Goal: Task Accomplishment & Management: Manage account settings

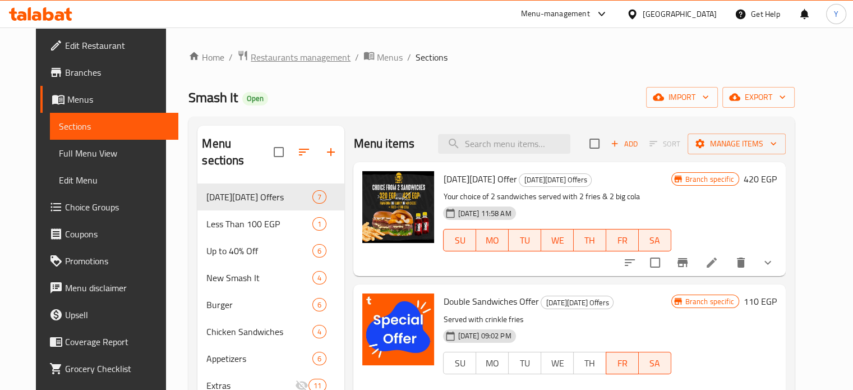
click at [309, 53] on span "Restaurants management" at bounding box center [301, 56] width 100 height 13
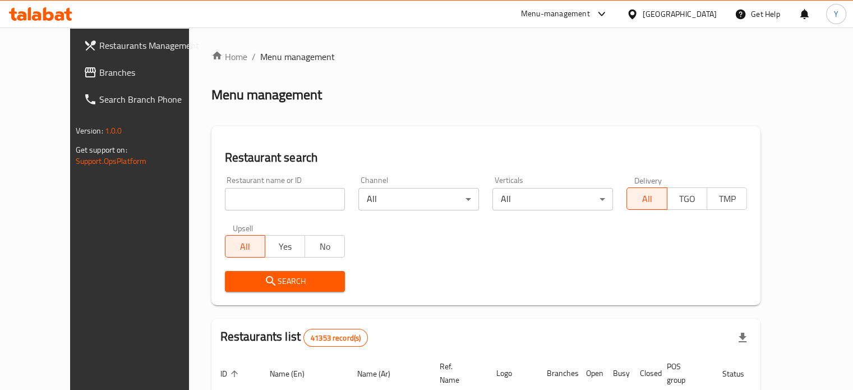
scroll to position [99, 0]
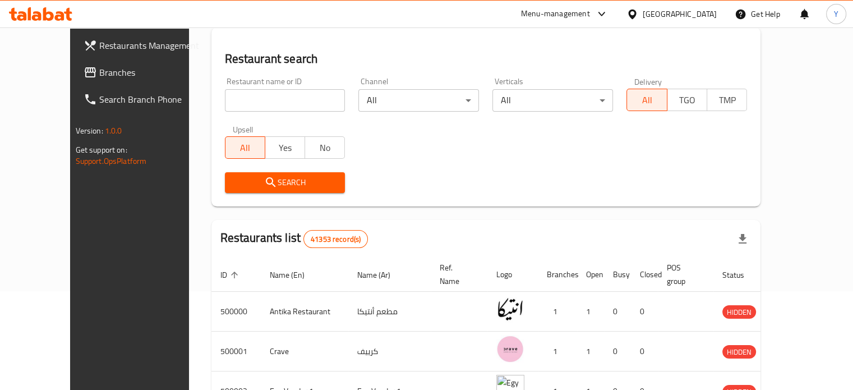
click at [290, 95] on input "search" at bounding box center [285, 100] width 121 height 22
click at [99, 72] on span "Branches" at bounding box center [151, 72] width 104 height 13
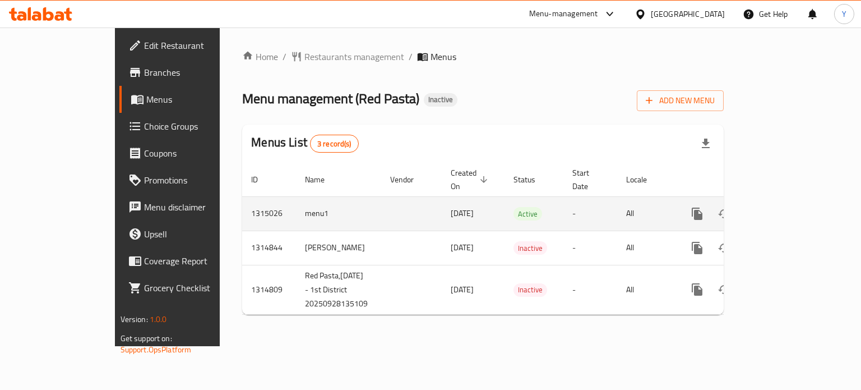
click at [785, 207] on icon "enhanced table" at bounding box center [777, 213] width 13 height 13
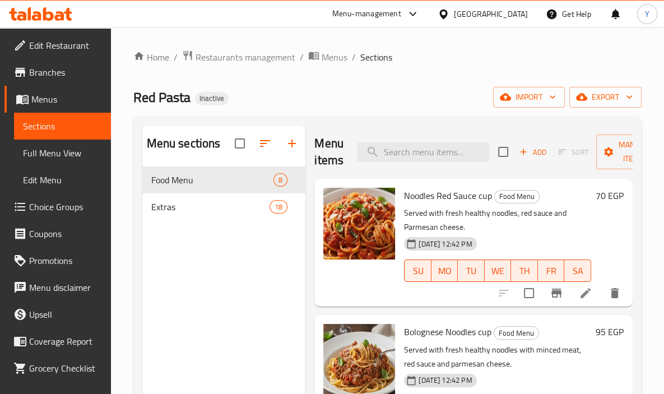
drag, startPoint x: 558, startPoint y: 1, endPoint x: 462, endPoint y: 71, distance: 118.7
click at [462, 71] on div "Home / Restaurants management / Menus / Sections Red Pasta Inactive import expo…" at bounding box center [387, 289] width 508 height 479
click at [401, 150] on input "search" at bounding box center [423, 152] width 132 height 20
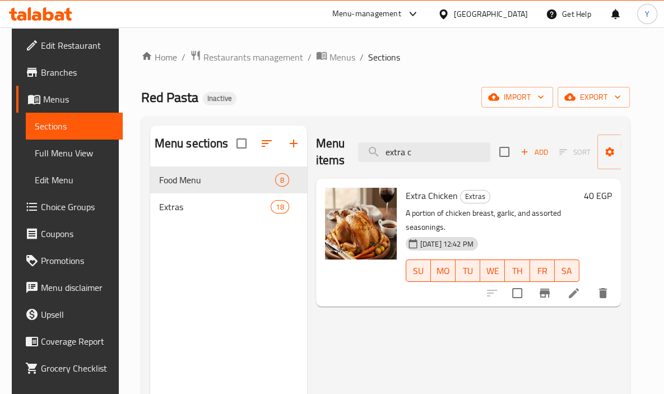
drag, startPoint x: 343, startPoint y: 105, endPoint x: 522, endPoint y: 179, distance: 193.5
click at [558, 193] on h6 "Extra Chicken Extras" at bounding box center [493, 196] width 174 height 16
click at [434, 157] on input "extra c" at bounding box center [424, 152] width 132 height 20
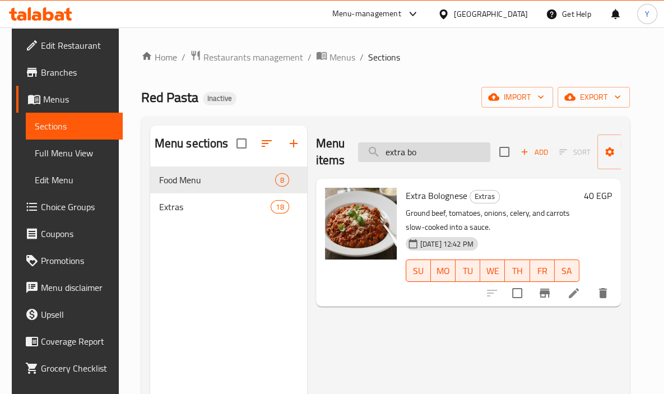
click at [416, 151] on input "extra bo" at bounding box center [424, 152] width 132 height 20
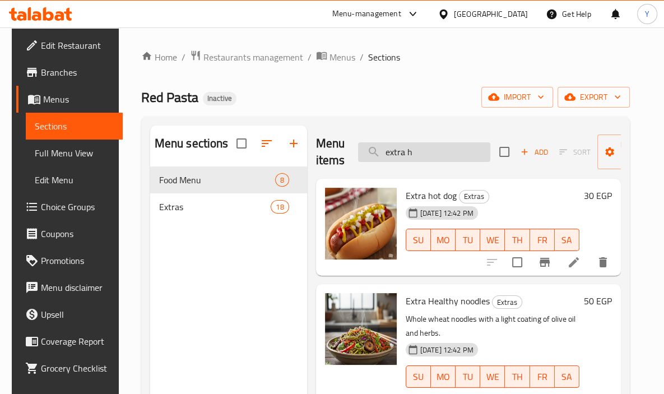
click at [416, 151] on input "extra h" at bounding box center [424, 152] width 132 height 20
click at [419, 149] on input "extra h" at bounding box center [424, 152] width 132 height 20
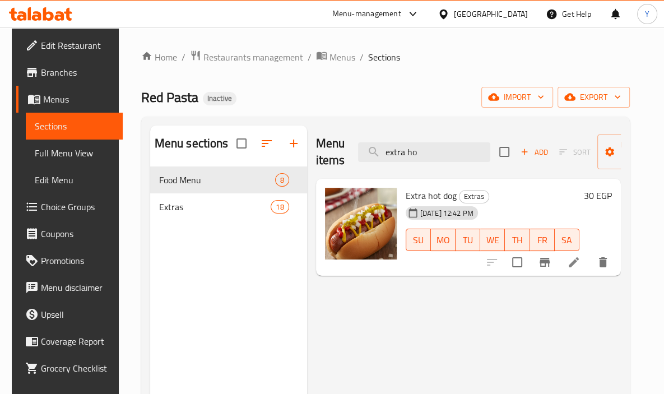
type input "extra ho"
click at [581, 266] on icon at bounding box center [573, 262] width 13 height 13
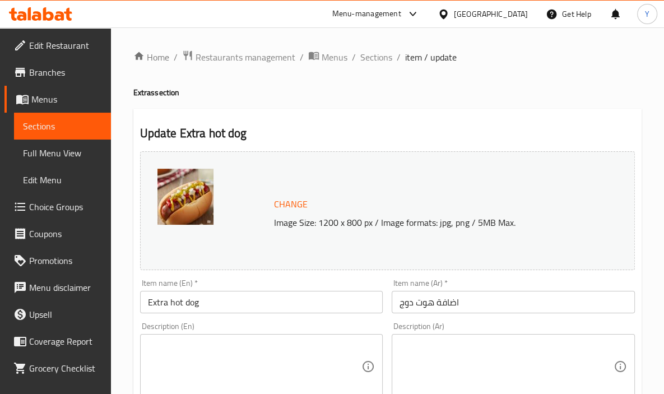
click at [368, 354] on div "Description (En)" at bounding box center [261, 366] width 243 height 65
paste textarea "An added sliced hot dog."
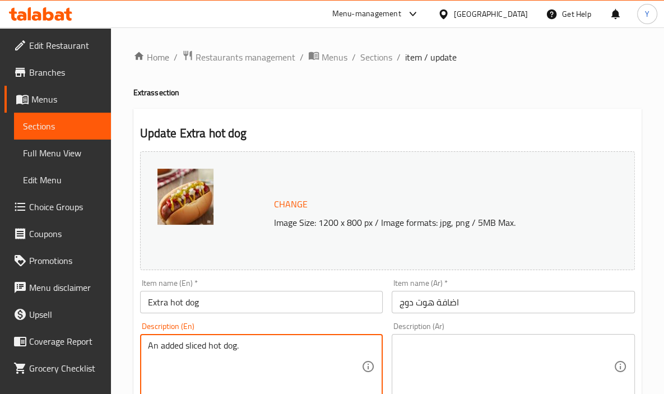
type textarea "An added sliced hot dog."
drag, startPoint x: 467, startPoint y: 309, endPoint x: 467, endPoint y: 320, distance: 10.1
click at [467, 309] on input "اضافة هوت دوج" at bounding box center [513, 302] width 243 height 22
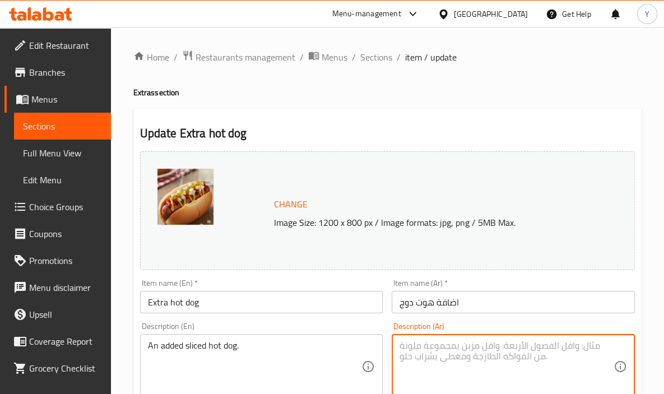
click at [474, 353] on textarea at bounding box center [507, 366] width 214 height 53
paste textarea "إضافة شريحة من الهوت دوج."
click at [466, 340] on textarea "إضافة شريحة من الهوت دوج." at bounding box center [507, 366] width 214 height 53
type textarea "إضافة شرائح من الهوت دوج."
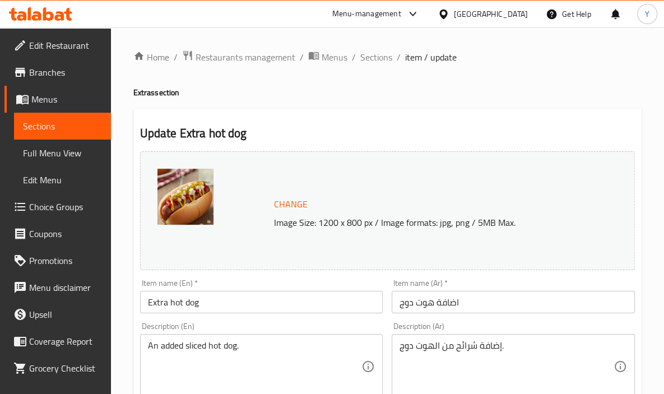
click at [501, 322] on div "Description (Ar) إضافة شرائح من الهوت دوج. Description (Ar)" at bounding box center [513, 361] width 252 height 86
click at [498, 302] on input "اضافة هوت دوج" at bounding box center [513, 302] width 243 height 22
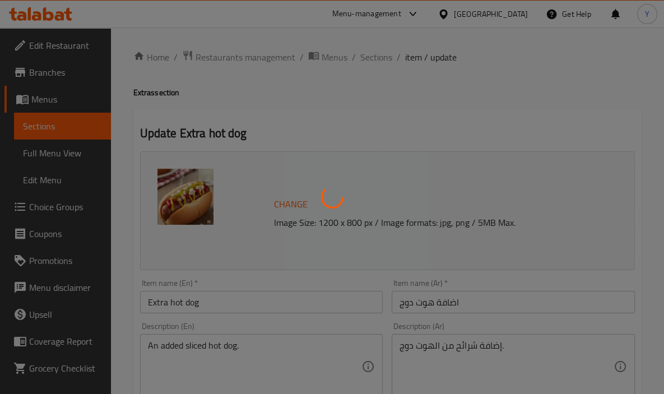
drag, startPoint x: 390, startPoint y: 56, endPoint x: 377, endPoint y: 54, distance: 13.0
click at [377, 54] on div at bounding box center [332, 197] width 664 height 394
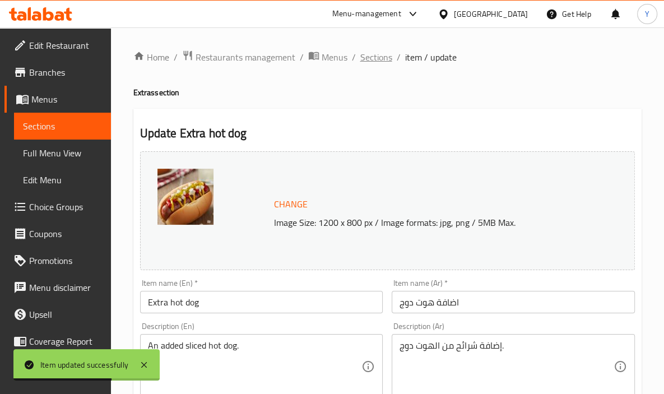
click at [378, 55] on span "Sections" at bounding box center [376, 56] width 32 height 13
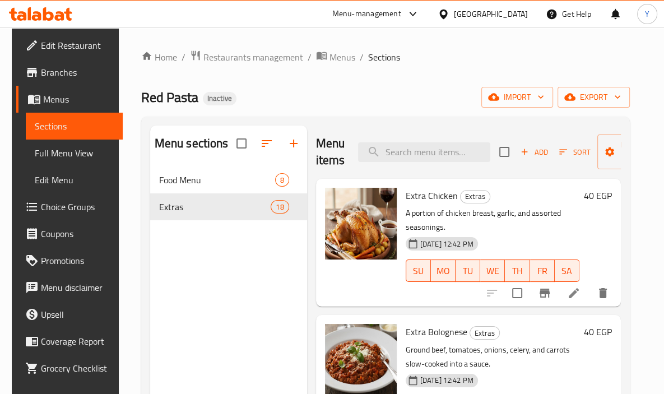
drag, startPoint x: 659, startPoint y: 204, endPoint x: 450, endPoint y: 132, distance: 221.2
click at [450, 132] on div "Menu items Add Sort Manage items" at bounding box center [468, 152] width 305 height 53
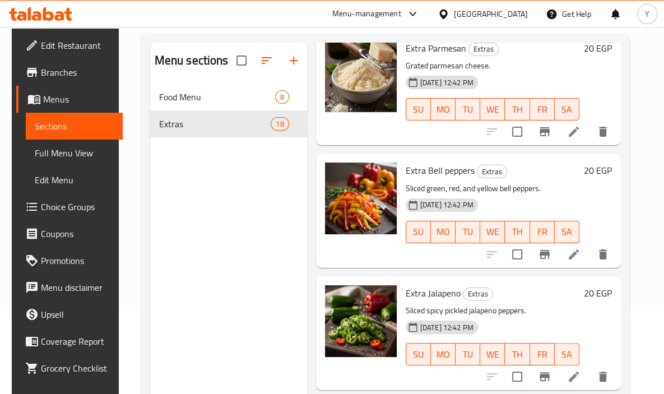
scroll to position [1089, 0]
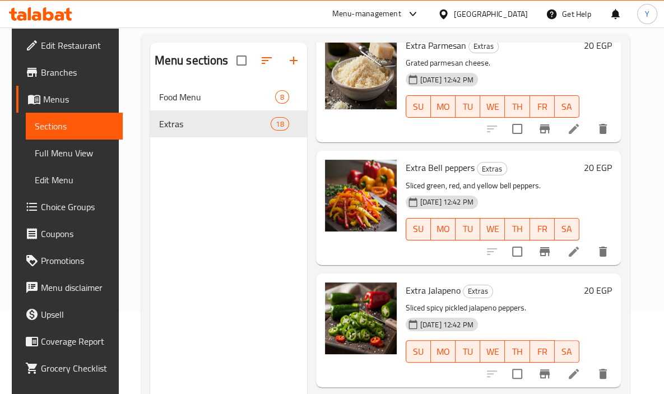
drag, startPoint x: 625, startPoint y: 215, endPoint x: 608, endPoint y: 295, distance: 81.9
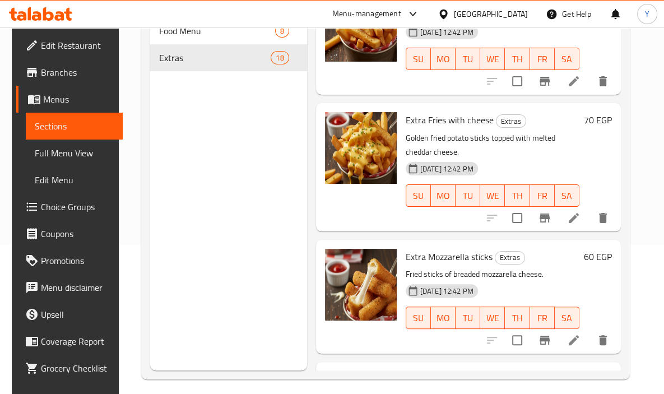
scroll to position [157, 0]
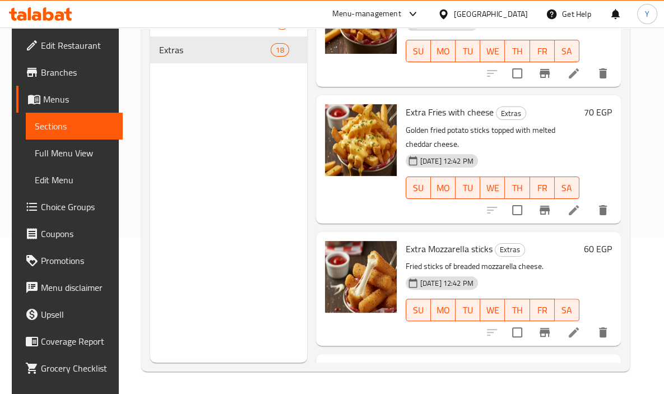
drag, startPoint x: 633, startPoint y: 274, endPoint x: 624, endPoint y: 284, distance: 13.9
click at [627, 299] on div "Menu sections Food Menu 8 Extras 18 Menu items Add Sort Manage items Extra Chic…" at bounding box center [385, 166] width 489 height 412
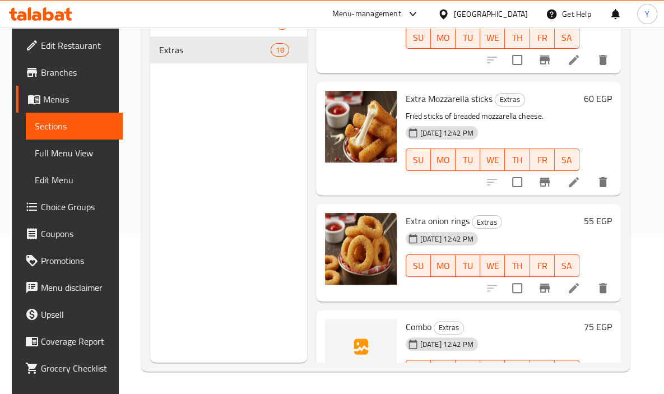
scroll to position [1864, 0]
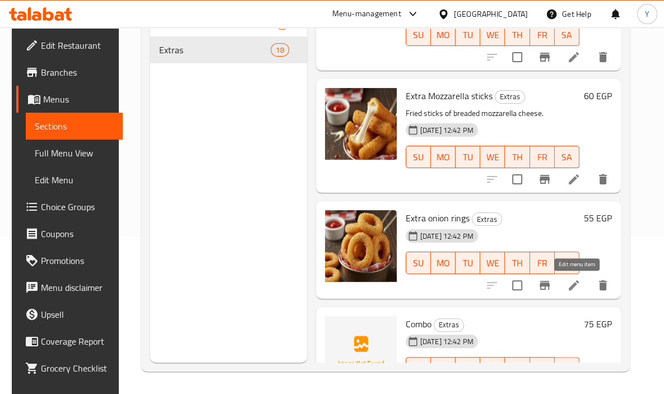
click at [575, 288] on icon at bounding box center [574, 285] width 10 height 10
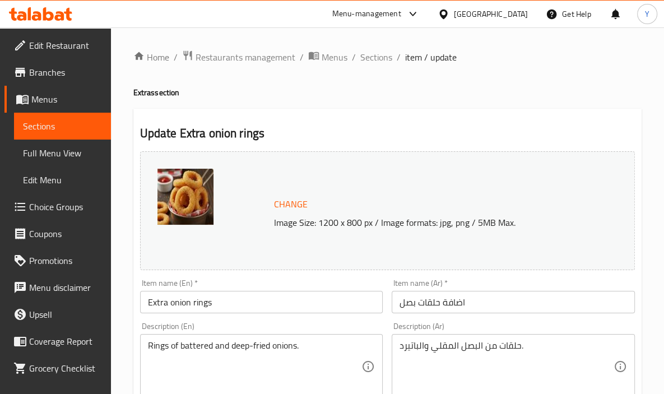
click at [463, 302] on input "اضافة حلقات بصل" at bounding box center [513, 302] width 243 height 22
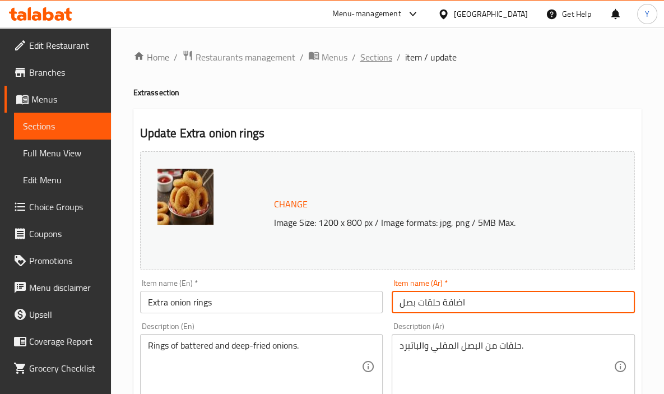
click at [374, 61] on span "Sections" at bounding box center [376, 56] width 32 height 13
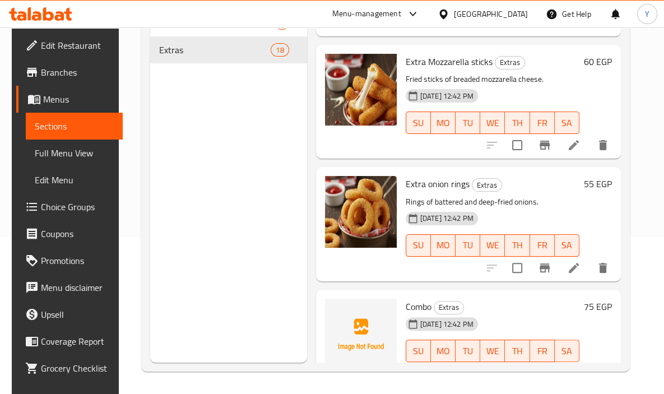
scroll to position [1930, 0]
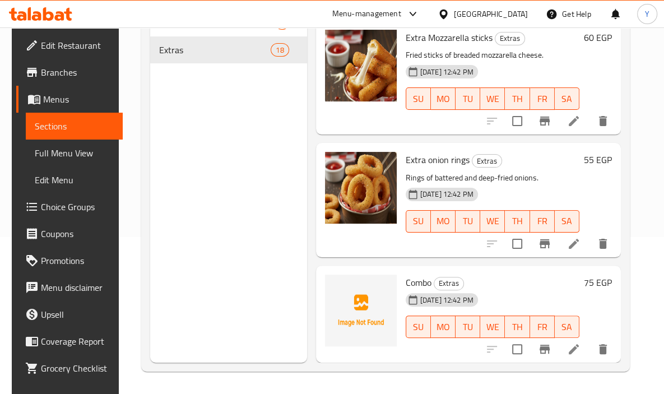
click at [431, 295] on span "29-09-2025 12:42 PM" at bounding box center [447, 300] width 62 height 11
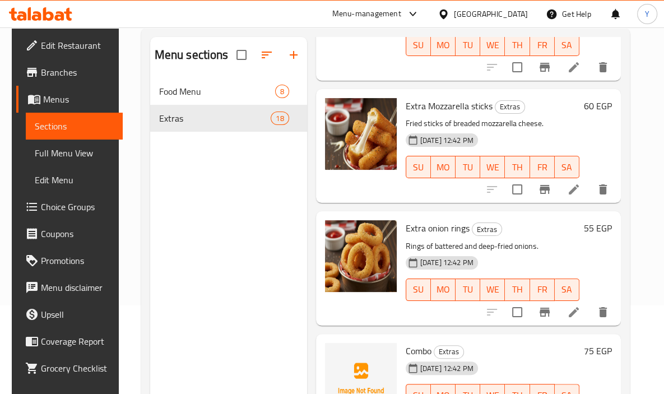
scroll to position [84, 0]
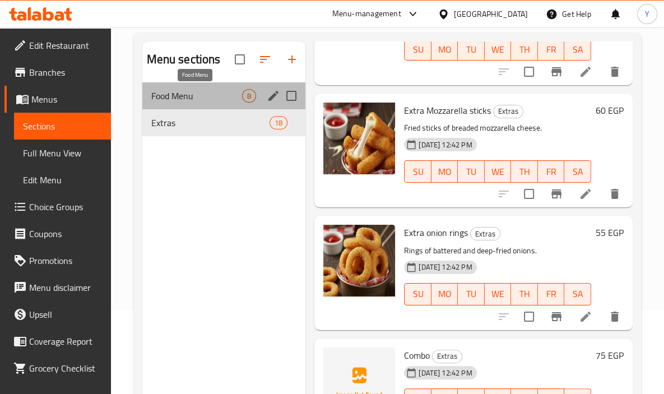
click at [238, 99] on span "Food Menu" at bounding box center [196, 95] width 91 height 13
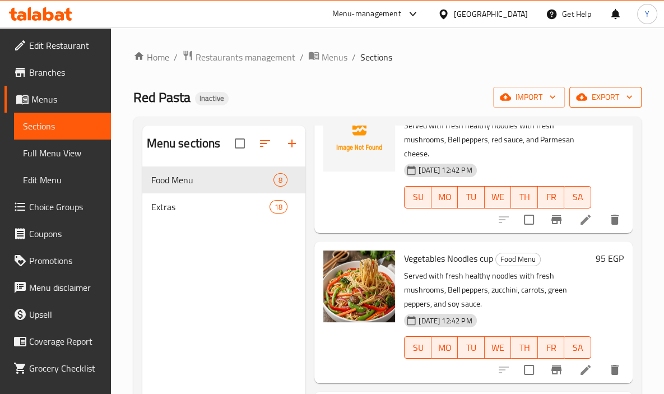
click at [610, 96] on span "export" at bounding box center [605, 97] width 54 height 14
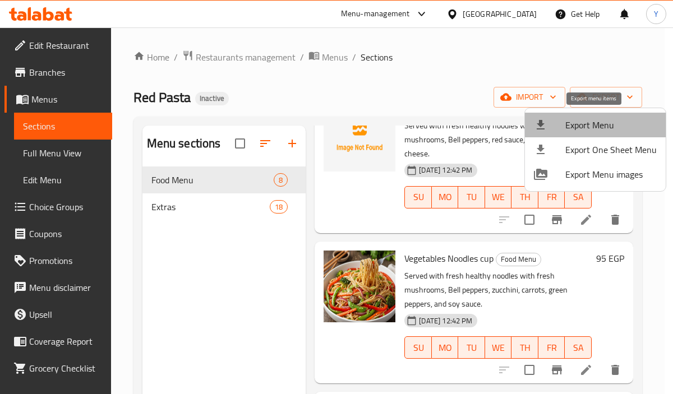
click at [595, 121] on span "Export Menu" at bounding box center [610, 124] width 91 height 13
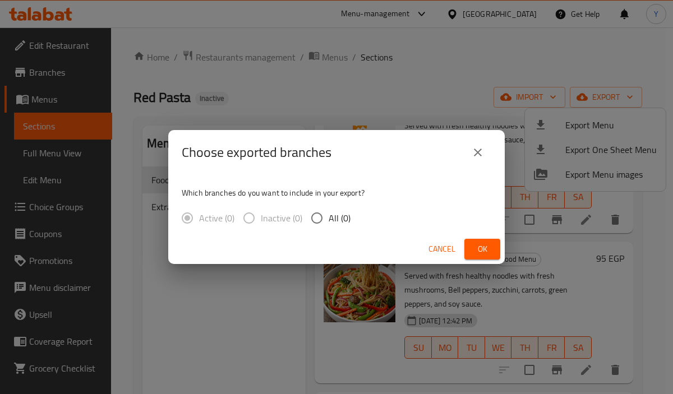
drag, startPoint x: 433, startPoint y: 247, endPoint x: 326, endPoint y: 6, distance: 263.0
click at [431, 245] on span "Cancel" at bounding box center [441, 249] width 27 height 14
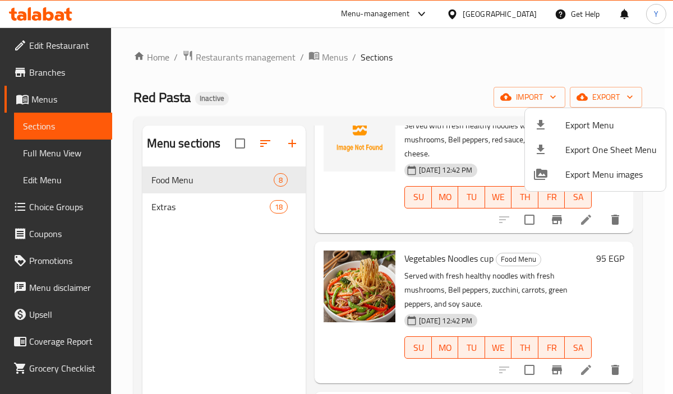
click at [435, 207] on div at bounding box center [336, 197] width 673 height 394
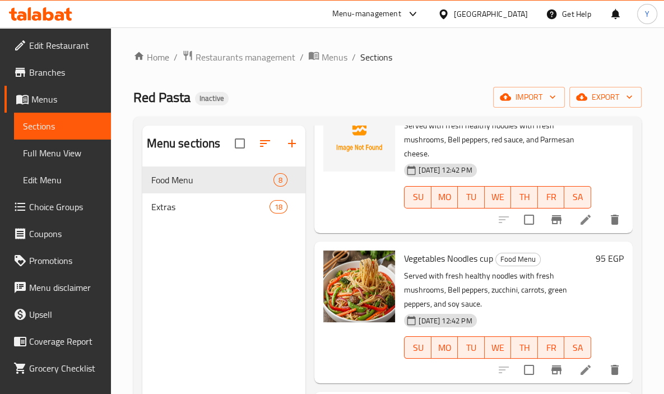
scroll to position [751, 0]
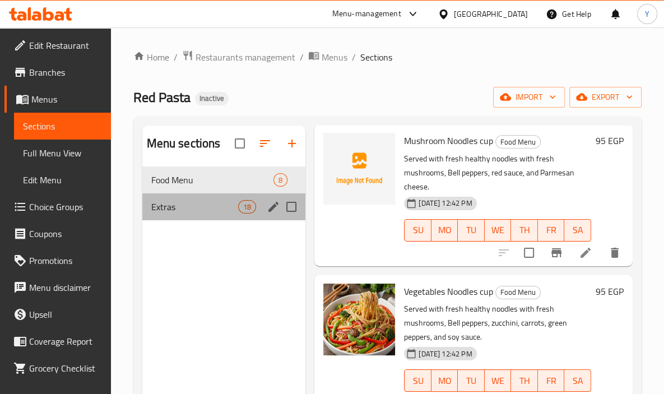
click at [202, 208] on span "Extras" at bounding box center [194, 206] width 87 height 13
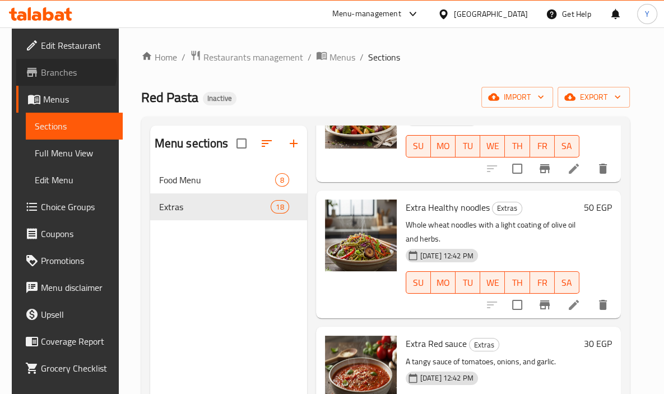
click at [47, 71] on span "Branches" at bounding box center [77, 72] width 73 height 13
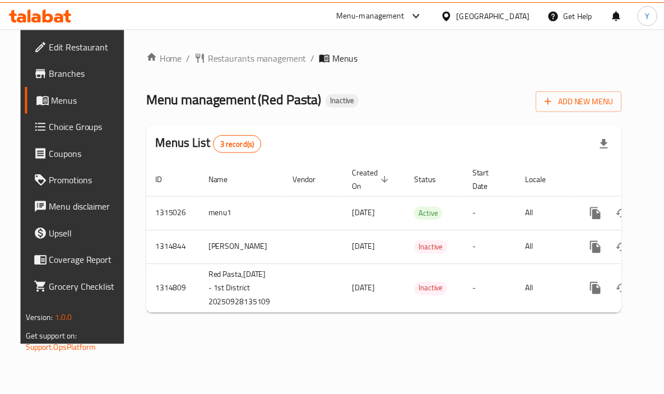
scroll to position [0, 41]
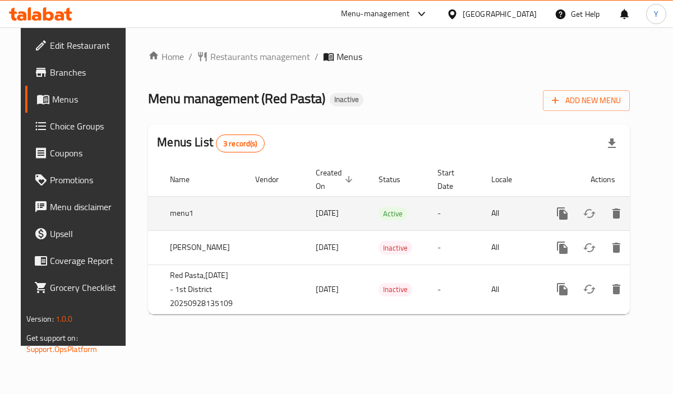
click at [636, 211] on icon "enhanced table" at bounding box center [642, 213] width 13 height 13
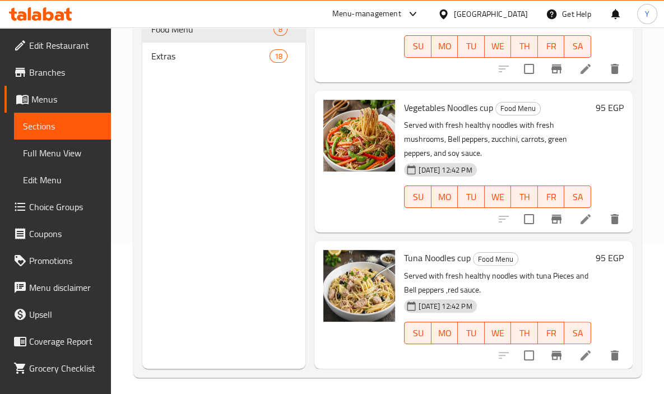
scroll to position [150, 0]
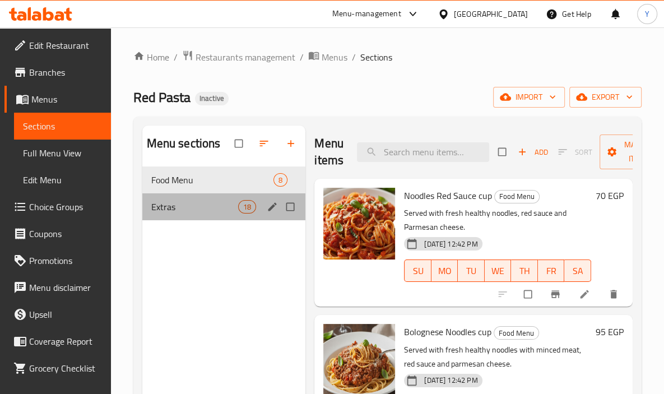
click at [177, 204] on span "Extras" at bounding box center [194, 206] width 87 height 13
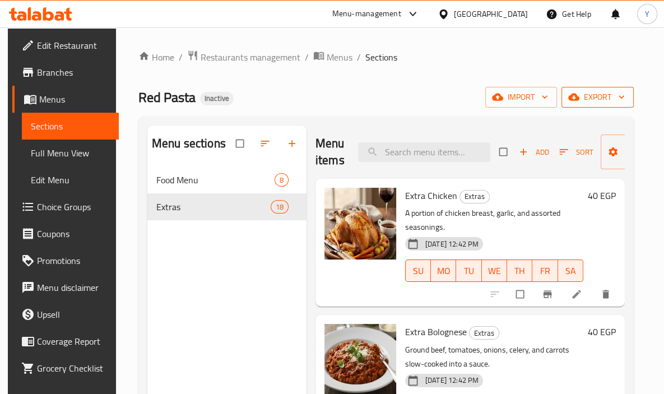
click at [599, 87] on button "export" at bounding box center [598, 97] width 72 height 21
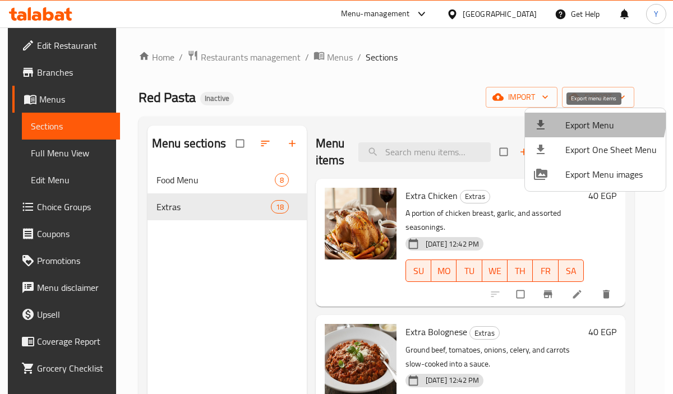
click at [571, 114] on li "Export Menu" at bounding box center [595, 125] width 141 height 25
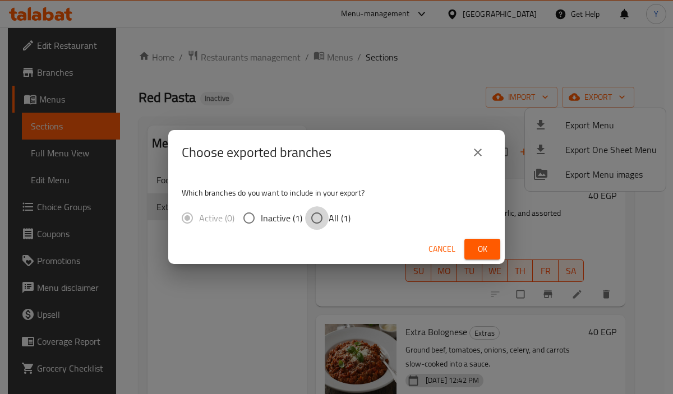
click at [327, 218] on input "All (1)" at bounding box center [317, 218] width 24 height 24
radio input "true"
click at [491, 252] on button "Ok" at bounding box center [482, 249] width 36 height 21
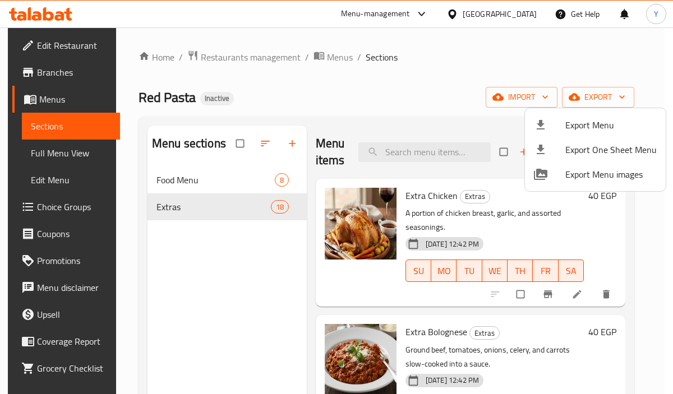
click at [587, 244] on div at bounding box center [336, 197] width 673 height 394
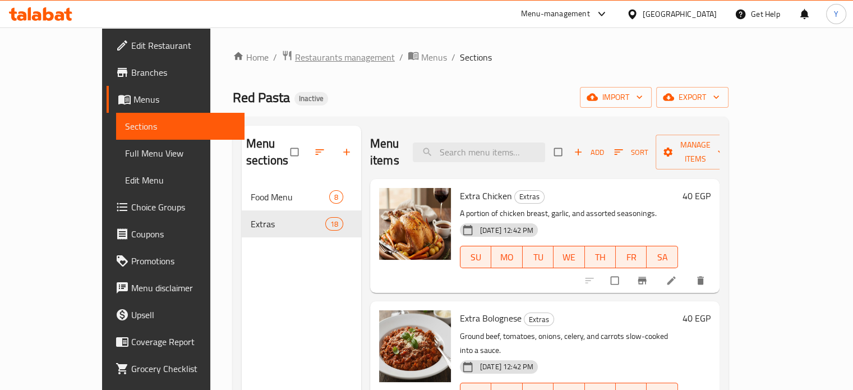
click at [303, 60] on span "Restaurants management" at bounding box center [345, 56] width 100 height 13
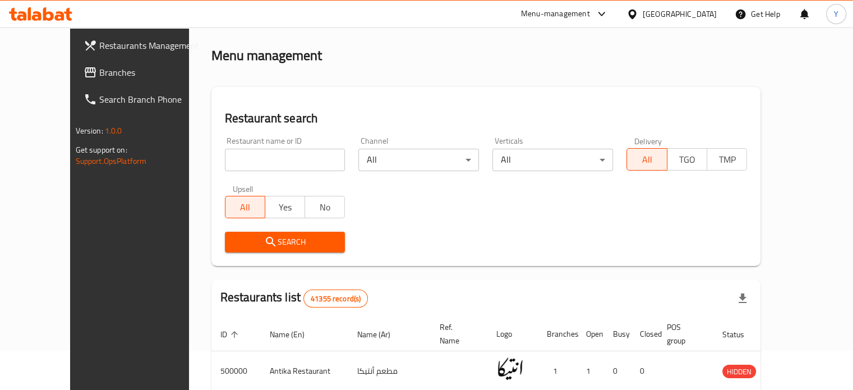
scroll to position [56, 0]
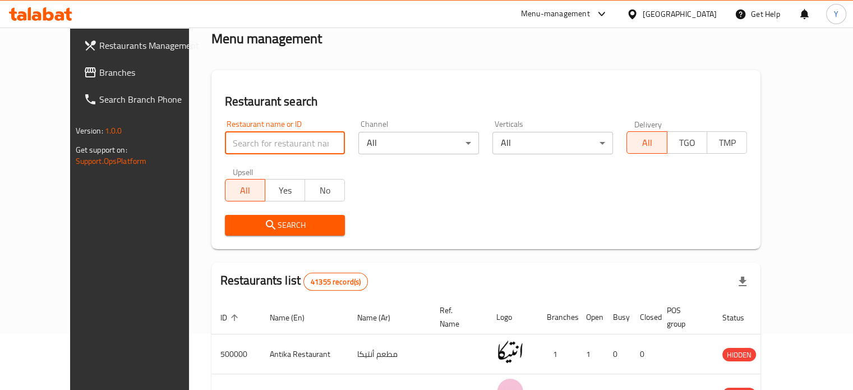
click at [279, 136] on input "search" at bounding box center [285, 143] width 121 height 22
paste input "778875"
type input "778875"
click at [98, 80] on link "Branches" at bounding box center [144, 72] width 138 height 27
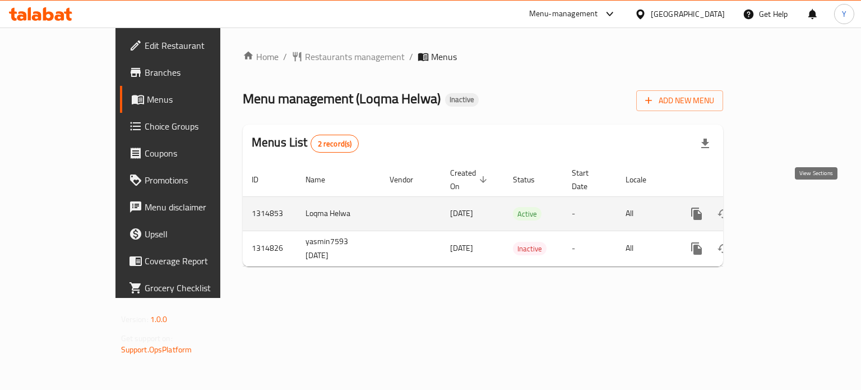
click at [782, 209] on icon "enhanced table" at bounding box center [777, 214] width 10 height 10
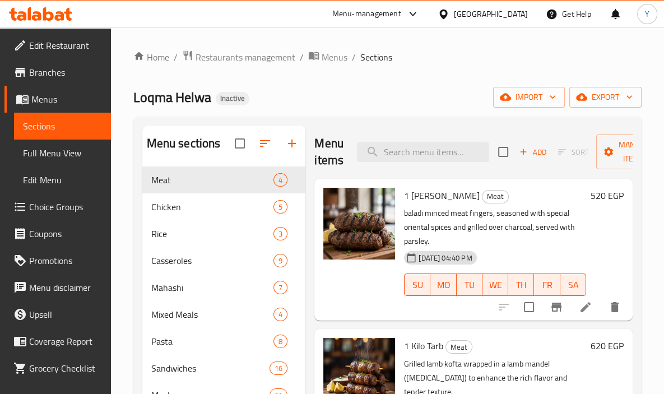
click at [400, 164] on div "Menu items Add Sort Manage items" at bounding box center [473, 152] width 318 height 53
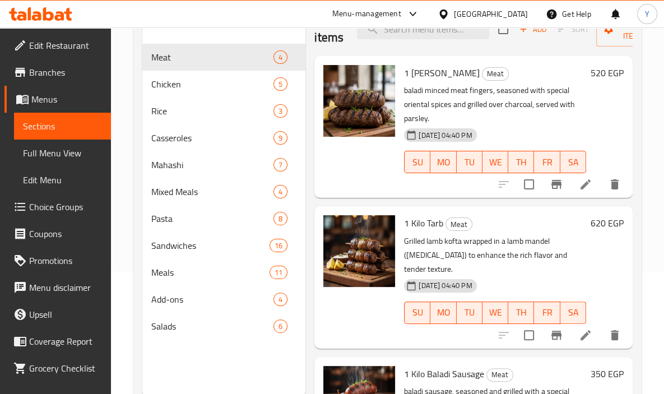
scroll to position [124, 0]
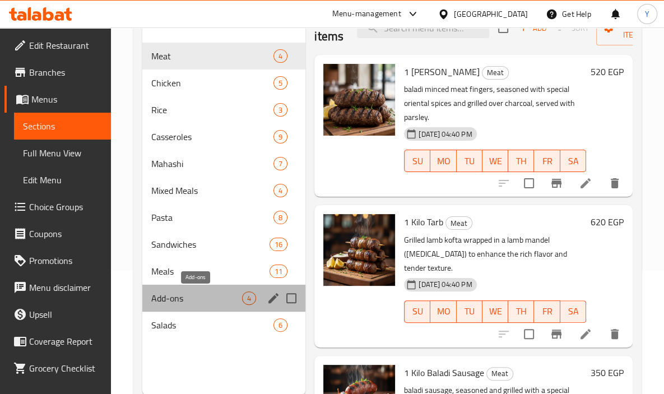
click at [227, 295] on span "Add-ons" at bounding box center [196, 297] width 91 height 13
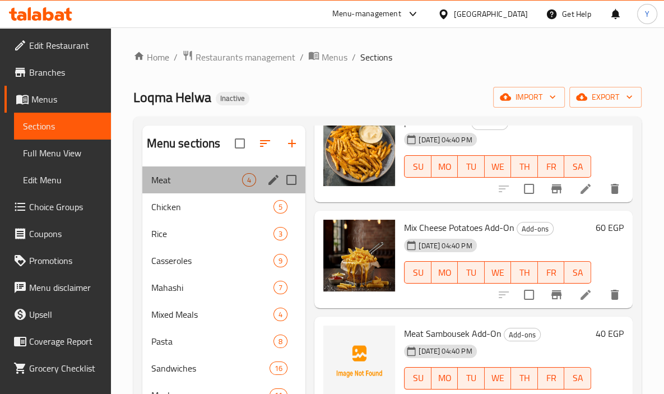
click at [206, 192] on div "Meat 4" at bounding box center [224, 179] width 164 height 27
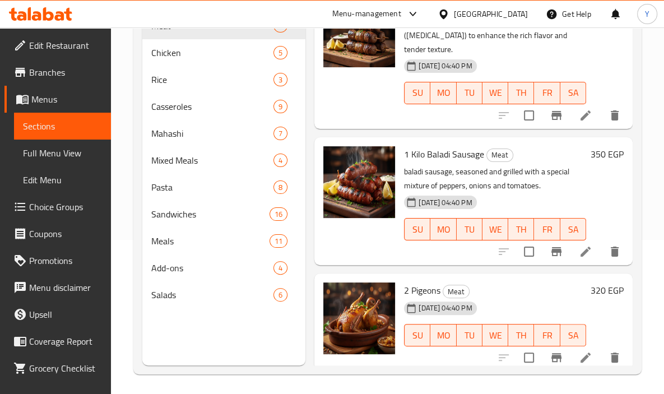
scroll to position [153, 0]
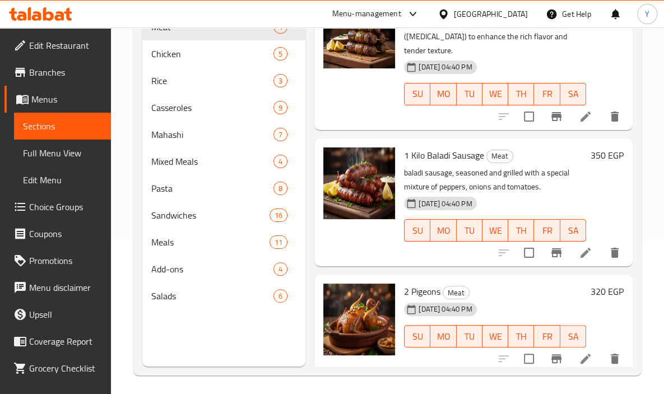
drag, startPoint x: 509, startPoint y: 271, endPoint x: 504, endPoint y: 274, distance: 5.8
click at [509, 284] on h6 "2 Pigeons Meat" at bounding box center [495, 292] width 182 height 16
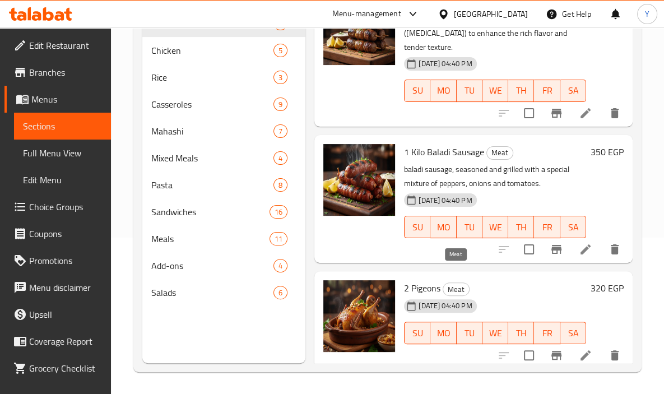
scroll to position [157, 0]
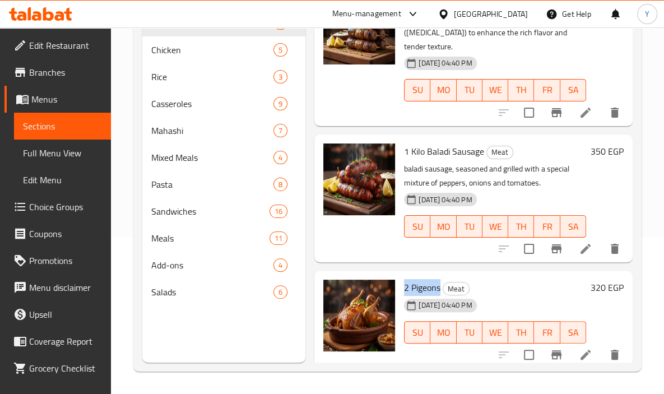
drag, startPoint x: 441, startPoint y: 276, endPoint x: 413, endPoint y: 273, distance: 28.7
click at [406, 279] on span "2 Pigeons" at bounding box center [422, 287] width 36 height 17
copy span "2 Pigeons"
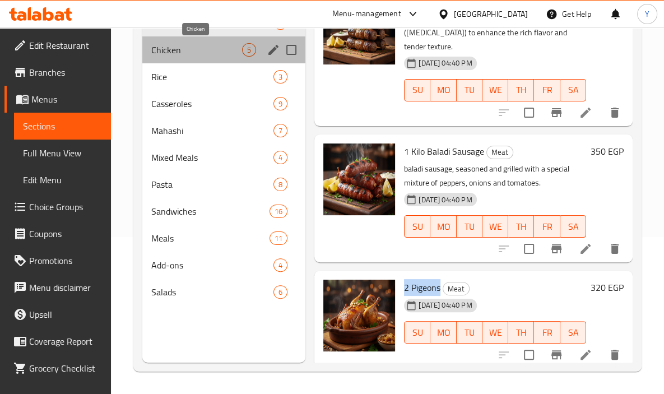
click at [172, 50] on span "Chicken" at bounding box center [196, 49] width 91 height 13
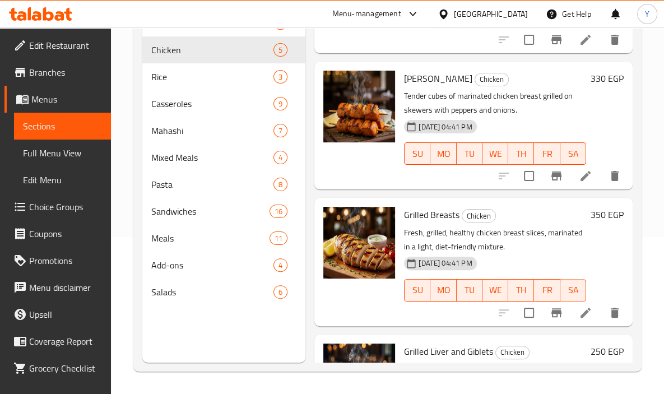
scroll to position [355, 0]
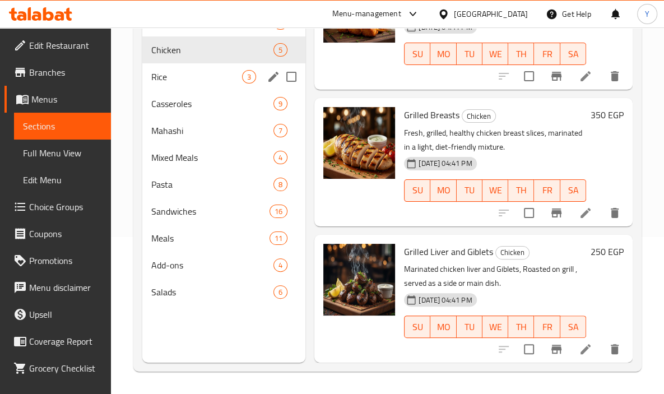
click at [240, 81] on span "Rice" at bounding box center [196, 76] width 91 height 13
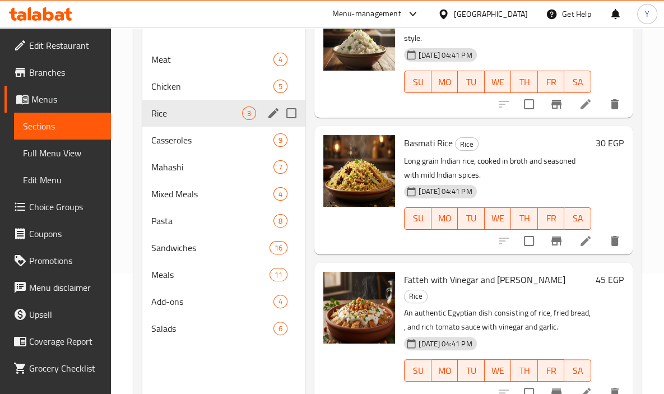
scroll to position [101, 0]
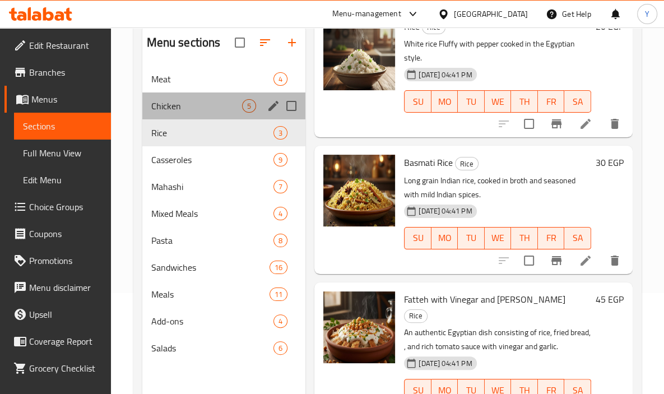
click at [235, 113] on div "Chicken 5" at bounding box center [224, 105] width 164 height 27
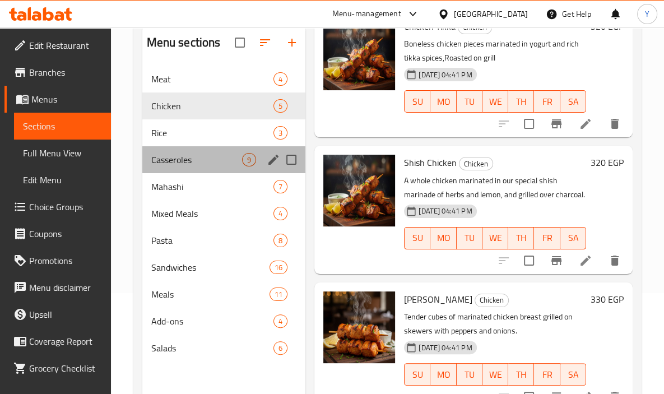
click at [201, 152] on div "Casseroles 9" at bounding box center [224, 159] width 164 height 27
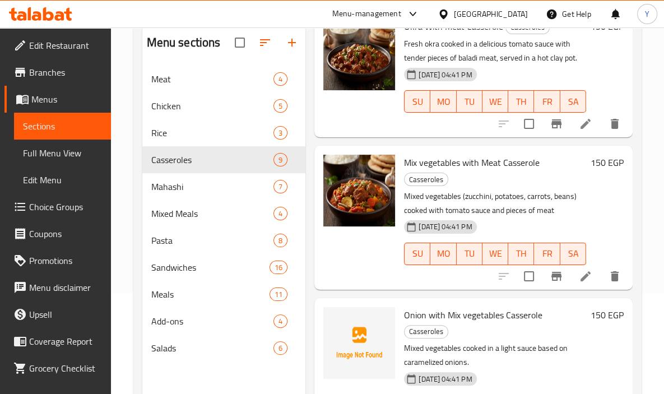
scroll to position [157, 0]
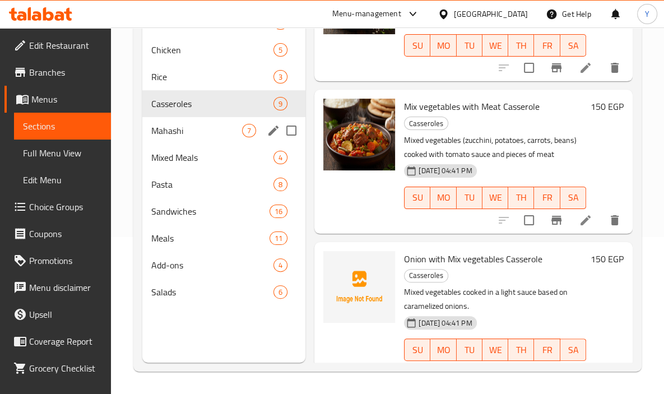
click at [230, 138] on div "Mahashi 7" at bounding box center [224, 130] width 164 height 27
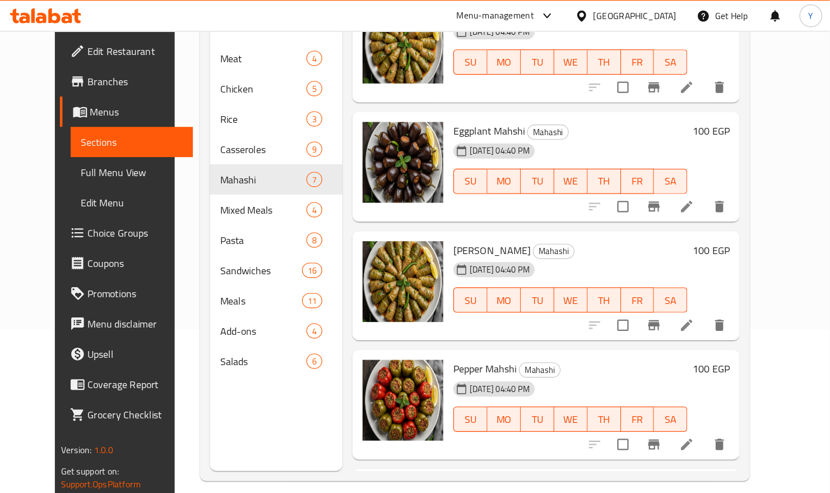
scroll to position [146, 0]
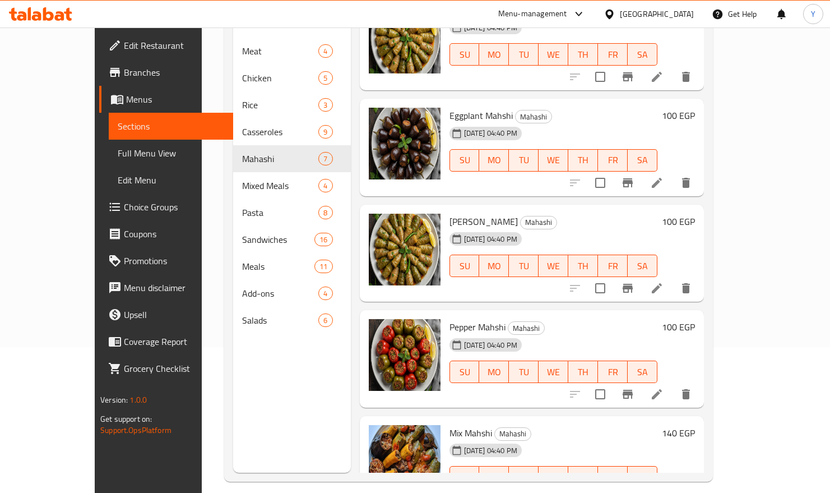
drag, startPoint x: 635, startPoint y: 1, endPoint x: 545, endPoint y: 209, distance: 227.2
click at [545, 214] on h6 "Zucchini Mahshi Mahashi" at bounding box center [554, 222] width 208 height 16
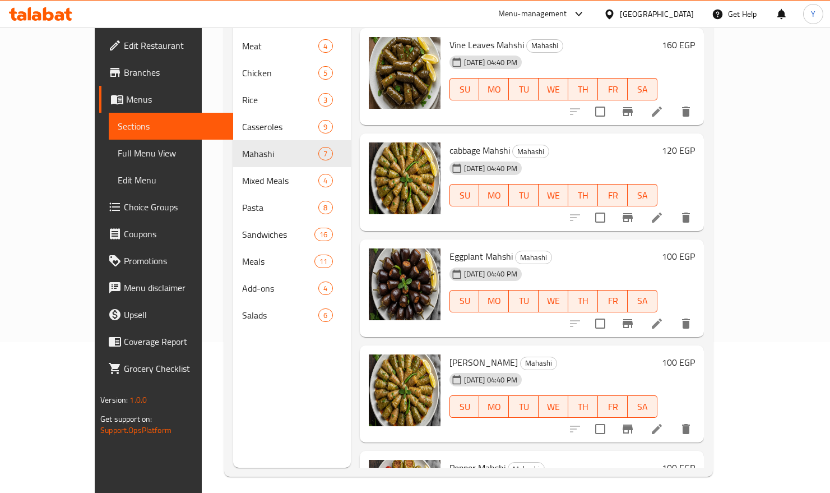
scroll to position [157, 0]
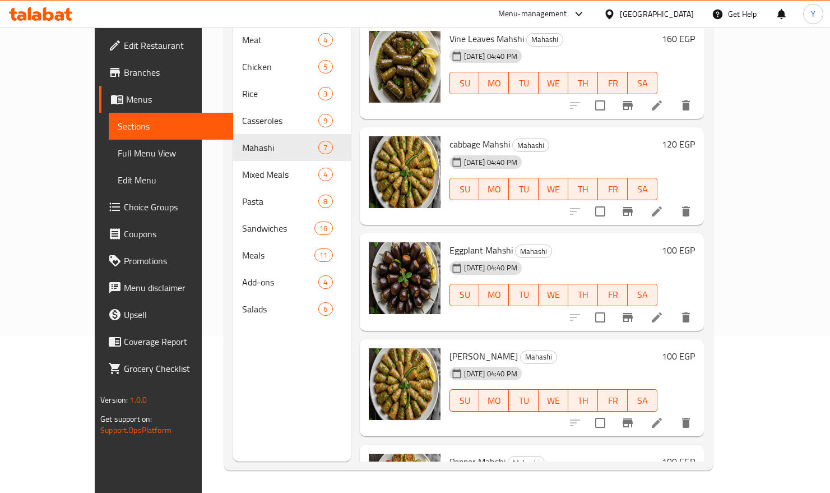
click at [664, 99] on icon at bounding box center [656, 105] width 13 height 13
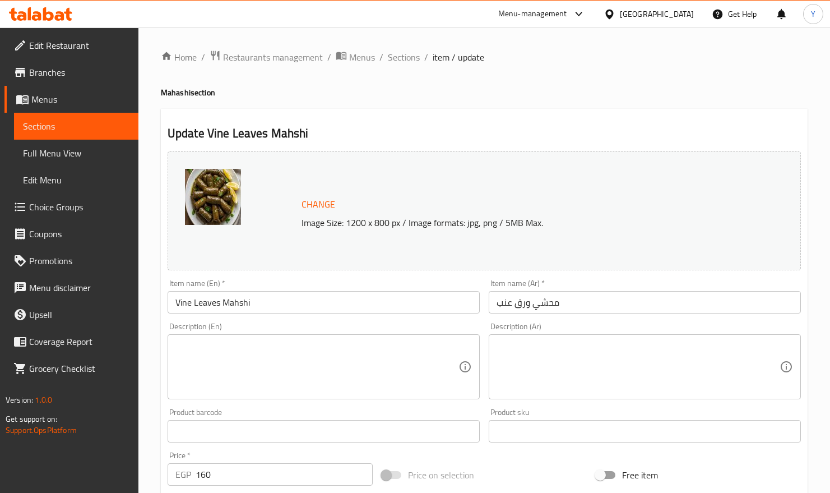
click at [583, 357] on textarea at bounding box center [638, 366] width 283 height 53
paste textarea "● محشي ورق عنب: ورق عنب محشي بالأرز والبهارات."
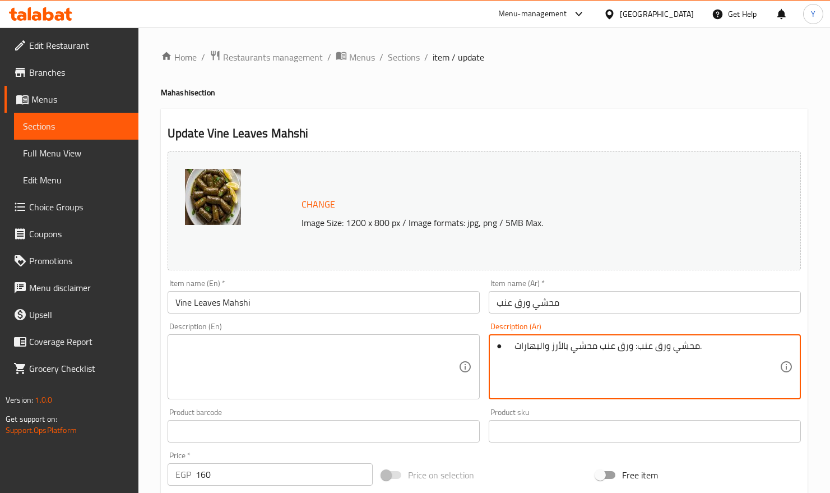
drag, startPoint x: 631, startPoint y: 346, endPoint x: 710, endPoint y: 346, distance: 78.5
click at [710, 346] on textarea "● محشي ورق عنب: ورق عنب محشي بالأرز والبهارات." at bounding box center [638, 366] width 283 height 53
click at [629, 345] on textarea "● محشي ورق عنب: ورق عنب محشي بالأرز والبهارات." at bounding box center [638, 366] width 283 height 53
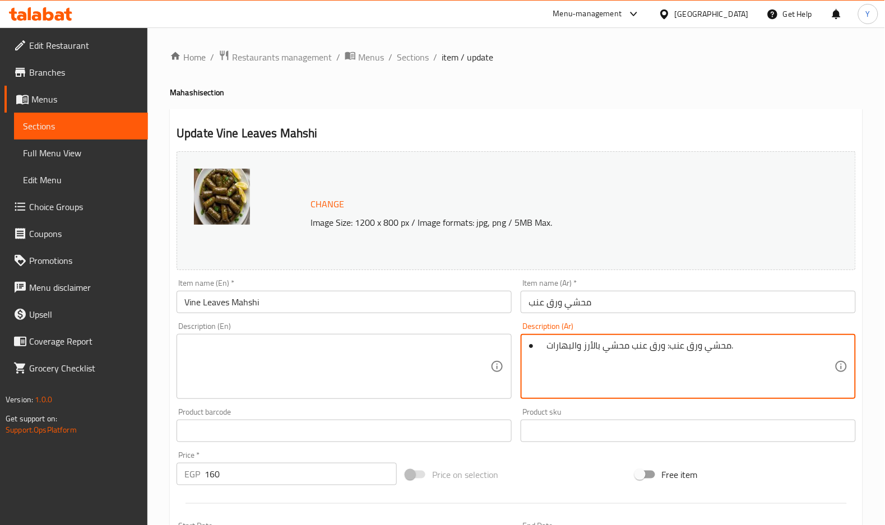
click at [652, 377] on textarea "● محشي ورق عنب: ورق عنب محشي بالأرز والبهارات." at bounding box center [682, 366] width 306 height 53
click at [652, 376] on textarea "● محشي ورق عنب: ورق عنب محشي بالأرز والبهارات." at bounding box center [682, 366] width 306 height 53
type textarea "● محشي ورق عنب: ورق عنب محشي بالأرز والبهارات."
drag, startPoint x: 736, startPoint y: 349, endPoint x: 413, endPoint y: 346, distance: 322.9
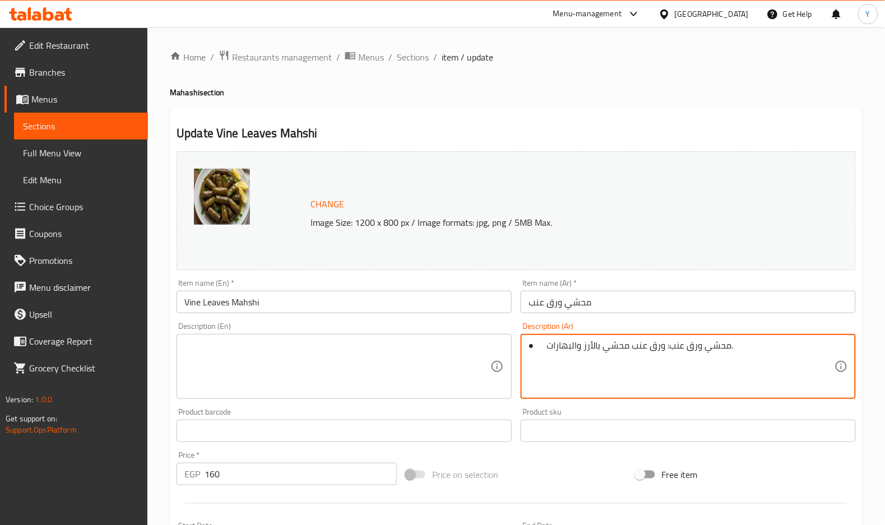
click at [414, 346] on div "Change Image Size: 1200 x 800 px / Image formats: jpg, png / 5MB Max. Item name…" at bounding box center [516, 396] width 688 height 499
paste textarea "ورق عنب محشي بالأرز والبهارات."
type textarea "ورق عنب محشي بالأرز والبهارات."
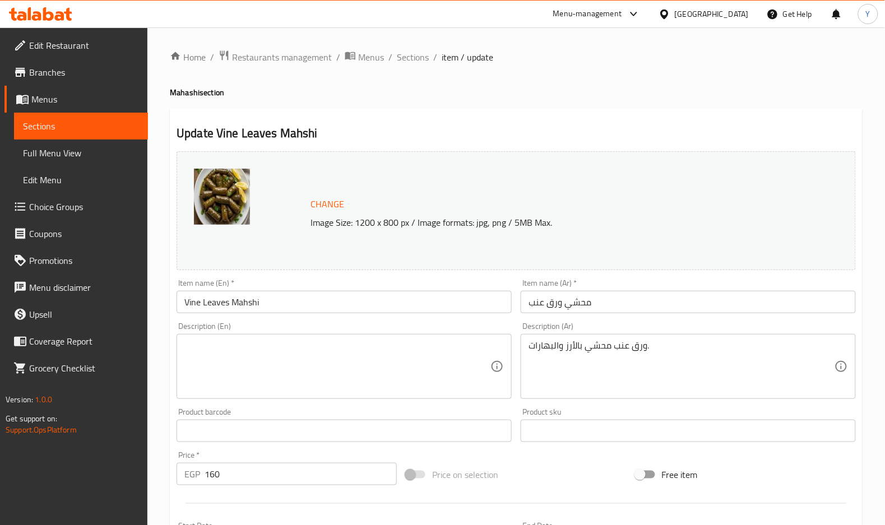
click at [622, 340] on div "ورق عنب محشي بالأرز والبهارات. Description (Ar)" at bounding box center [688, 366] width 335 height 65
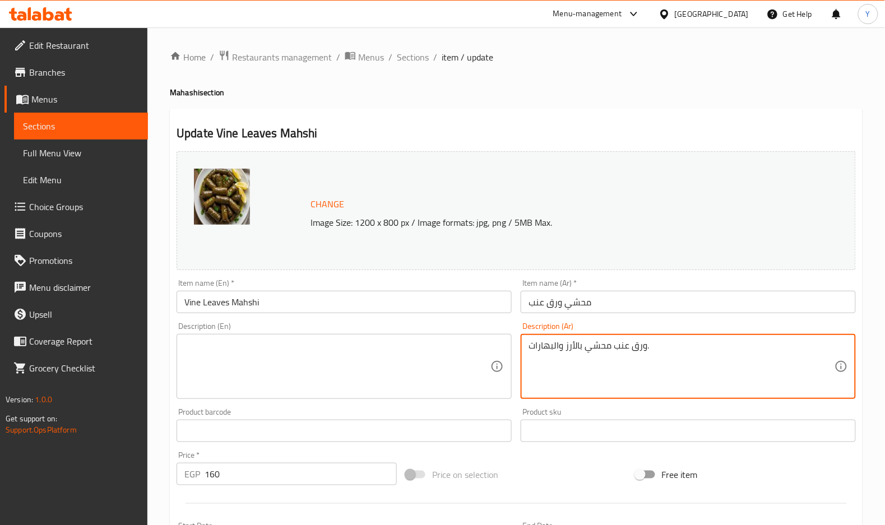
click at [622, 340] on div "ورق عنب محشي بالأرز والبهارات. Description (Ar)" at bounding box center [688, 366] width 335 height 65
click at [619, 347] on textarea "ورق عنب محشي بالأرز والبهارات." at bounding box center [682, 366] width 306 height 53
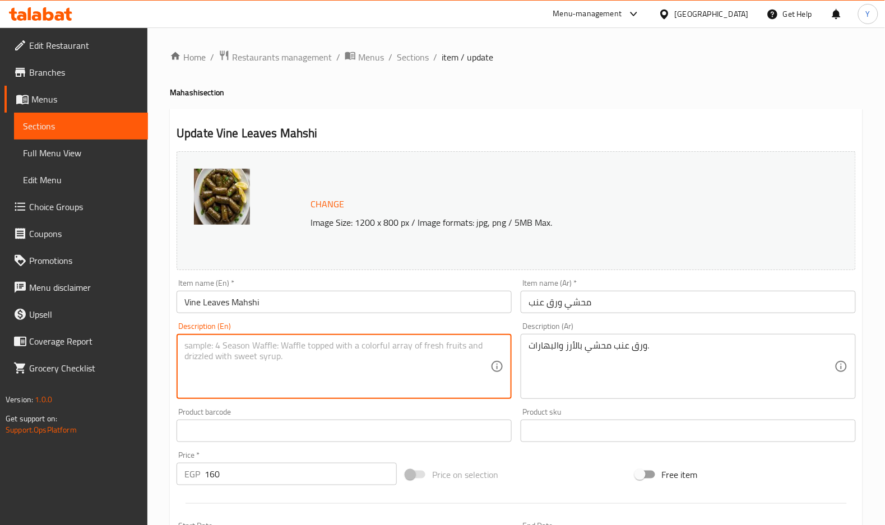
click at [362, 354] on textarea at bounding box center [337, 366] width 306 height 53
paste textarea "Vine leaves stuffed with rice and spices."
type textarea "Vine leaves stuffed with rice and spices."
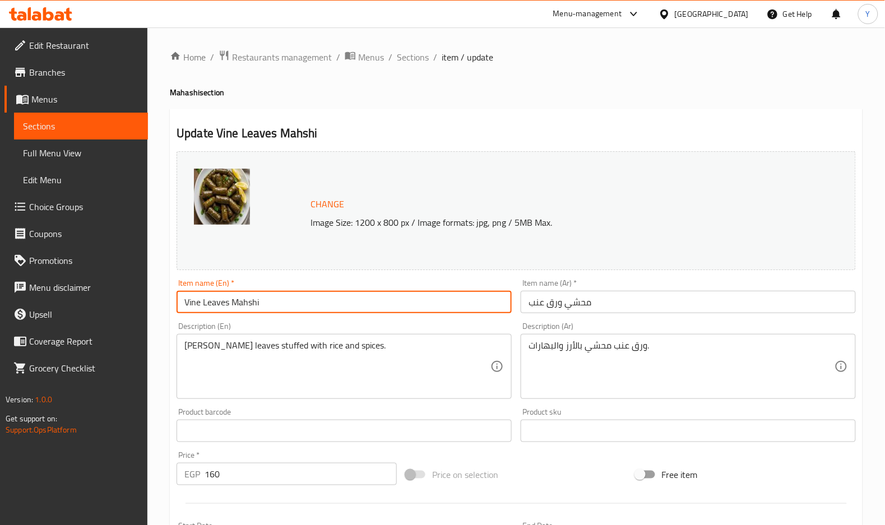
click at [362, 305] on input "Vine Leaves Mahshi" at bounding box center [344, 302] width 335 height 22
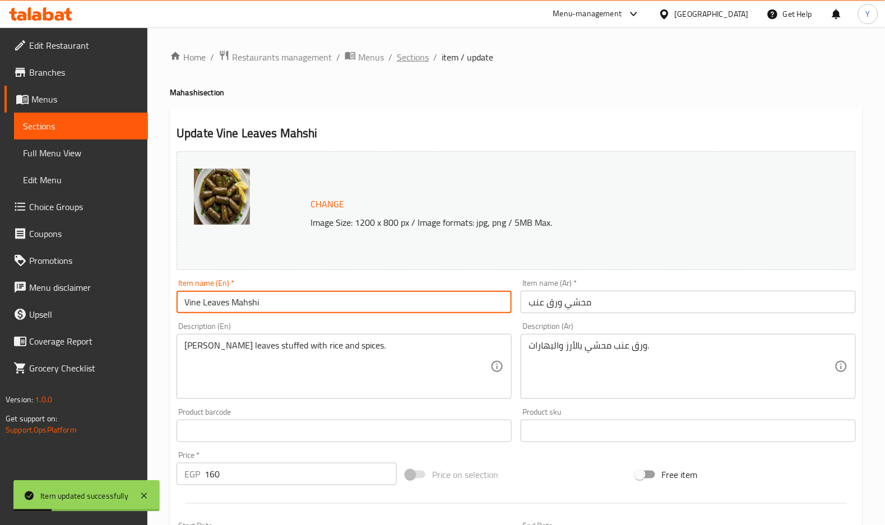
click at [417, 60] on span "Sections" at bounding box center [413, 56] width 32 height 13
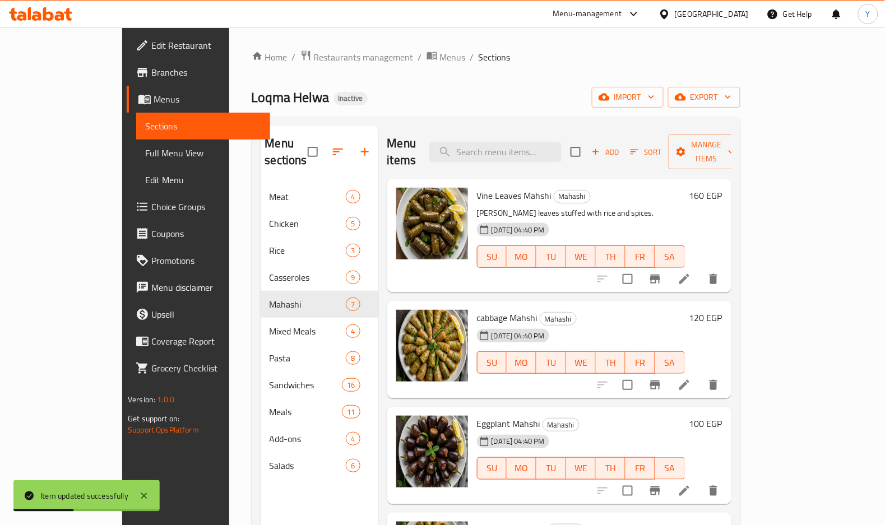
click at [700, 375] on li at bounding box center [684, 385] width 31 height 20
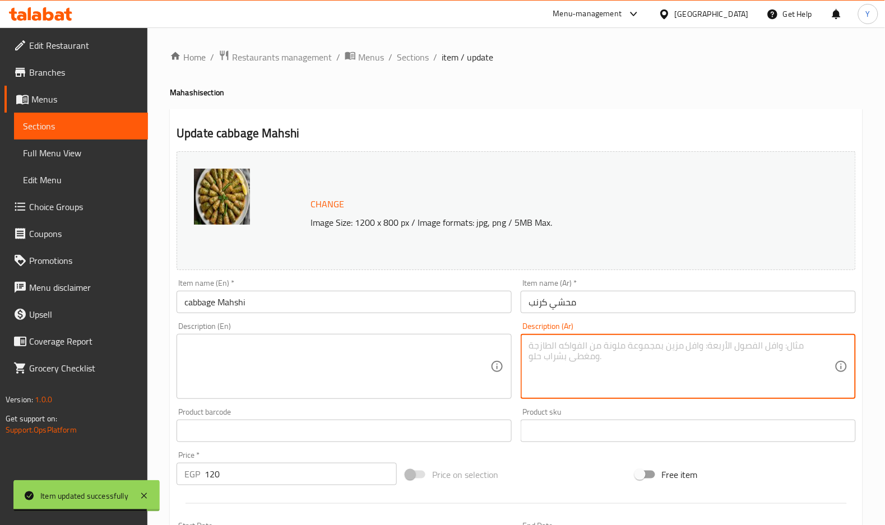
click at [555, 362] on textarea at bounding box center [682, 366] width 306 height 53
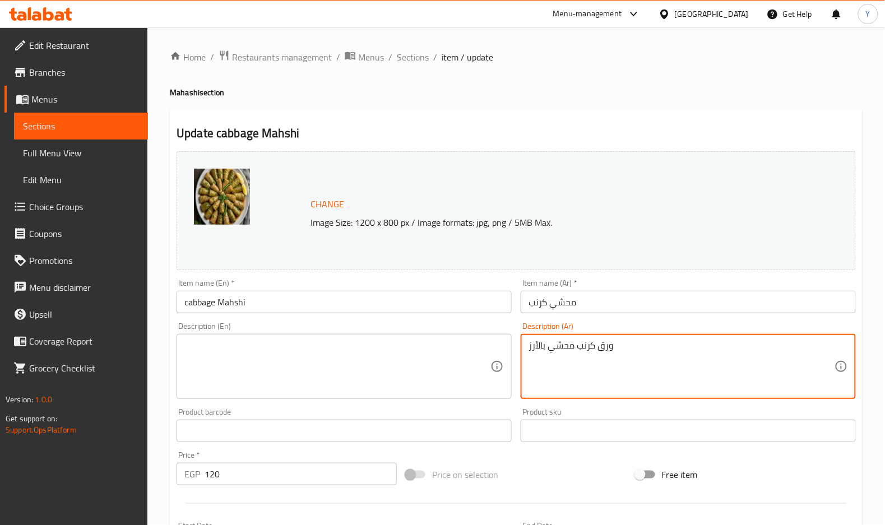
click at [556, 362] on textarea "ورق كرنب محشي بالأرز" at bounding box center [682, 366] width 306 height 53
type textarea "ورق كرنب محشي بالأرز"
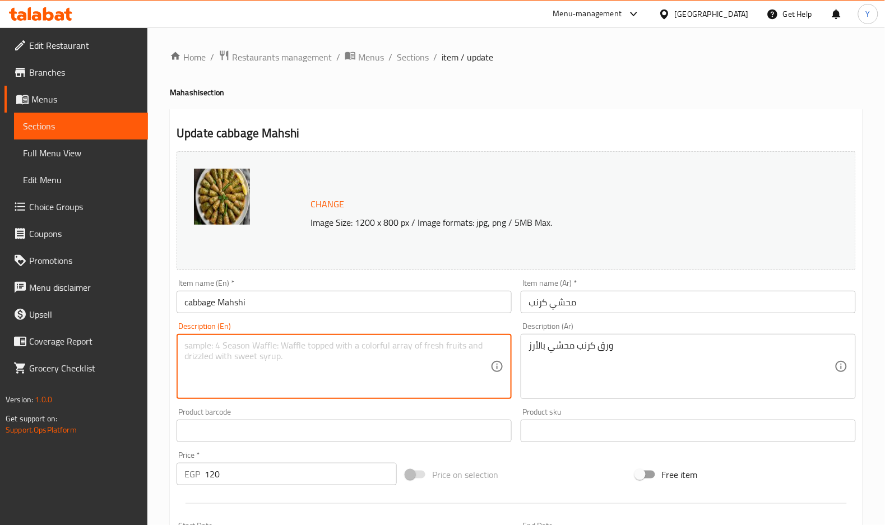
click at [303, 348] on textarea at bounding box center [337, 366] width 306 height 53
paste textarea "Cabbage leaves stuffed with rice"
type textarea "Cabbage leaves stuffed with rice"
click at [322, 300] on input "cabbage Mahshi" at bounding box center [344, 302] width 335 height 22
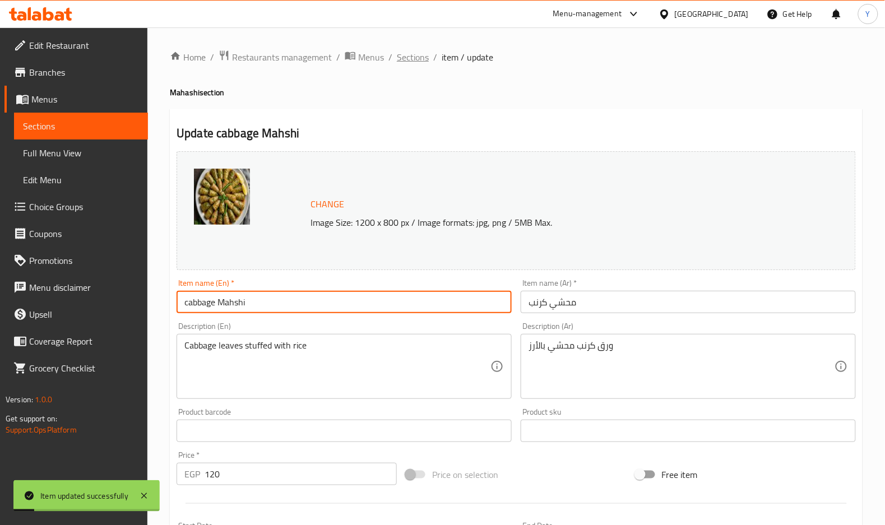
click at [414, 61] on span "Sections" at bounding box center [413, 56] width 32 height 13
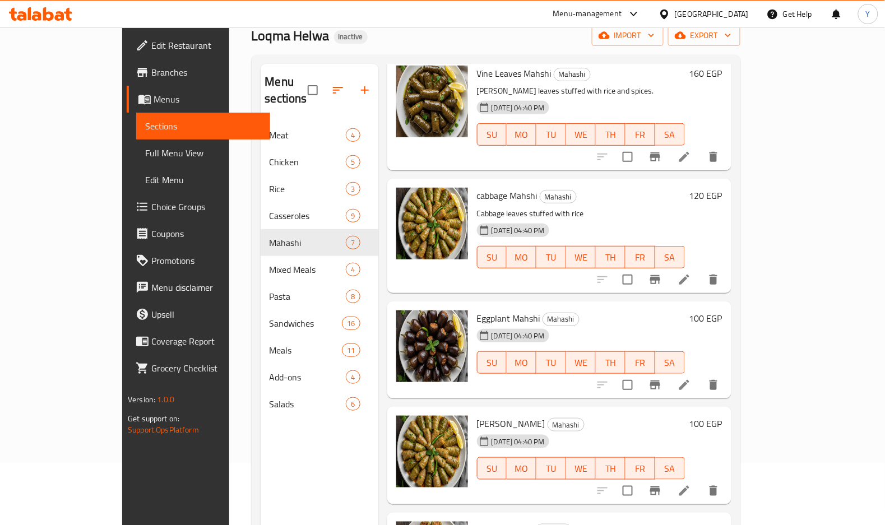
scroll to position [66, 0]
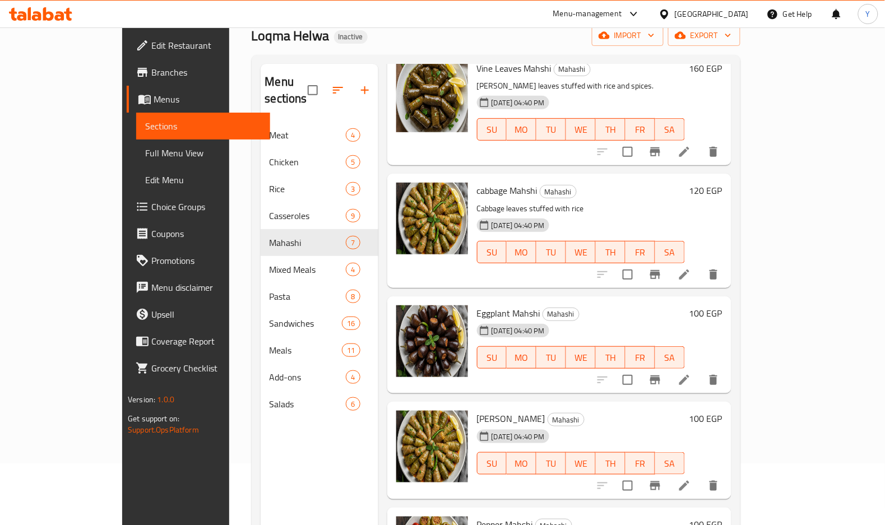
click at [691, 373] on icon at bounding box center [684, 379] width 13 height 13
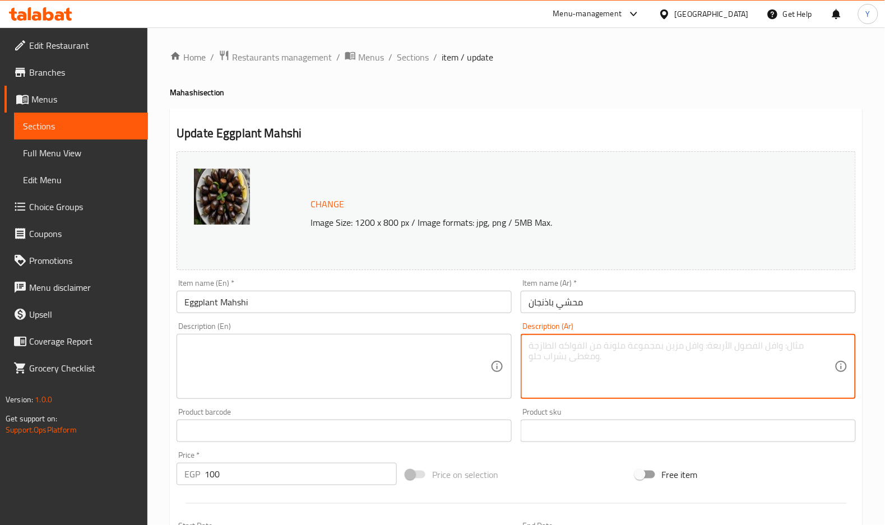
click at [627, 373] on textarea at bounding box center [682, 366] width 306 height 53
paste textarea "باذنجان محشي بالأرز والصلص"
click at [622, 355] on textarea "باذنجان محشي بالأرز والصلصة" at bounding box center [682, 366] width 306 height 53
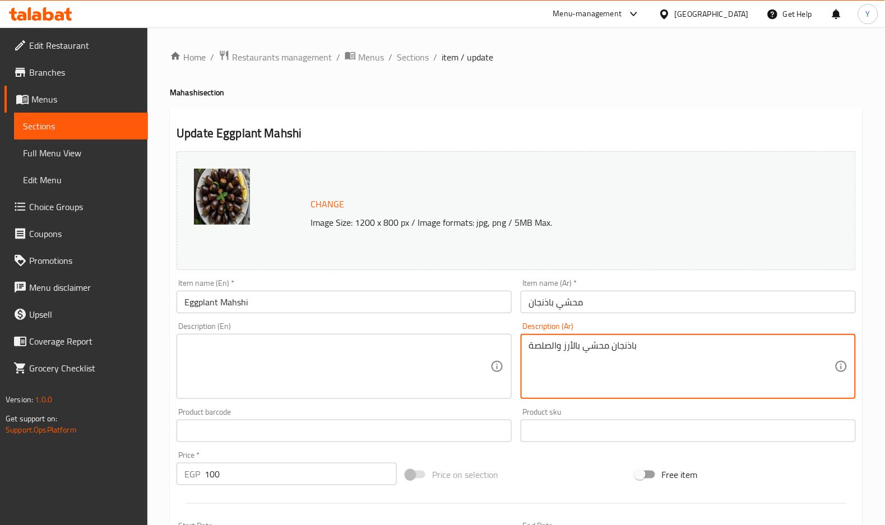
type textarea "باذنجان محشي بالأرز والصلصة"
click at [312, 364] on textarea at bounding box center [337, 366] width 306 height 53
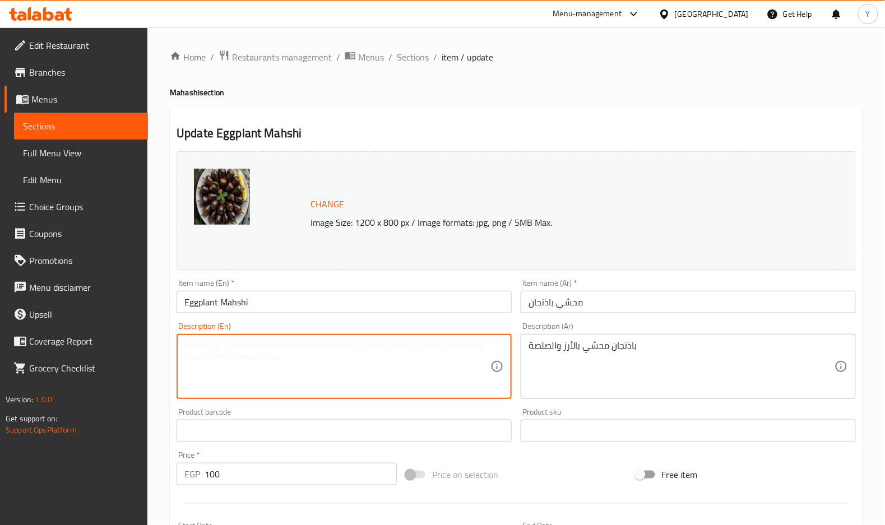
paste textarea "Stuffed eggplant with rice and sauce"
click at [197, 345] on textarea "Stuffed eggplant with rice and sauce" at bounding box center [337, 366] width 306 height 53
click at [196, 345] on textarea "Stuffed eggplant with rice and sauce" at bounding box center [337, 366] width 306 height 53
click at [186, 345] on textarea "eggplant with rice and sauce" at bounding box center [337, 366] width 306 height 53
drag, startPoint x: 187, startPoint y: 345, endPoint x: 180, endPoint y: 343, distance: 6.4
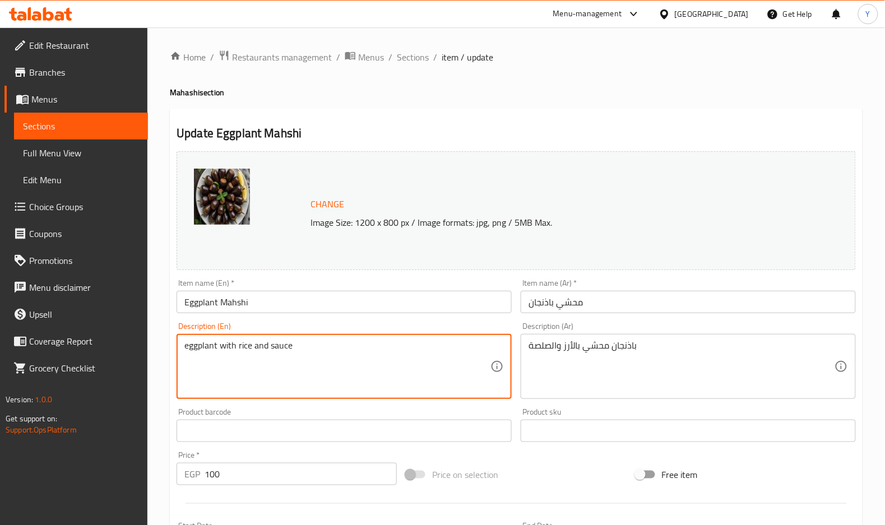
click at [180, 343] on div "eggplant with rice and sauce Description (En)" at bounding box center [344, 366] width 335 height 65
click at [214, 348] on textarea "Eggplant with rice and sauce" at bounding box center [337, 366] width 306 height 53
click at [217, 349] on textarea "Eggplant with rice and sauce" at bounding box center [337, 366] width 306 height 53
paste textarea "Stuffed"
click at [222, 351] on textarea "Eggplant Stuffed with rice and sauce" at bounding box center [337, 366] width 306 height 53
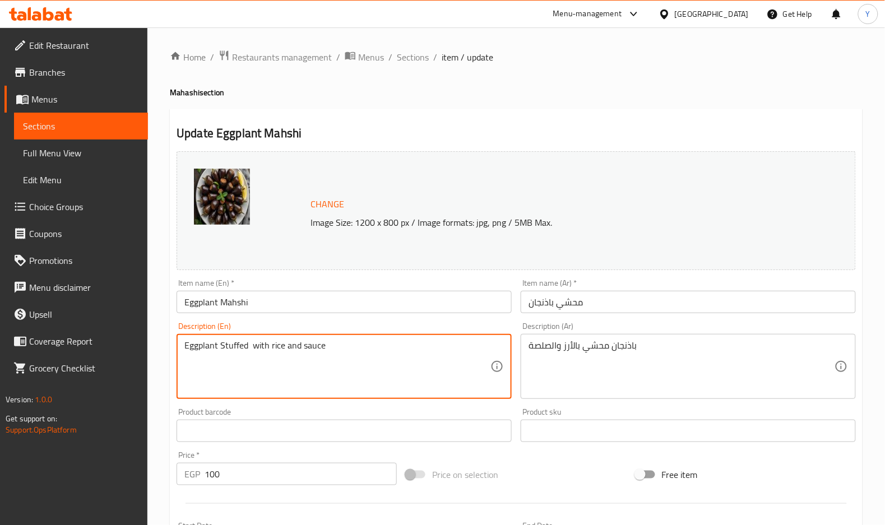
click at [222, 348] on textarea "Eggplant Stuffed with rice and sauce" at bounding box center [337, 366] width 306 height 53
type textarea "Eggplant stuffed with rice and sauce"
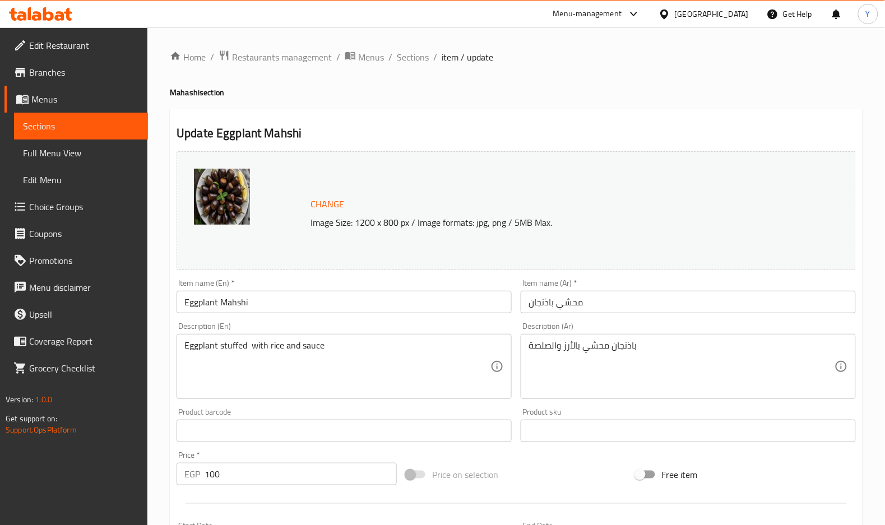
click at [283, 315] on div "Item name (En)   * Eggplant Mahshi Item name (En) *" at bounding box center [344, 296] width 344 height 43
click at [284, 305] on input "Eggplant Mahshi" at bounding box center [344, 302] width 335 height 22
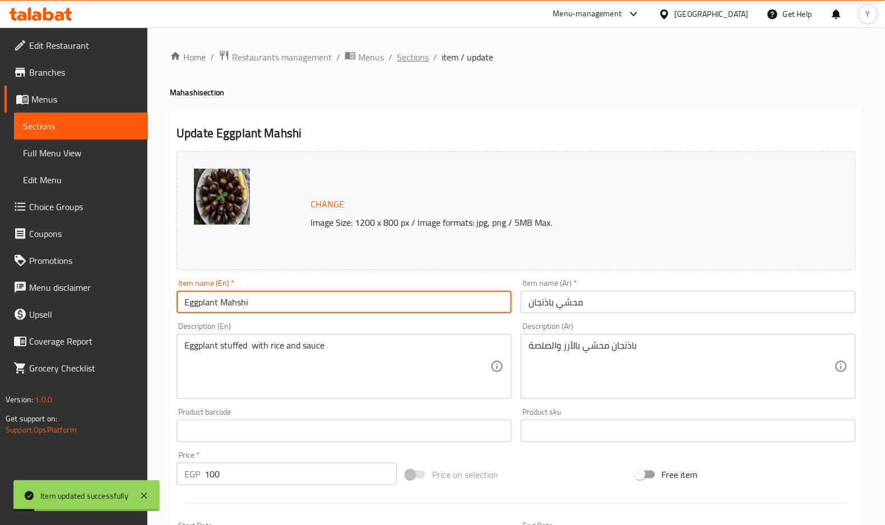
click at [411, 60] on span "Sections" at bounding box center [413, 56] width 32 height 13
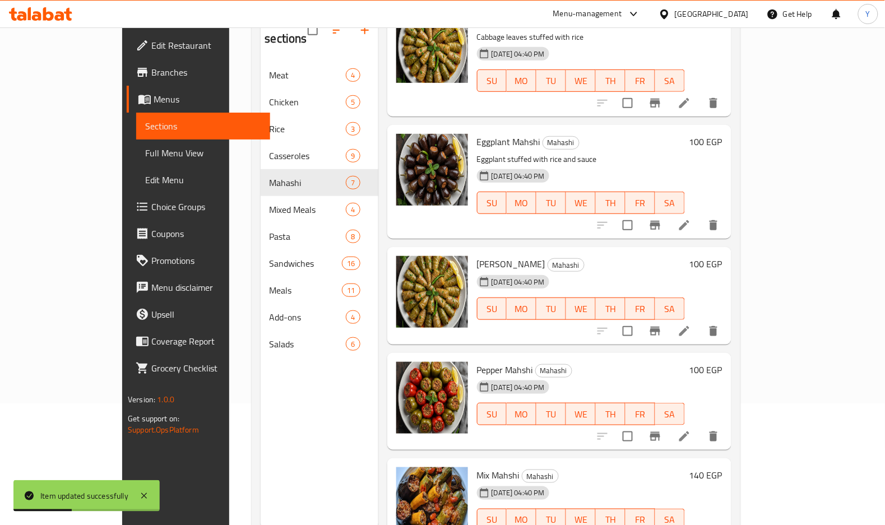
scroll to position [182, 0]
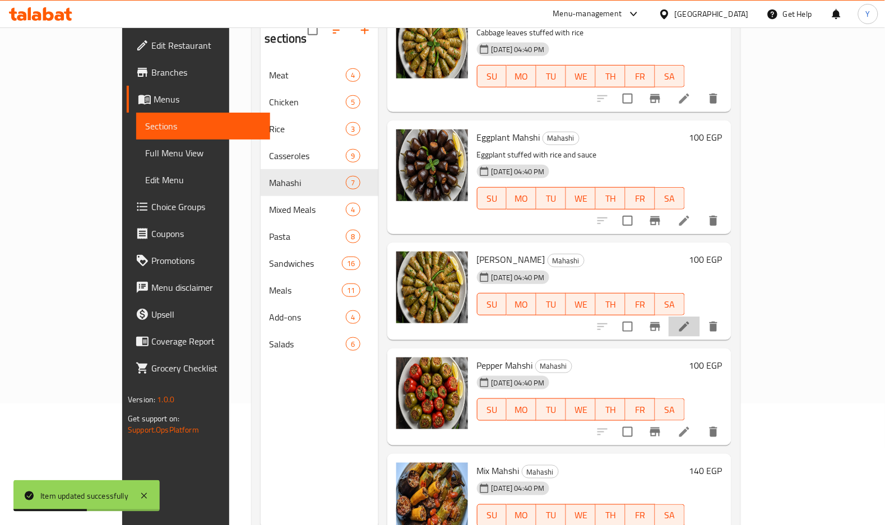
click at [700, 317] on li at bounding box center [684, 327] width 31 height 20
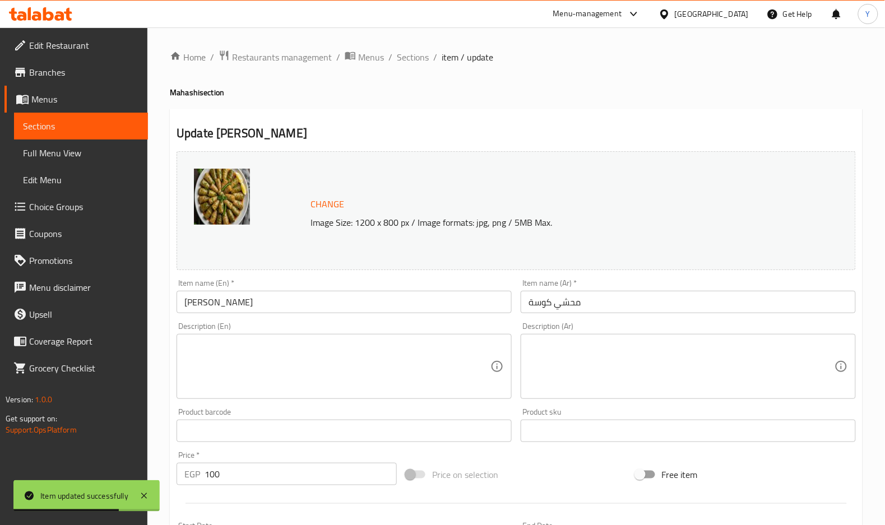
click at [606, 368] on textarea at bounding box center [682, 366] width 306 height 53
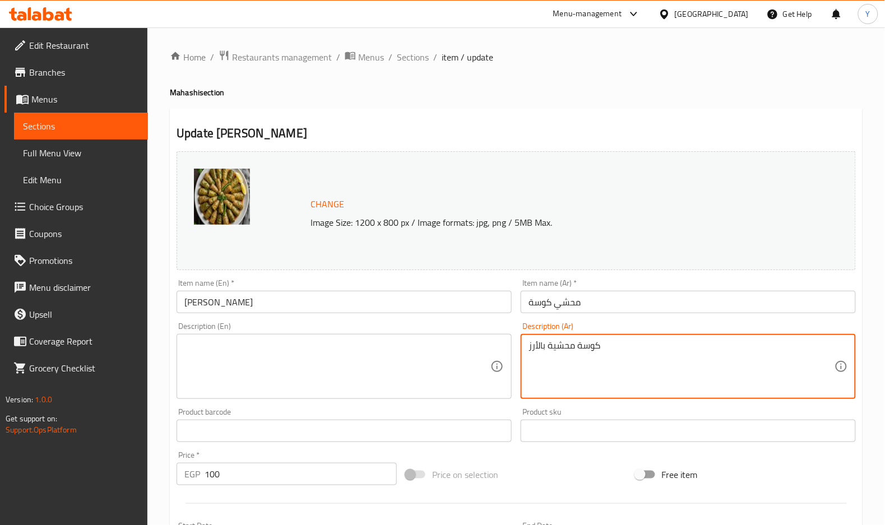
type textarea "كوسة محشية بالأرز"
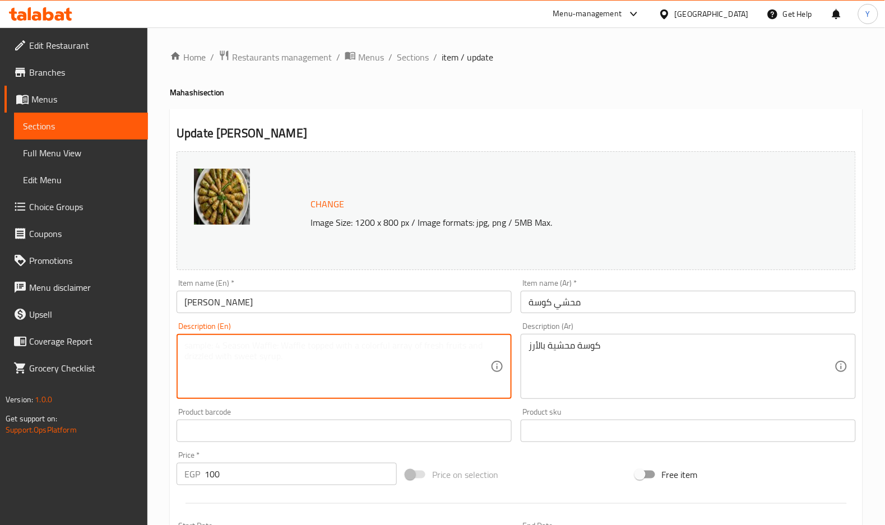
click at [445, 368] on textarea at bounding box center [337, 366] width 306 height 53
click at [196, 307] on input "Zucchini Mahshi" at bounding box center [344, 302] width 335 height 22
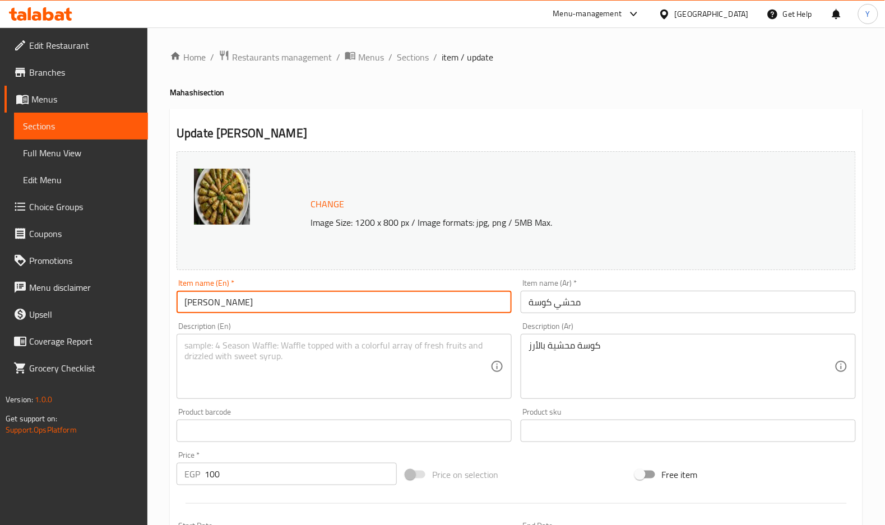
click at [196, 307] on input "Zucchini Mahshi" at bounding box center [344, 302] width 335 height 22
click at [243, 331] on div "Description (En) Description (En)" at bounding box center [344, 360] width 335 height 77
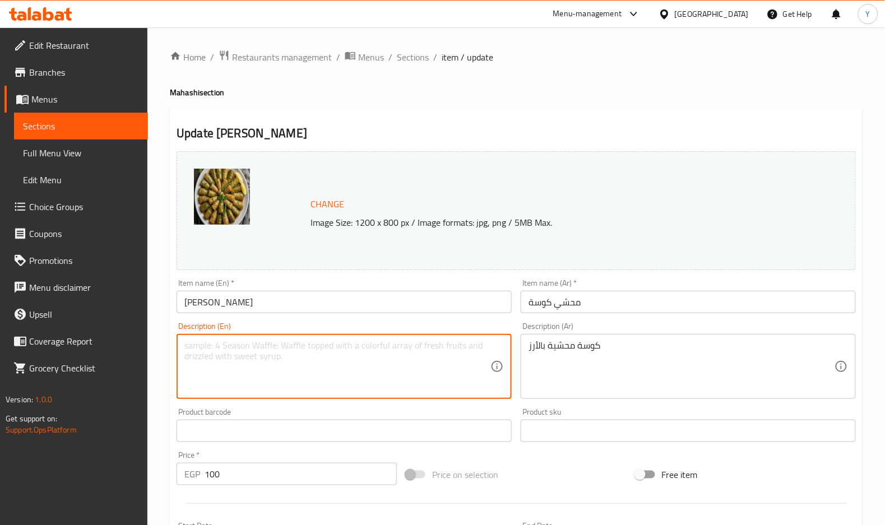
click at [247, 350] on textarea at bounding box center [337, 366] width 306 height 53
paste textarea "Zucchini"
type textarea "Zucchini stuffed with rice"
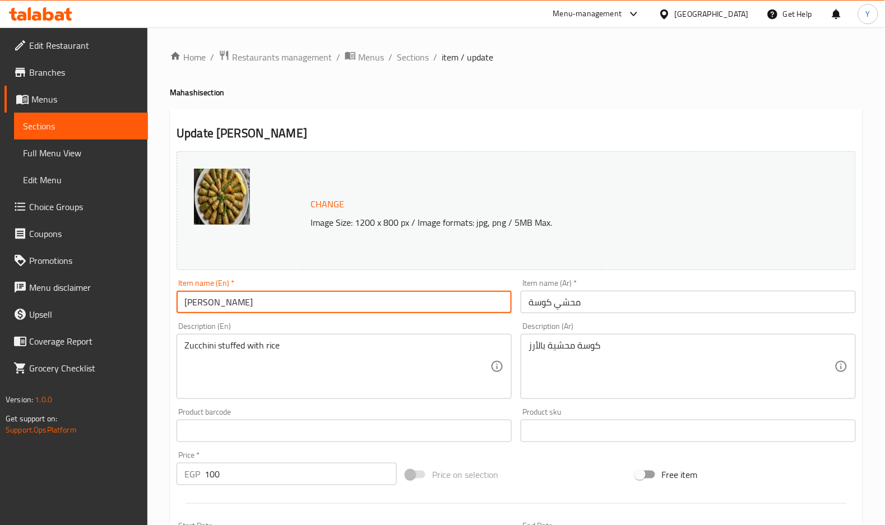
click at [285, 297] on input "Zucchini Mahshi" at bounding box center [344, 302] width 335 height 22
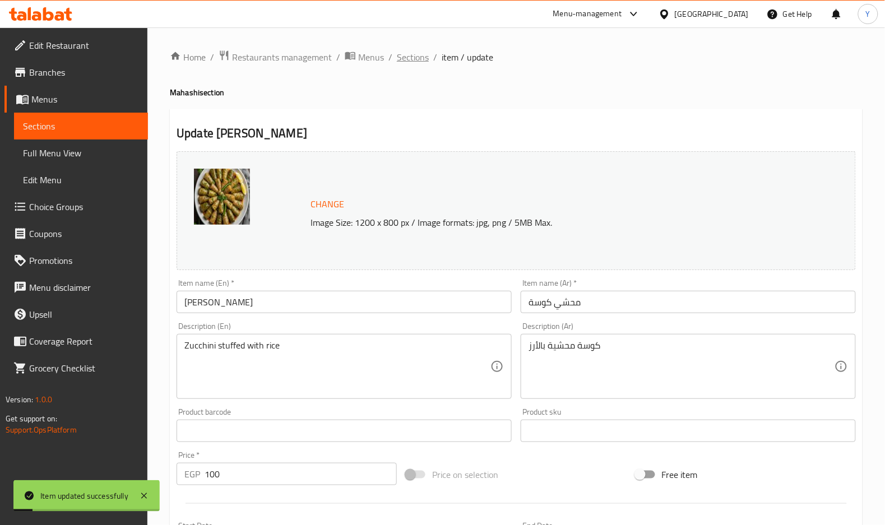
click at [409, 61] on span "Sections" at bounding box center [413, 56] width 32 height 13
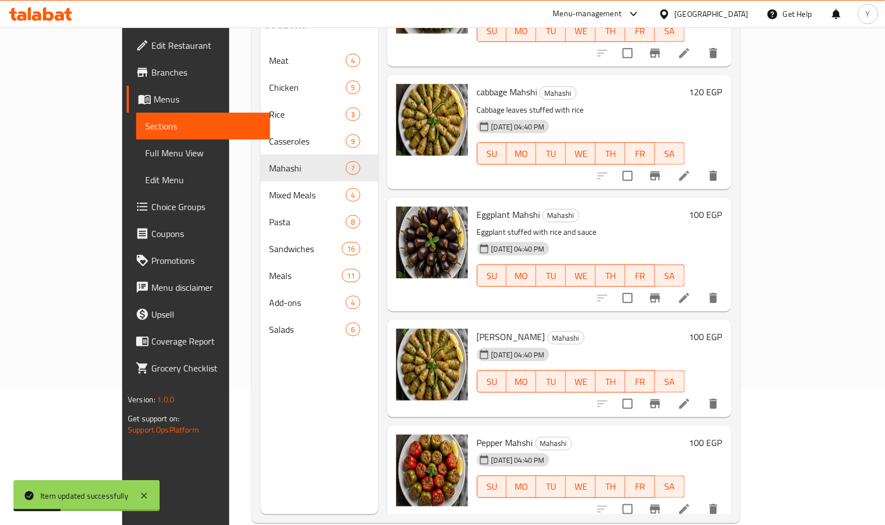
scroll to position [153, 0]
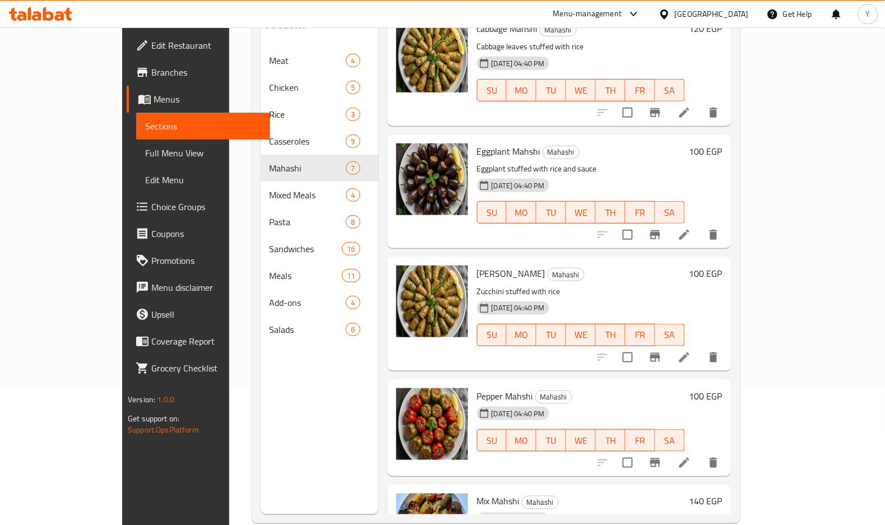
click at [691, 389] on icon at bounding box center [684, 462] width 13 height 13
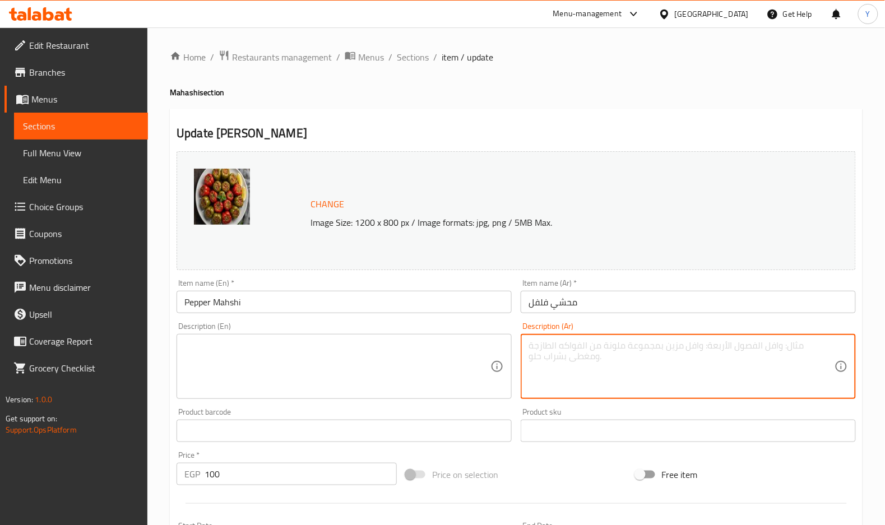
click at [611, 341] on textarea at bounding box center [682, 366] width 306 height 53
paste textarea "فلفل ألوان محشي بالأرز"
type textarea "فلفل ألوان محشي بالأرز"
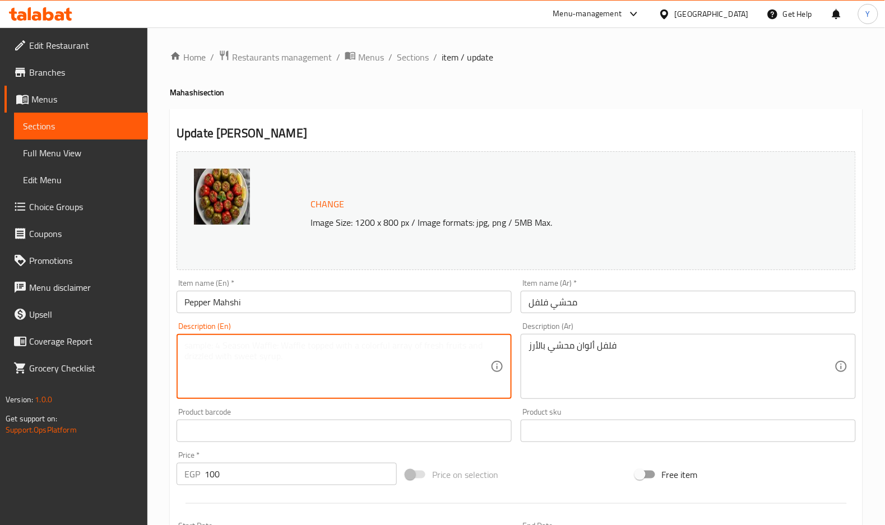
click at [376, 353] on textarea at bounding box center [337, 366] width 306 height 53
click at [303, 356] on textarea at bounding box center [337, 366] width 306 height 53
paste textarea "Bell Pepper"
click at [204, 348] on textarea "Bell Pepper" at bounding box center [337, 366] width 306 height 53
click at [302, 354] on textarea "Bell pepper" at bounding box center [337, 366] width 306 height 53
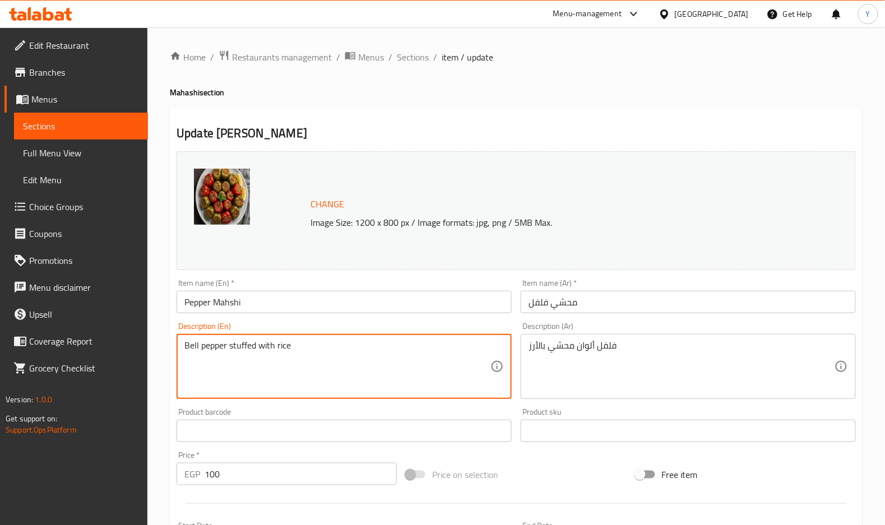
type textarea "Bell pepper stuffed with rice"
click at [321, 302] on input "Pepper Mahshi" at bounding box center [344, 302] width 335 height 22
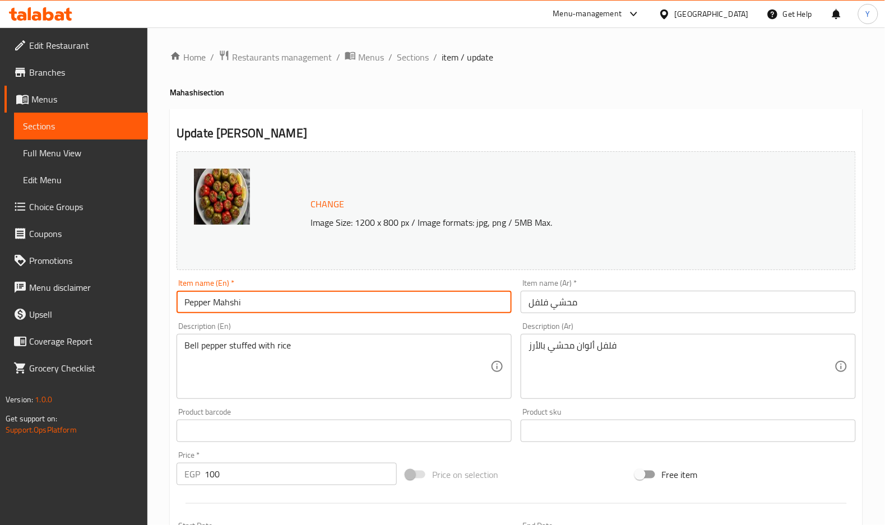
click at [402, 64] on span "Sections" at bounding box center [413, 56] width 32 height 13
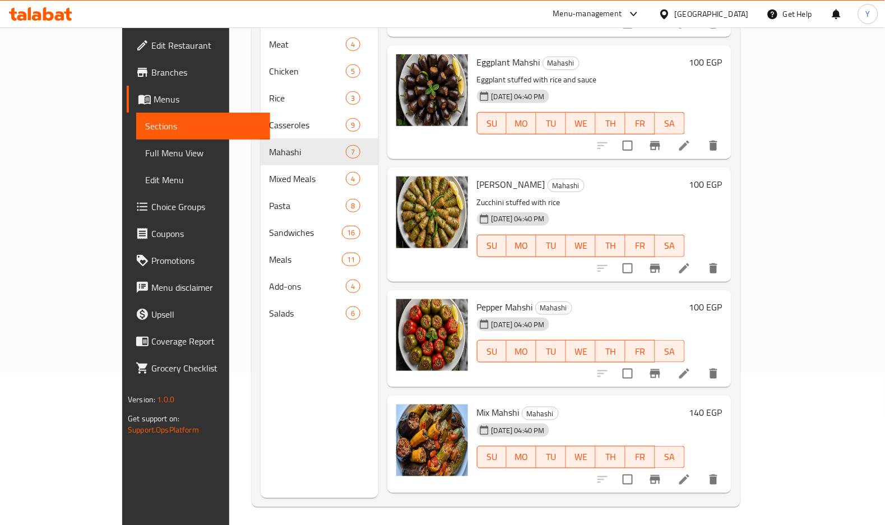
scroll to position [282, 0]
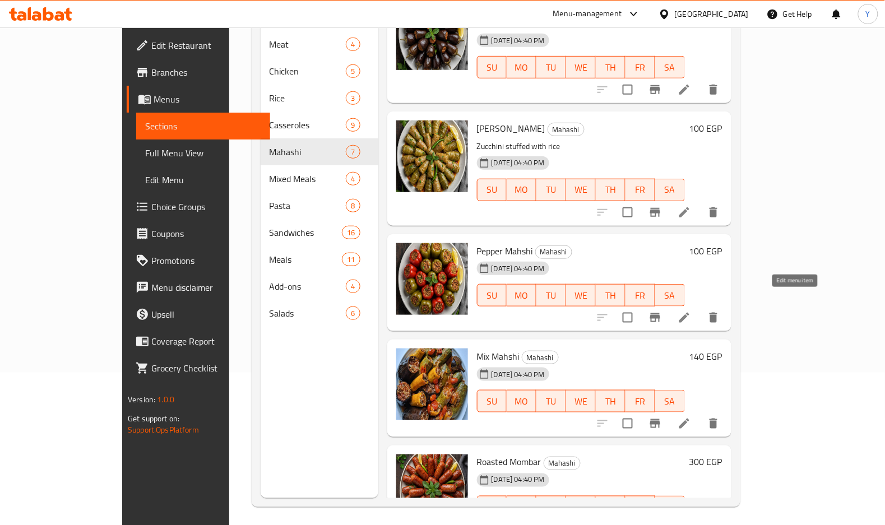
click at [691, 311] on icon at bounding box center [684, 317] width 13 height 13
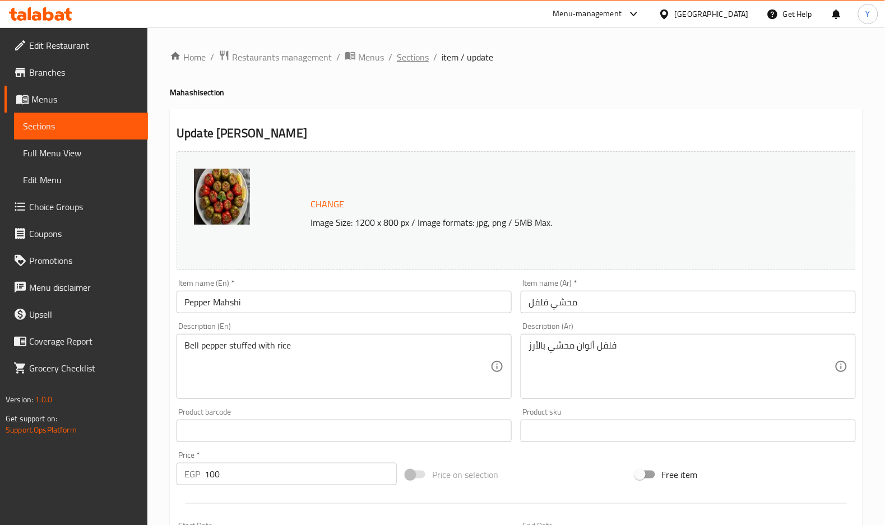
click at [416, 58] on span "Sections" at bounding box center [413, 56] width 32 height 13
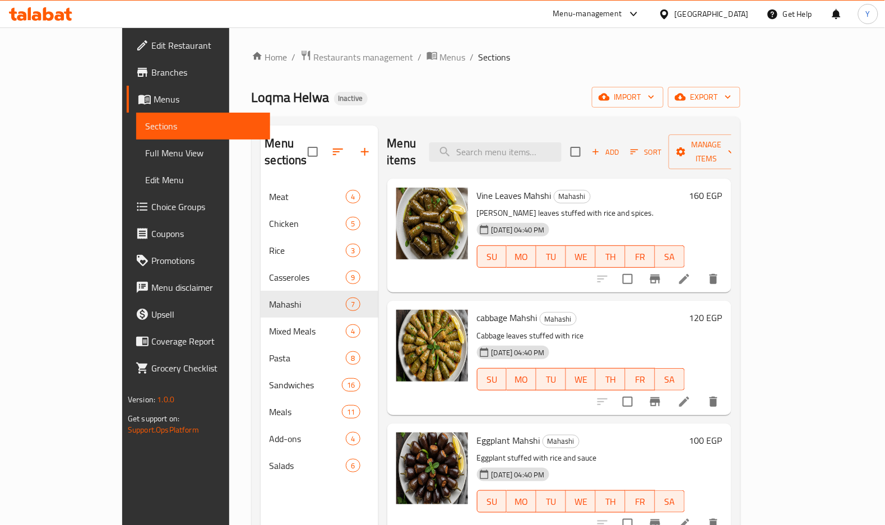
scroll to position [157, 0]
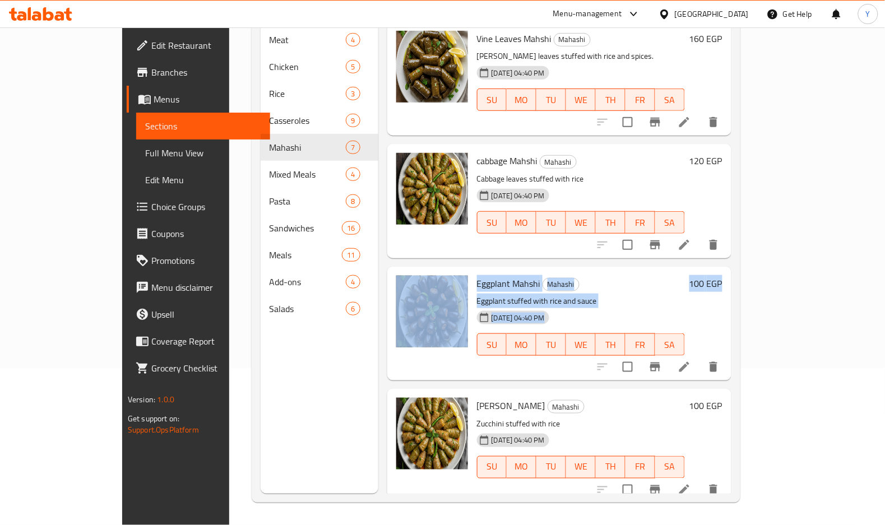
drag, startPoint x: 841, startPoint y: 229, endPoint x: 840, endPoint y: 317, distance: 88.6
click at [731, 61] on div "Vine Leaves Mahshi Mahashi Vine leaves stuffed with rice and spices. 28-09-2025…" at bounding box center [559, 41] width 344 height 39
click at [685, 294] on p "Eggplant stuffed with rice and sauce" at bounding box center [581, 301] width 208 height 14
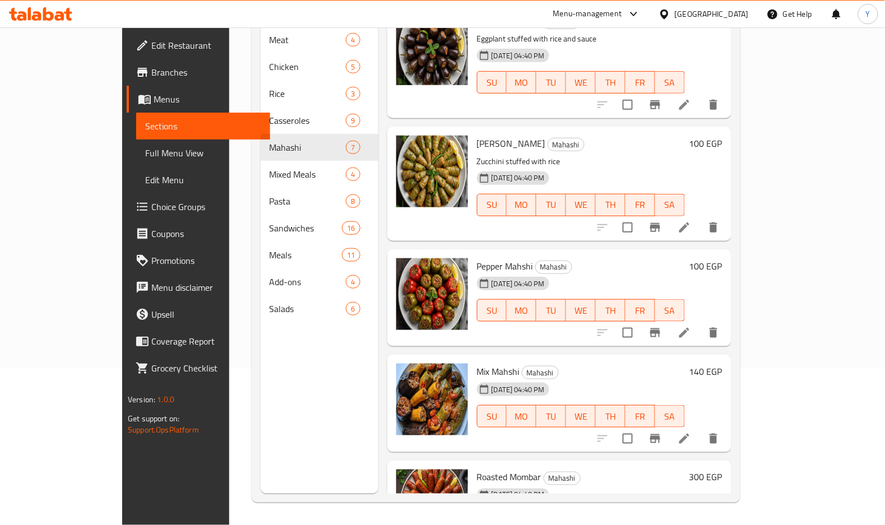
scroll to position [265, 0]
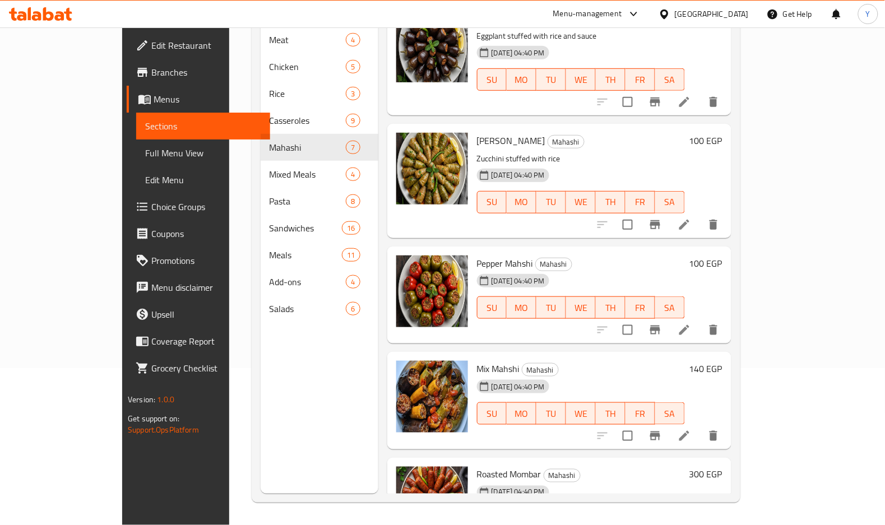
click at [700, 320] on li at bounding box center [684, 330] width 31 height 20
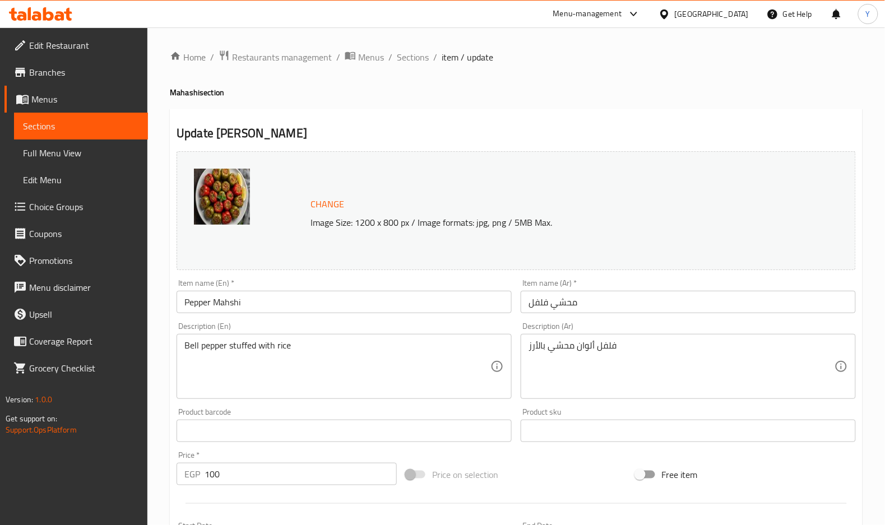
click at [378, 295] on input "Pepper Mahshi" at bounding box center [344, 302] width 335 height 22
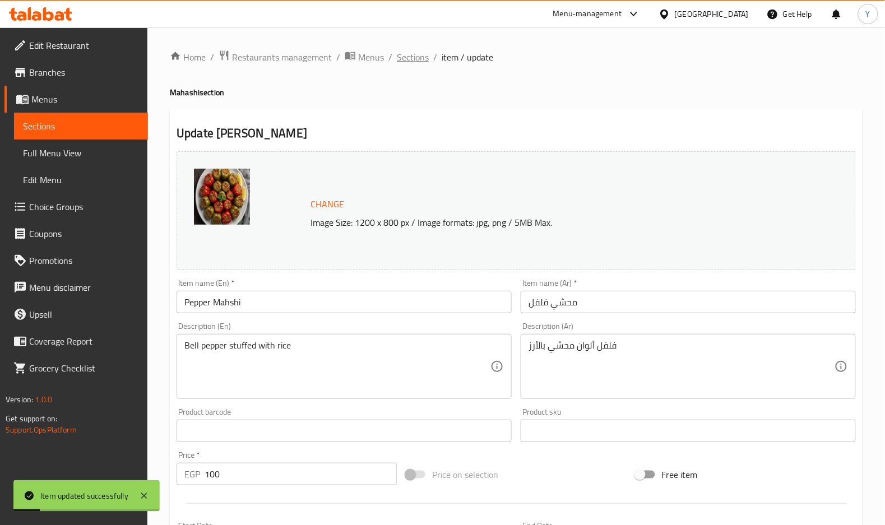
click at [414, 63] on span "Sections" at bounding box center [413, 56] width 32 height 13
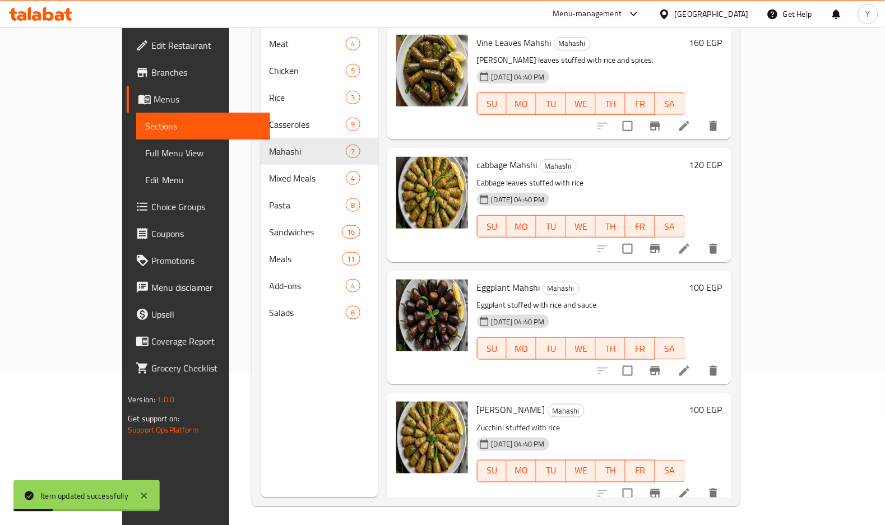
scroll to position [157, 0]
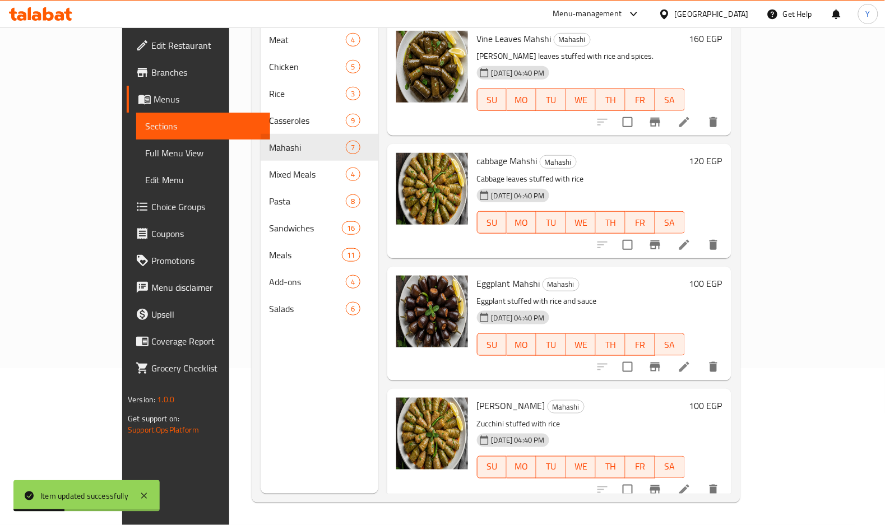
click at [731, 154] on div "cabbage Mahshi Mahashi Cabbage leaves stuffed with rice 28-09-2025 04:40 PM SU …" at bounding box center [559, 201] width 344 height 114
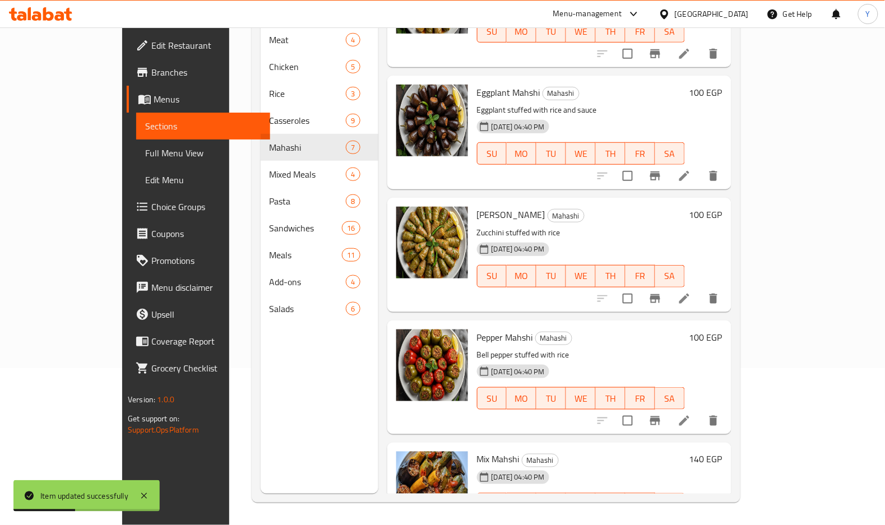
scroll to position [326, 0]
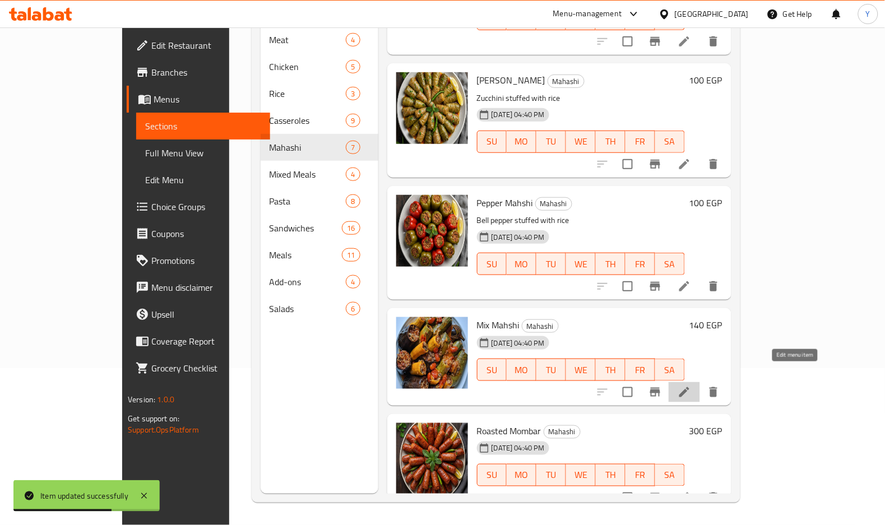
click at [689, 387] on icon at bounding box center [684, 392] width 10 height 10
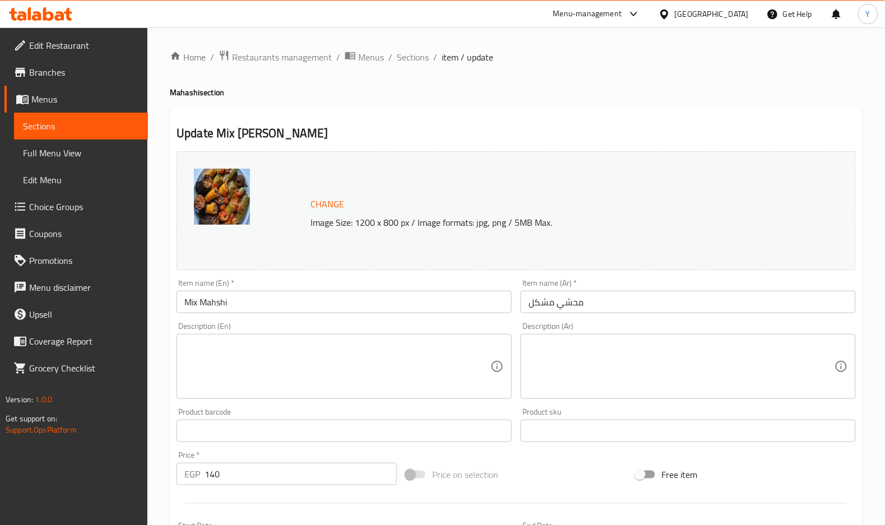
click at [702, 376] on textarea at bounding box center [682, 366] width 306 height 53
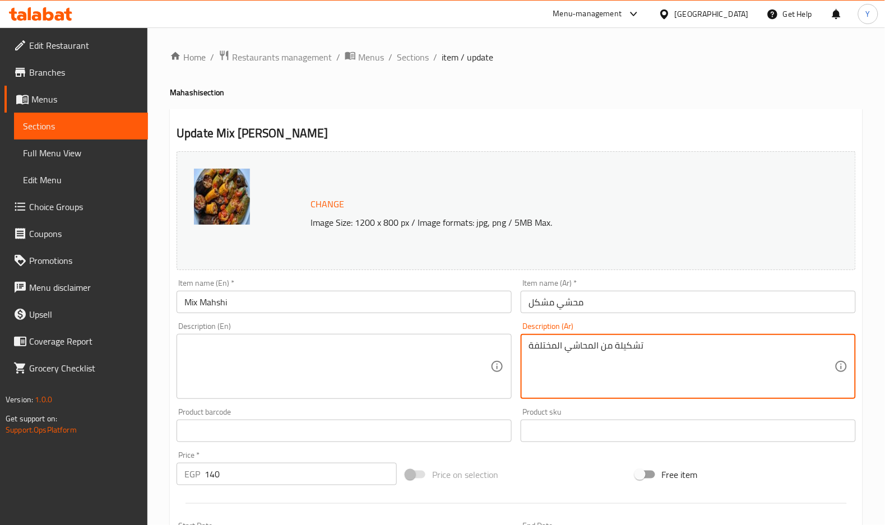
click at [698, 375] on textarea "تشكيلة من المحاشي المختلفة" at bounding box center [682, 366] width 306 height 53
type textarea "تشكيلة من المحاشي المختلفة"
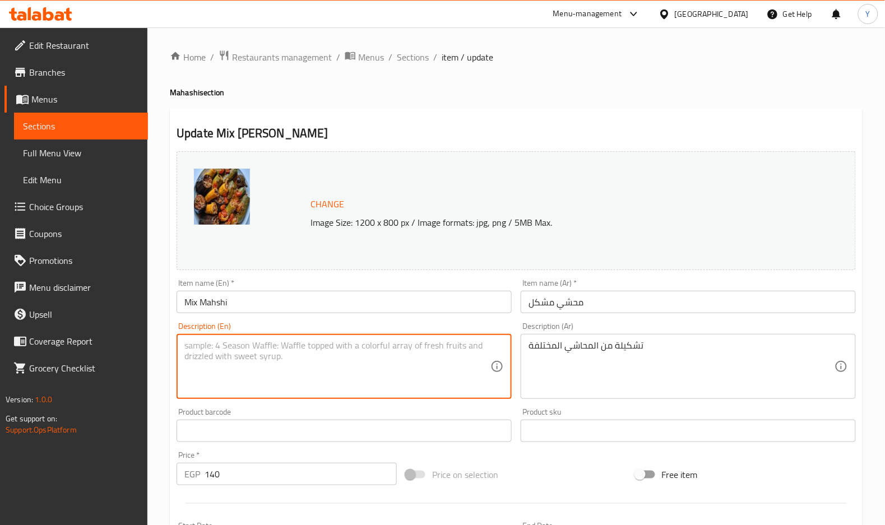
click at [320, 364] on textarea at bounding box center [337, 366] width 306 height 53
paste textarea "A selection of different stuffed vegetables"
drag, startPoint x: 270, startPoint y: 344, endPoint x: 447, endPoint y: 357, distance: 178.2
click at [447, 357] on textarea "A selection of different stuffed vegetables" at bounding box center [337, 366] width 306 height 53
type textarea "A selection of different mahashi"
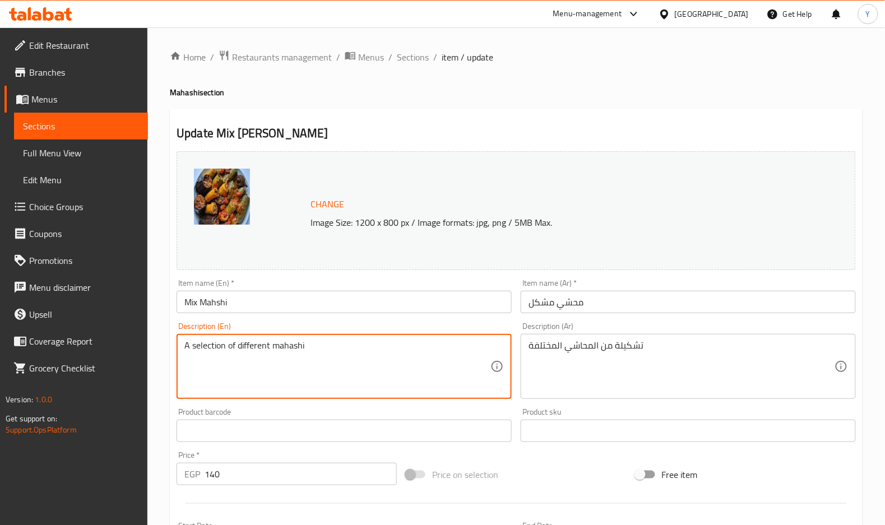
click at [430, 304] on input "Mix Mahshi" at bounding box center [344, 302] width 335 height 22
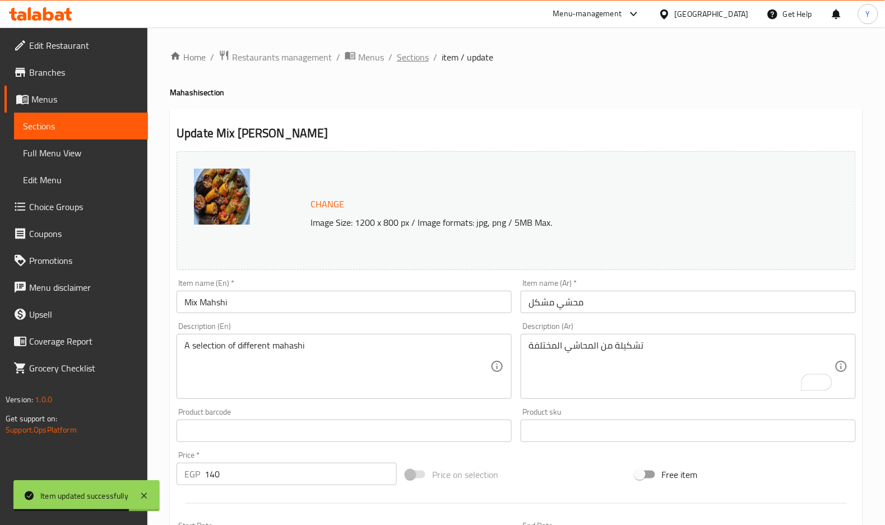
click at [400, 54] on span "Sections" at bounding box center [413, 56] width 32 height 13
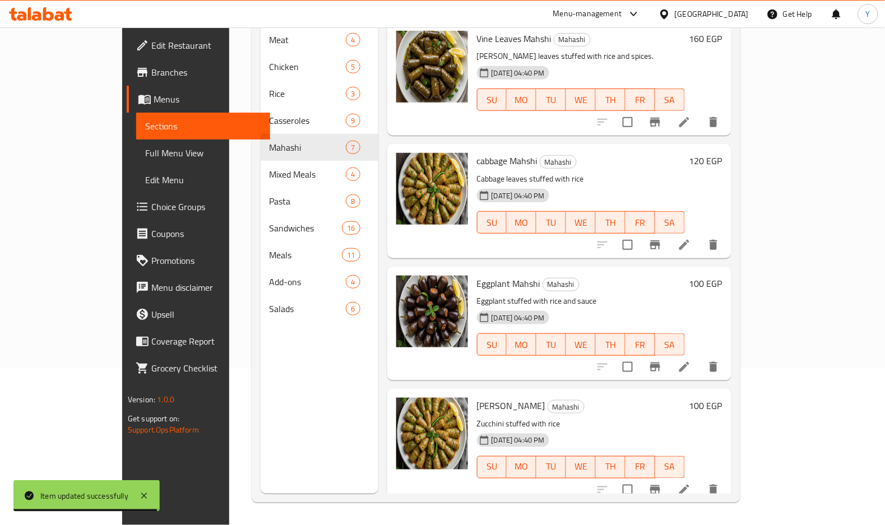
scroll to position [343, 0]
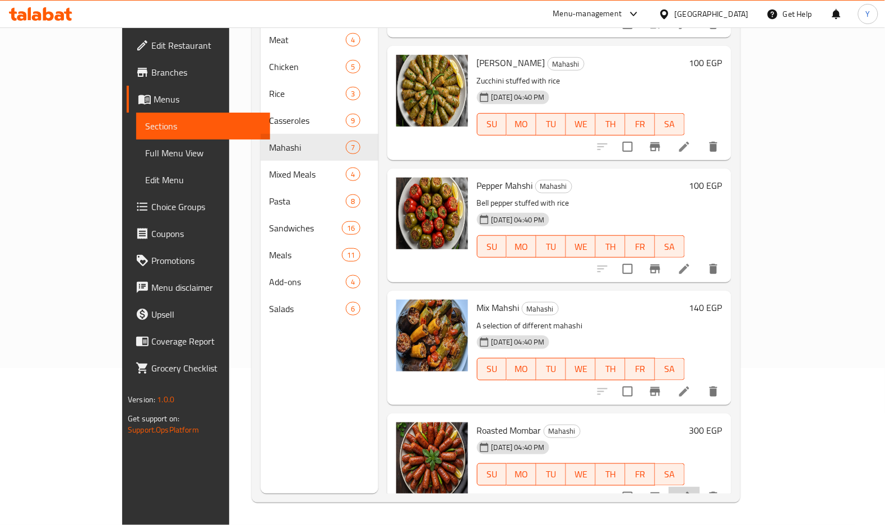
click at [700, 389] on li at bounding box center [684, 497] width 31 height 20
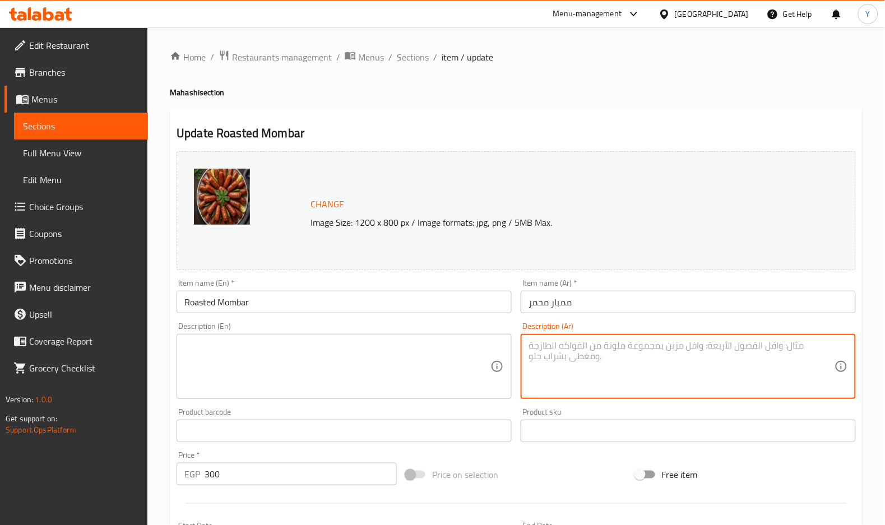
click at [766, 346] on textarea at bounding box center [682, 366] width 306 height 53
type textarea "ممبار محشي بالأرز ومقلي"
click at [312, 372] on textarea at bounding box center [337, 366] width 306 height 53
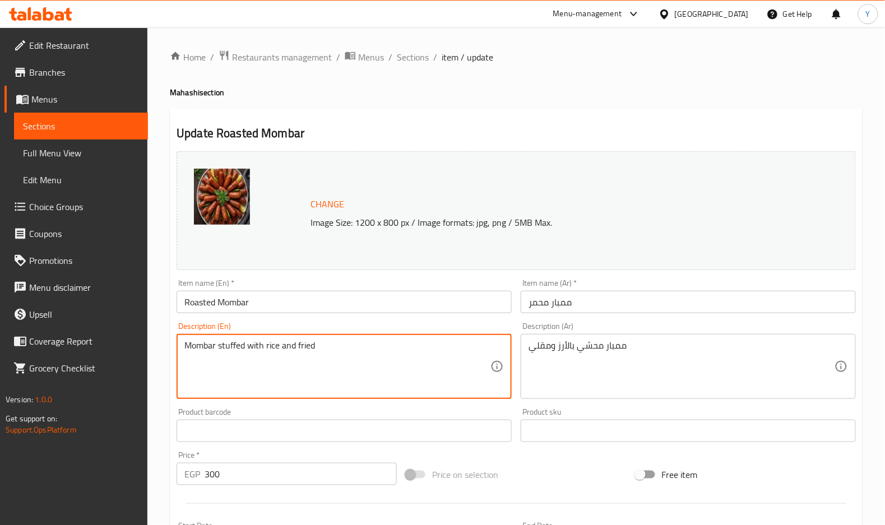
type textarea "Mombar stuffed with rice and fried"
click at [314, 290] on div "Item name (En)   * Roasted Mombar Item name (En) *" at bounding box center [344, 296] width 335 height 34
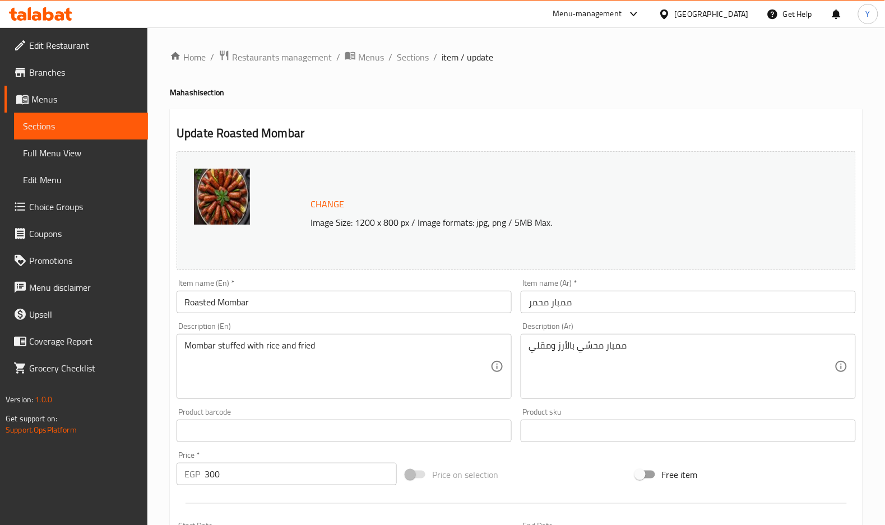
click at [320, 295] on input "Roasted Mombar" at bounding box center [344, 302] width 335 height 22
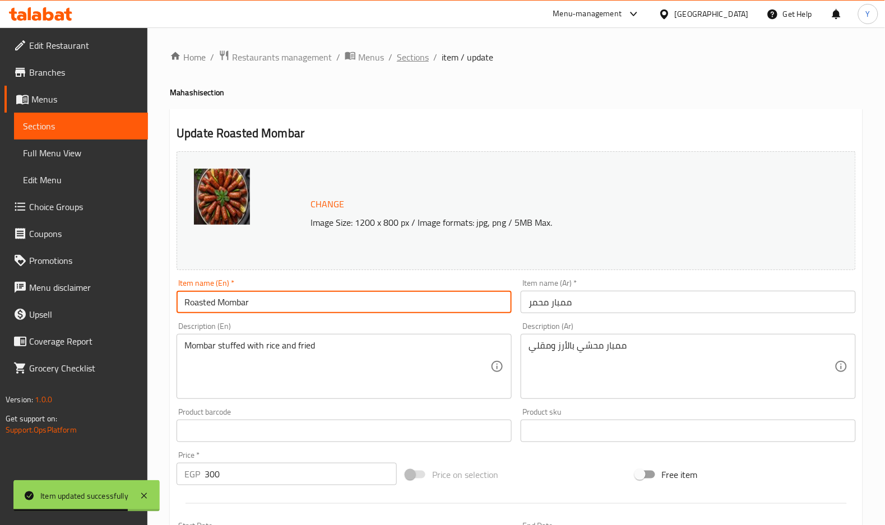
click at [414, 62] on span "Sections" at bounding box center [413, 56] width 32 height 13
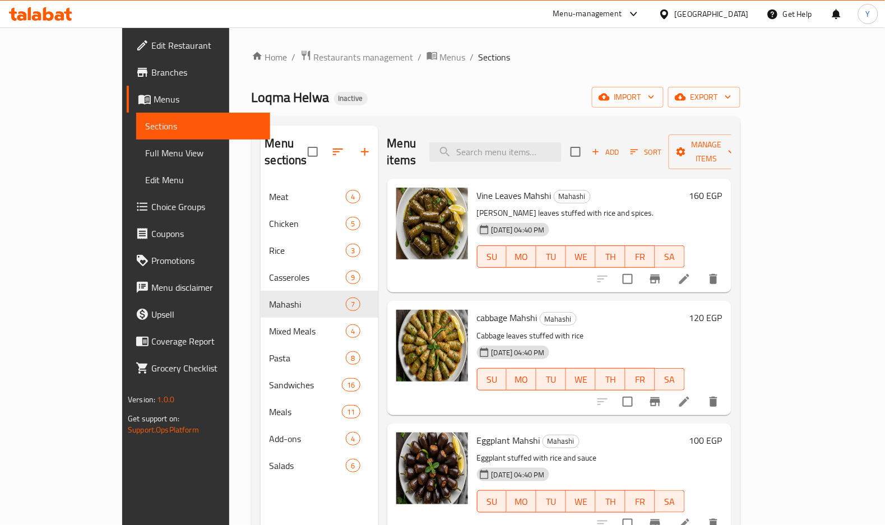
click at [685, 310] on h6 "cabbage Mahshi Mahashi" at bounding box center [581, 318] width 208 height 16
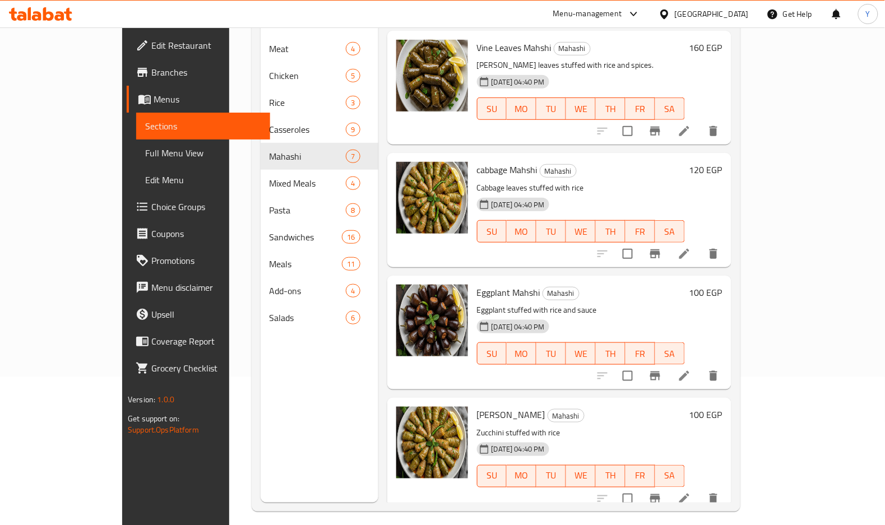
scroll to position [157, 0]
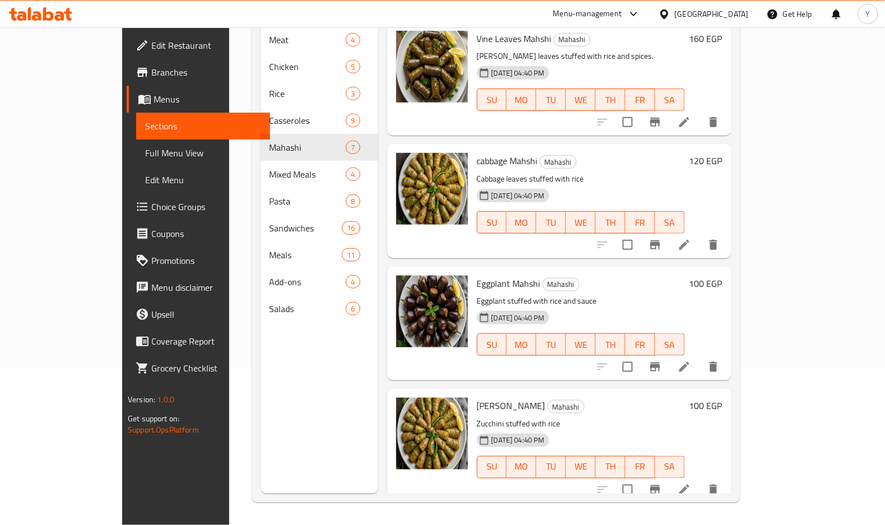
click at [731, 144] on div "cabbage Mahshi Mahashi Cabbage leaves stuffed with rice 28-09-2025 04:40 PM SU …" at bounding box center [559, 201] width 344 height 114
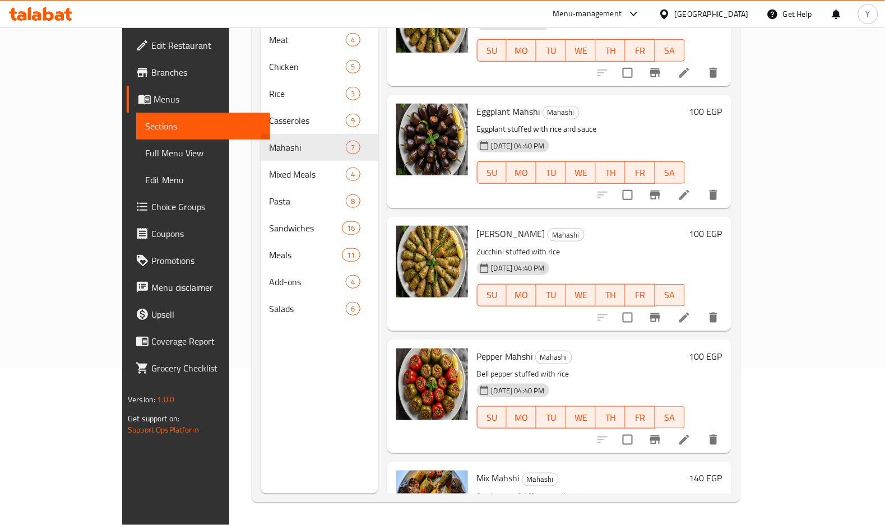
scroll to position [360, 0]
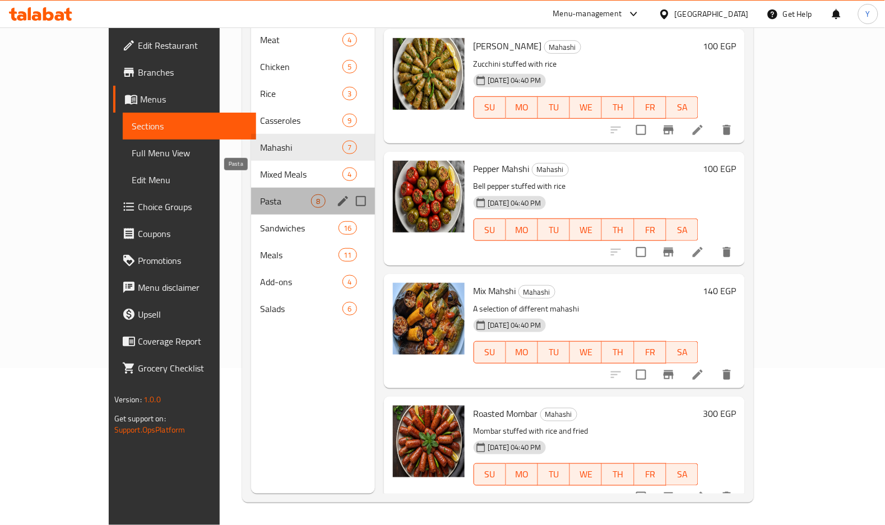
click at [260, 195] on span "Pasta" at bounding box center [285, 201] width 51 height 13
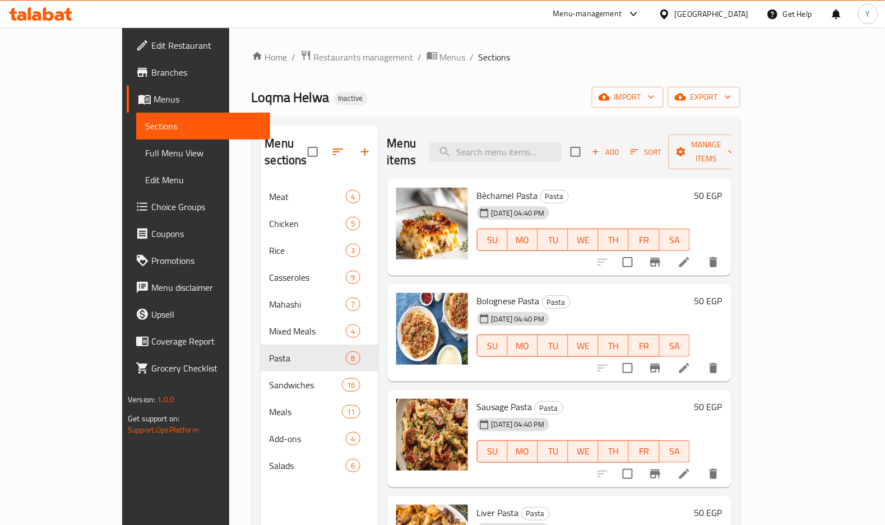
click at [691, 256] on icon at bounding box center [684, 262] width 13 height 13
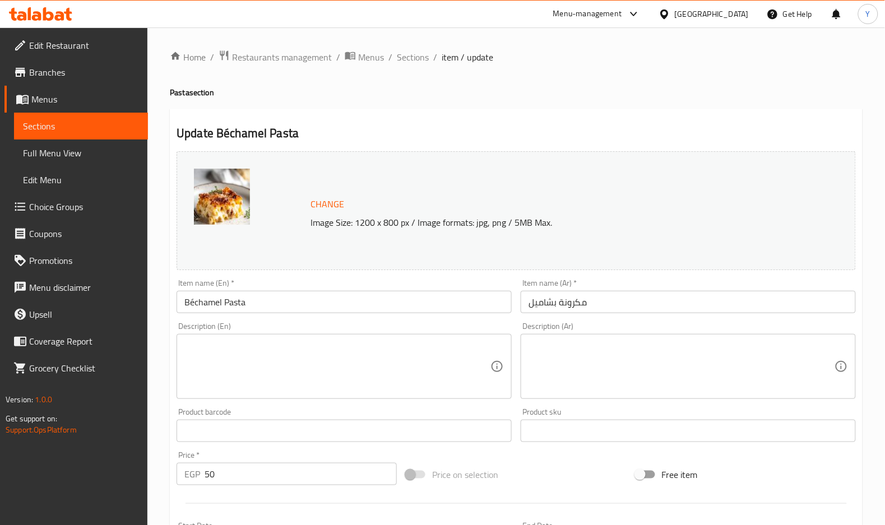
click at [705, 364] on textarea at bounding box center [682, 366] width 306 height 53
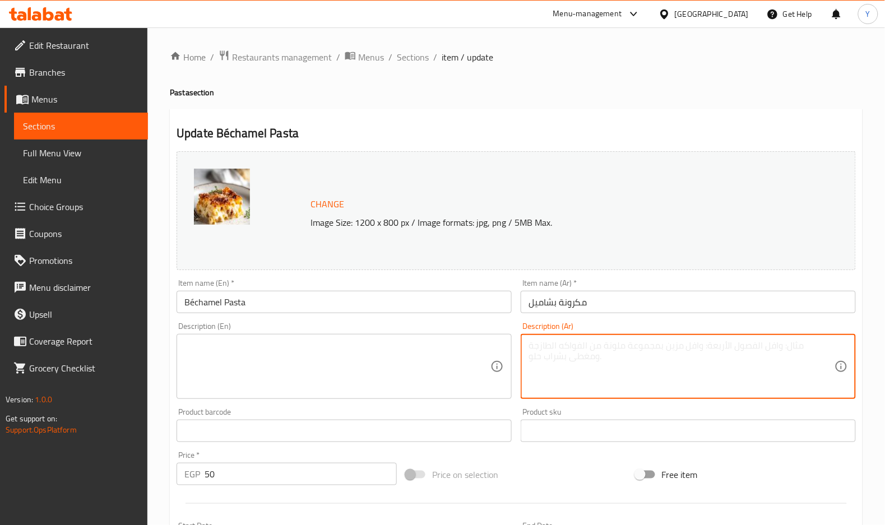
paste textarea "A selection of different stuffed vegetables"
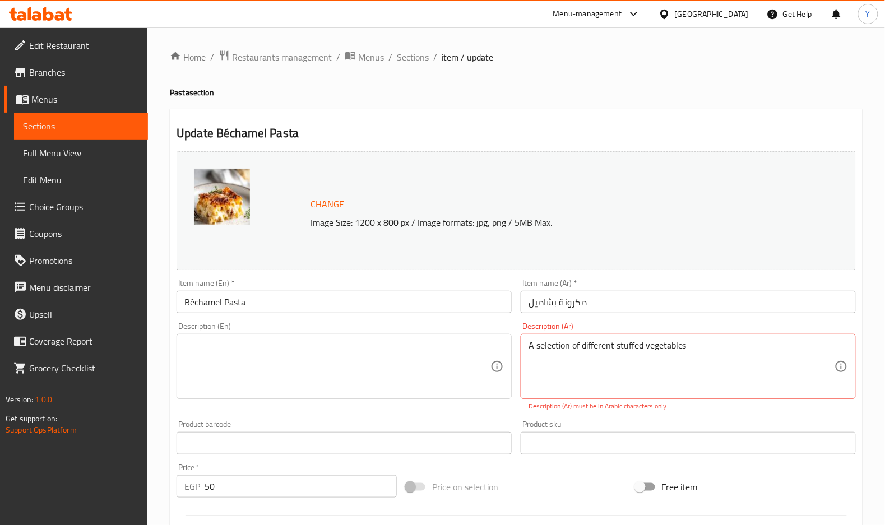
drag, startPoint x: 698, startPoint y: 363, endPoint x: 686, endPoint y: 341, distance: 25.9
click at [698, 363] on textarea "A selection of different stuffed vegetables" at bounding box center [682, 366] width 306 height 53
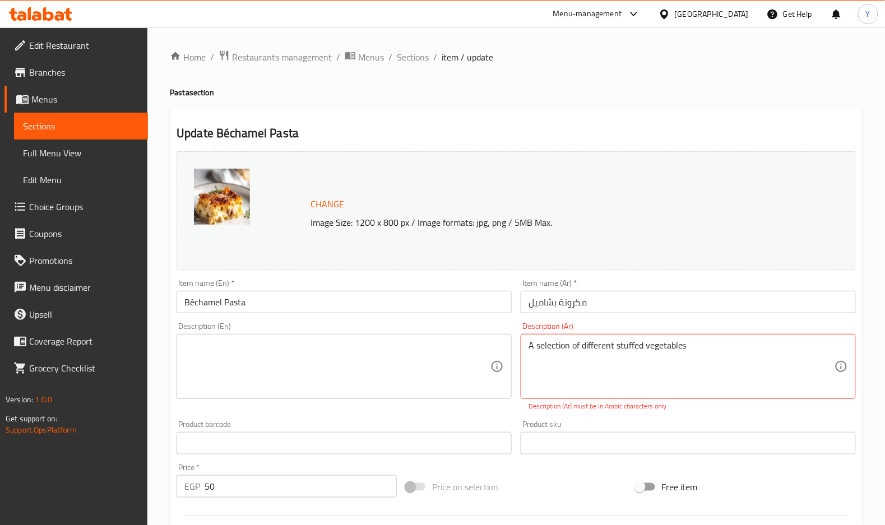
click at [686, 339] on div "A selection of different stuffed vegetables Description (Ar)" at bounding box center [688, 366] width 335 height 65
click at [686, 341] on textarea "A selection of different stuffed vegetables" at bounding box center [682, 366] width 306 height 53
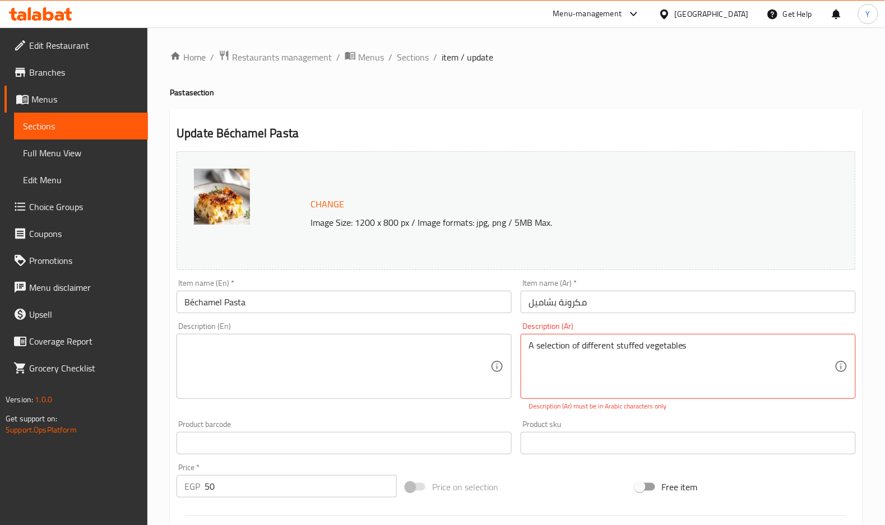
click at [686, 341] on textarea "A selection of different stuffed vegetables" at bounding box center [682, 366] width 306 height 53
click at [702, 352] on textarea "A selection of different stuffed vegetables" at bounding box center [682, 366] width 306 height 53
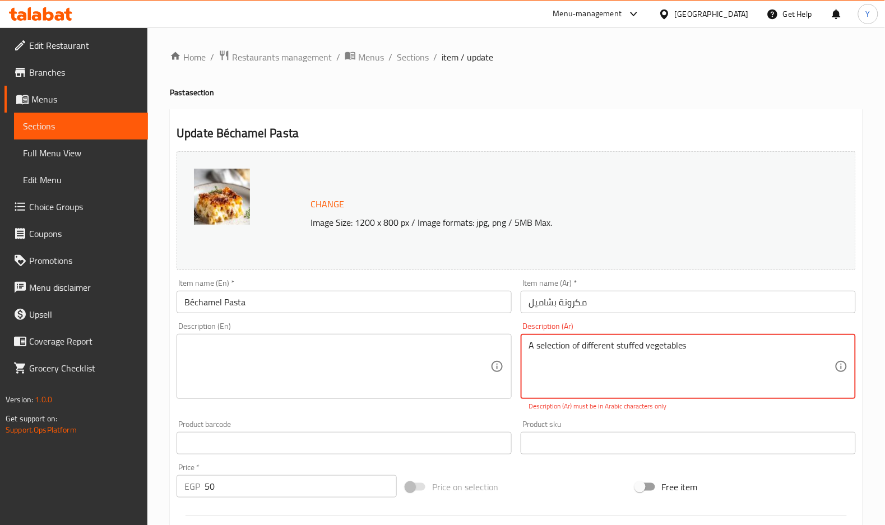
paste textarea "مكرونة باللحمة المفرومة وصوص البشاميل."
type textarea "مكرونة باللحمة المفرومة وصوص البشاميل."
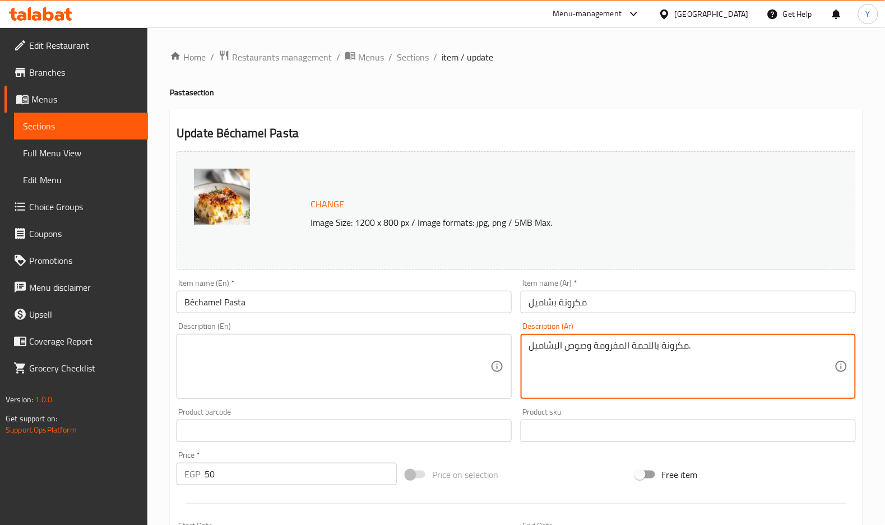
click at [250, 375] on textarea at bounding box center [337, 366] width 306 height 53
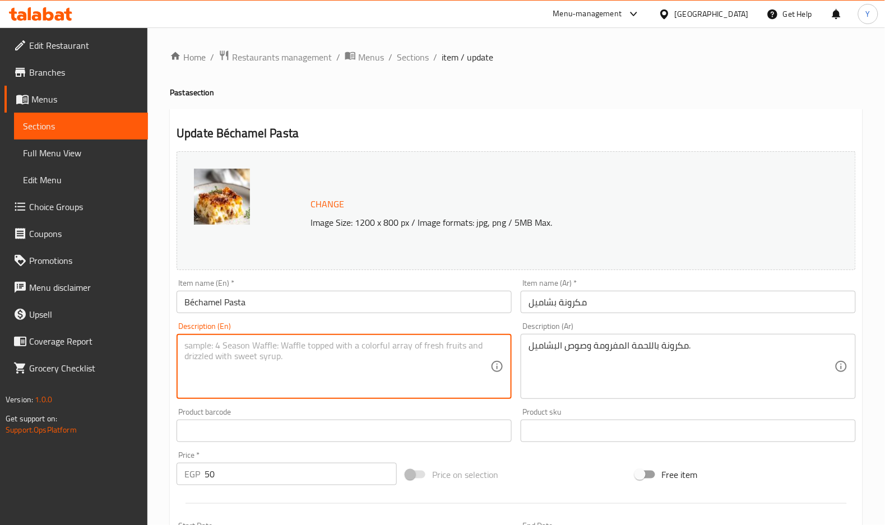
paste textarea "Pasta with minced meat and bechamel sauce."
type textarea "Pasta with minced meat and bechamel sauce."
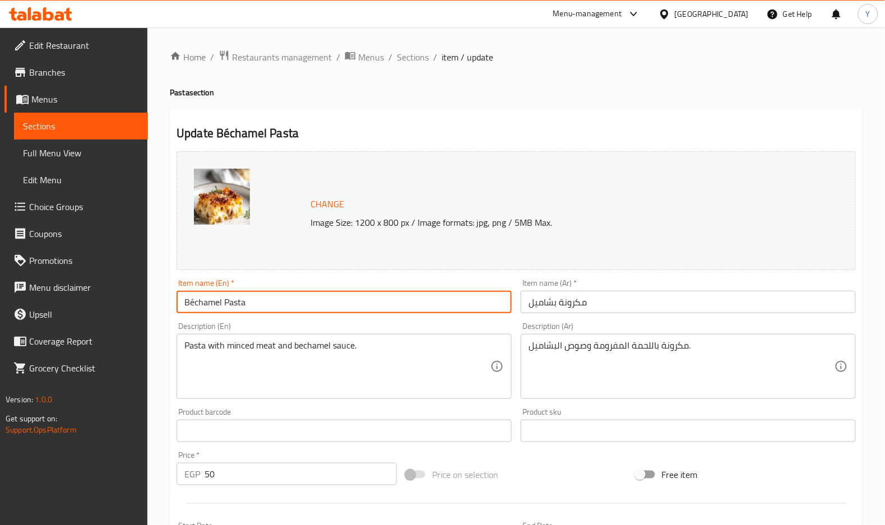
click at [332, 305] on input "Béchamel Pasta" at bounding box center [344, 302] width 335 height 22
click at [192, 304] on input "Béchamel Pasta" at bounding box center [344, 302] width 335 height 22
click at [263, 306] on input "Bechamel Pasta" at bounding box center [344, 302] width 335 height 22
type input "Bechamel Pasta"
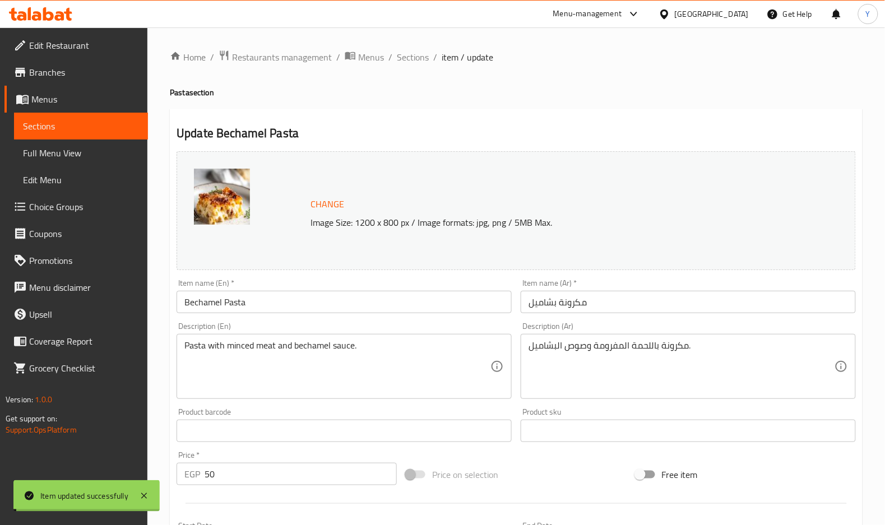
click at [470, 358] on div "Home / Restaurants management / Menus / Sections / item / update Pasta section …" at bounding box center [516, 418] width 693 height 736
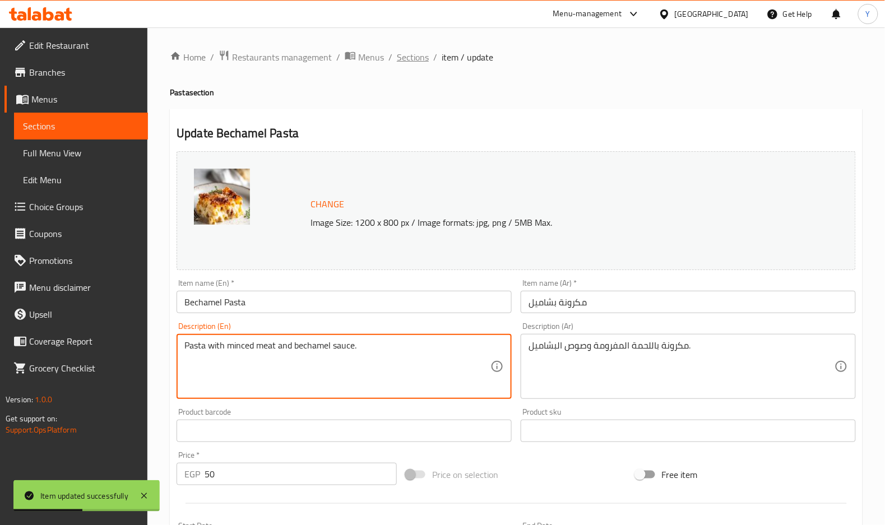
click at [406, 54] on span "Sections" at bounding box center [413, 56] width 32 height 13
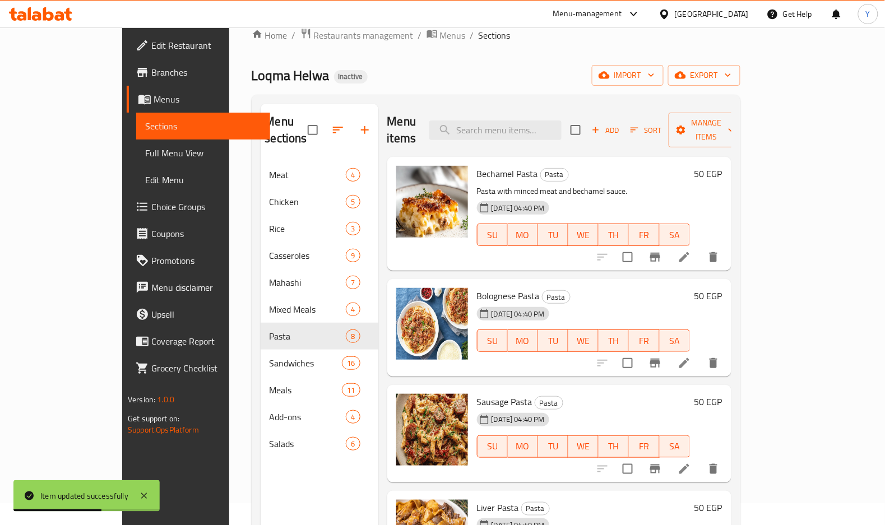
scroll to position [29, 0]
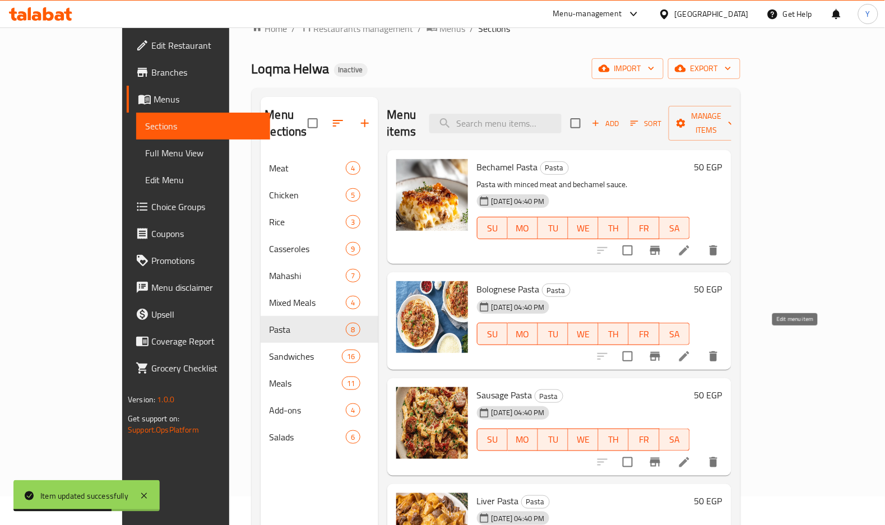
click at [691, 350] on icon at bounding box center [684, 356] width 13 height 13
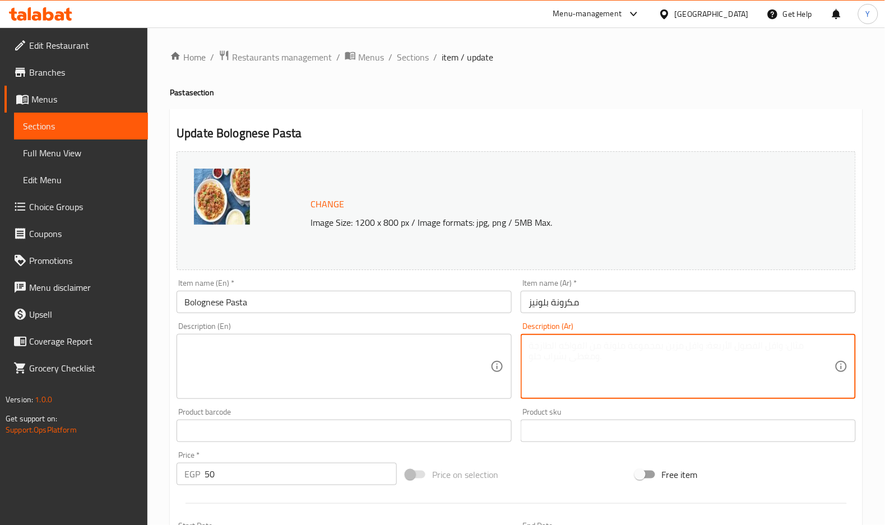
click at [814, 362] on textarea at bounding box center [682, 366] width 306 height 53
paste textarea "● مكرونة بولونيز: مكرونة مع صوص البولونيز الإيطالي."
drag, startPoint x: 674, startPoint y: 345, endPoint x: 731, endPoint y: 341, distance: 56.7
click at [733, 342] on textarea "● مكرونة بولونيز: مكرونة مع صوص البولونيز الإيطالي." at bounding box center [682, 366] width 306 height 53
drag, startPoint x: 534, startPoint y: 345, endPoint x: 526, endPoint y: 345, distance: 7.9
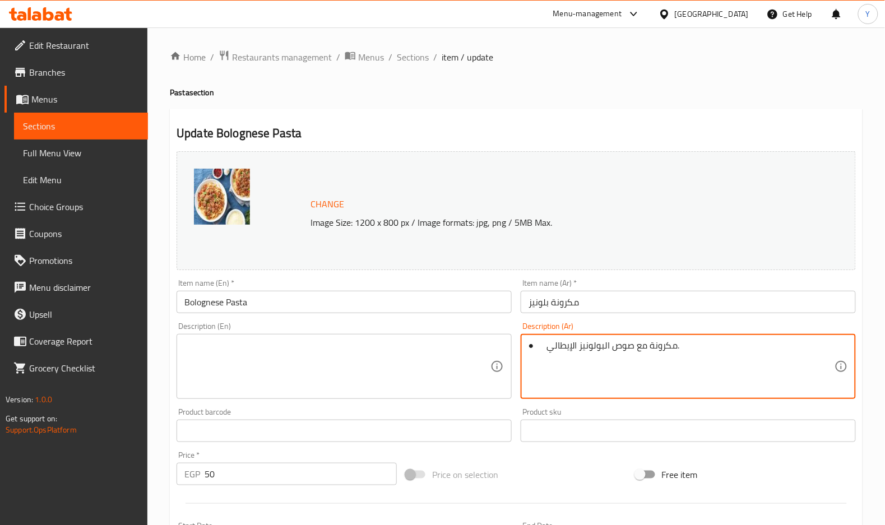
click at [526, 345] on div "● مكرونة مع صوص البولونيز الإيطالي. Description (Ar)" at bounding box center [688, 366] width 335 height 65
drag, startPoint x: 546, startPoint y: 348, endPoint x: 518, endPoint y: 344, distance: 28.2
click at [518, 344] on div "Description (Ar) مكرونة مع صوص البولونيز الإيطالي. Description (Ar)" at bounding box center [688, 361] width 344 height 86
click at [611, 345] on textarea "مكرونة مع صوص البولونيز الإيطالي." at bounding box center [682, 366] width 306 height 53
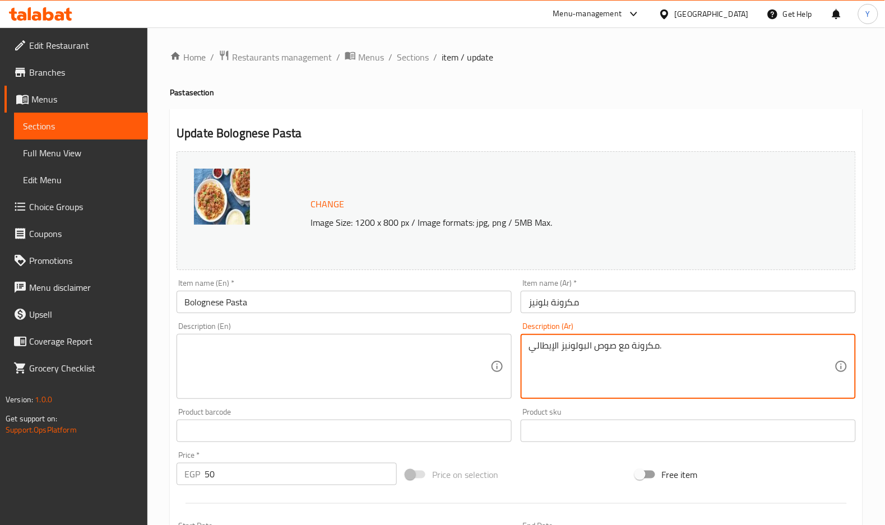
click at [611, 345] on textarea "مكرونة مع صوص البولونيز الإيطالي." at bounding box center [682, 366] width 306 height 53
type textarea "مكرونة مع صوص البولونيز الإيطالي."
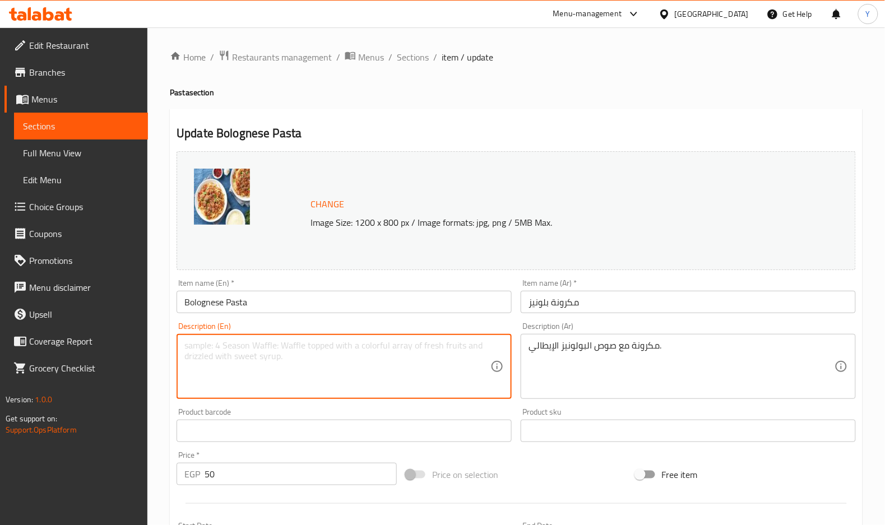
click at [339, 364] on textarea at bounding box center [337, 366] width 306 height 53
paste textarea "Pasta with Italian Bolognese sauce."
type textarea "Pasta with Italian Bolognese sauce."
click at [362, 288] on div "Item name (En)   * Bolognese Pasta Item name (En) *" at bounding box center [344, 296] width 335 height 34
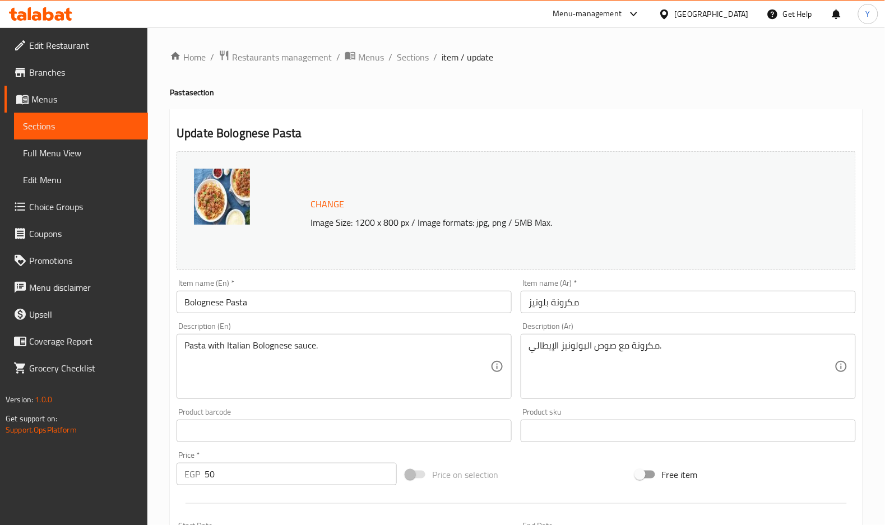
click at [364, 301] on input "Bolognese Pasta" at bounding box center [344, 302] width 335 height 22
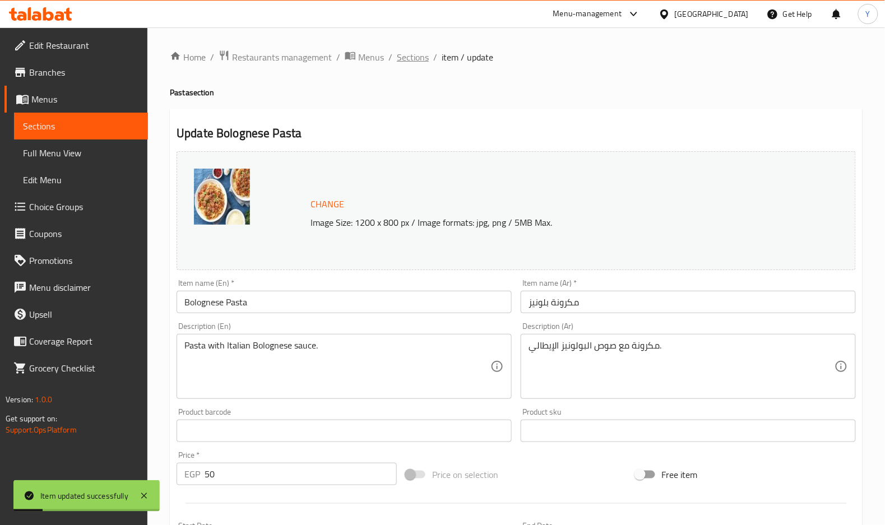
click at [416, 56] on span "Sections" at bounding box center [413, 56] width 32 height 13
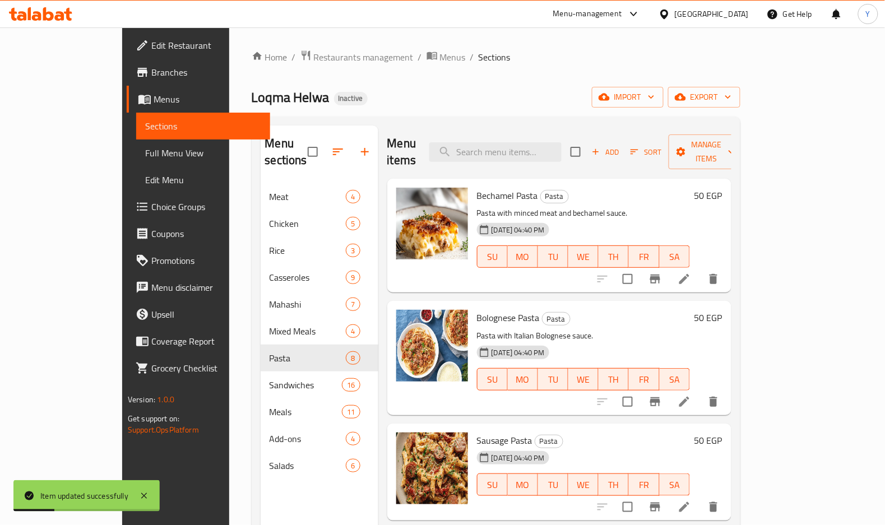
scroll to position [126, 0]
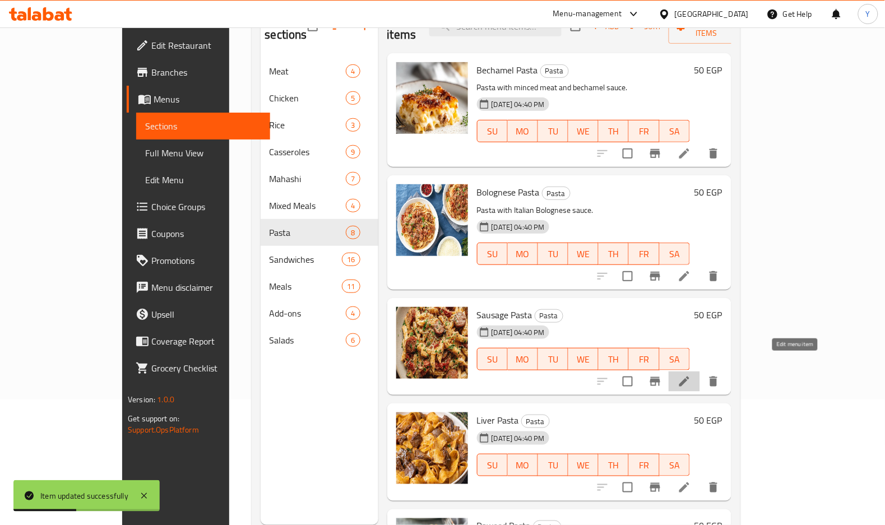
click at [691, 375] on icon at bounding box center [684, 381] width 13 height 13
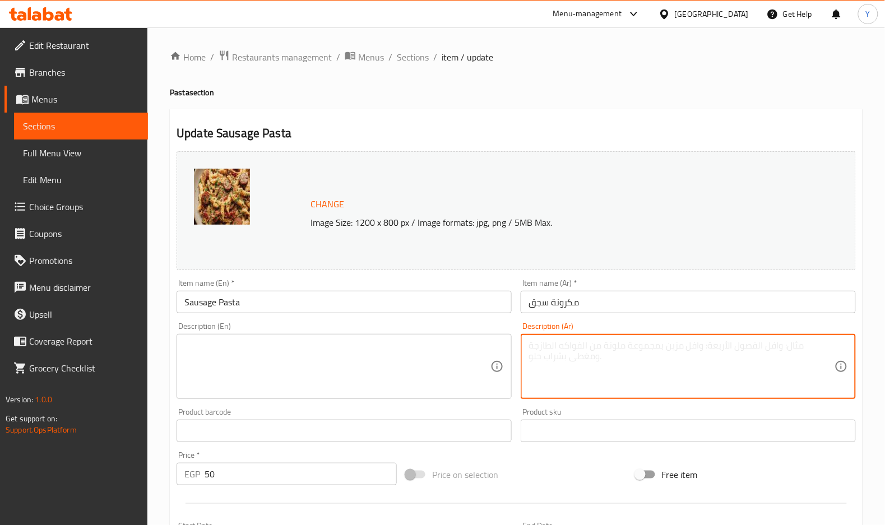
click at [625, 361] on textarea at bounding box center [682, 366] width 306 height 53
paste textarea "Pasta with Italian Bolognese sauce."
type textarea "Pasta with Italian Bolognese sauce."
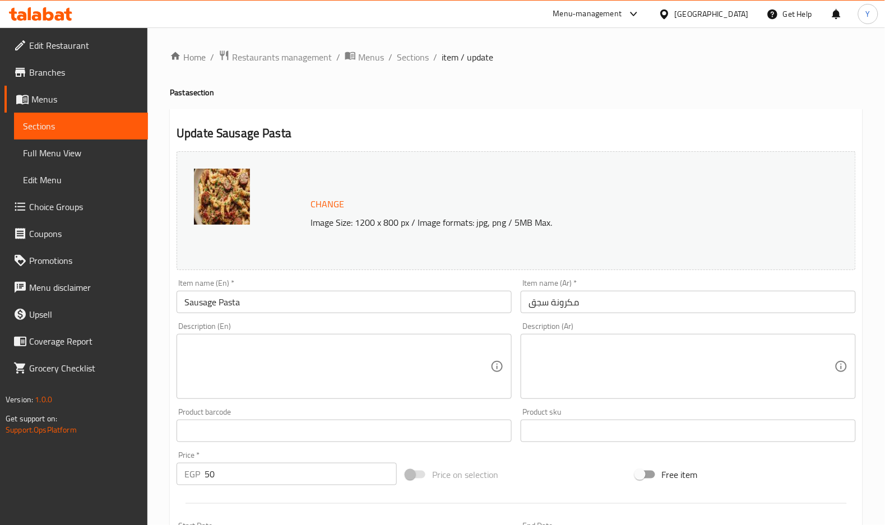
drag, startPoint x: 453, startPoint y: 280, endPoint x: 474, endPoint y: 288, distance: 22.2
drag, startPoint x: 474, startPoint y: 288, endPoint x: 738, endPoint y: 366, distance: 275.3
drag, startPoint x: 738, startPoint y: 366, endPoint x: 530, endPoint y: 359, distance: 207.5
click at [530, 359] on div "Description (Ar)" at bounding box center [688, 366] width 335 height 65
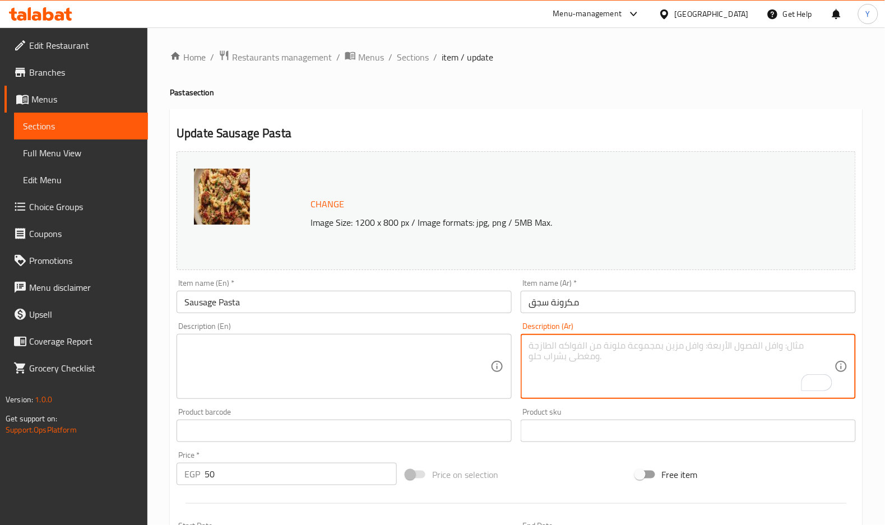
scroll to position [75, 0]
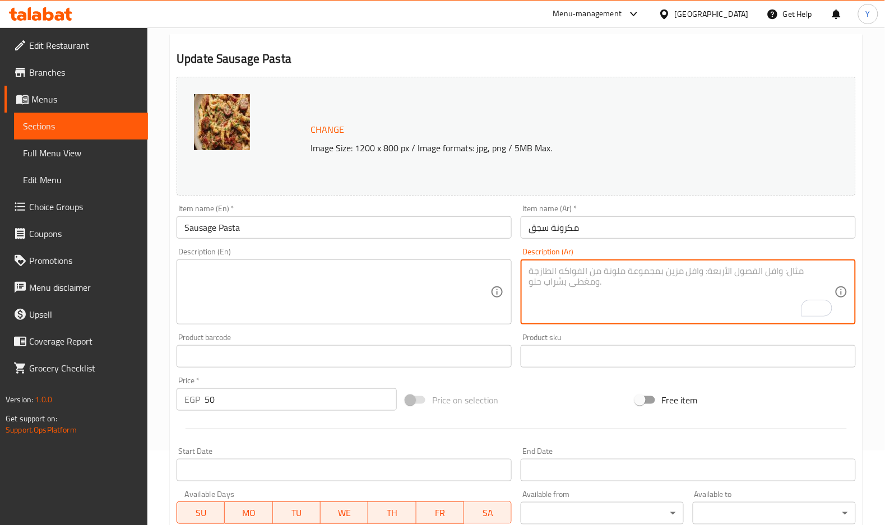
paste textarea "مكرونة بقطع سجق شرقي"
type textarea "مكرونة بقطع سجق شرقي"
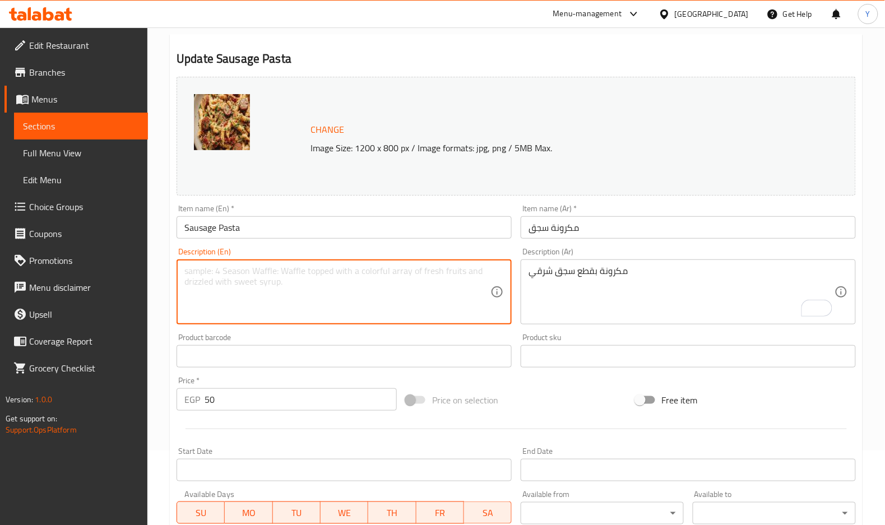
click at [362, 274] on textarea at bounding box center [337, 292] width 306 height 53
paste textarea "Pasta with oriental sausage pieces"
type textarea "Pasta with oriental sausage pieces"
click at [359, 228] on input "Sausage Pasta" at bounding box center [344, 227] width 335 height 22
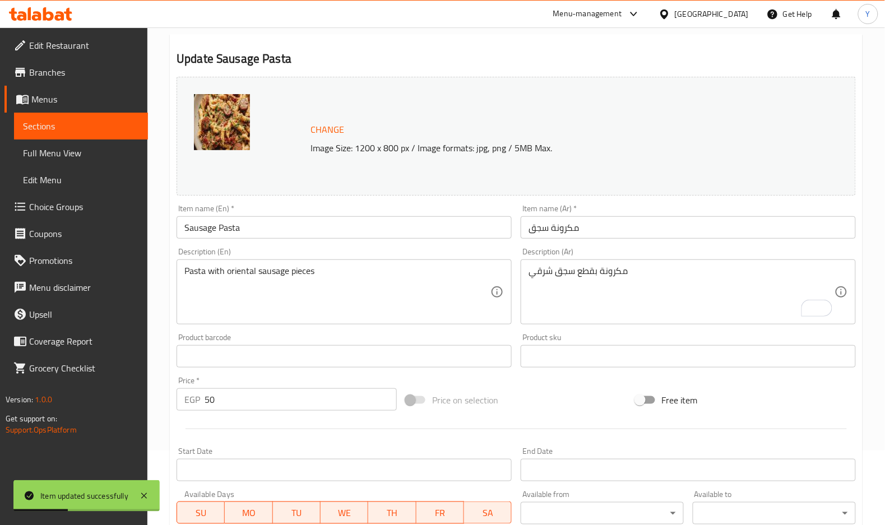
scroll to position [0, 0]
drag, startPoint x: 896, startPoint y: 285, endPoint x: 405, endPoint y: 60, distance: 540.3
click at [405, 60] on div "Home / Restaurants management / Menus / Sections / item / update Pasta section …" at bounding box center [516, 343] width 693 height 736
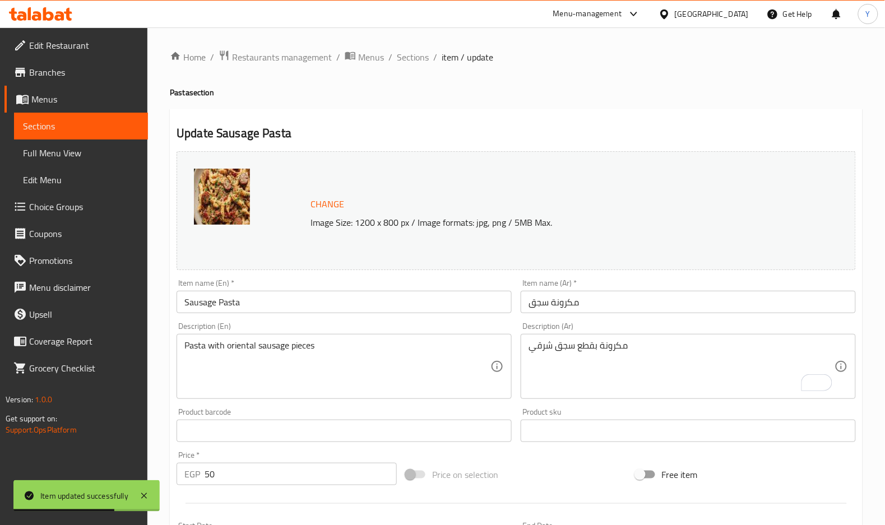
drag, startPoint x: 417, startPoint y: 52, endPoint x: 416, endPoint y: 80, distance: 27.5
click at [417, 52] on span "Sections" at bounding box center [413, 56] width 32 height 13
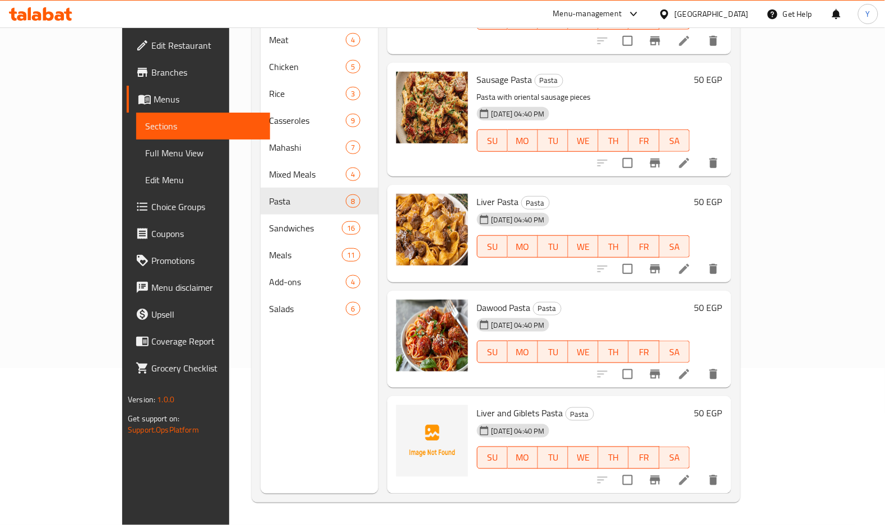
scroll to position [158, 0]
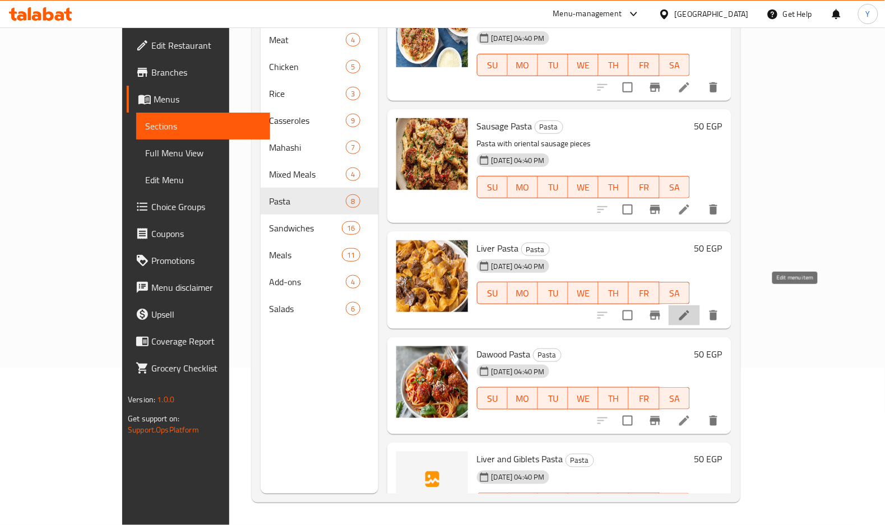
click at [691, 309] on icon at bounding box center [684, 315] width 13 height 13
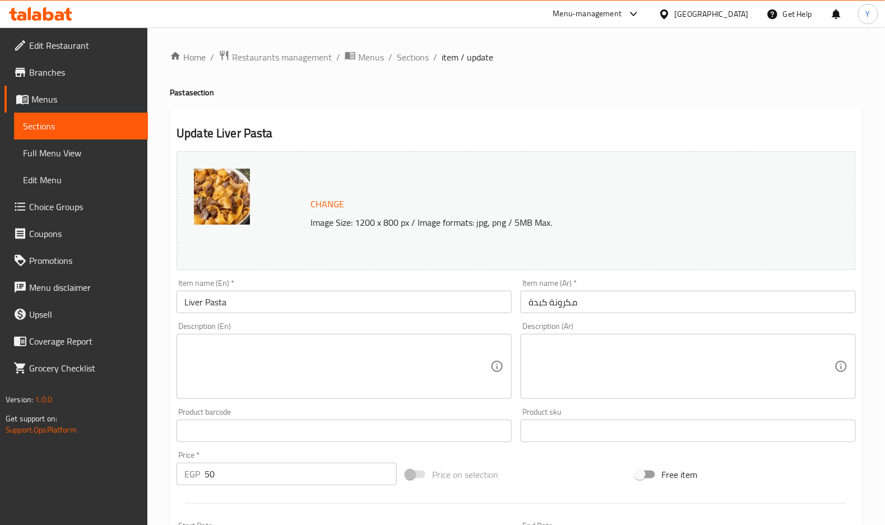
click at [668, 376] on textarea at bounding box center [682, 366] width 306 height 53
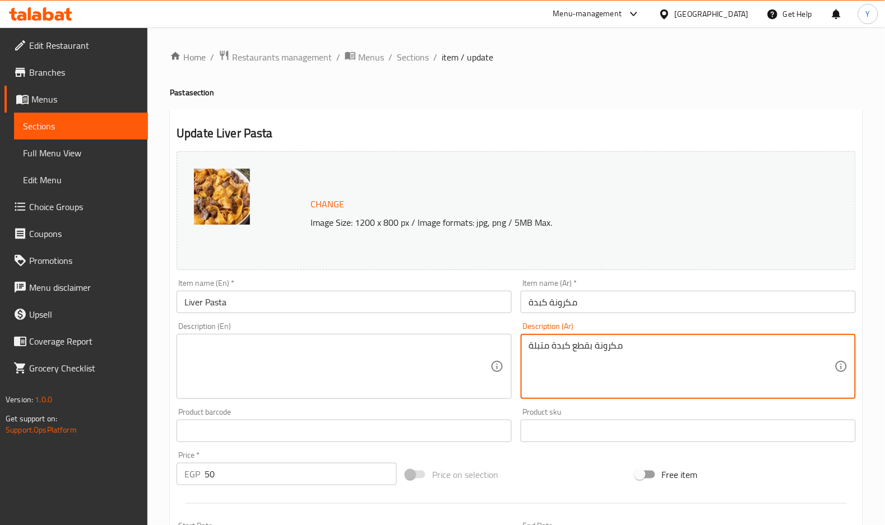
drag, startPoint x: 668, startPoint y: 376, endPoint x: 621, endPoint y: 362, distance: 49.3
click at [621, 362] on textarea "مكرونة بقطع كبدة متبلة" at bounding box center [682, 366] width 306 height 53
type textarea "مكرونة بقطع كبدة متبلة"
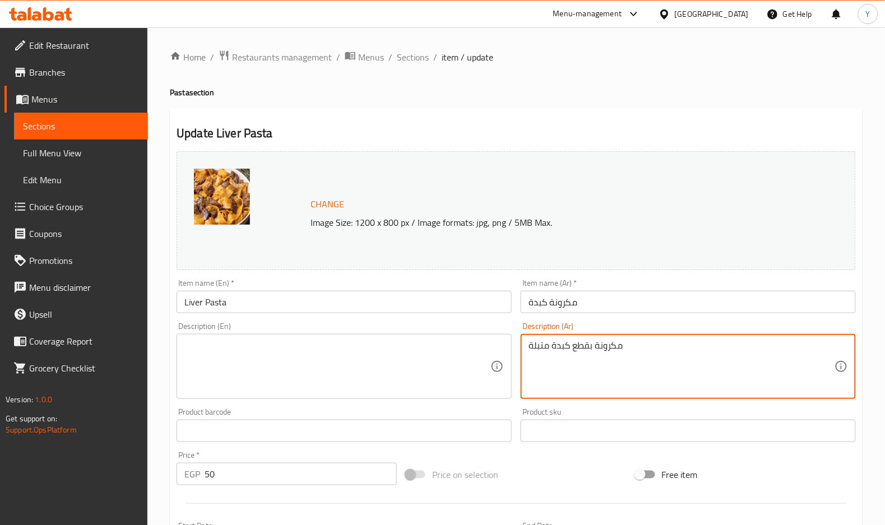
click at [328, 339] on div "Description (En)" at bounding box center [344, 366] width 335 height 65
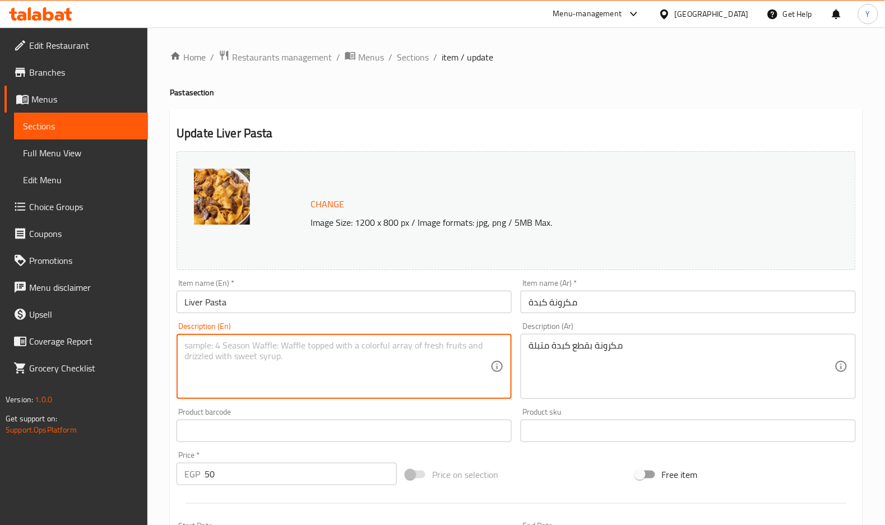
paste textarea "Pasta with seasoned liver pieces"
type textarea "Pasta with seasoned liver pieces"
click at [328, 301] on input "Liver Pasta" at bounding box center [344, 302] width 335 height 22
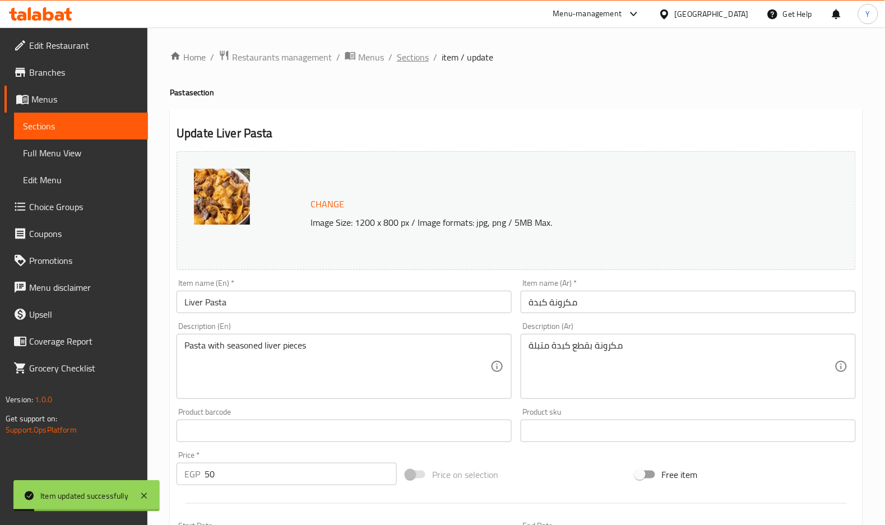
click at [404, 51] on span "Sections" at bounding box center [413, 56] width 32 height 13
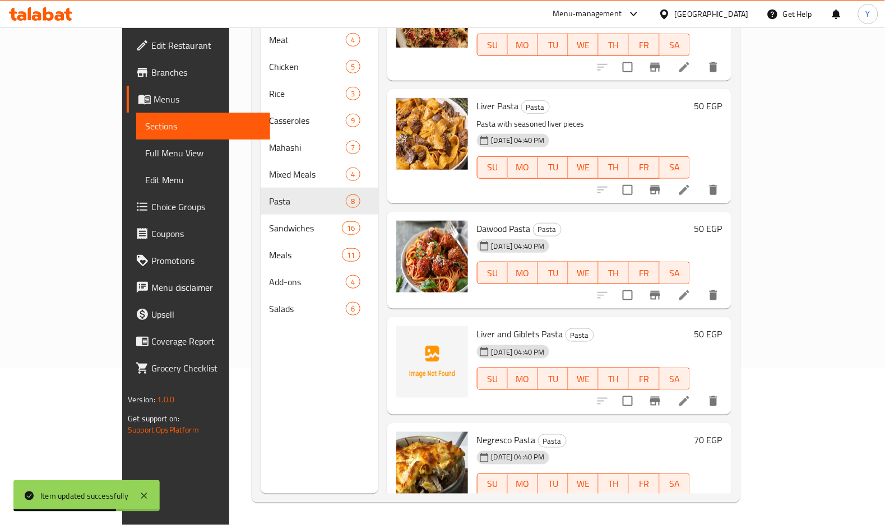
scroll to position [303, 0]
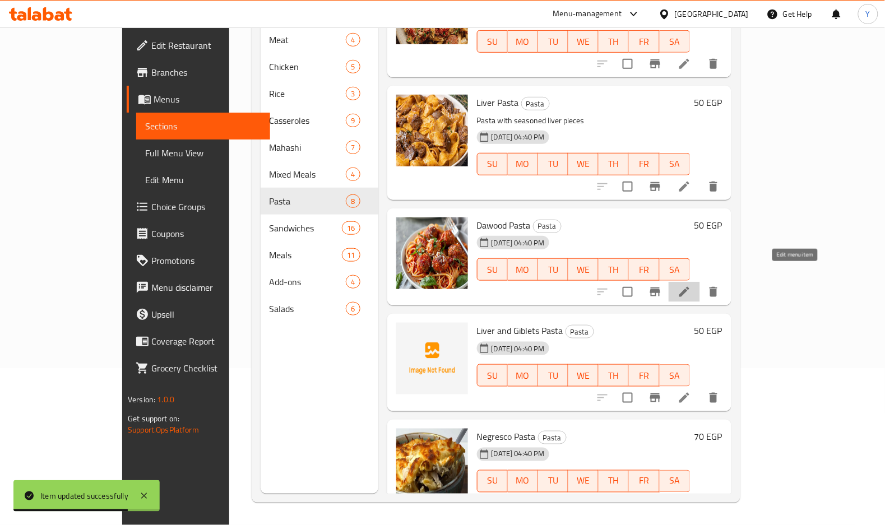
click at [691, 285] on icon at bounding box center [684, 291] width 13 height 13
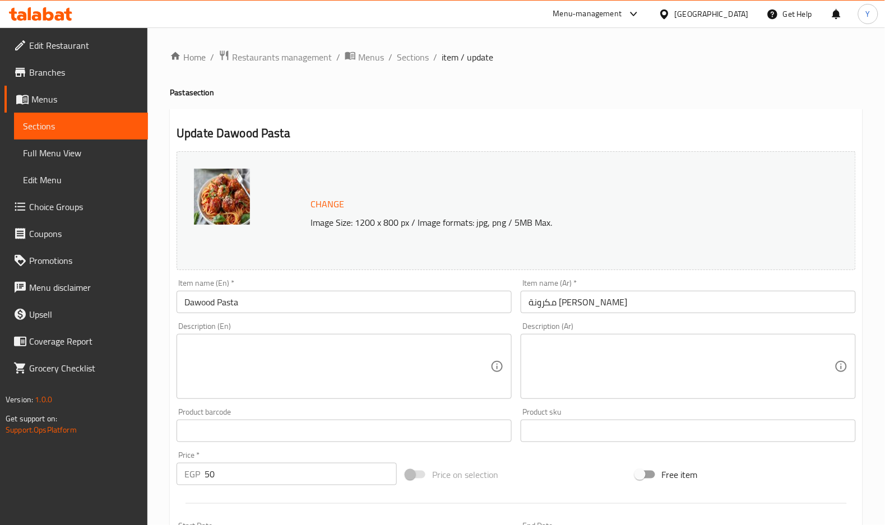
click at [580, 372] on textarea at bounding box center [682, 366] width 306 height 53
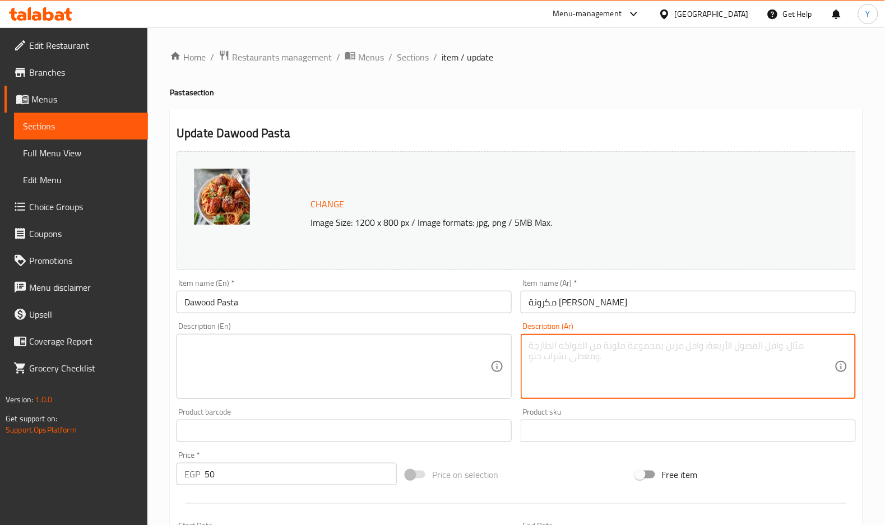
paste textarea "مكرونة بالطماطم على الطريقة المصرية"
type textarea "مكرونة بالطماطم على الطريقة المصرية"
click at [532, 300] on input "مكرونة داود" at bounding box center [688, 302] width 335 height 22
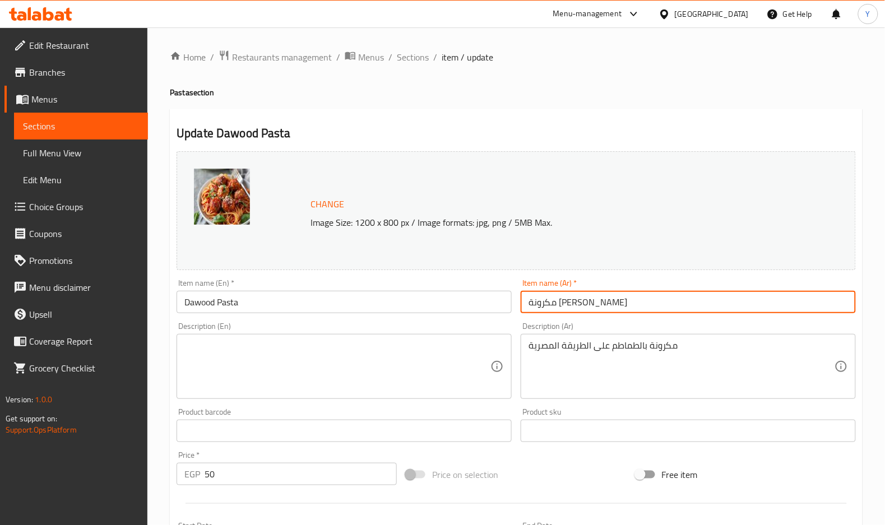
type input "مكرونة داوود"
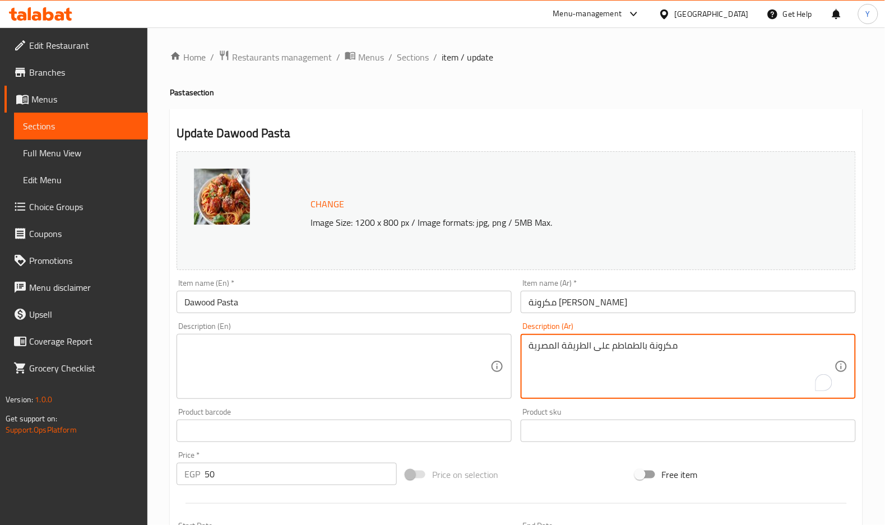
click at [573, 346] on textarea "مكرونة بالطماطم على الطريقة المصرية" at bounding box center [682, 366] width 306 height 53
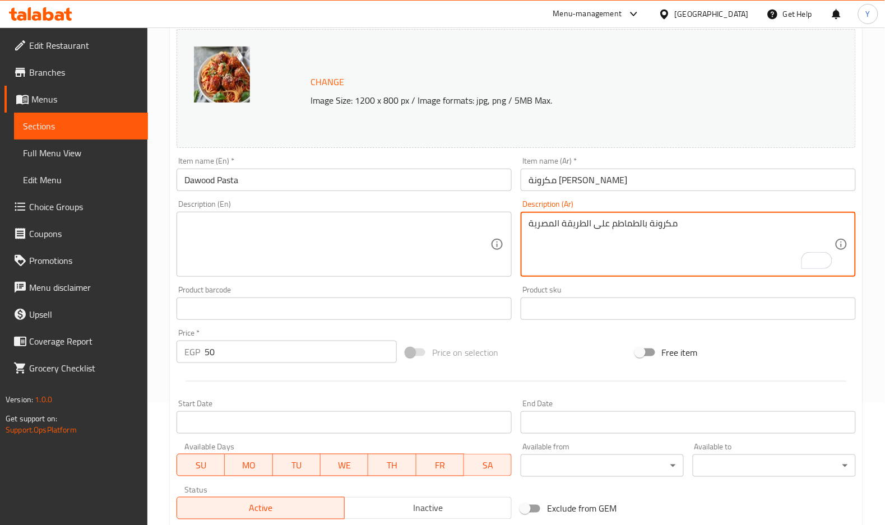
scroll to position [149, 0]
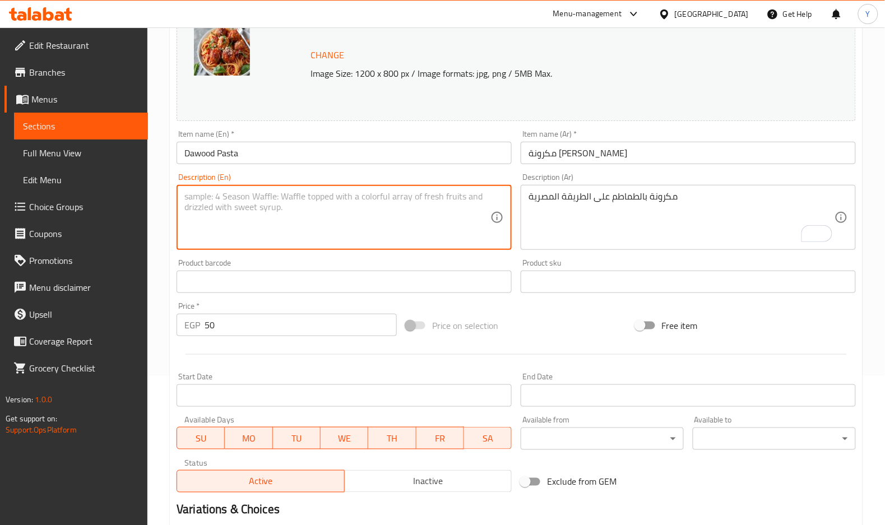
click at [415, 191] on textarea at bounding box center [337, 217] width 306 height 53
paste textarea "Egyptian-style tomato pasta"
type textarea "Egyptian-style tomato pasta"
click at [355, 149] on input "Dawood Pasta" at bounding box center [344, 153] width 335 height 22
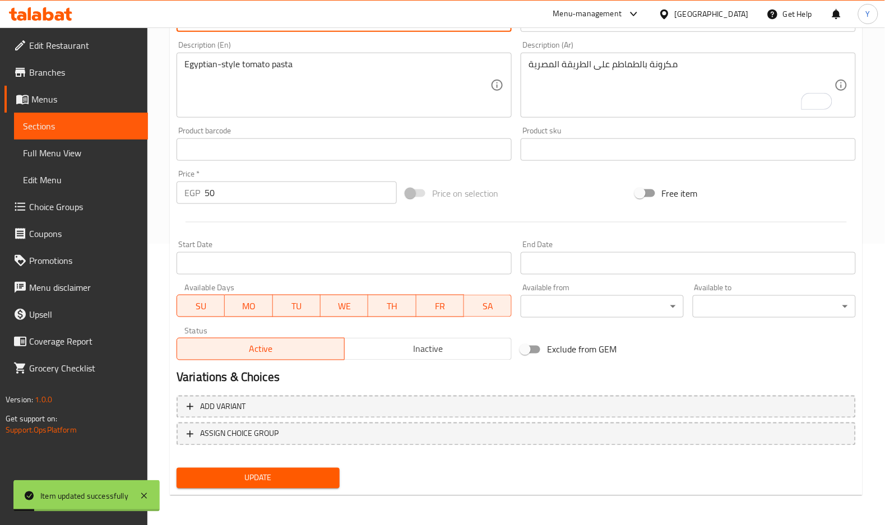
scroll to position [0, 0]
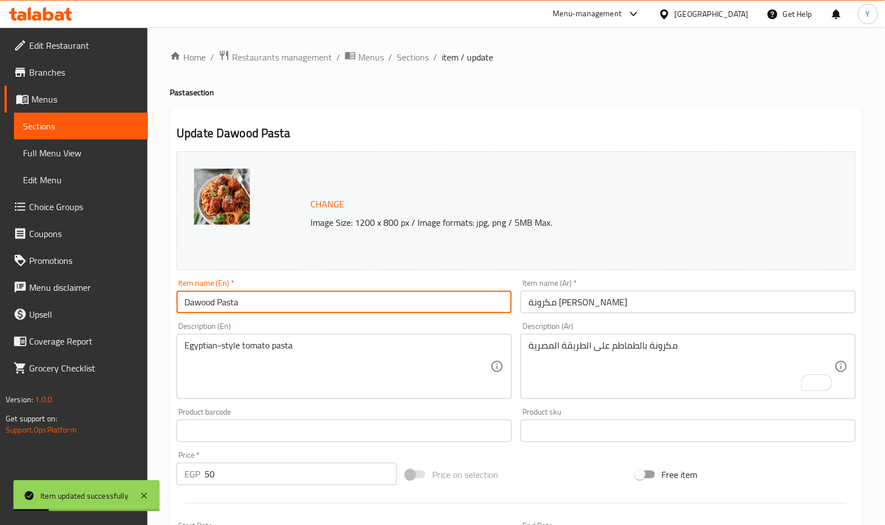
drag, startPoint x: 402, startPoint y: 59, endPoint x: 373, endPoint y: 77, distance: 34.5
click at [402, 59] on span "Sections" at bounding box center [413, 56] width 32 height 13
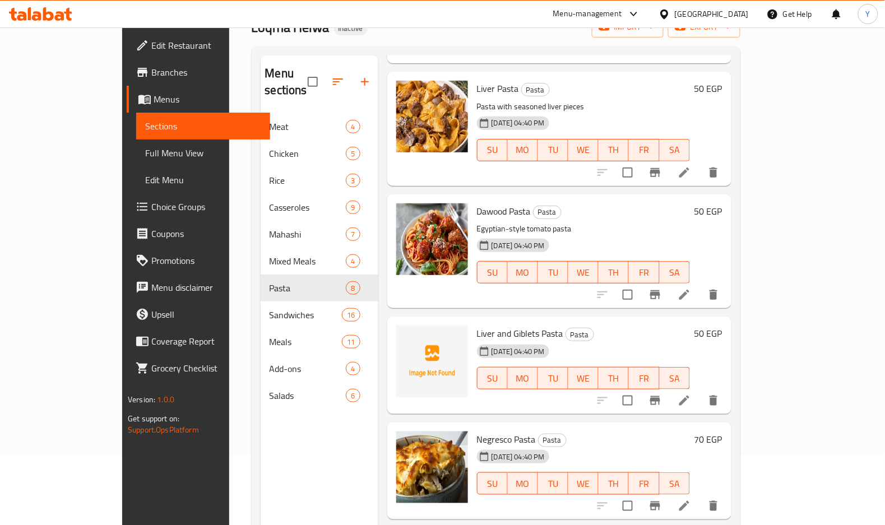
scroll to position [432, 0]
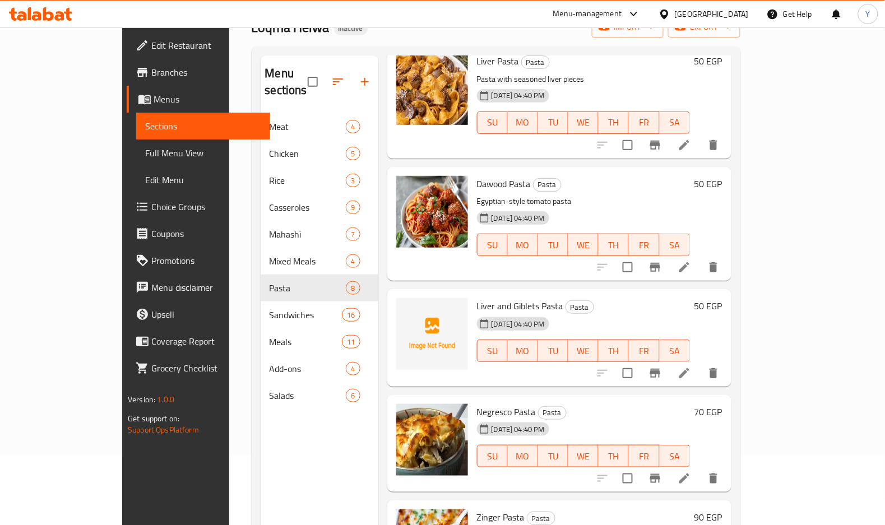
click at [503, 294] on div "Liver and Giblets Pasta Pasta 28-09-2025 04:40 PM SU MO TU WE TH FR SA" at bounding box center [584, 338] width 222 height 89
click at [509, 298] on span "Liver and Giblets Pasta" at bounding box center [520, 306] width 86 height 17
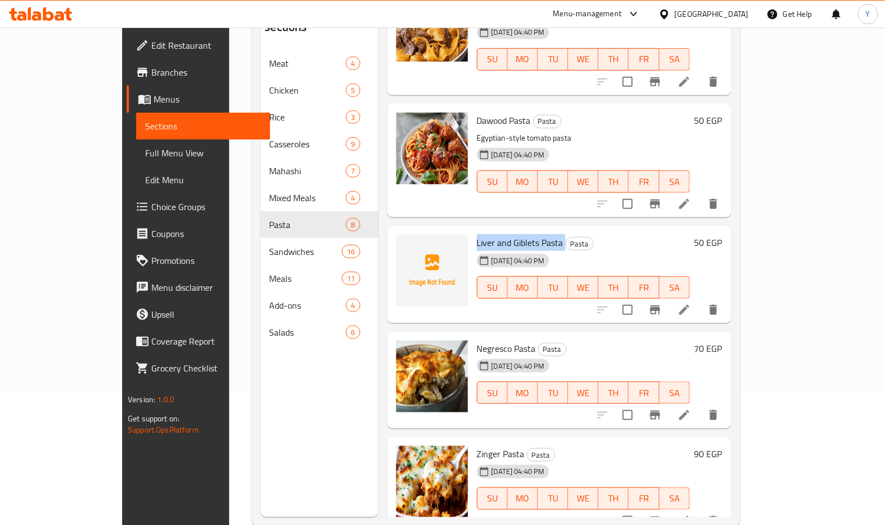
scroll to position [157, 0]
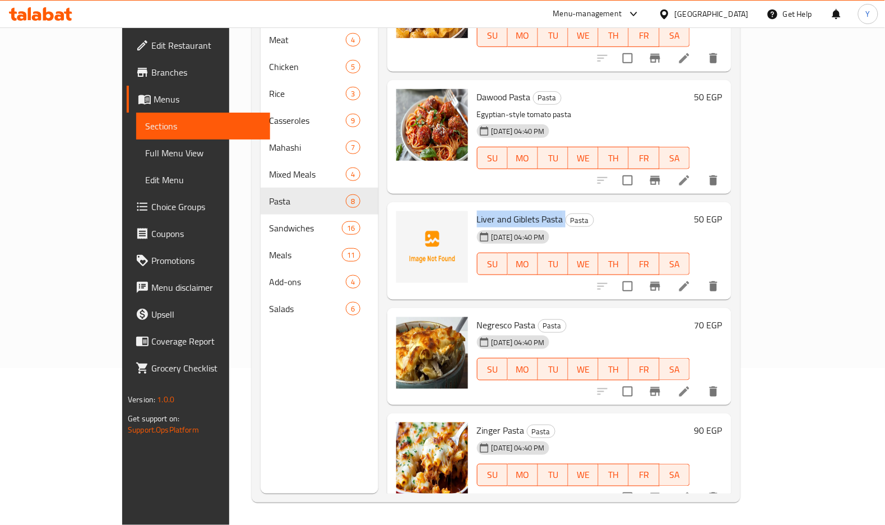
click at [691, 385] on icon at bounding box center [684, 391] width 13 height 13
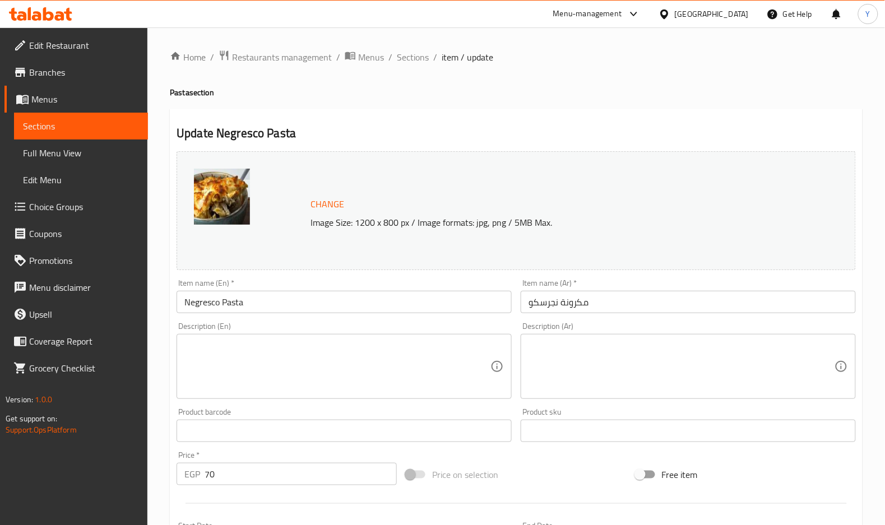
click at [788, 346] on textarea at bounding box center [682, 366] width 306 height 53
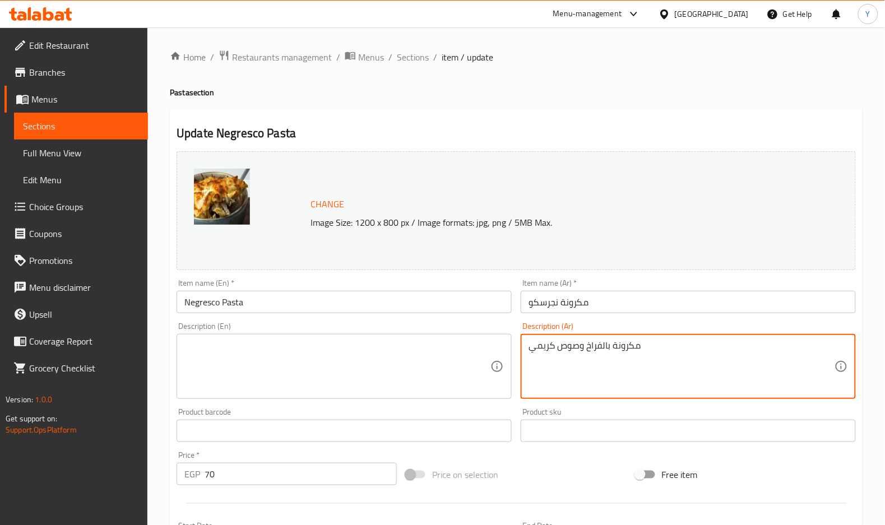
click at [789, 347] on textarea "مكرونة بالفراخ وصوص كريمي" at bounding box center [682, 366] width 306 height 53
type textarea "مكرونة بالفراخ وصوص كريمي"
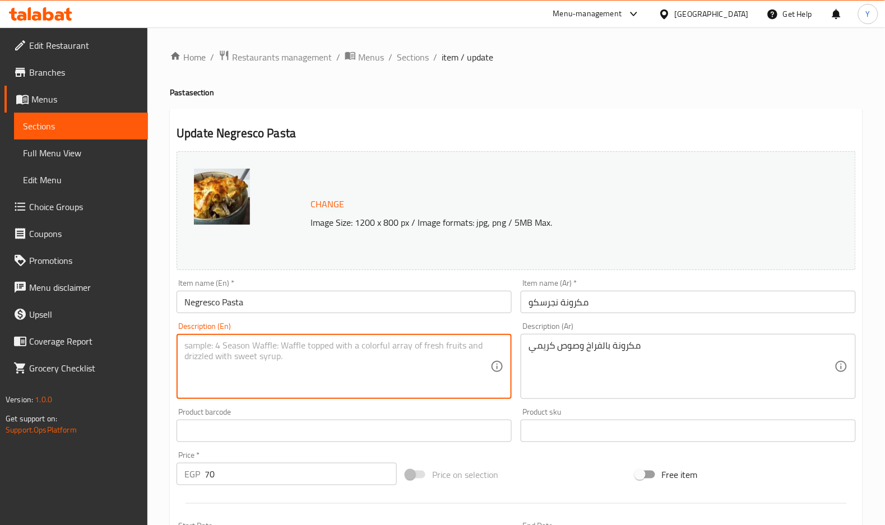
click at [411, 362] on textarea at bounding box center [337, 366] width 306 height 53
paste textarea "Pasta with chicken and creamy sauce"
type textarea "Pasta with chicken and creamy sauce"
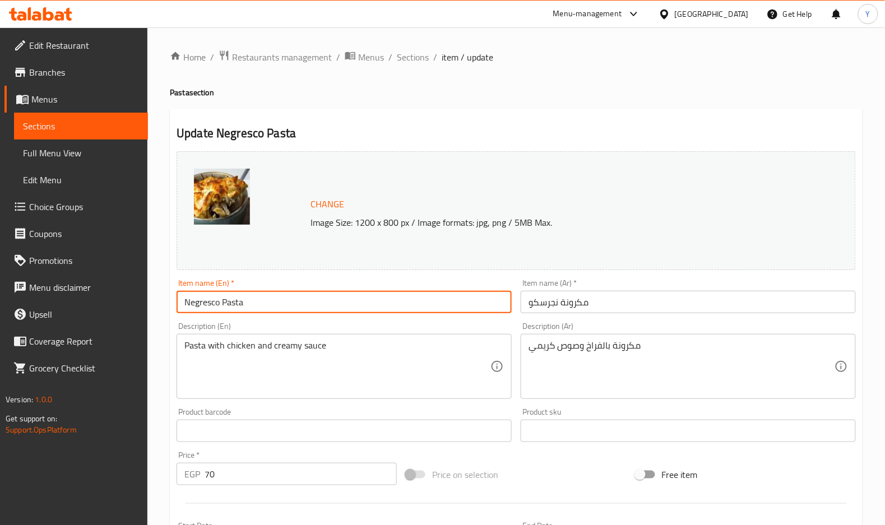
click at [399, 303] on input "Negresco Pasta" at bounding box center [344, 302] width 335 height 22
click at [430, 292] on input "Negresco Pasta" at bounding box center [344, 302] width 335 height 22
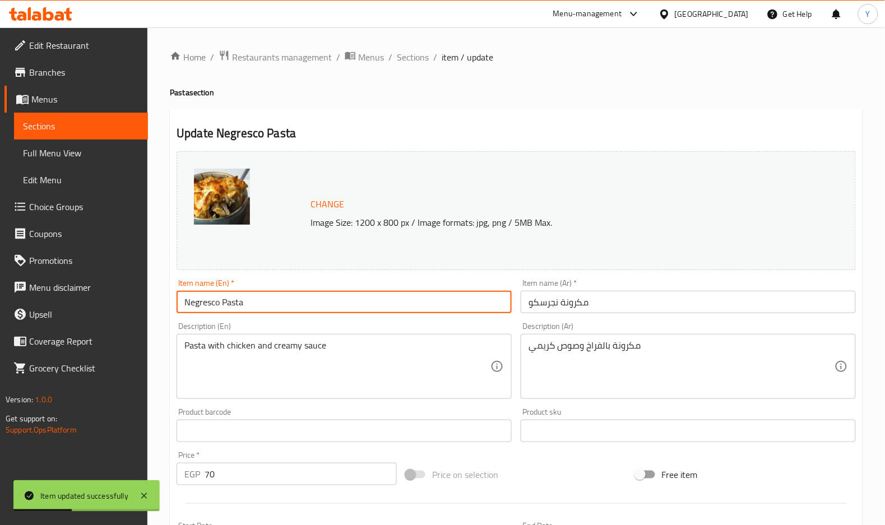
click at [436, 83] on div "Home / Restaurants management / Menus / Sections / item / update Pasta section …" at bounding box center [516, 418] width 693 height 736
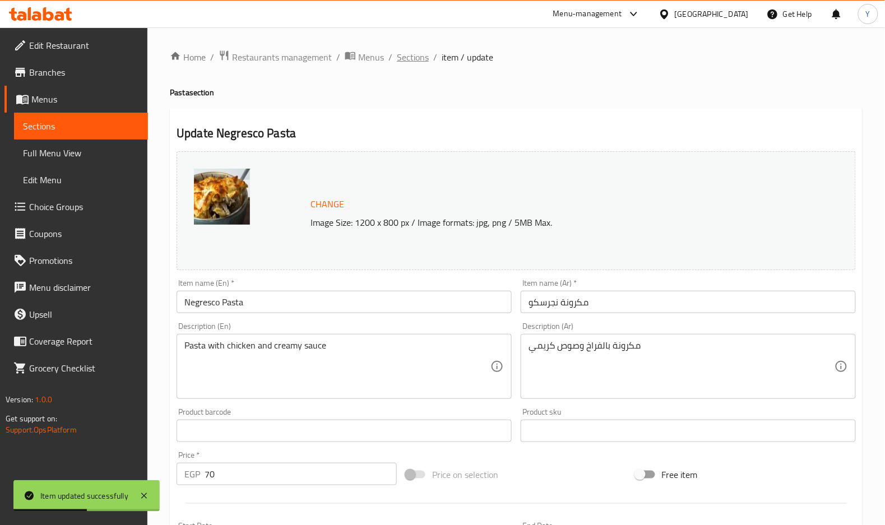
click at [418, 58] on span "Sections" at bounding box center [413, 56] width 32 height 13
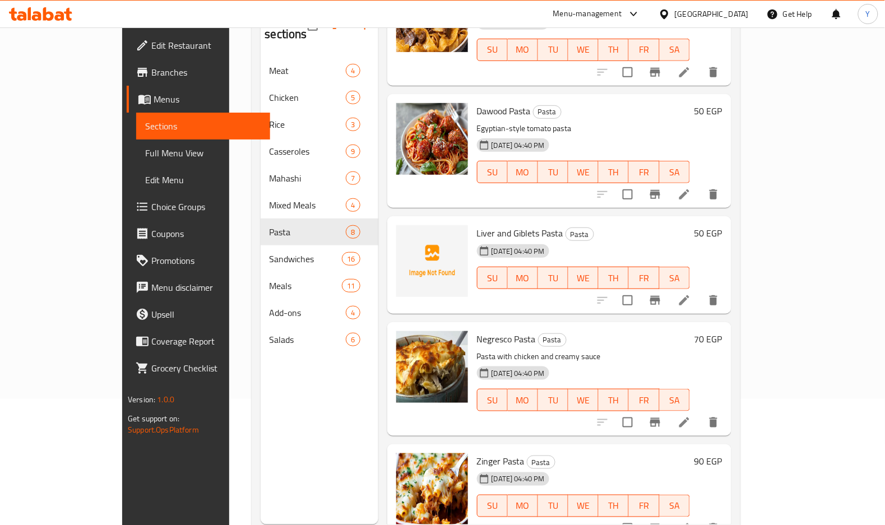
scroll to position [157, 0]
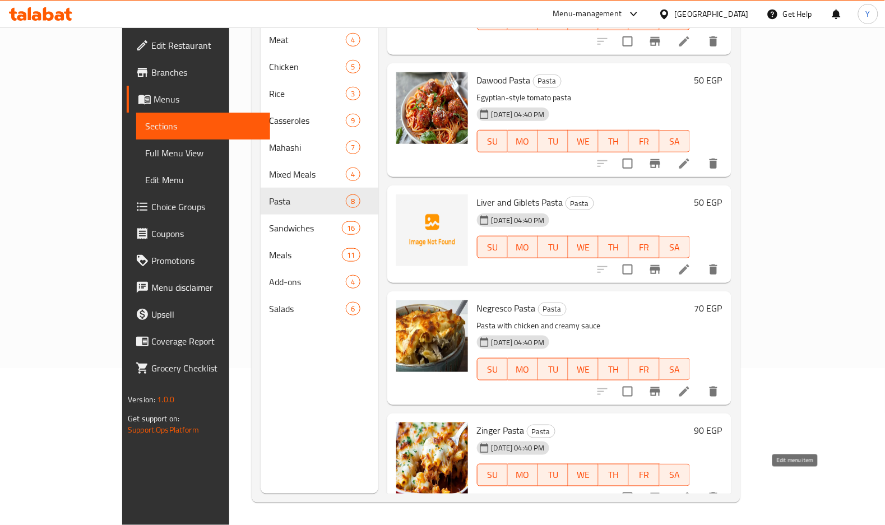
click at [691, 389] on icon at bounding box center [684, 497] width 13 height 13
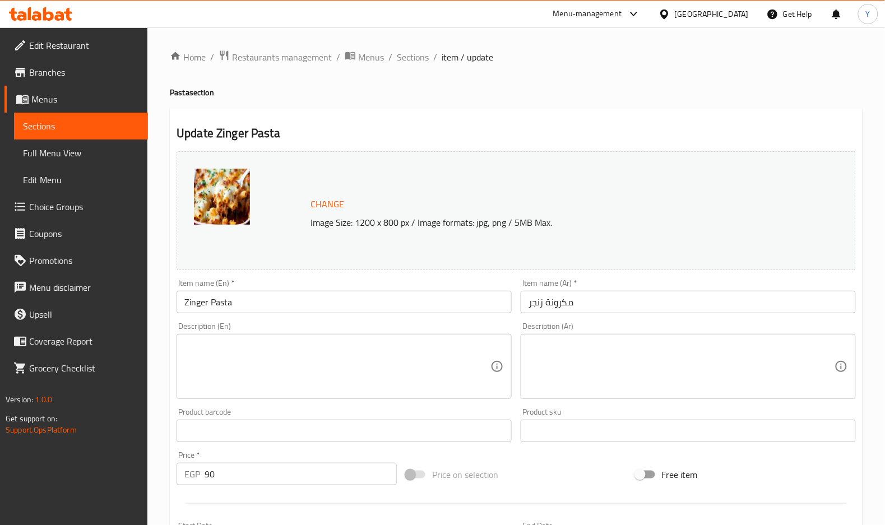
click at [777, 364] on textarea at bounding box center [682, 366] width 306 height 53
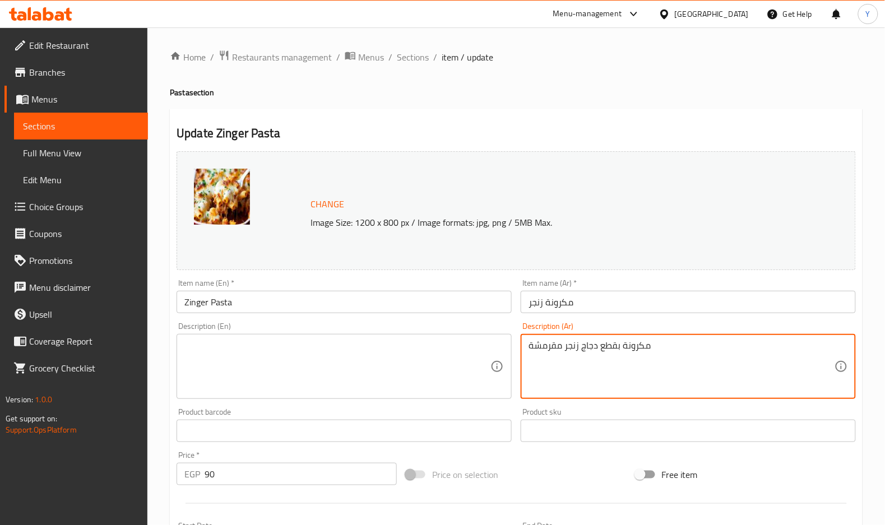
type textarea "مكرونة بقطع دجاج زنجر مقرمشة"
click at [637, 341] on textarea "مكرونة بقطع دجاج زنجر مقرمشة" at bounding box center [682, 366] width 306 height 53
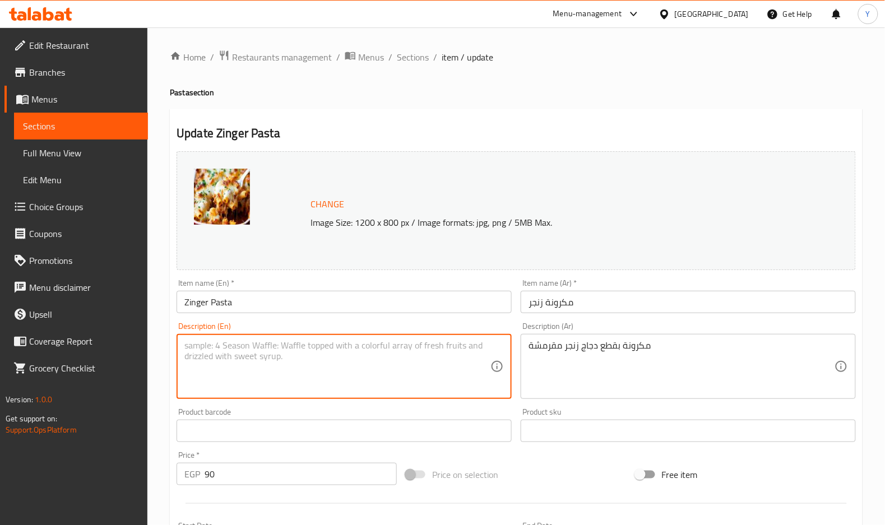
click at [336, 341] on textarea at bounding box center [337, 366] width 306 height 53
paste textarea "Crispy Zinger Chicken Pasta"
click at [191, 348] on textarea "Crispy Zinger Chicken Pasta" at bounding box center [337, 366] width 306 height 53
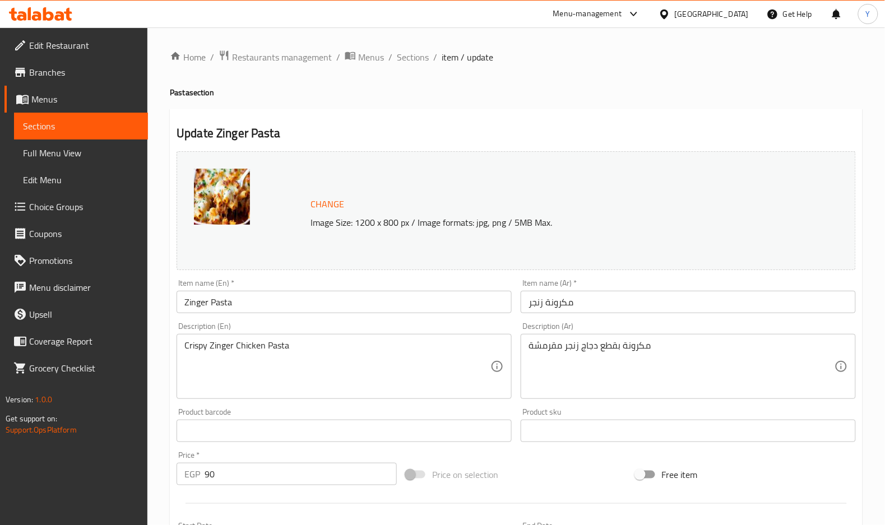
click at [183, 346] on div "Crispy Zinger Chicken Pasta Description (En)" at bounding box center [344, 366] width 335 height 65
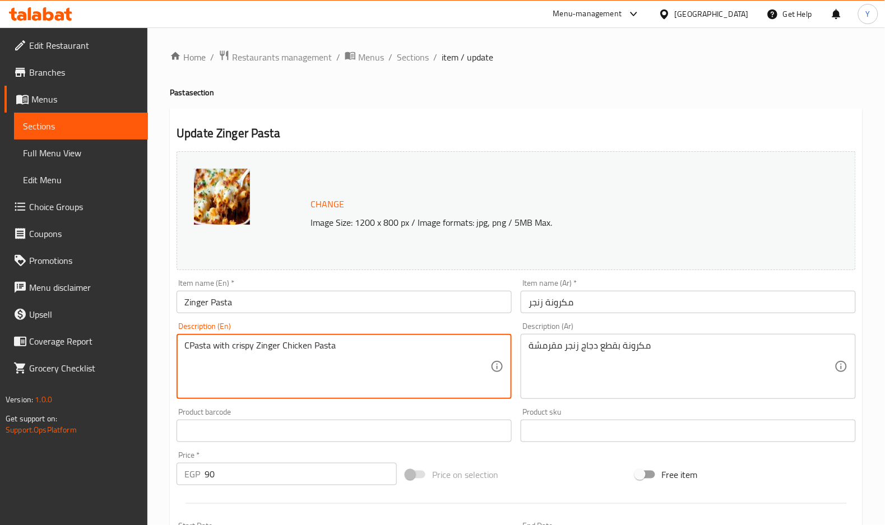
click at [256, 342] on textarea "CPasta with crispy Zinger Chicken Pasta" at bounding box center [337, 366] width 306 height 53
click at [285, 347] on textarea "CPasta with crispy zinger Chicken Pasta" at bounding box center [337, 366] width 306 height 53
click at [320, 346] on textarea "CPasta with crispy zinger chicken Pasta" at bounding box center [337, 366] width 306 height 53
click at [324, 350] on textarea "CPasta with crispy zinger chicken Pasta" at bounding box center [337, 366] width 306 height 53
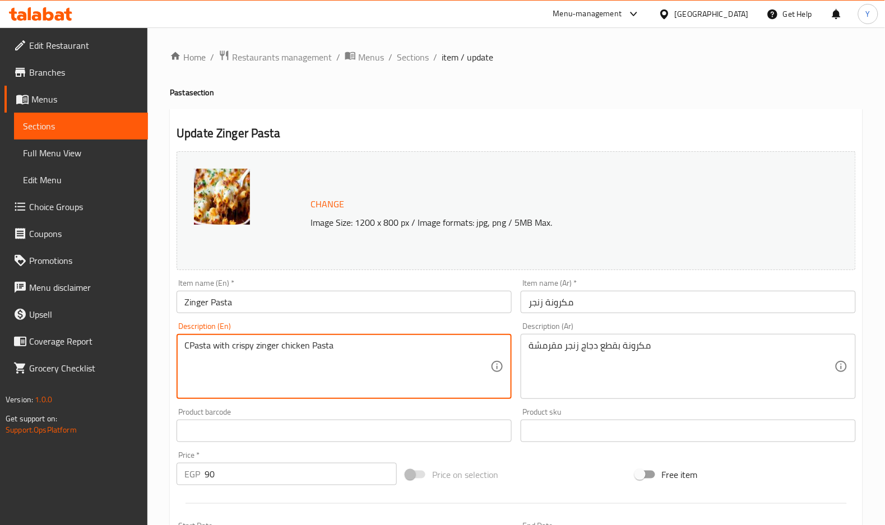
click at [325, 354] on textarea "CPasta with crispy zinger chicken Pasta" at bounding box center [337, 366] width 306 height 53
drag, startPoint x: 320, startPoint y: 353, endPoint x: 314, endPoint y: 348, distance: 7.5
click at [320, 353] on body "​ Menu-management Egypt Get Help Y Edit Restaurant Branches Menus Sections Full…" at bounding box center [442, 276] width 885 height 498
click at [312, 346] on textarea "CPasta with crispy zinger chicken Pasta" at bounding box center [337, 366] width 306 height 53
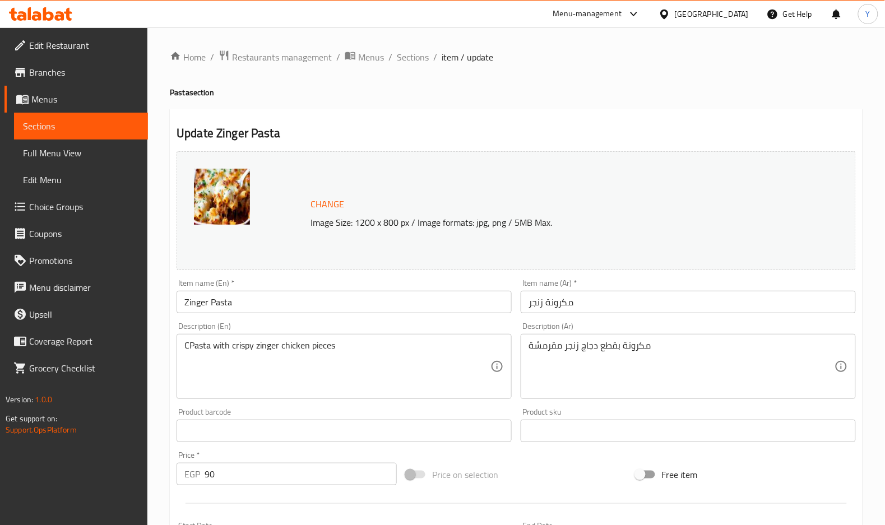
click at [365, 288] on div "Item name (En)   * Zinger Pasta Item name (En) *" at bounding box center [344, 296] width 335 height 34
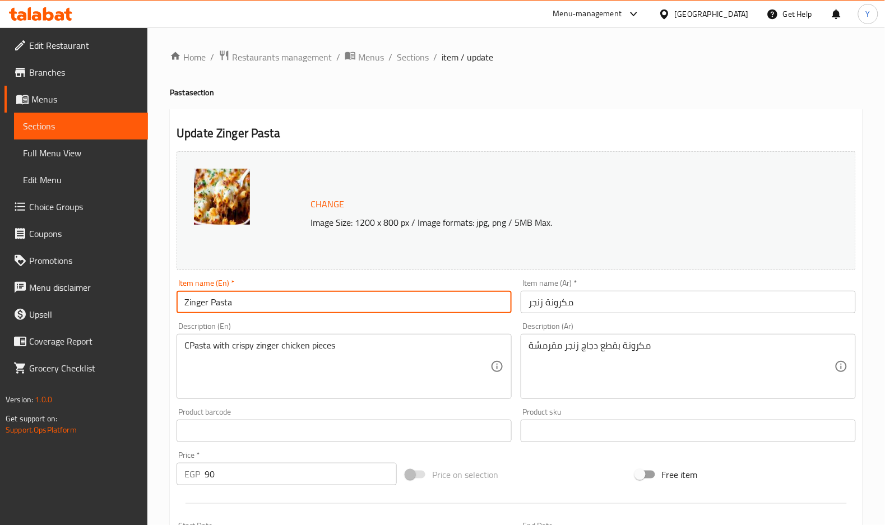
click at [381, 302] on input "Zinger Pasta" at bounding box center [344, 302] width 335 height 22
click at [494, 294] on input "Zinger Pasta" at bounding box center [344, 302] width 335 height 22
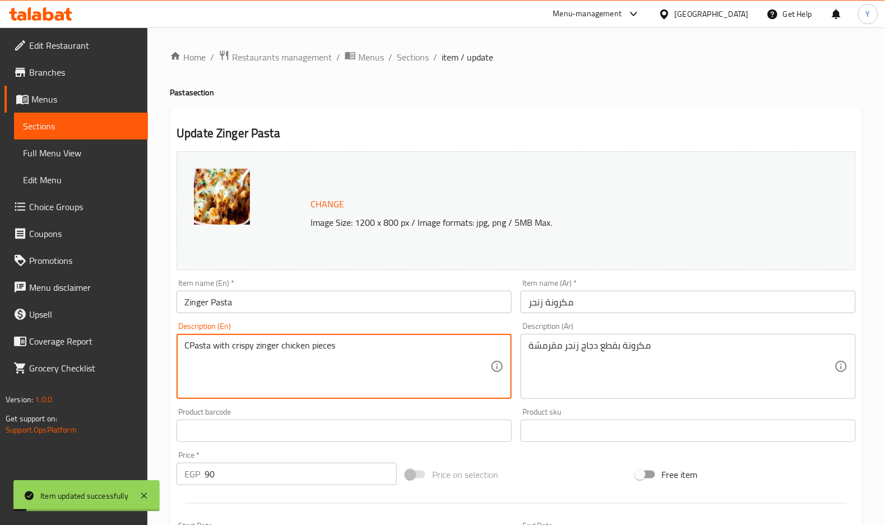
drag, startPoint x: 190, startPoint y: 348, endPoint x: 175, endPoint y: 347, distance: 14.6
type textarea "Pasta with crispy zinger chicken pieces"
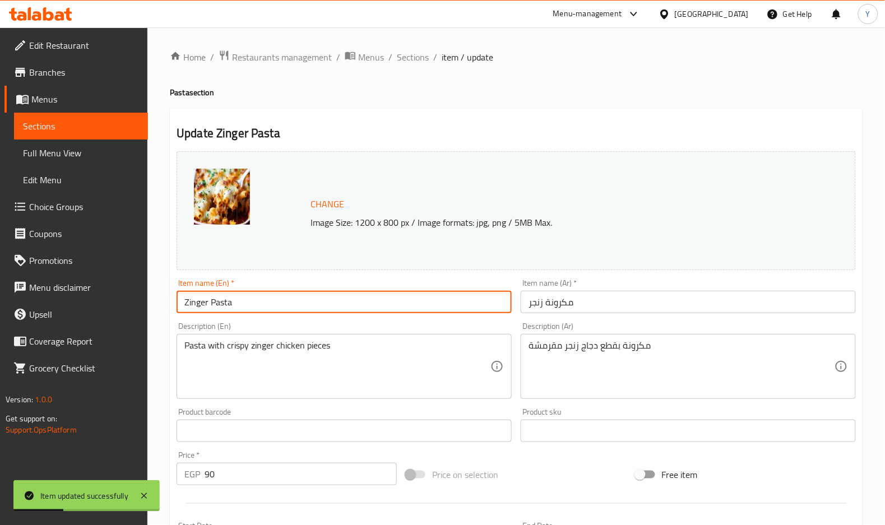
click at [318, 302] on input "Zinger Pasta" at bounding box center [344, 302] width 335 height 22
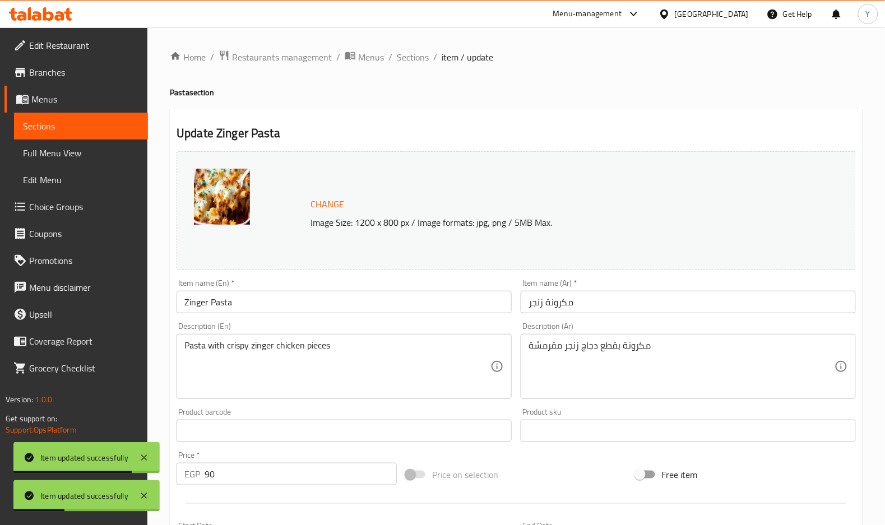
click at [428, 55] on ol "Home / Restaurants management / Menus / Sections / item / update" at bounding box center [516, 57] width 693 height 15
click at [424, 55] on span "Sections" at bounding box center [413, 56] width 32 height 13
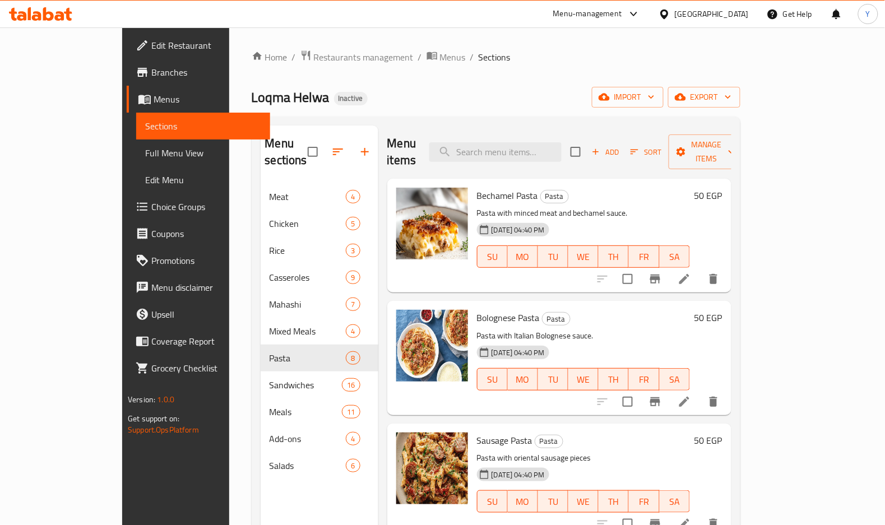
click at [690, 329] on p "Pasta with Italian Bolognese sauce." at bounding box center [583, 336] width 213 height 14
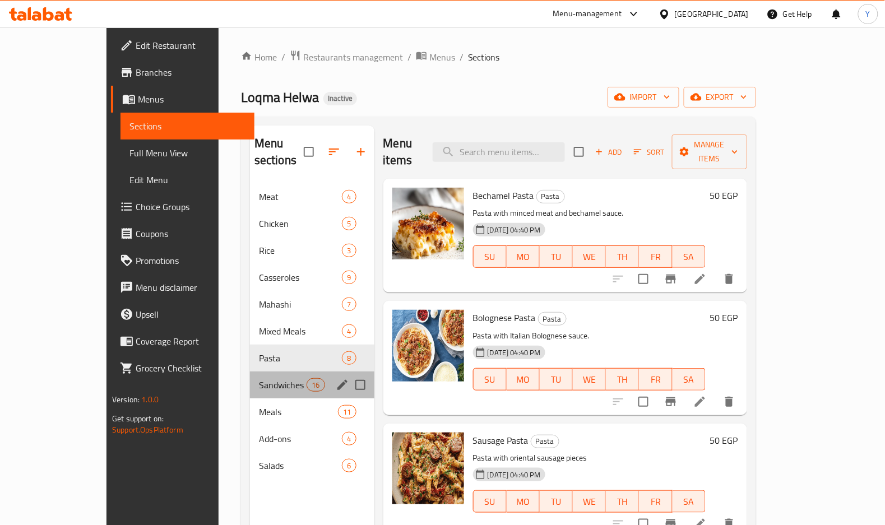
click at [261, 372] on div "Sandwiches 16" at bounding box center [312, 385] width 124 height 27
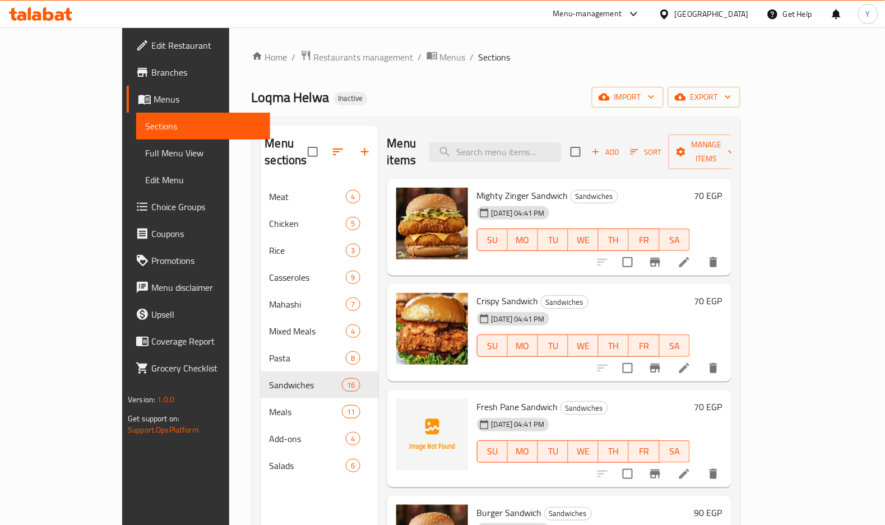
click at [700, 252] on li at bounding box center [684, 262] width 31 height 20
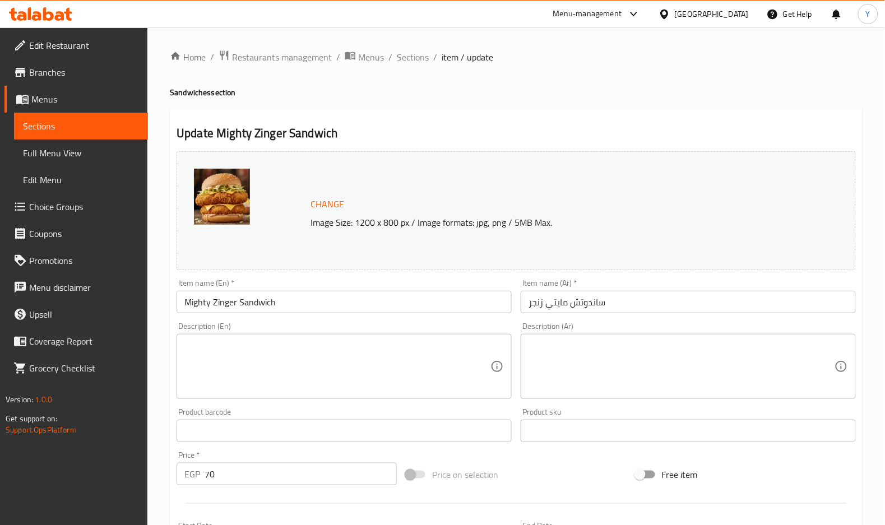
click at [618, 371] on textarea at bounding box center [682, 366] width 306 height 53
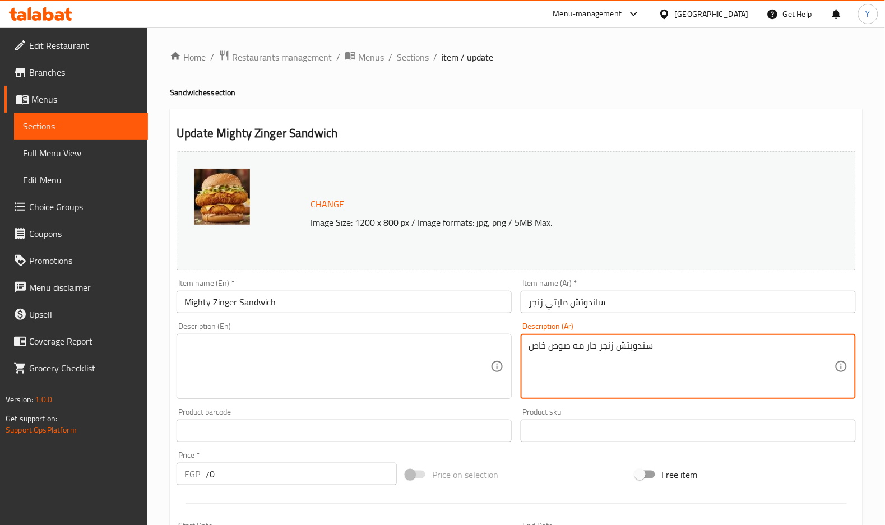
click at [578, 352] on textarea "سندويتش زنجر حار مه صوص خاص" at bounding box center [682, 366] width 306 height 53
type textarea "سندويتش زنجر حار مع صوص خاص"
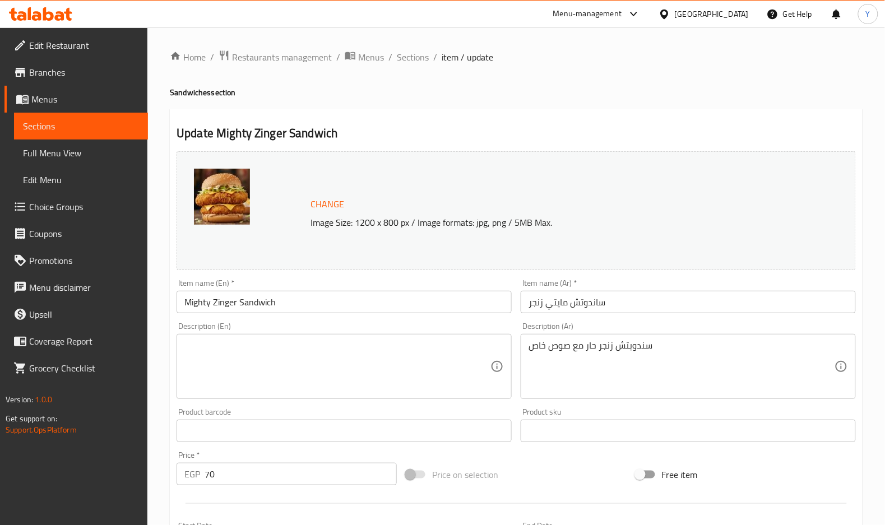
click at [606, 343] on textarea "سندويتش زنجر حار مع صوص خاص" at bounding box center [682, 366] width 306 height 53
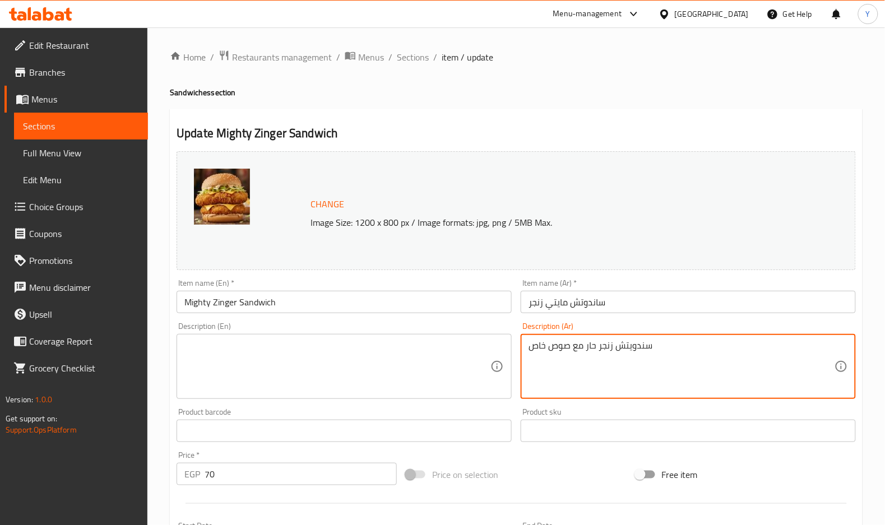
click at [606, 343] on textarea "سندويتش زنجر حار مع صوص خاص" at bounding box center [682, 366] width 306 height 53
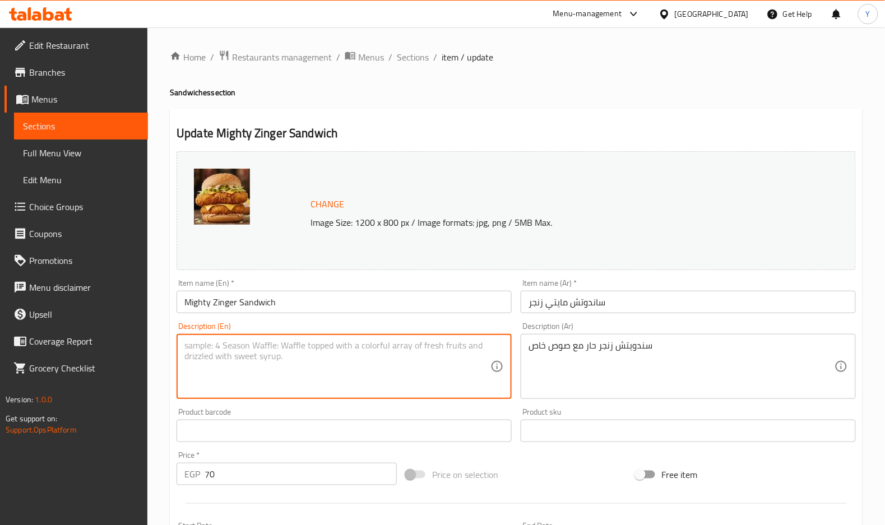
click at [416, 341] on textarea at bounding box center [337, 366] width 306 height 53
paste textarea "Spicy Zinger Sandwich with Special Sauce"
type textarea "Spicy Zinger Sandwich with Special Sauce"
click at [411, 307] on input "Mighty Zinger Sandwich" at bounding box center [344, 302] width 335 height 22
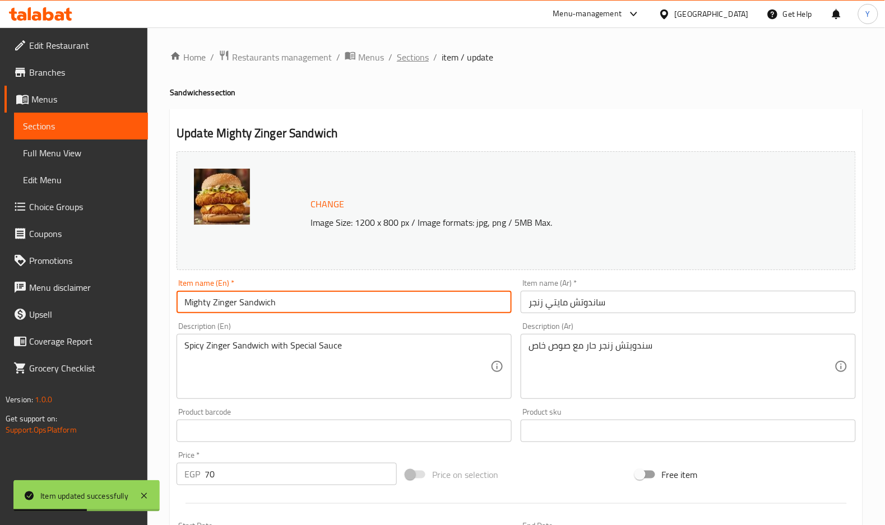
click at [408, 64] on span "Sections" at bounding box center [413, 56] width 32 height 13
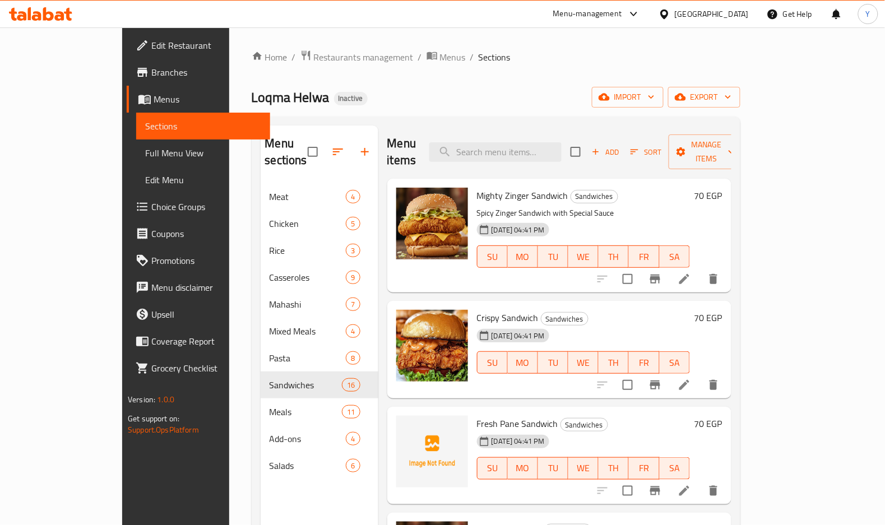
click at [689, 380] on icon at bounding box center [684, 385] width 10 height 10
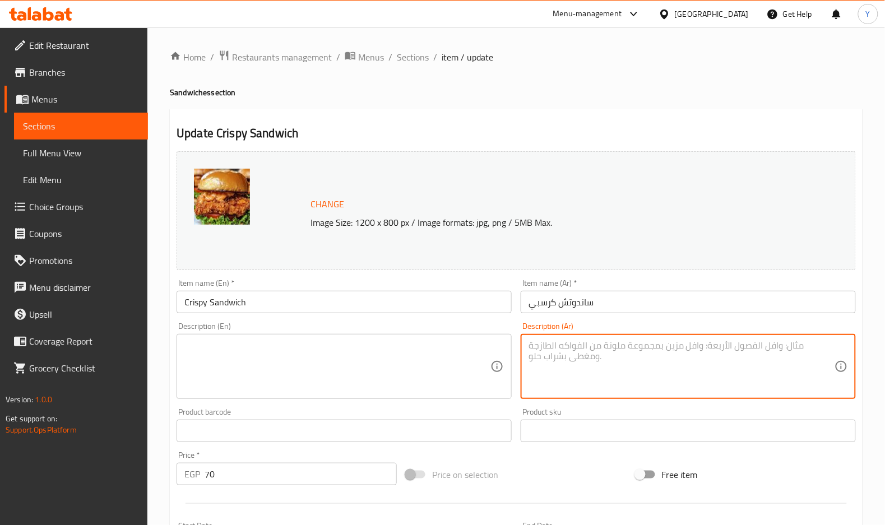
click at [590, 350] on textarea at bounding box center [682, 366] width 306 height 53
click at [590, 348] on textarea "ساندوتش دجاج بانيه مقرمش" at bounding box center [682, 366] width 306 height 53
type textarea "ساندوتش دجاج بانيه مقرمش"
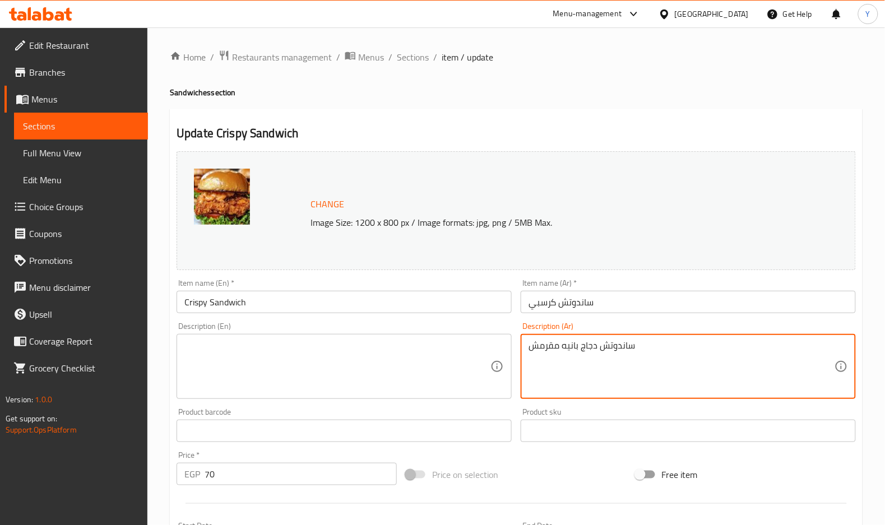
click at [337, 362] on textarea at bounding box center [337, 366] width 306 height 53
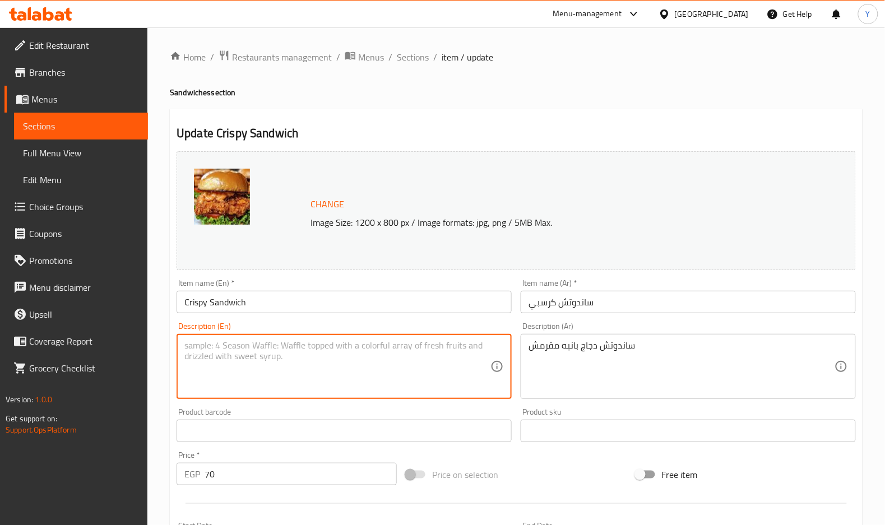
paste textarea "Crispy breaded chicken sandwich"
drag, startPoint x: 225, startPoint y: 340, endPoint x: 225, endPoint y: 334, distance: 6.2
click at [225, 337] on div "Crispy breaded chicken sandwich Description (En)" at bounding box center [344, 366] width 335 height 65
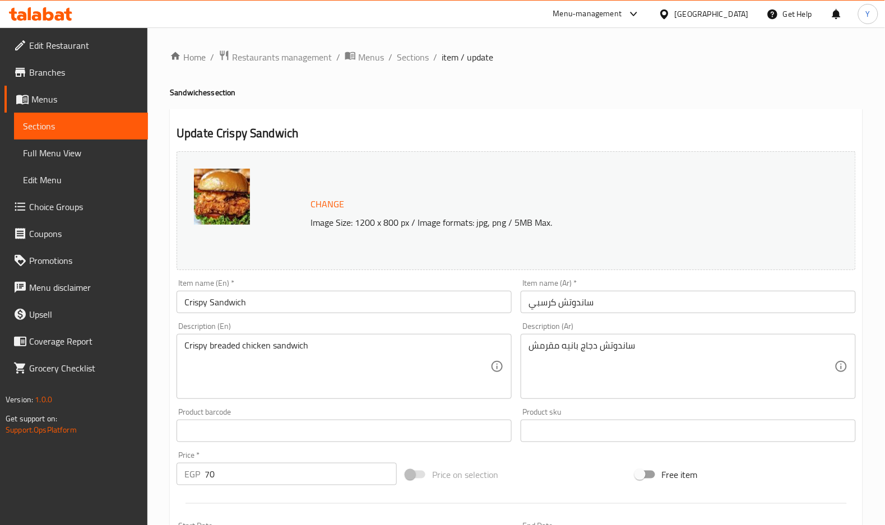
click at [225, 334] on div "Description (En) Crispy breaded chicken sandwich Description (En)" at bounding box center [344, 360] width 335 height 77
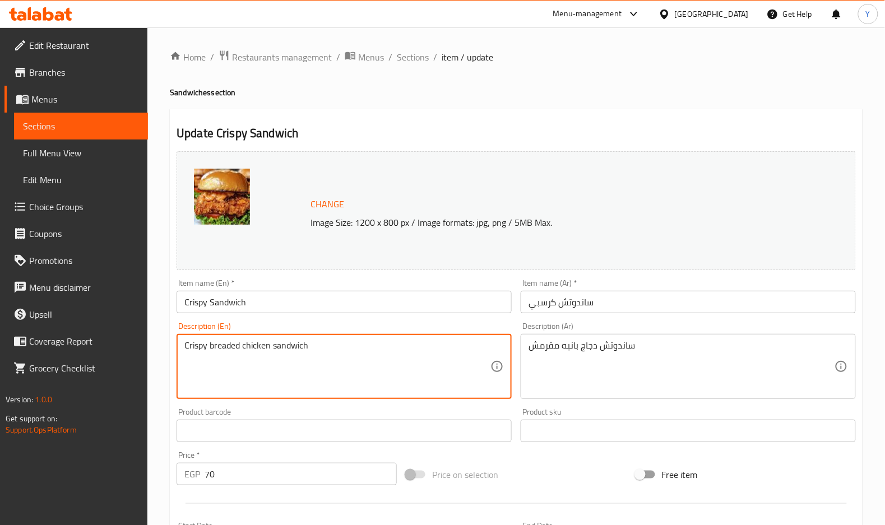
click at [223, 345] on textarea "Crispy breaded chicken sandwich" at bounding box center [337, 366] width 306 height 53
type textarea "Crispy chicken pane sandwich"
click at [260, 302] on input "Crispy Sandwich" at bounding box center [344, 302] width 335 height 22
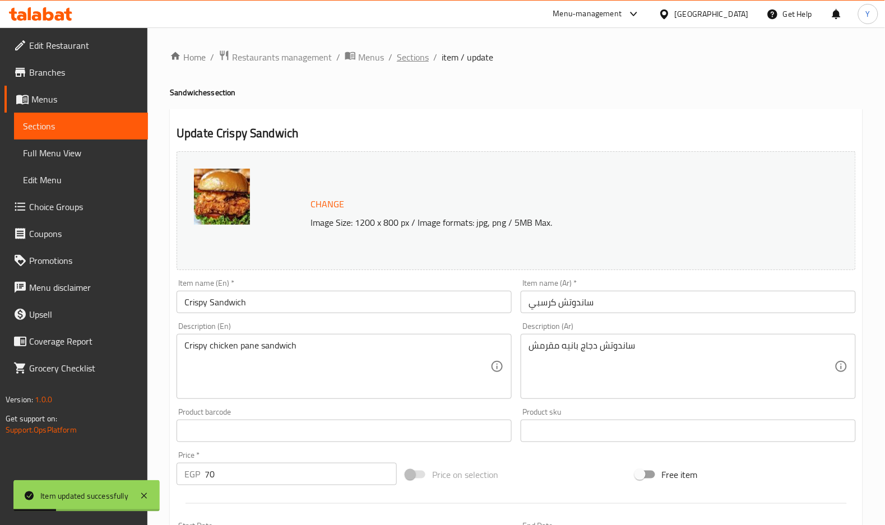
click at [413, 53] on span "Sections" at bounding box center [413, 56] width 32 height 13
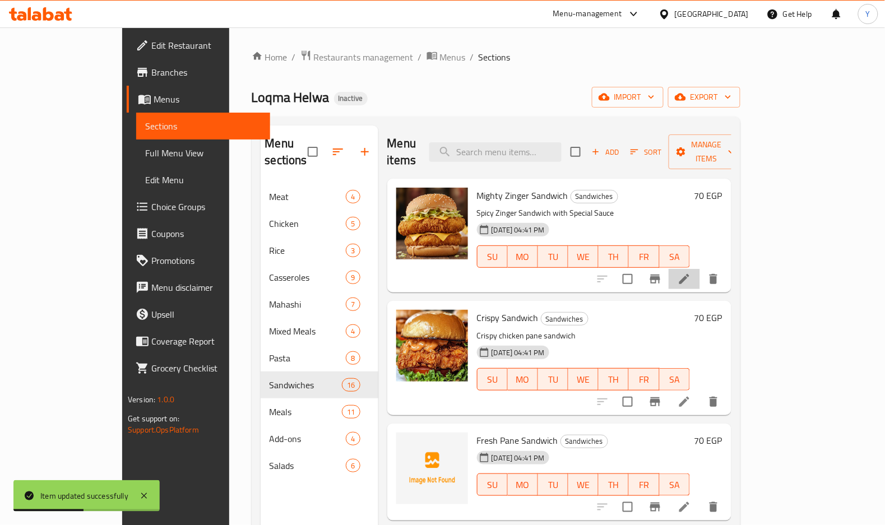
click at [691, 272] on icon at bounding box center [684, 278] width 13 height 13
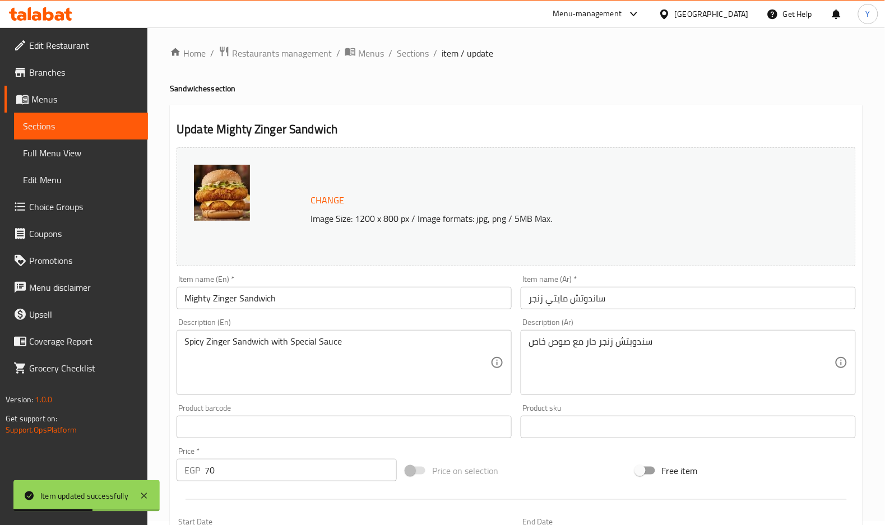
scroll to position [75, 0]
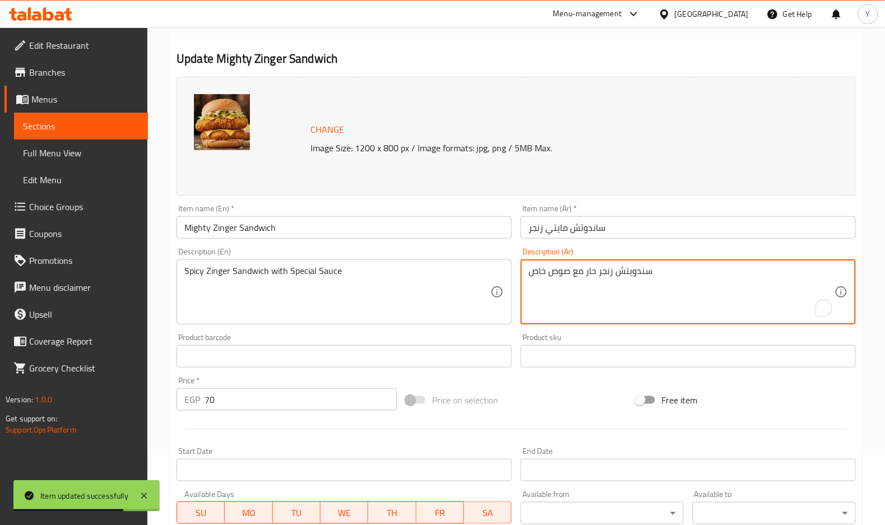
click at [645, 279] on textarea "سندويتش زنجر حار مع صوص خاص" at bounding box center [682, 292] width 306 height 53
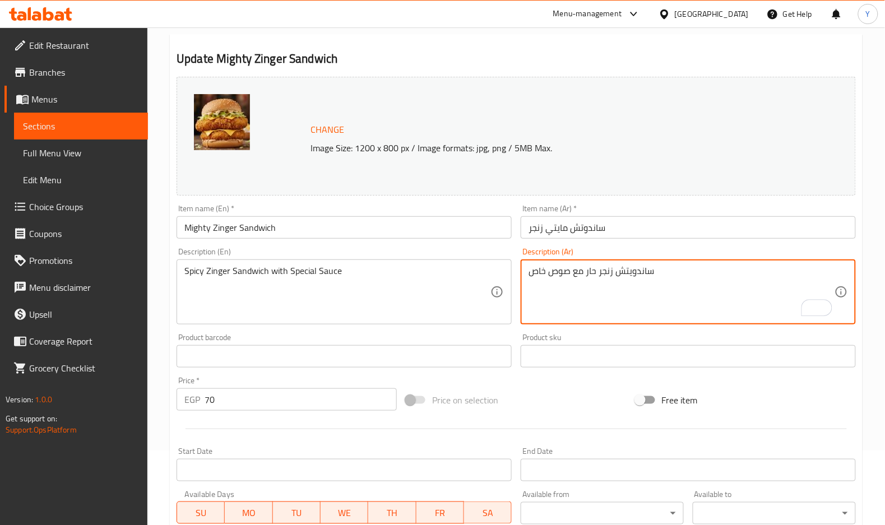
click at [628, 270] on textarea "ساندويتش زنجر حار مع صوص خاص" at bounding box center [682, 292] width 306 height 53
type textarea "ساندوتش زنجر حار مع صوص خاص"
click at [637, 234] on input "ساندوتش مايتي زنجر" at bounding box center [688, 227] width 335 height 22
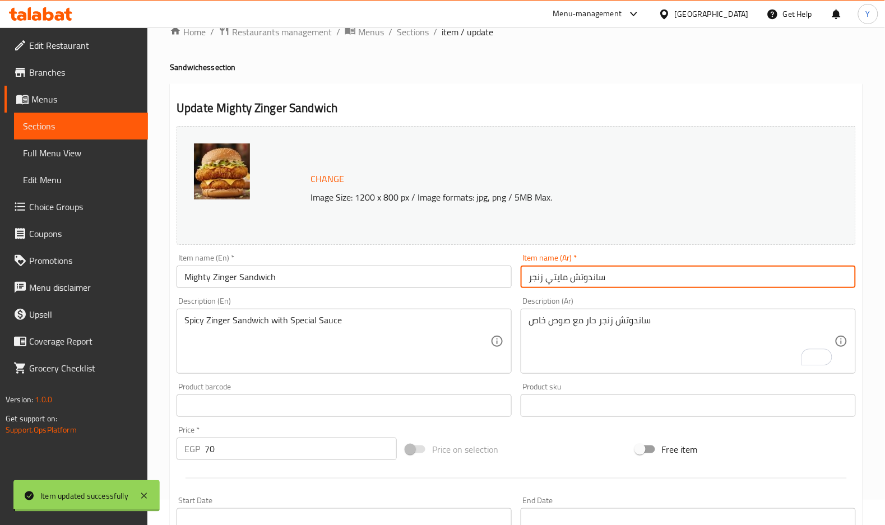
scroll to position [0, 0]
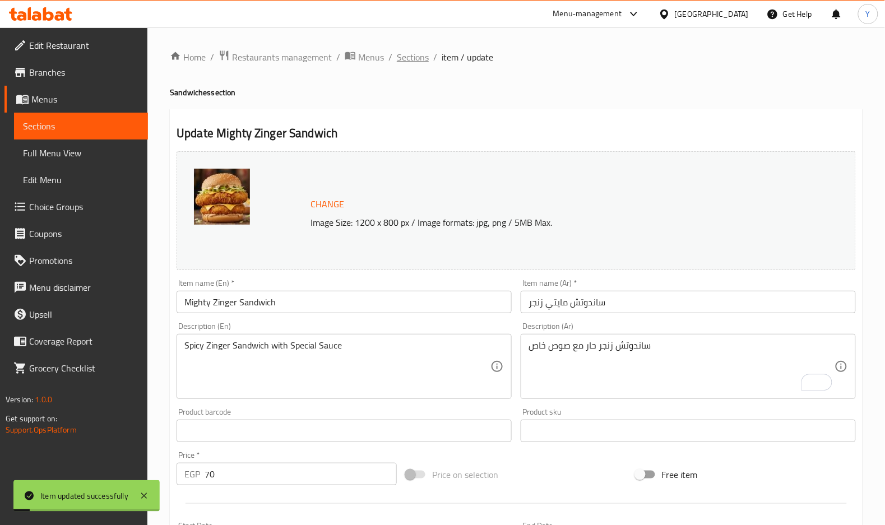
click at [420, 60] on span "Sections" at bounding box center [413, 56] width 32 height 13
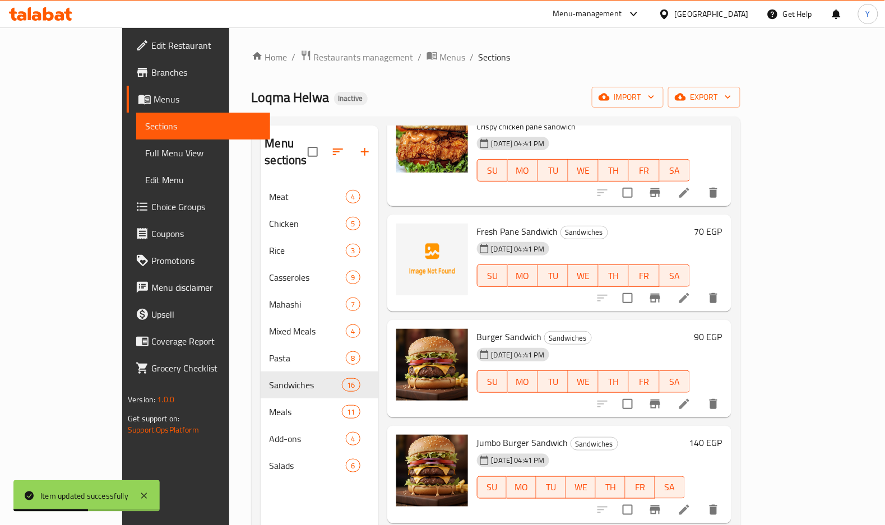
scroll to position [230, 0]
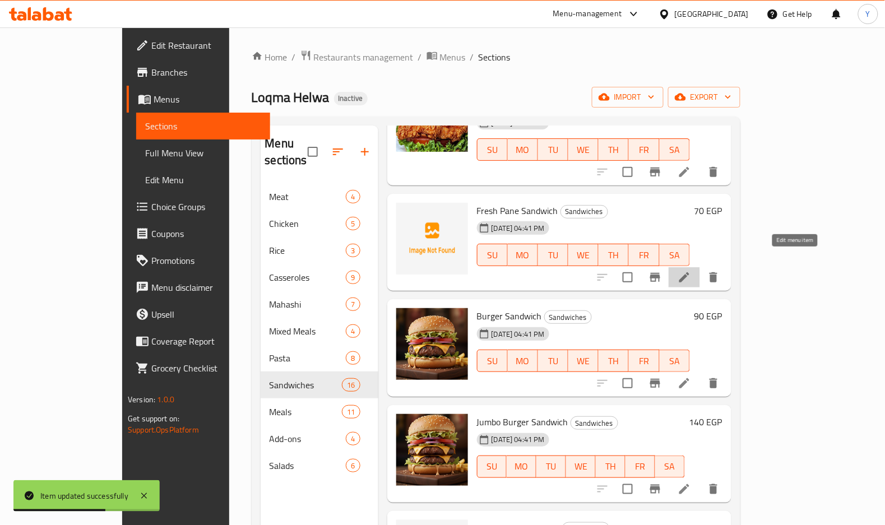
click at [691, 271] on icon at bounding box center [684, 277] width 13 height 13
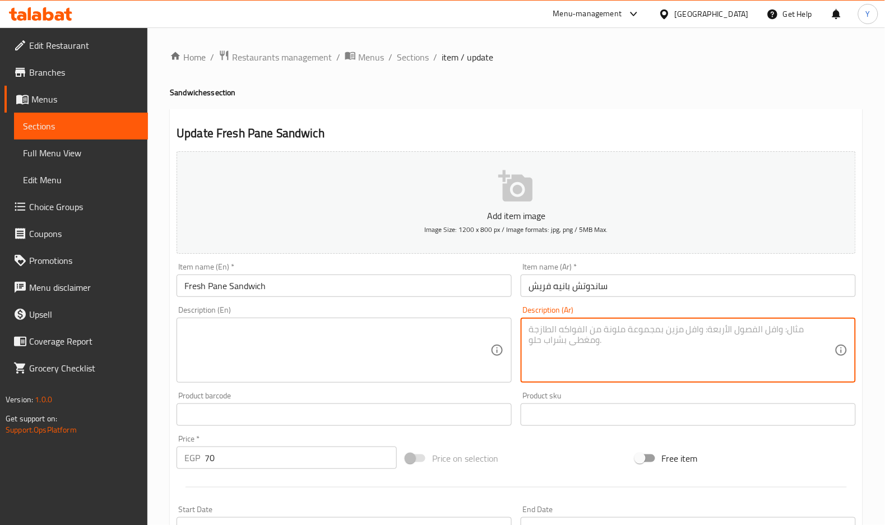
click at [625, 336] on textarea at bounding box center [682, 350] width 306 height 53
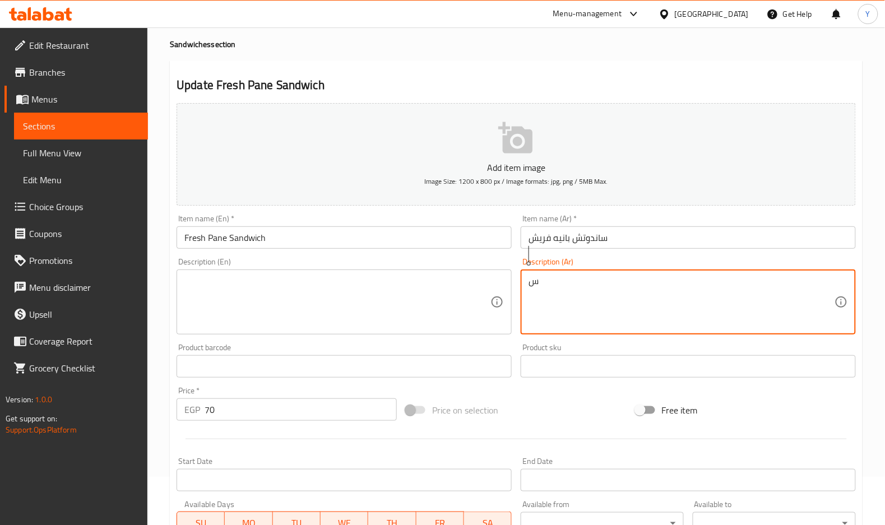
scroll to position [75, 0]
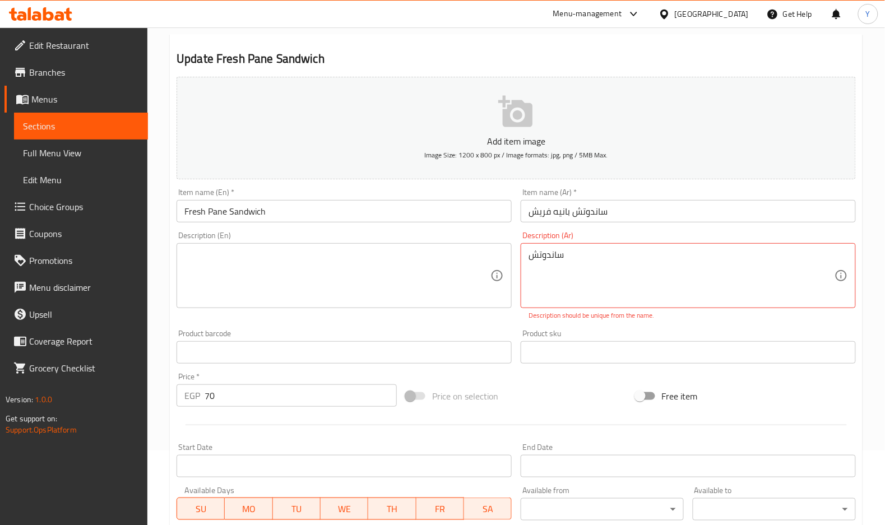
click at [700, 265] on textarea "ساندوتش" at bounding box center [682, 275] width 306 height 53
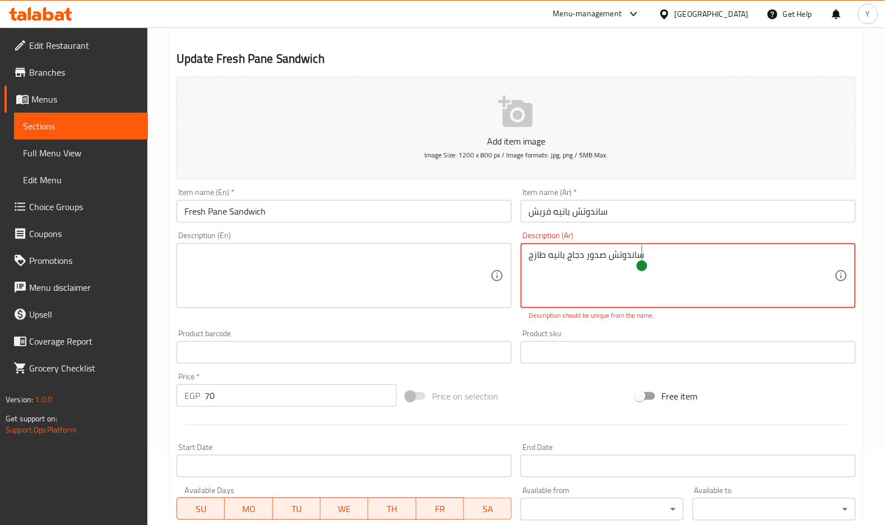
type textarea "ساندوتش صدور دجاج بانيه طازج"
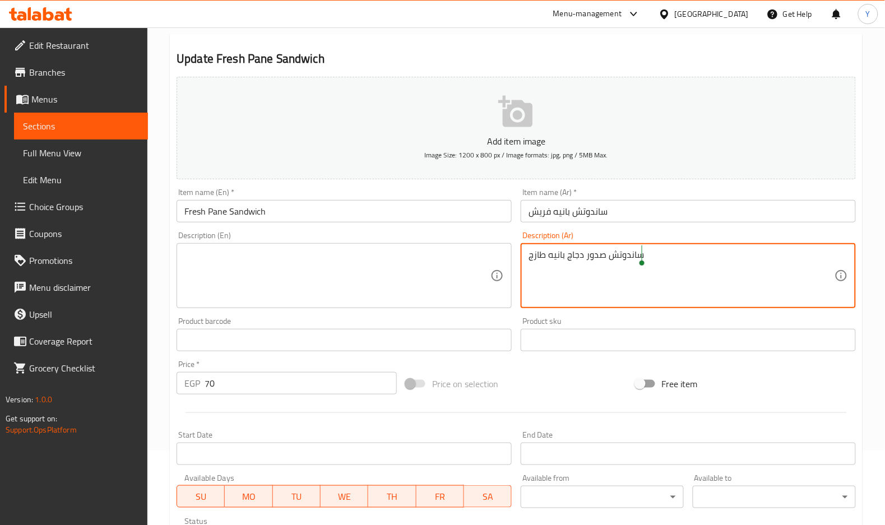
click at [383, 266] on textarea at bounding box center [337, 275] width 306 height 53
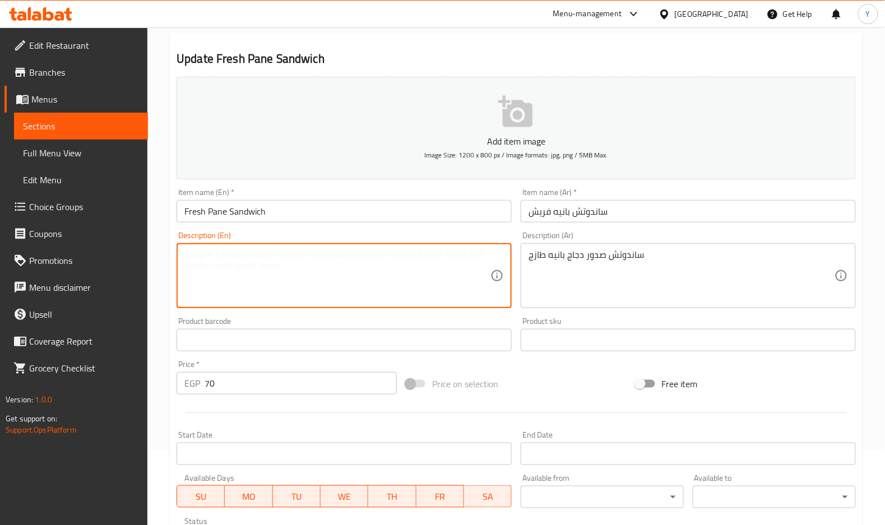
paste textarea "Fresh breaded chicken breast sandwich"
click at [201, 257] on textarea "Fresh breaded chicken breast sandwich" at bounding box center [337, 275] width 306 height 53
click at [214, 255] on textarea "Fresh breaded chicken breast sandwich" at bounding box center [337, 275] width 306 height 53
type textarea "Fresh pane chicken breast sandwich"
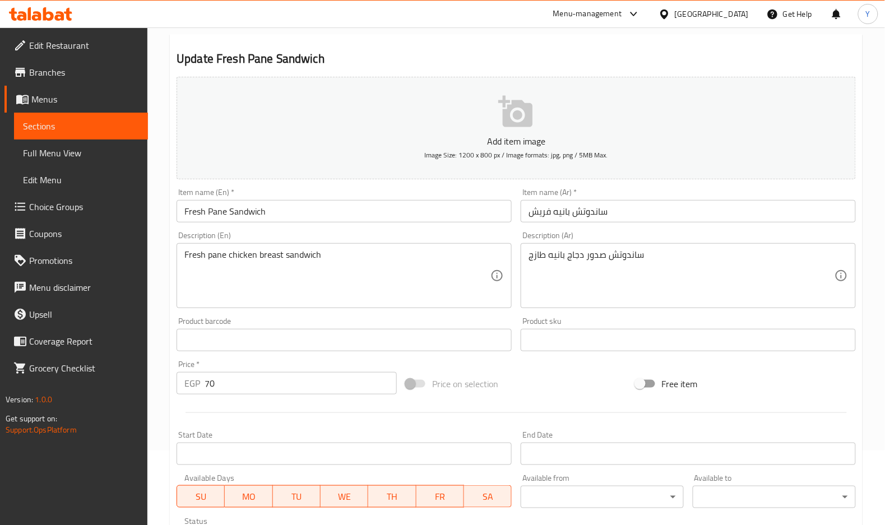
drag, startPoint x: 399, startPoint y: 184, endPoint x: 401, endPoint y: 213, distance: 28.6
click at [399, 191] on div "Item name (En)   * Fresh Pane Sandwich Item name (En) *" at bounding box center [344, 205] width 344 height 43
click at [401, 211] on input "Fresh Pane Sandwich" at bounding box center [344, 211] width 335 height 22
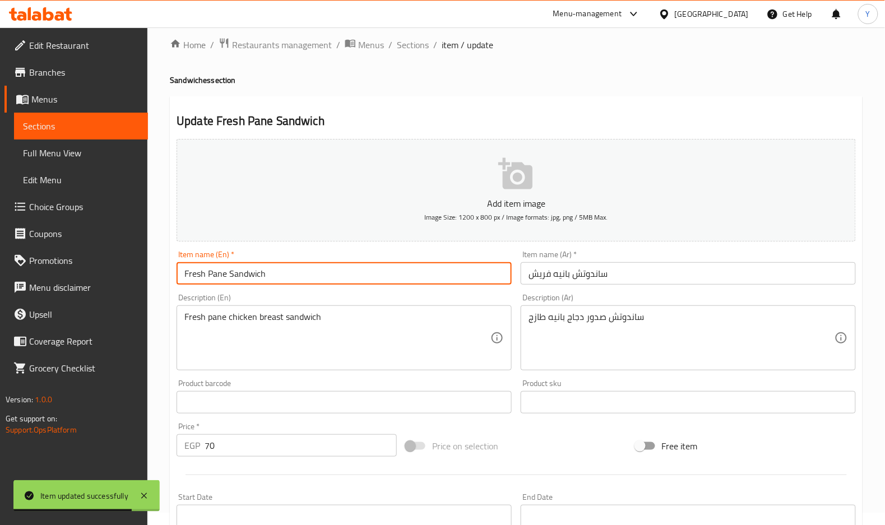
scroll to position [0, 0]
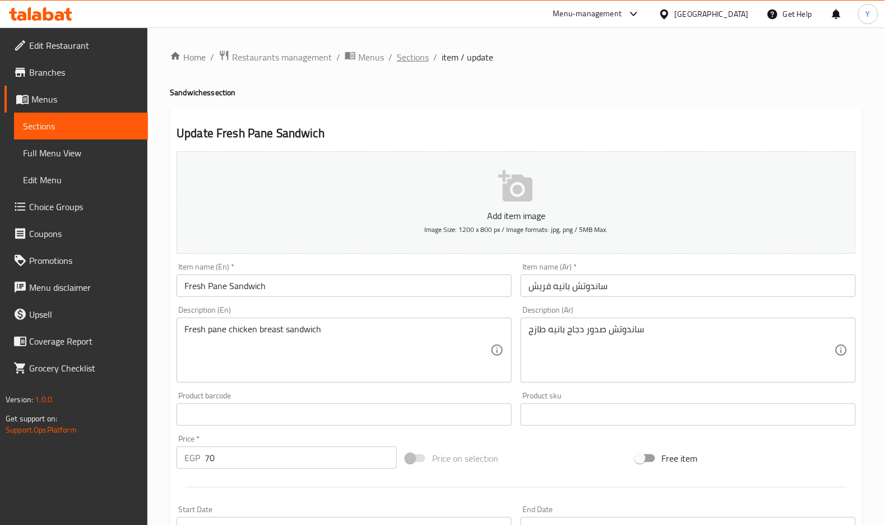
click at [418, 56] on span "Sections" at bounding box center [413, 56] width 32 height 13
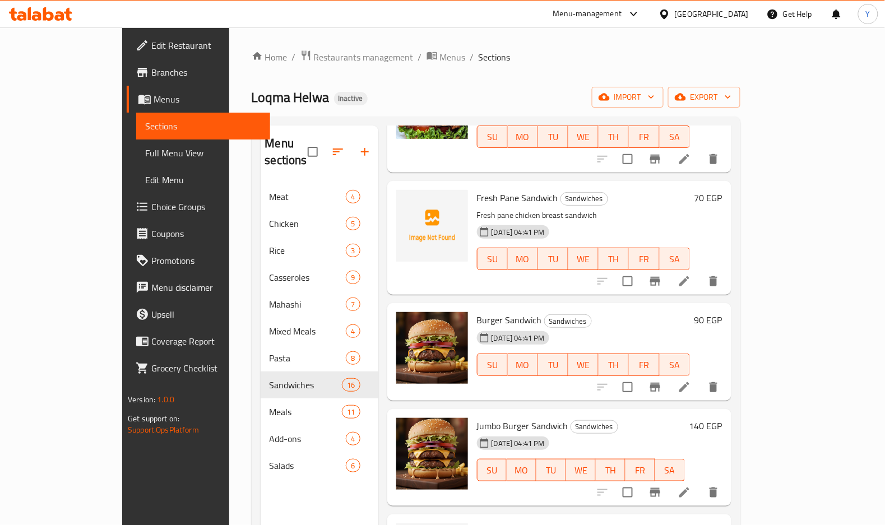
scroll to position [259, 0]
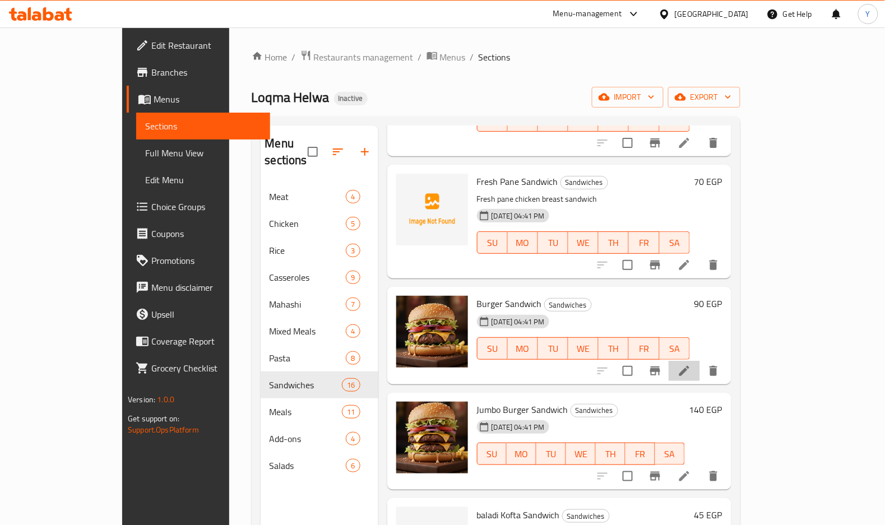
click at [700, 362] on li at bounding box center [684, 371] width 31 height 20
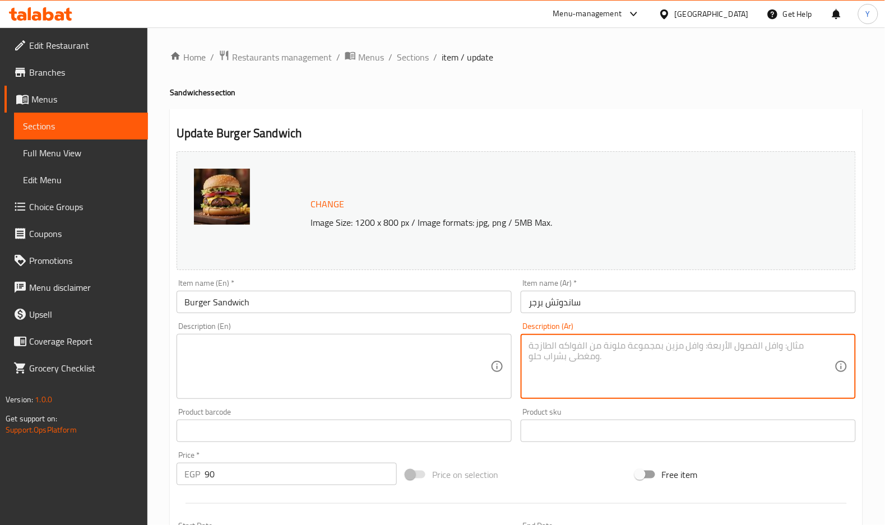
click at [629, 355] on textarea at bounding box center [682, 366] width 306 height 53
paste textarea "سندويش برجر لحم كلاسيكي."
click at [622, 347] on textarea "سندويش برجر لحم كلاسيكي." at bounding box center [682, 366] width 306 height 53
click at [627, 348] on textarea "سندويش برجر لحم كلاسيكي." at bounding box center [682, 366] width 306 height 53
click at [610, 345] on textarea "ساندويش برجر لحم كلاسيكي." at bounding box center [682, 366] width 306 height 53
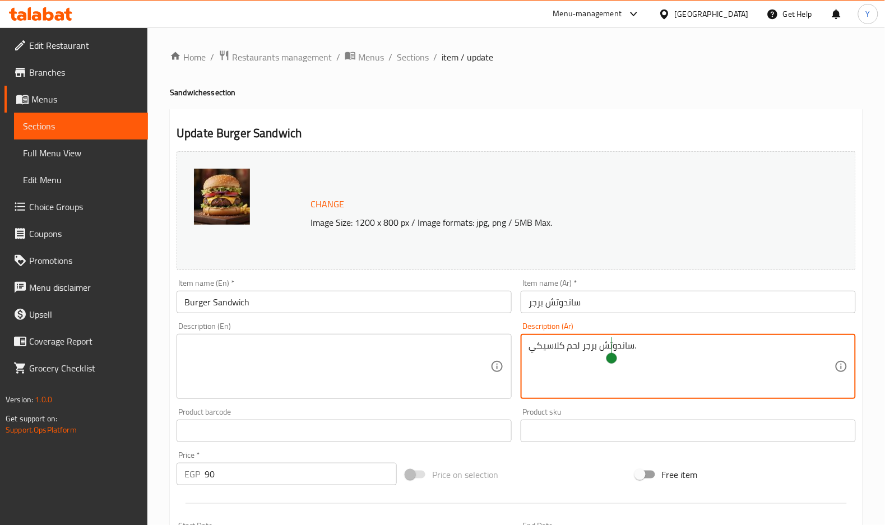
click at [612, 350] on textarea "ساندوتش برجر لحم كلاسيكي." at bounding box center [682, 366] width 306 height 53
click at [612, 348] on textarea "ساندوتش برجر لحم كلاسيكي." at bounding box center [682, 366] width 306 height 53
drag, startPoint x: 612, startPoint y: 348, endPoint x: 595, endPoint y: 342, distance: 17.2
click at [595, 342] on textarea "ساندوتش برجر لحم كلاسيكي." at bounding box center [682, 366] width 306 height 53
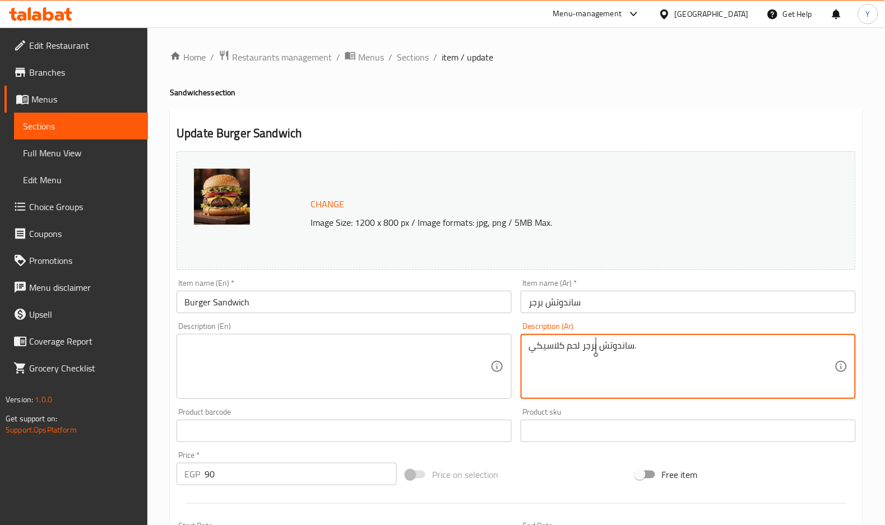
click at [595, 342] on textarea "ساندوتش برجر لحم كلاسيكي." at bounding box center [682, 366] width 306 height 53
type textarea "ساندوتش برجر لحم كلاسيكي."
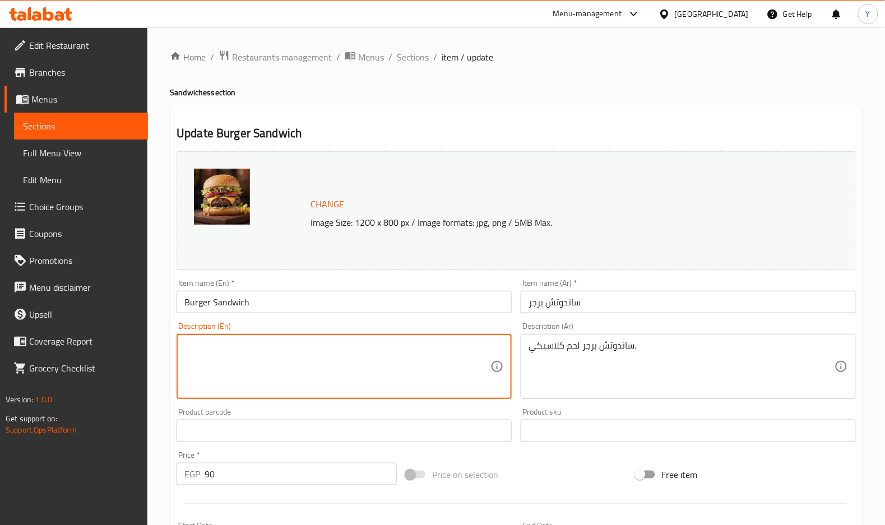
click at [327, 371] on textarea at bounding box center [337, 366] width 306 height 53
paste textarea "Classic beef burger sandwich."
click at [226, 353] on textarea "Classic beef burger sandwich." at bounding box center [337, 366] width 306 height 53
click at [225, 352] on textarea "Classic beef burger sandwich." at bounding box center [337, 366] width 306 height 53
type textarea "Classic meat burger sandwich."
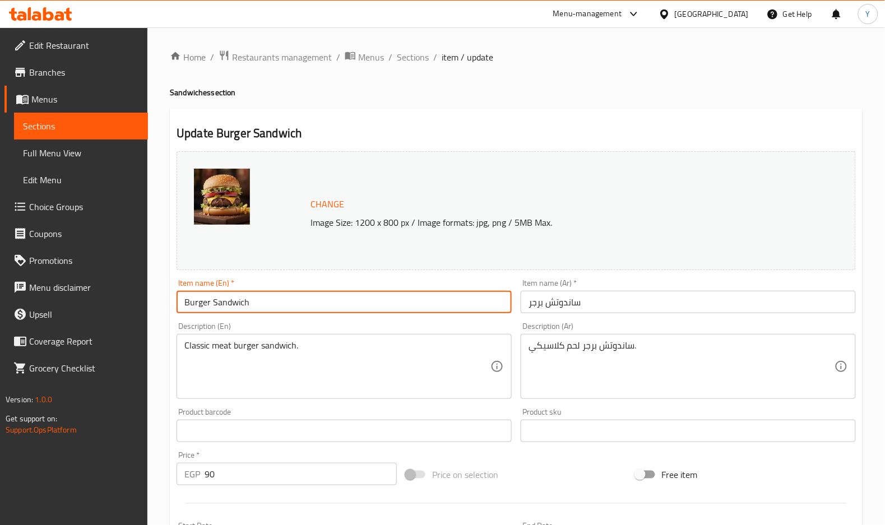
click at [274, 306] on input "Burger Sandwich" at bounding box center [344, 302] width 335 height 22
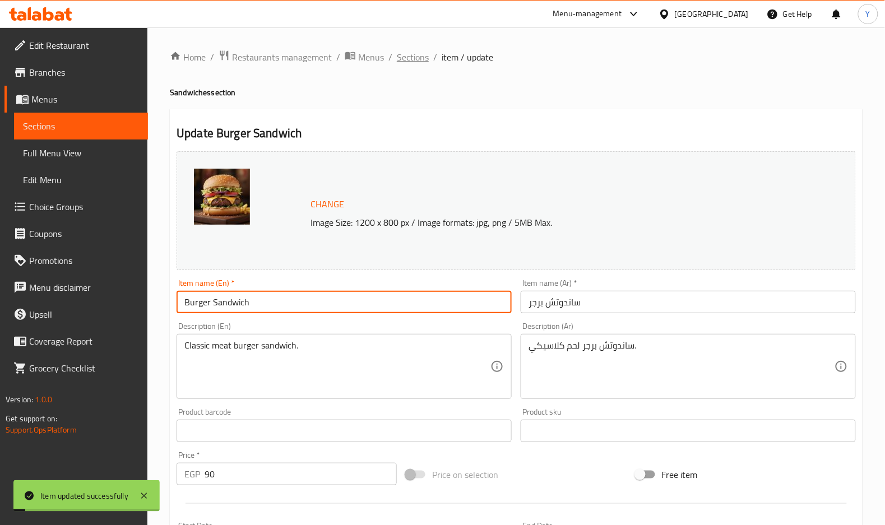
click at [425, 58] on span "Sections" at bounding box center [413, 56] width 32 height 13
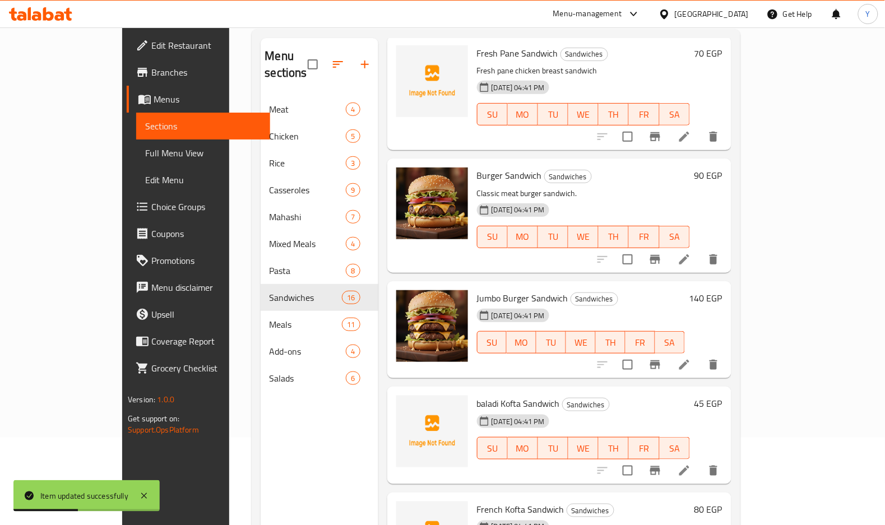
scroll to position [307, 0]
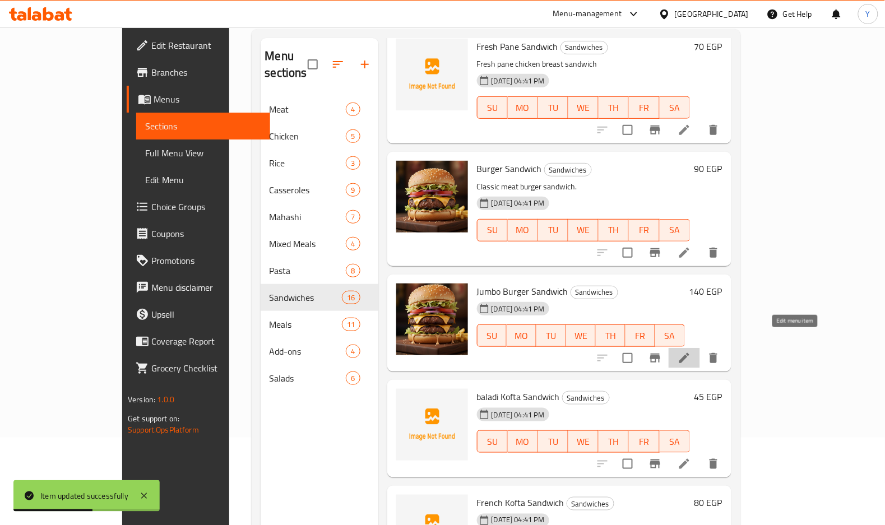
click at [691, 351] on icon at bounding box center [684, 357] width 13 height 13
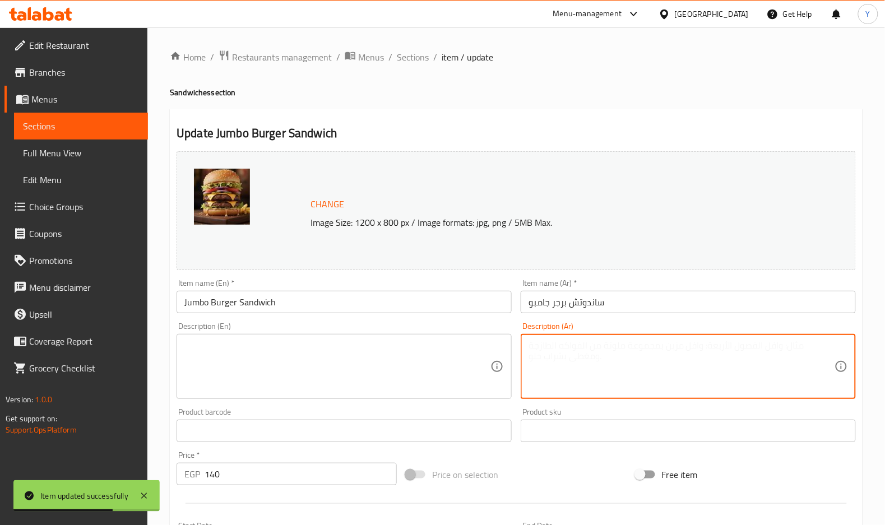
click at [543, 367] on textarea at bounding box center [682, 366] width 306 height 53
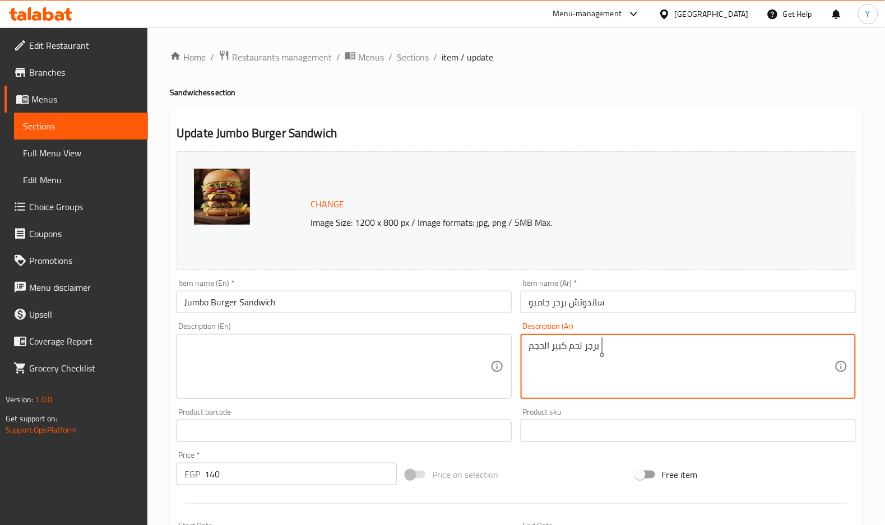
type textarea "برجر لحم كبير الحجم"
click at [437, 363] on textarea at bounding box center [337, 366] width 306 height 53
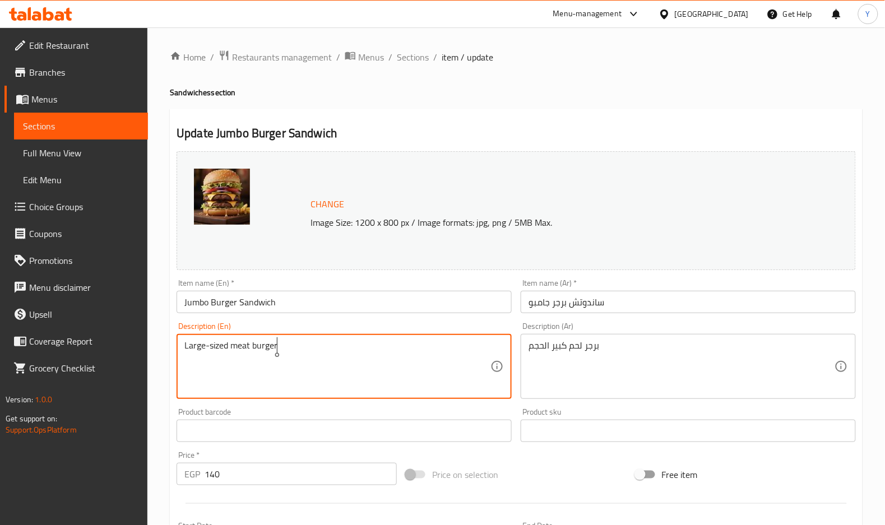
type textarea "Large-sized meat burger"
click at [434, 314] on div "Item name (En)   * Jumbo Burger Sandwich Item name (En) *" at bounding box center [344, 296] width 344 height 43
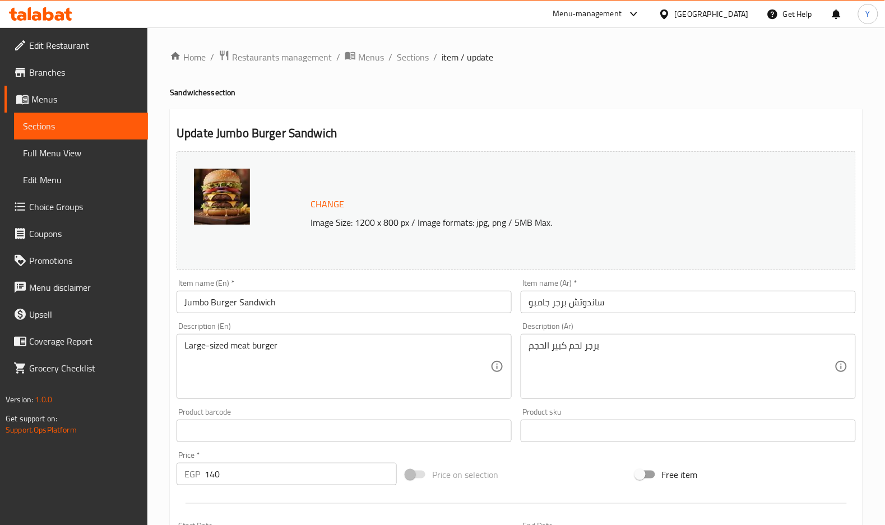
click at [433, 309] on input "Jumbo Burger Sandwich" at bounding box center [344, 302] width 335 height 22
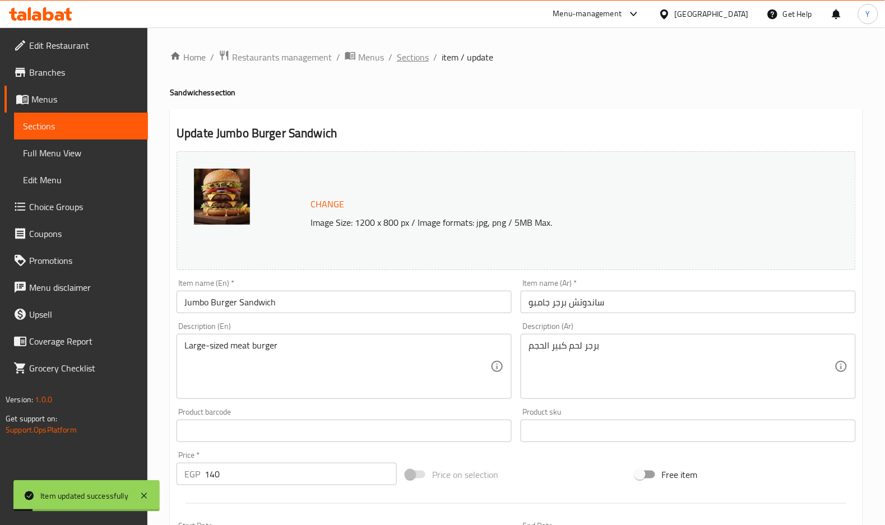
click at [420, 55] on span "Sections" at bounding box center [413, 56] width 32 height 13
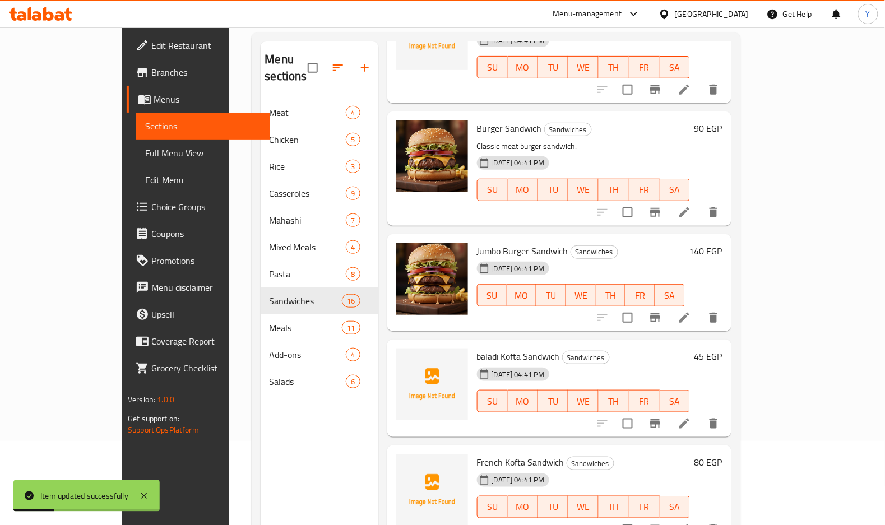
scroll to position [444, 0]
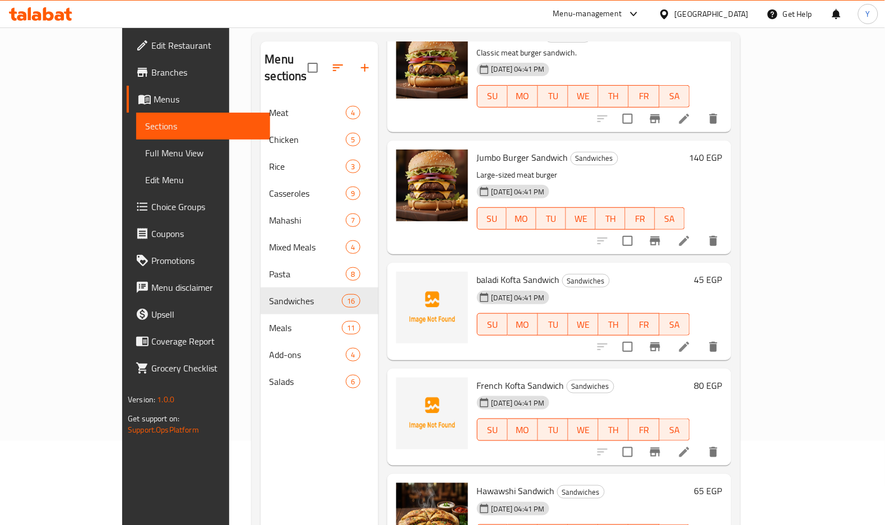
click at [691, 340] on icon at bounding box center [684, 346] width 13 height 13
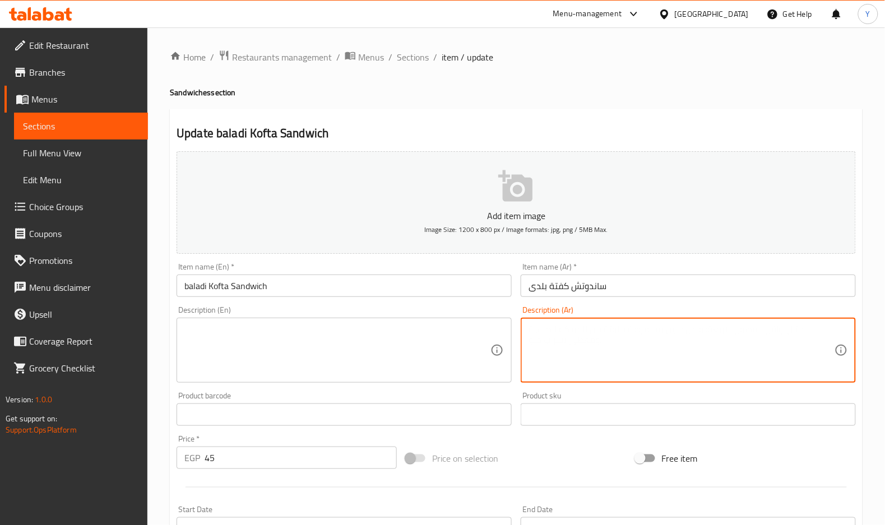
click at [612, 359] on textarea at bounding box center [682, 350] width 306 height 53
click at [612, 359] on textarea "ساندوتش كفتة بلدي مشوية" at bounding box center [682, 350] width 306 height 53
type textarea "ساندوتش كفتة بلدي مشوية"
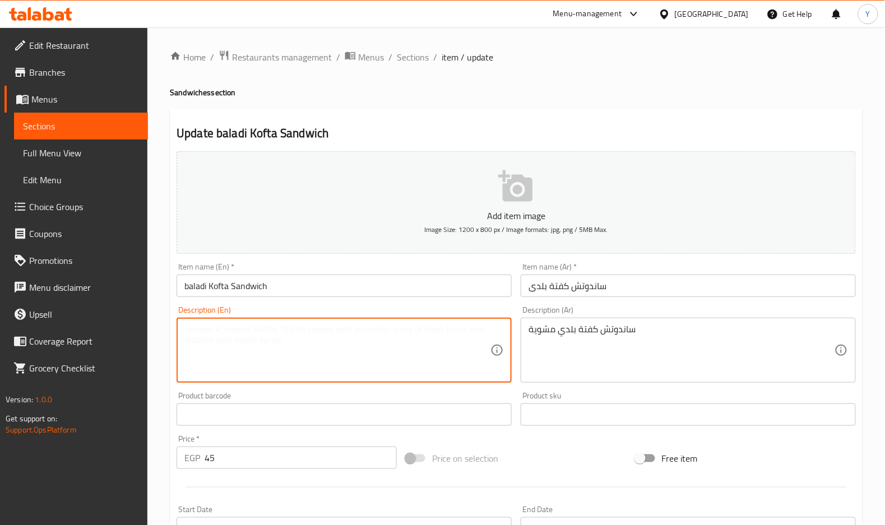
click at [339, 350] on textarea at bounding box center [337, 350] width 306 height 53
paste textarea "Grilled local kofta sandwich"
click at [238, 331] on textarea "Grilled local kofta sandwich" at bounding box center [337, 350] width 306 height 53
click at [222, 328] on textarea "Grilled local kofta sandwich" at bounding box center [337, 350] width 306 height 53
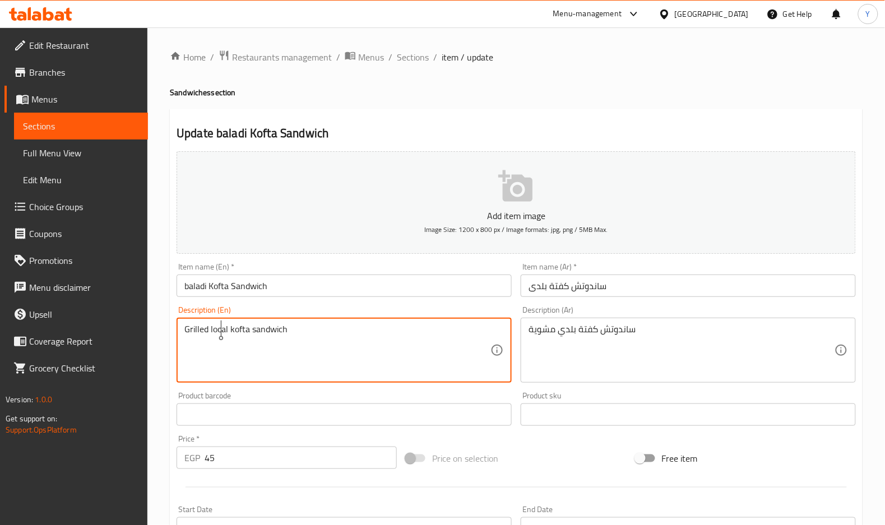
click at [222, 328] on textarea "Grilled local kofta sandwich" at bounding box center [337, 350] width 306 height 53
type textarea "Grilled baladi kofta sandwich"
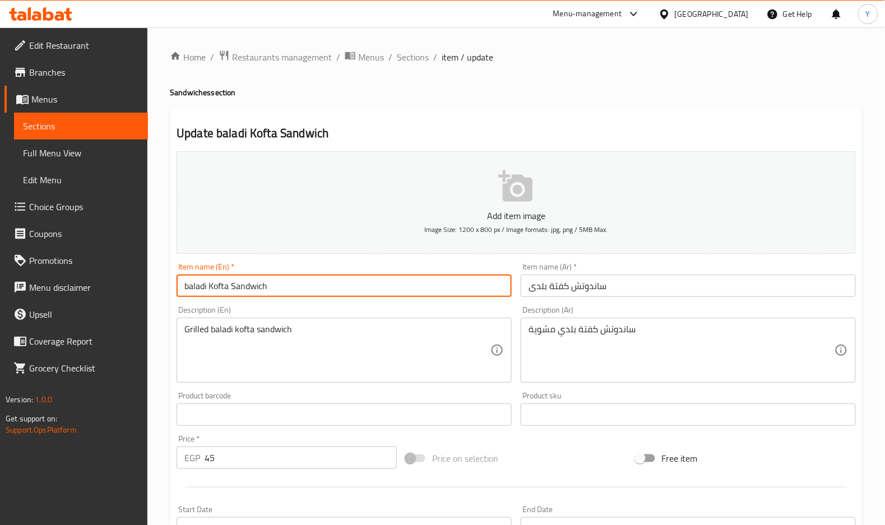
click at [289, 295] on input "baladi Kofta Sandwich" at bounding box center [344, 286] width 335 height 22
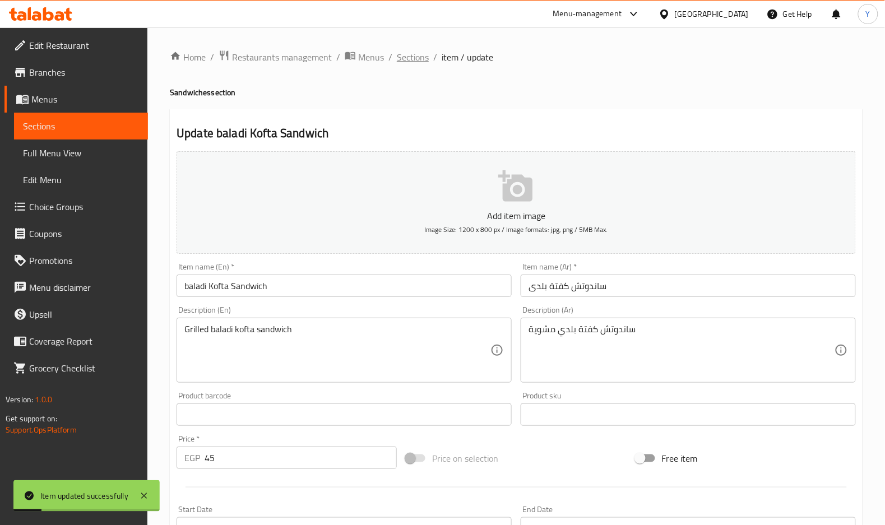
click at [408, 58] on span "Sections" at bounding box center [413, 56] width 32 height 13
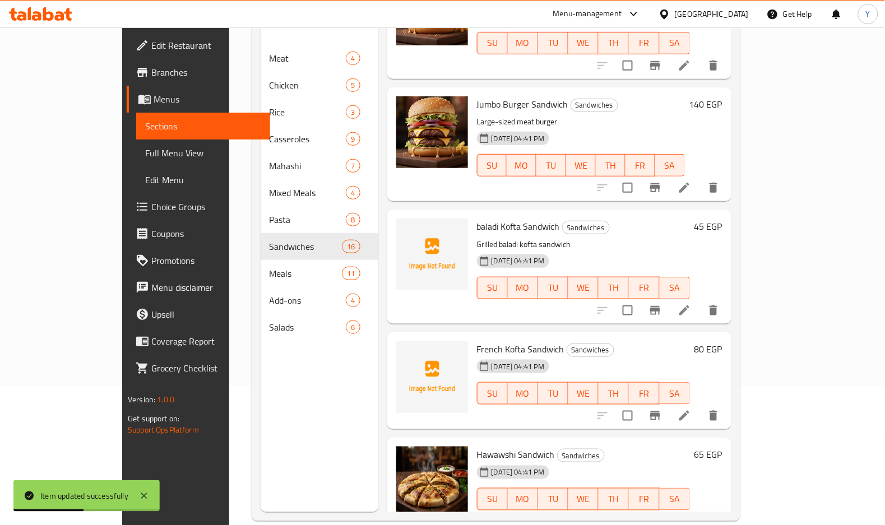
scroll to position [543, 0]
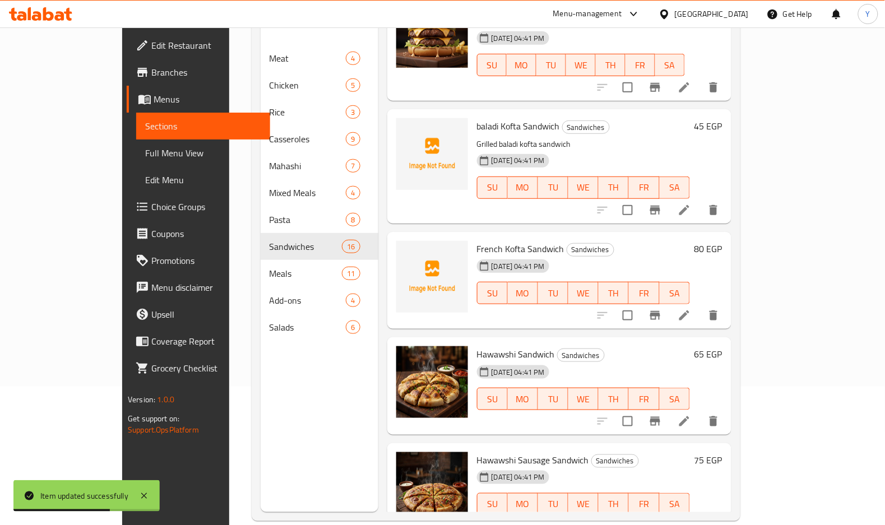
click at [700, 305] on li at bounding box center [684, 315] width 31 height 20
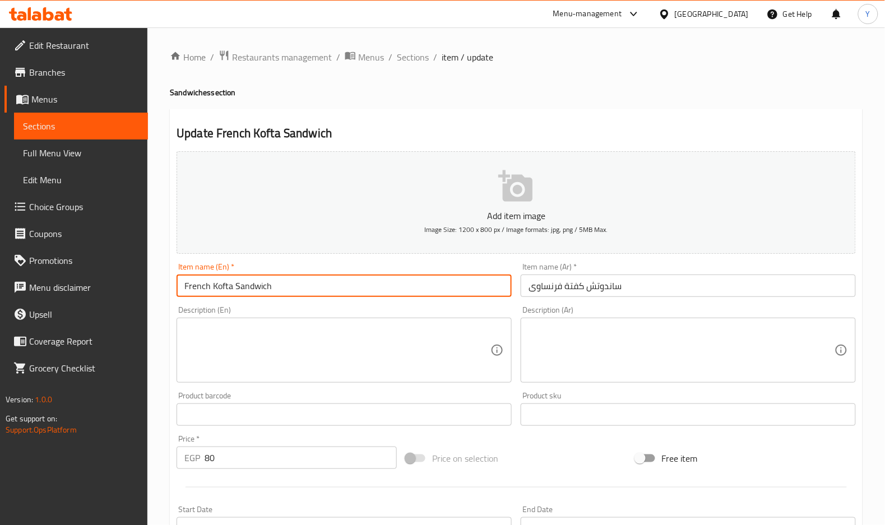
click at [481, 286] on input "French Kofta Sandwich" at bounding box center [344, 286] width 335 height 22
click at [333, 288] on input "French Kofta Sandwich" at bounding box center [344, 286] width 335 height 22
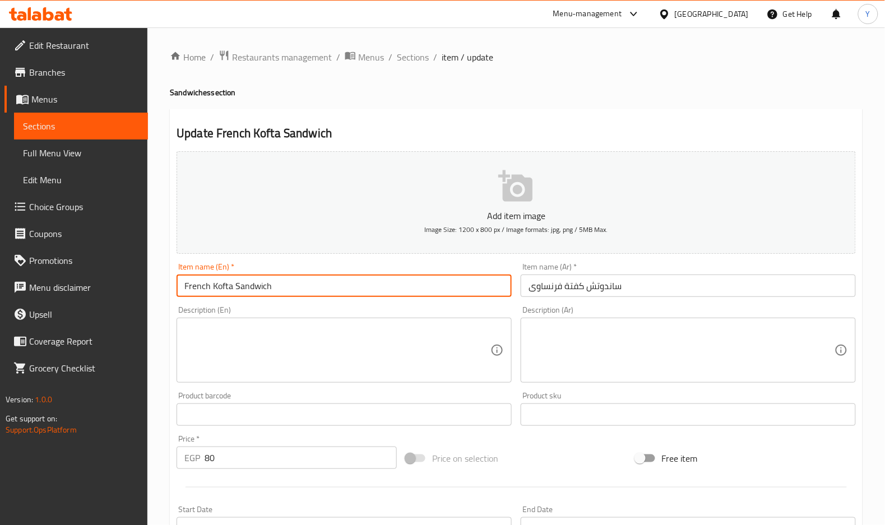
click at [333, 288] on input "French Kofta Sandwich" at bounding box center [344, 286] width 335 height 22
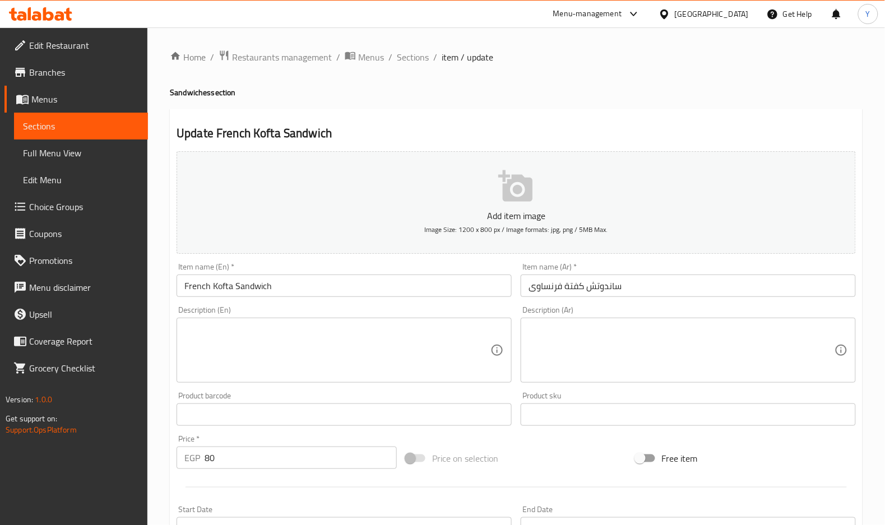
click at [620, 359] on textarea at bounding box center [682, 350] width 306 height 53
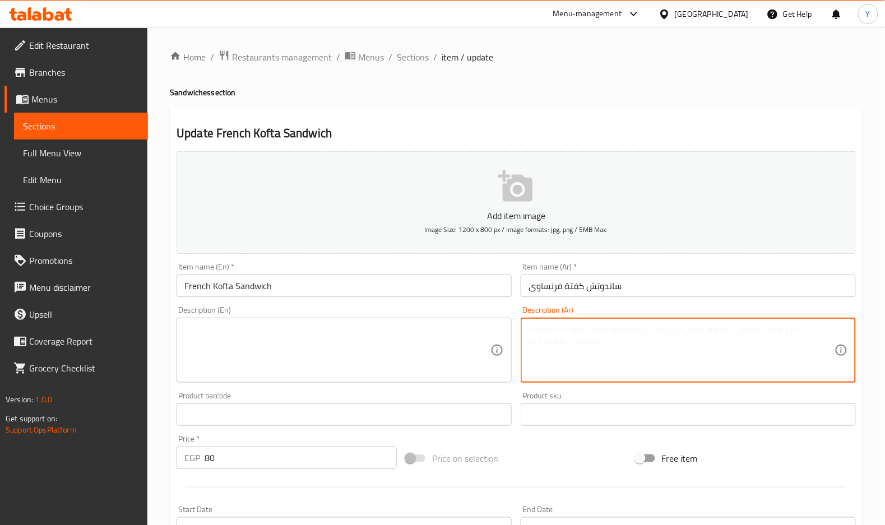
paste textarea ": سندويش كفتة على الطريقة الفرنسية."
click at [664, 331] on textarea ": سندويش كفتة على الطريقة الفرنسية." at bounding box center [682, 350] width 306 height 53
click at [651, 327] on textarea ": ساندويش كفتة على الطريقة الفرنسية." at bounding box center [682, 350] width 306 height 53
click at [650, 327] on textarea ": ساندويش كفتة على الطريقة الفرنسية." at bounding box center [682, 350] width 306 height 53
drag, startPoint x: 531, startPoint y: 328, endPoint x: 525, endPoint y: 327, distance: 6.2
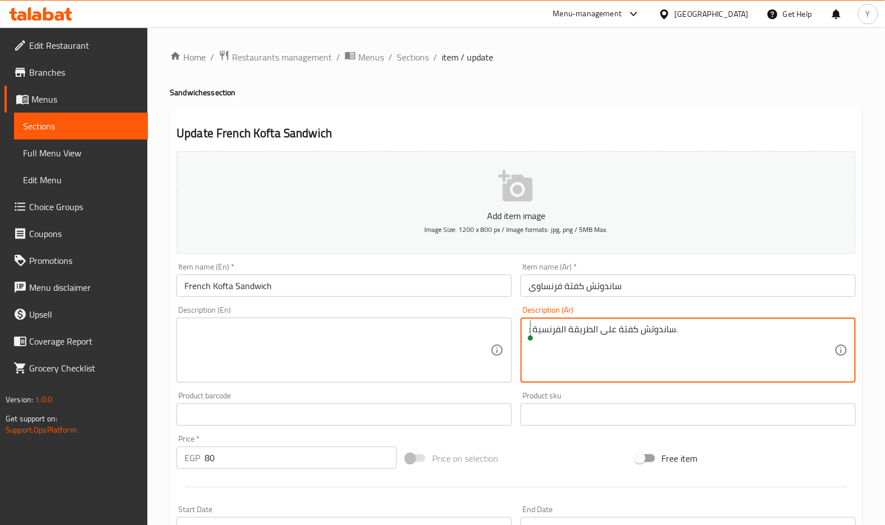
click at [525, 327] on div ": ساندوتش كفتة على الطريقة الفرنسية. Description (Ar)" at bounding box center [688, 350] width 335 height 65
click at [552, 331] on textarea "ساندوتش كفتة على الطريقة الفرنسية." at bounding box center [682, 350] width 306 height 53
type textarea "ساندوتش كفتة على الطريقة الفرنسية."
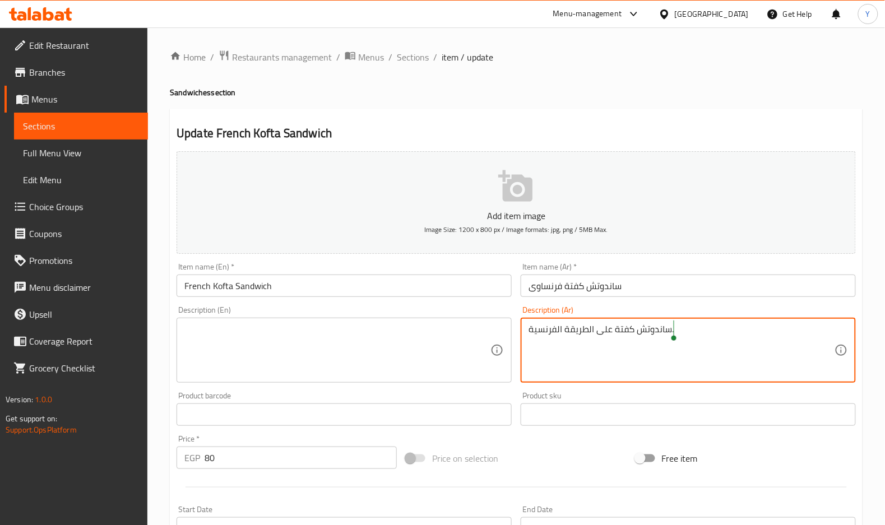
click at [313, 341] on textarea at bounding box center [337, 350] width 306 height 53
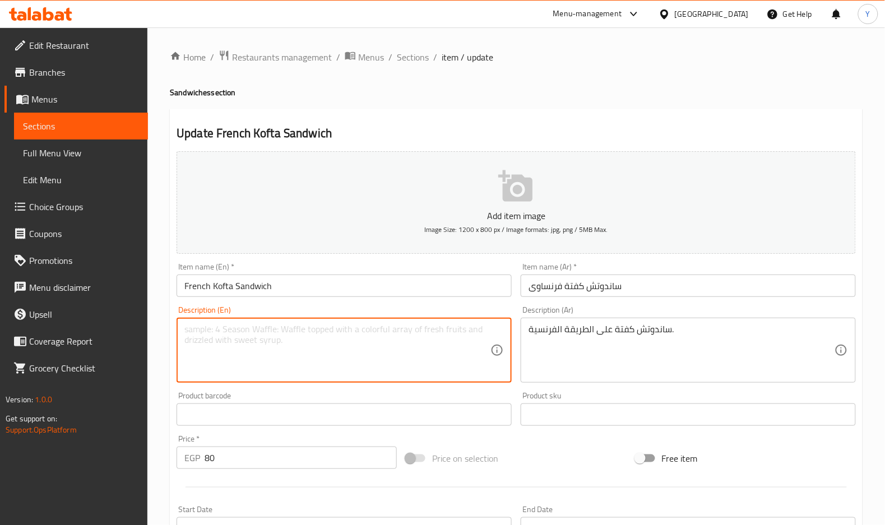
paste textarea "French style kofta sandwich."
type textarea "French style kofta sandwich."
click at [321, 286] on input "French Kofta Sandwich" at bounding box center [344, 286] width 335 height 22
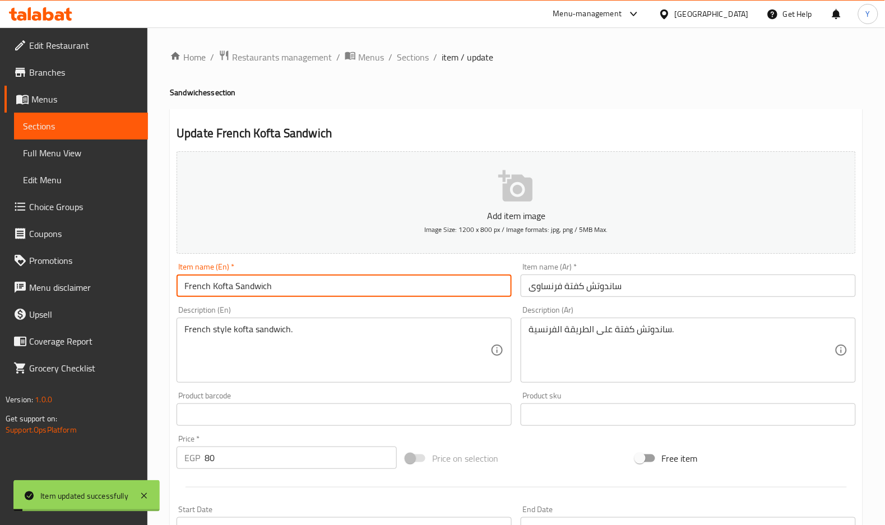
click at [416, 69] on div "Home / Restaurants management / Menus / Sections / item / update Sandwiches sec…" at bounding box center [516, 410] width 693 height 720
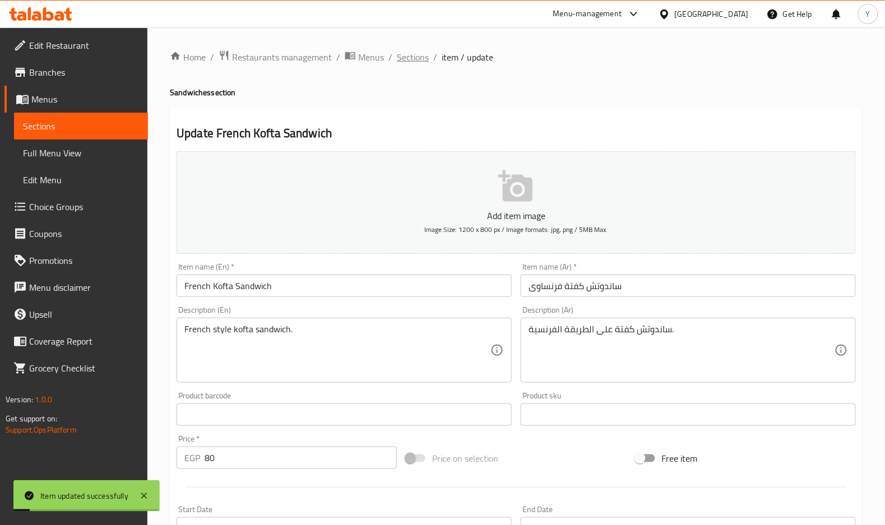
click at [416, 58] on span "Sections" at bounding box center [413, 56] width 32 height 13
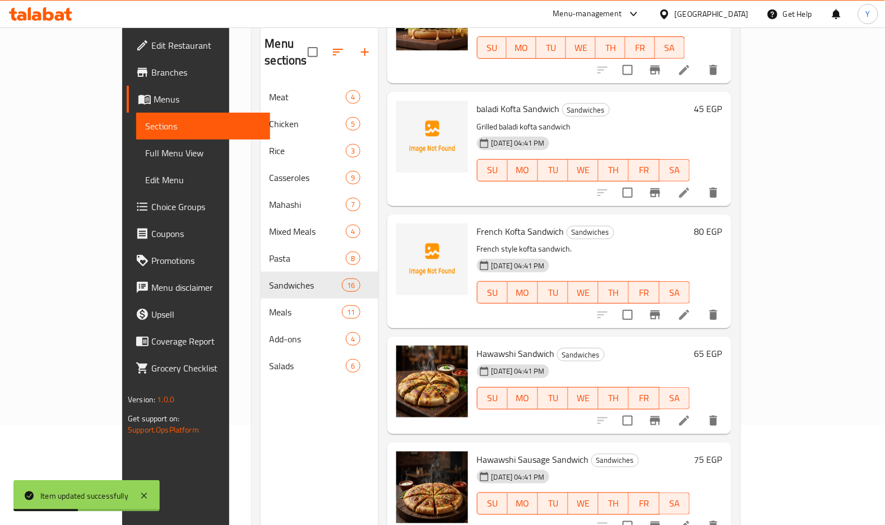
scroll to position [646, 0]
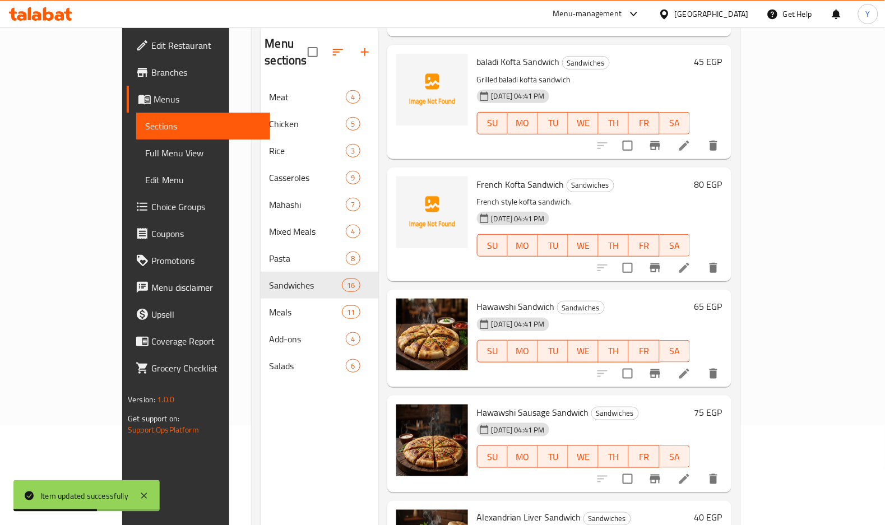
click at [700, 364] on li at bounding box center [684, 374] width 31 height 20
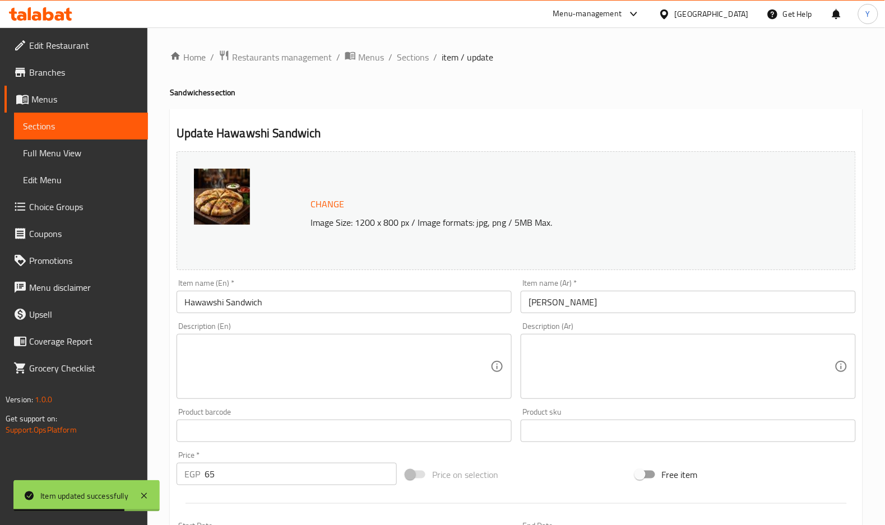
click at [580, 374] on textarea at bounding box center [682, 366] width 306 height 53
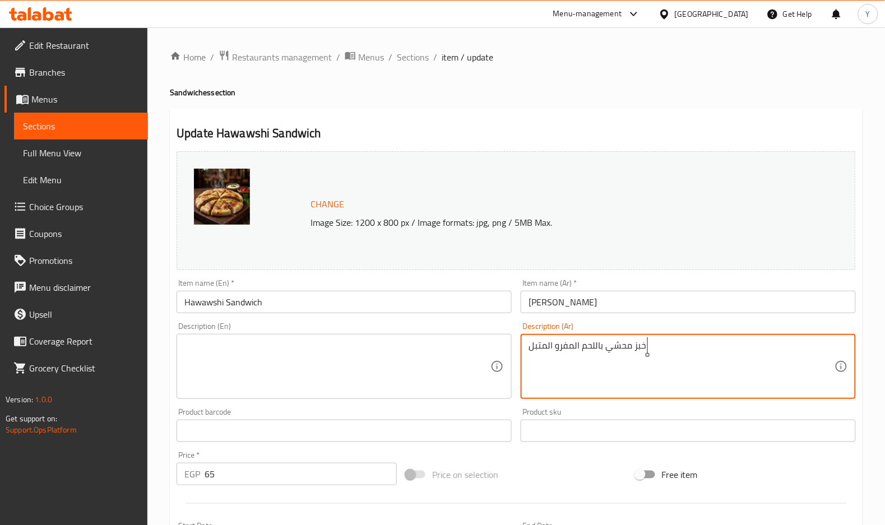
click at [582, 373] on textarea "خبز محشي باللحم المفرو المتبل" at bounding box center [682, 366] width 306 height 53
click at [556, 350] on textarea "خبز محشي باللحم المفرو المتبل" at bounding box center [682, 366] width 306 height 53
click at [575, 341] on textarea "خبز محشي باللحم المفروم المتبل" at bounding box center [682, 366] width 306 height 53
click at [576, 342] on textarea "خبز محشي باللحم المفروم المتبل" at bounding box center [682, 366] width 306 height 53
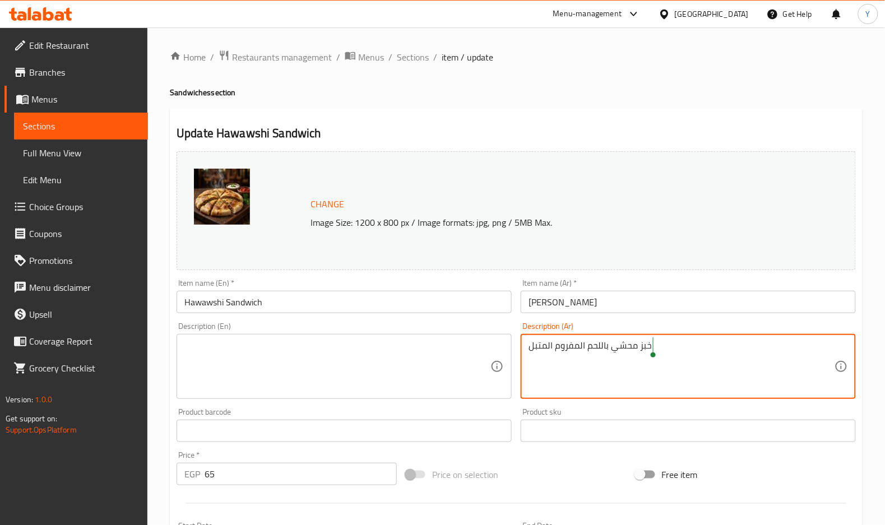
type textarea "خبز محشي باللحم المفروم المتبل"
click at [364, 349] on textarea at bounding box center [337, 366] width 306 height 53
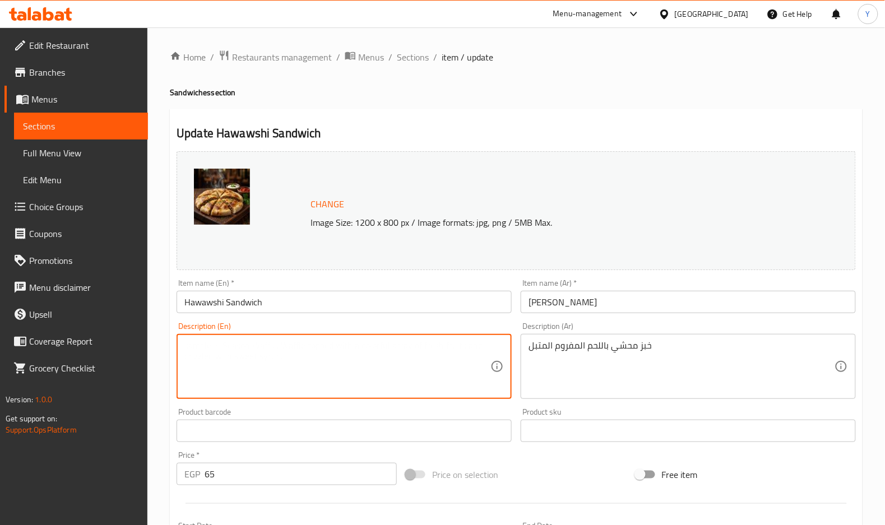
paste textarea "Bread stuffed with spiced minced meat"
type textarea "Bread stuffed with spiced minced meat"
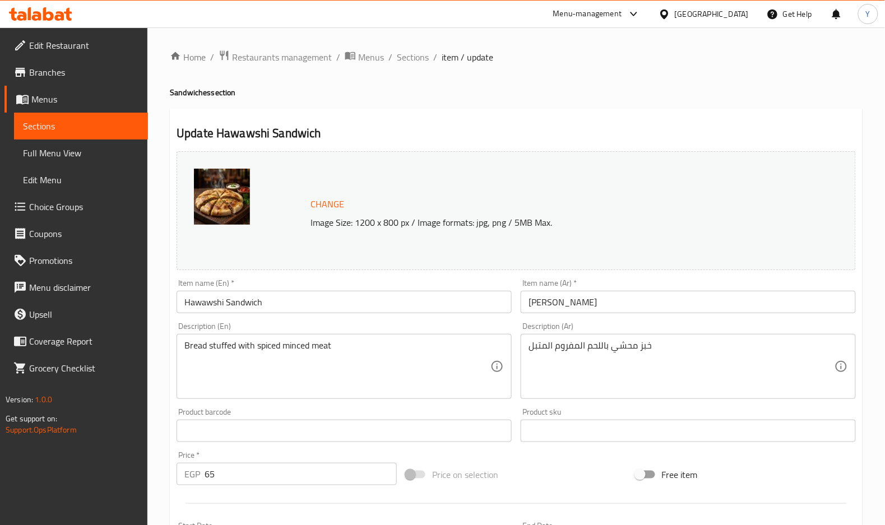
click at [376, 317] on div "Change Image Size: 1200 x 800 px / Image formats: jpg, png / 5MB Max. Item name…" at bounding box center [516, 396] width 688 height 499
click at [379, 308] on input "Hawawshi Sandwich" at bounding box center [344, 302] width 335 height 22
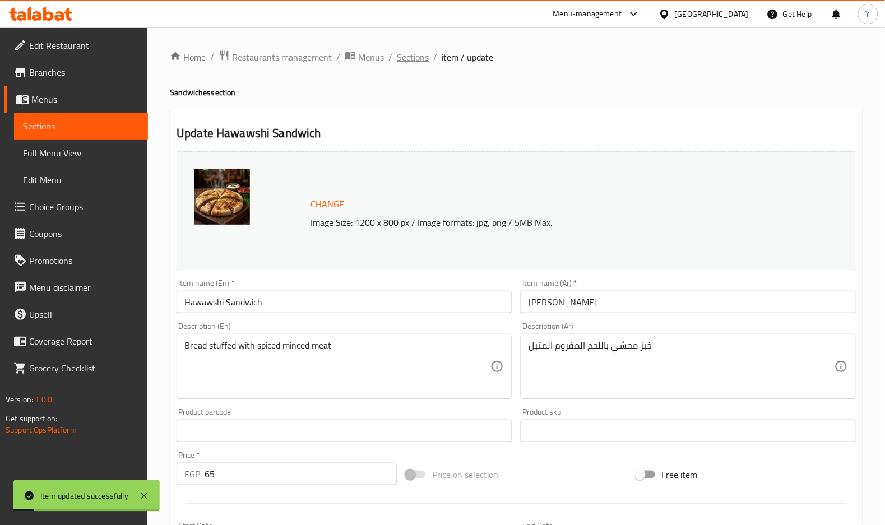
click at [405, 57] on span "Sections" at bounding box center [413, 56] width 32 height 13
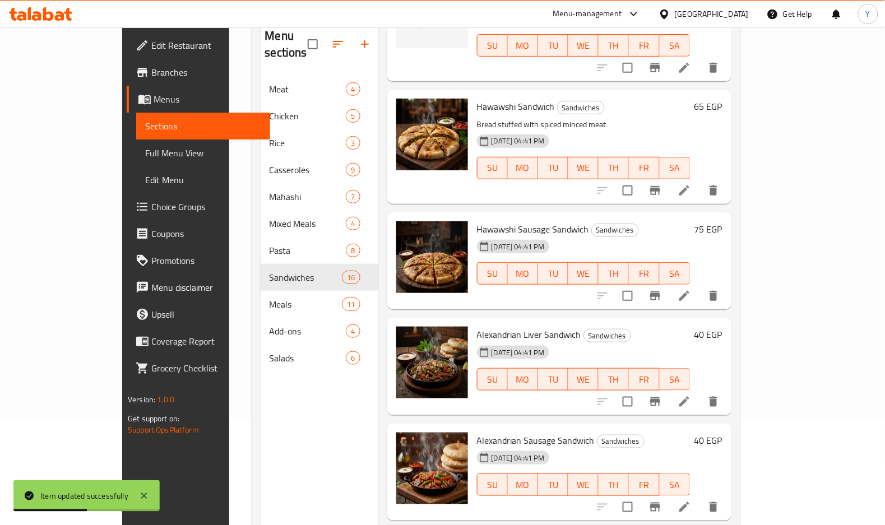
scroll to position [844, 0]
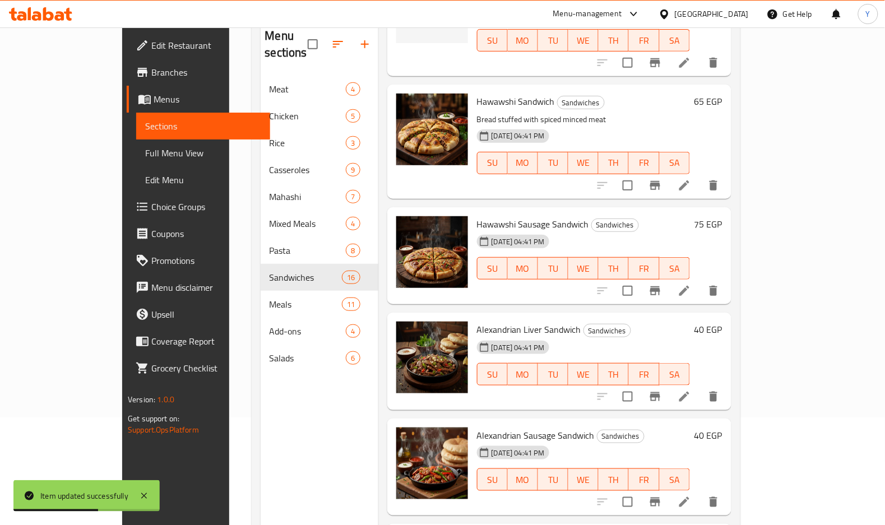
click at [700, 284] on li at bounding box center [684, 291] width 31 height 20
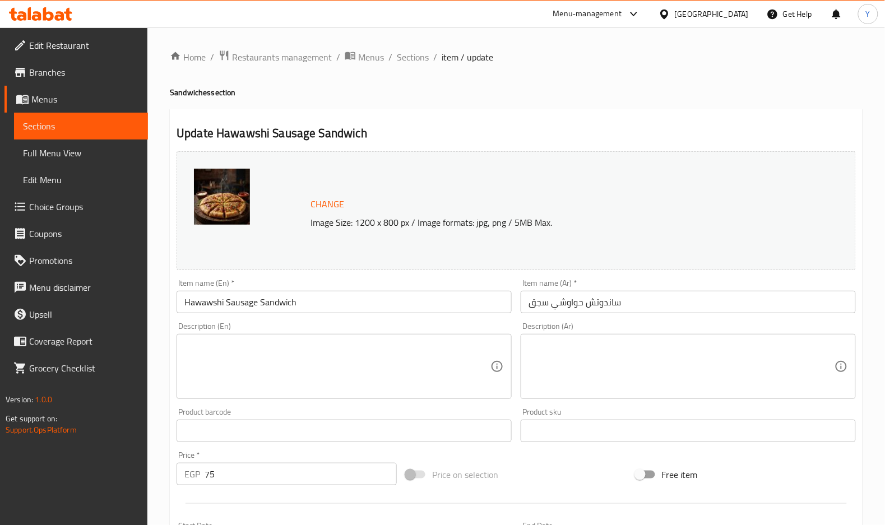
click at [573, 352] on textarea at bounding box center [682, 366] width 306 height 53
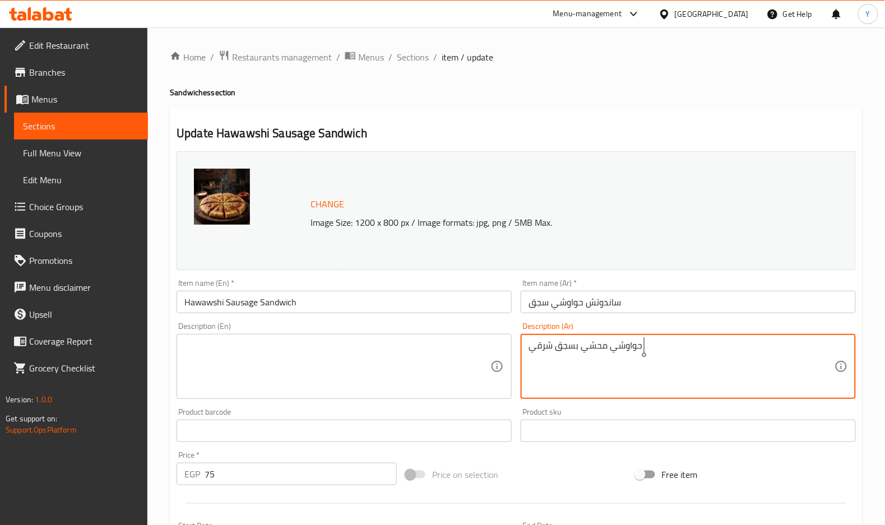
click at [575, 352] on textarea "حواوشي محشي بسجق شرقي" at bounding box center [682, 366] width 306 height 53
click at [575, 349] on textarea "حواوشي محشي بسجق شرقي" at bounding box center [682, 366] width 306 height 53
drag, startPoint x: 575, startPoint y: 349, endPoint x: 568, endPoint y: 345, distance: 7.8
click at [568, 345] on textarea "حواوشي محشي بسجق شرقي" at bounding box center [682, 366] width 306 height 53
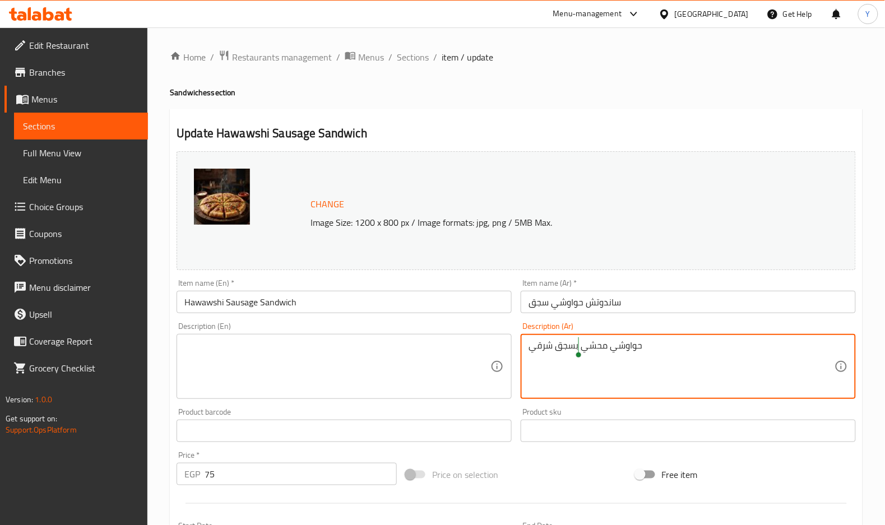
click at [568, 345] on textarea "حواوشي محشي بسجق شرقي" at bounding box center [682, 366] width 306 height 53
type textarea "حواوشي محشي بسجق شرقي"
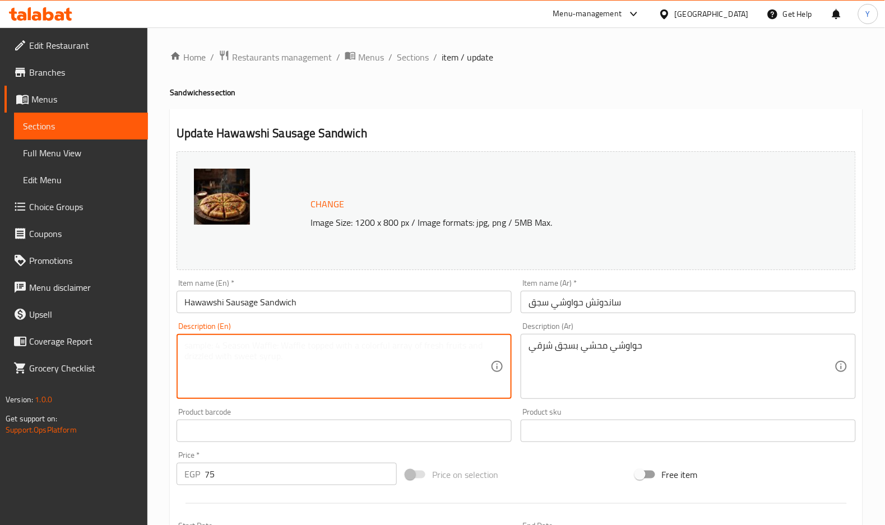
click at [308, 344] on textarea at bounding box center [337, 366] width 306 height 53
paste textarea "Hawawshi stuffed with oriental sausage"
type textarea "Hawawshi stuffed with oriental sausage"
click at [346, 309] on input "Hawawshi Sausage Sandwich" at bounding box center [344, 302] width 335 height 22
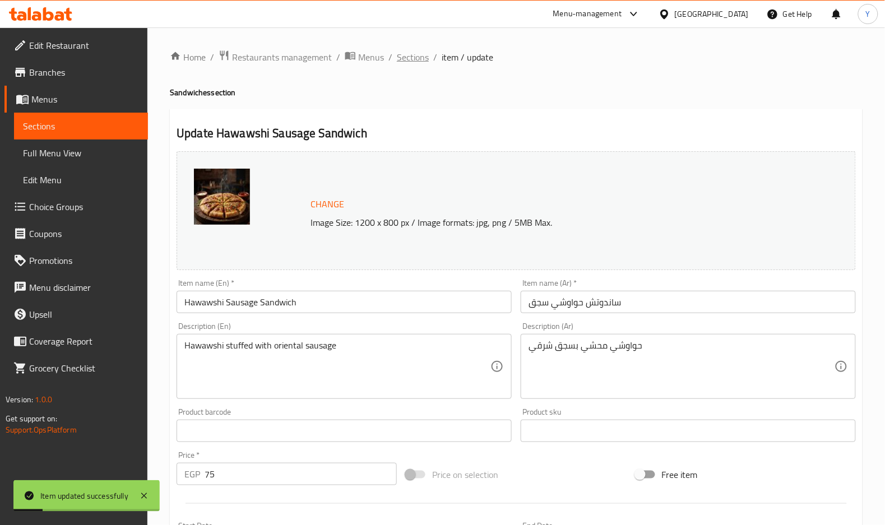
click at [419, 57] on span "Sections" at bounding box center [413, 56] width 32 height 13
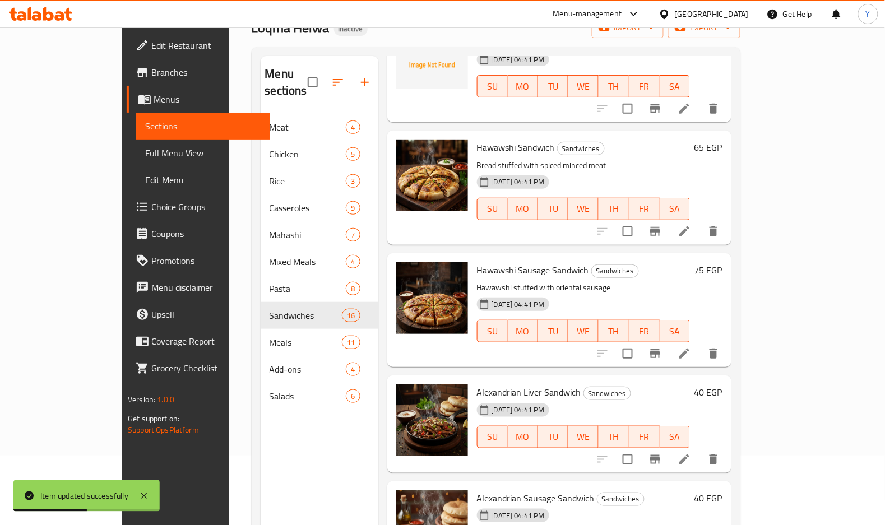
scroll to position [864, 0]
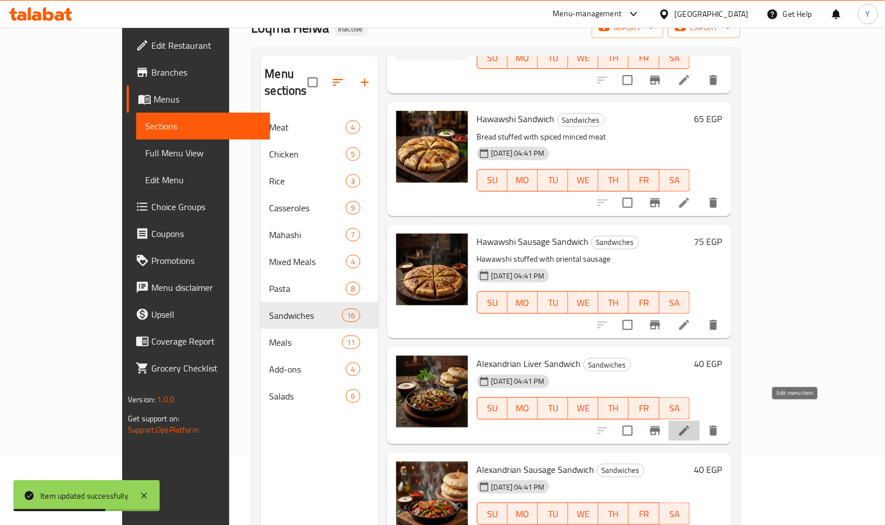
click at [691, 424] on icon at bounding box center [684, 430] width 13 height 13
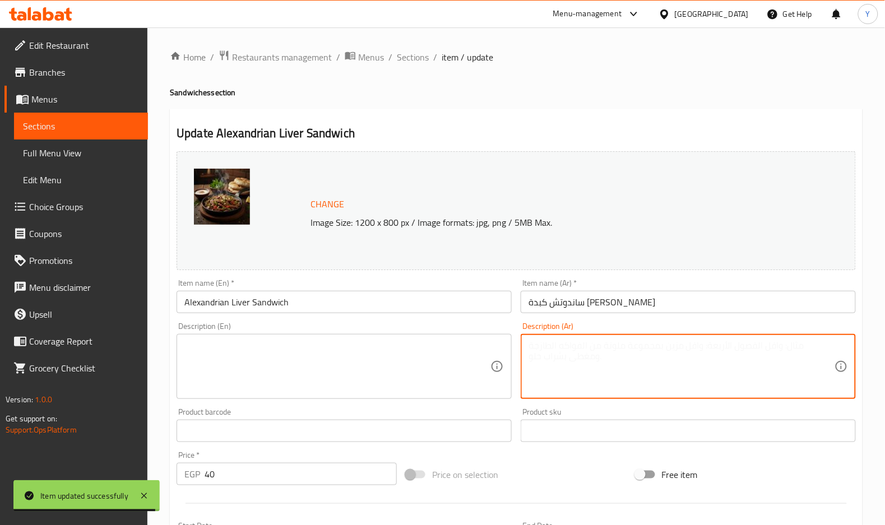
click at [565, 356] on textarea at bounding box center [682, 366] width 306 height 53
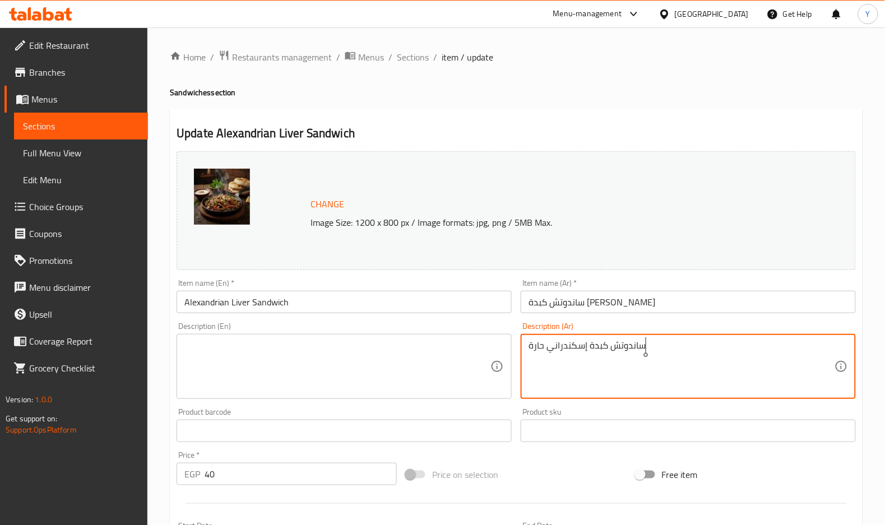
click at [565, 356] on textarea "ساندوتش كبدة إسكندراني حارة" at bounding box center [682, 366] width 306 height 53
type textarea "ساندوتش كبدة إسكندراني حارة"
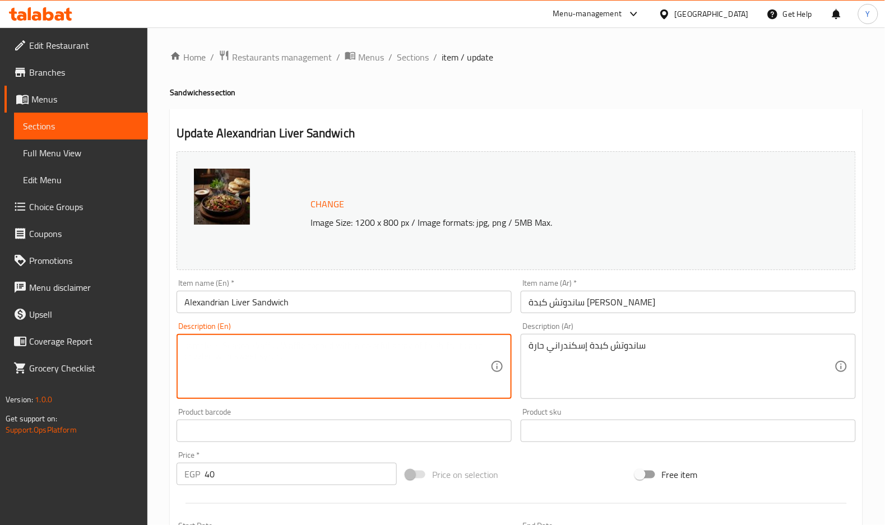
click at [303, 376] on textarea at bounding box center [337, 366] width 306 height 53
paste textarea "Spicy Alexandrian liver sandwich"
type textarea "Spicy Alexandrian liver sandwich"
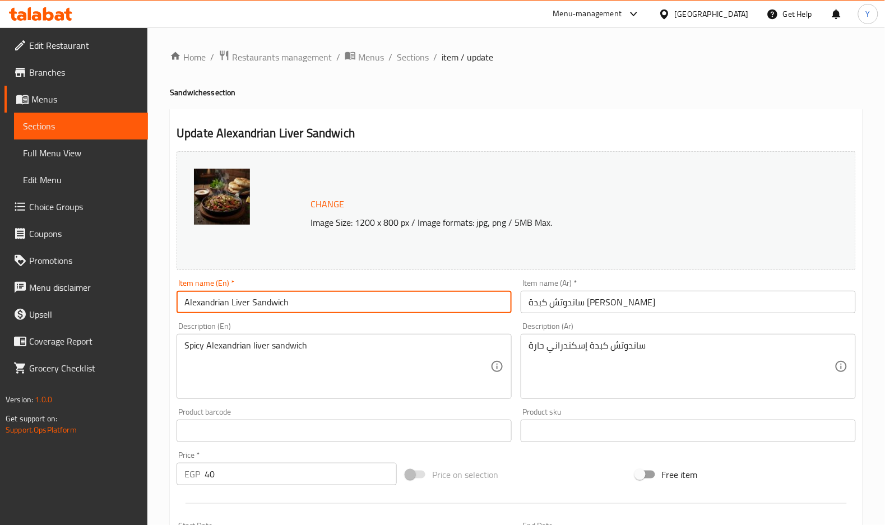
click at [323, 305] on input "Alexandrian Liver Sandwich" at bounding box center [344, 302] width 335 height 22
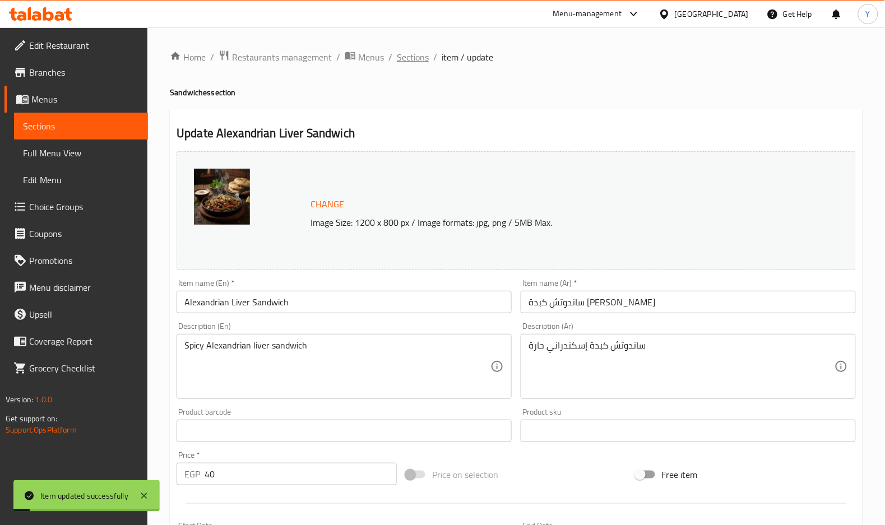
click at [415, 62] on span "Sections" at bounding box center [413, 56] width 32 height 13
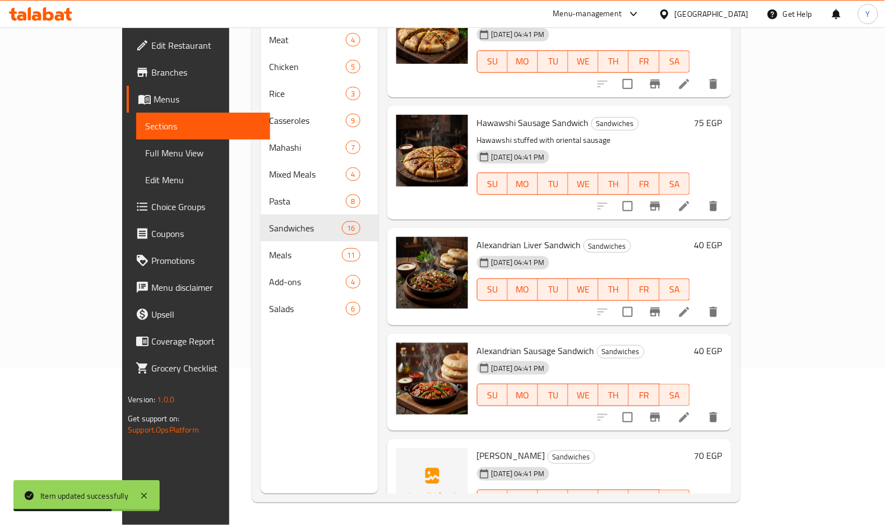
scroll to position [923, 0]
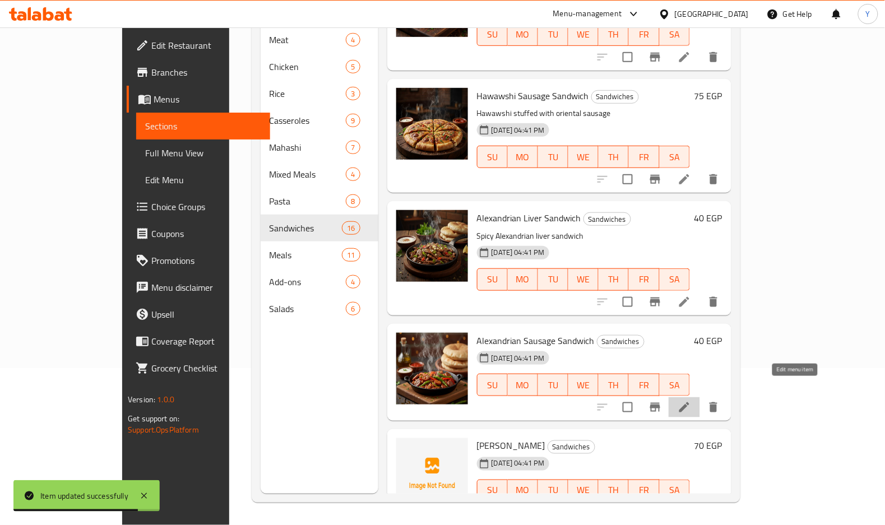
click at [691, 401] on icon at bounding box center [684, 407] width 13 height 13
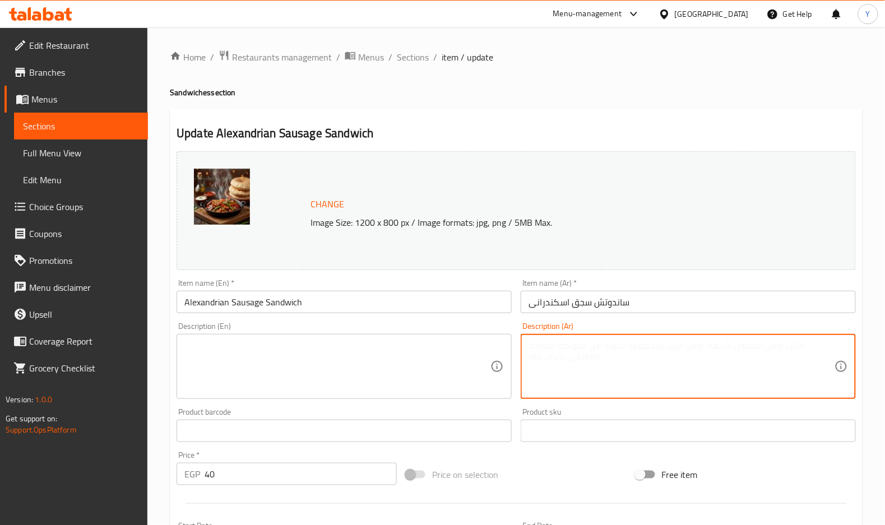
click at [621, 354] on textarea at bounding box center [682, 366] width 306 height 53
click at [621, 354] on textarea "ساندوتش سجق اسكندراني متبل" at bounding box center [682, 366] width 306 height 53
type textarea "ساندوتش سجق اسكندراني متبل"
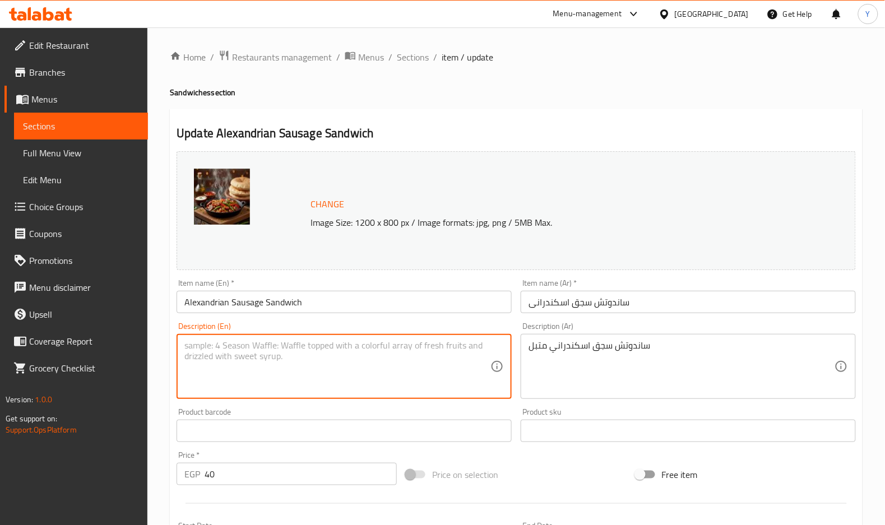
click at [306, 347] on textarea at bounding box center [337, 366] width 306 height 53
paste textarea "Seasoned Alexandrian sausage sandwich"
type textarea "Seasoned Alexandrian sausage sandwich"
click at [349, 298] on input "Alexandrian Sausage Sandwich" at bounding box center [344, 302] width 335 height 22
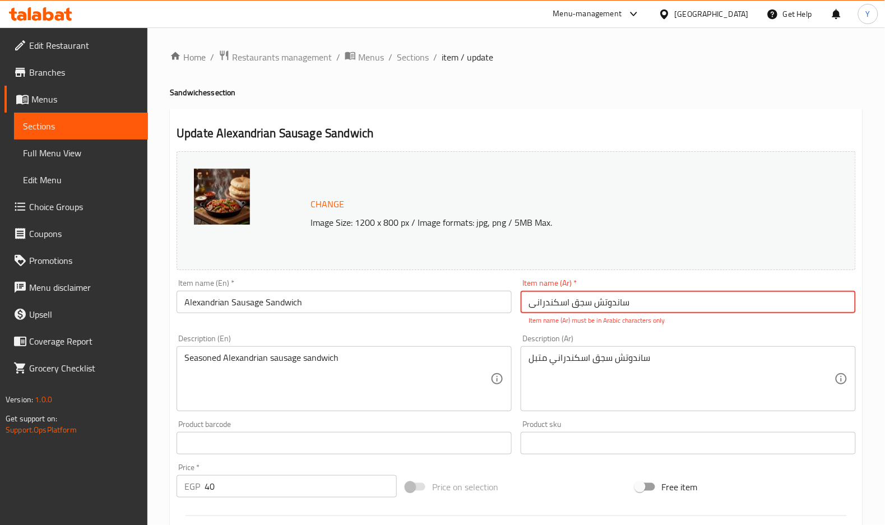
click at [346, 296] on input "Alexandrian Sausage Sandwich" at bounding box center [344, 302] width 335 height 22
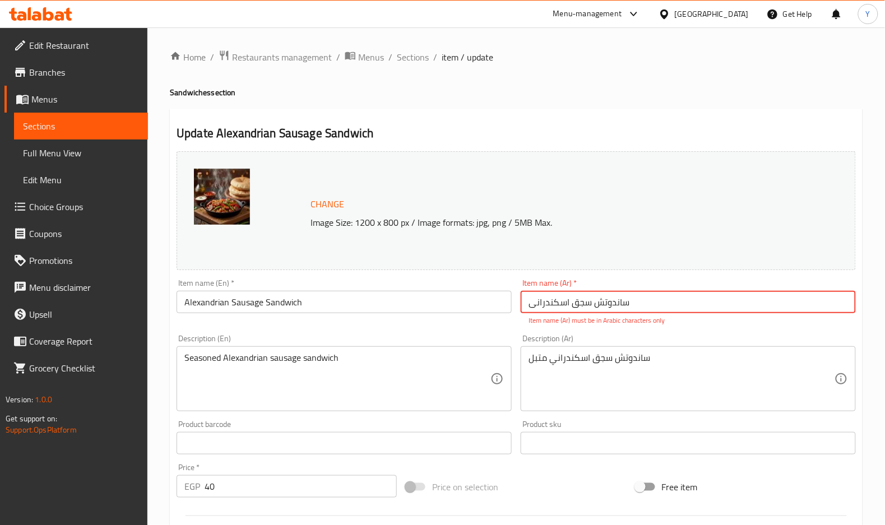
click at [643, 300] on input "ساندوتش سجق اسکندرانی" at bounding box center [688, 302] width 335 height 22
type input "ساندوتش سجق اسکندرانی"
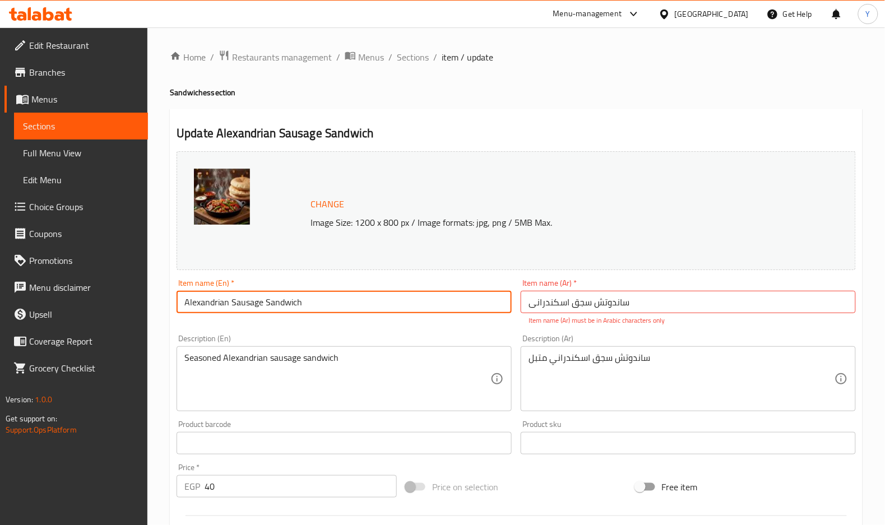
click at [432, 295] on input "Alexandrian Sausage Sandwich" at bounding box center [344, 302] width 335 height 22
type input "Alexandrian Sausage Sandwich"
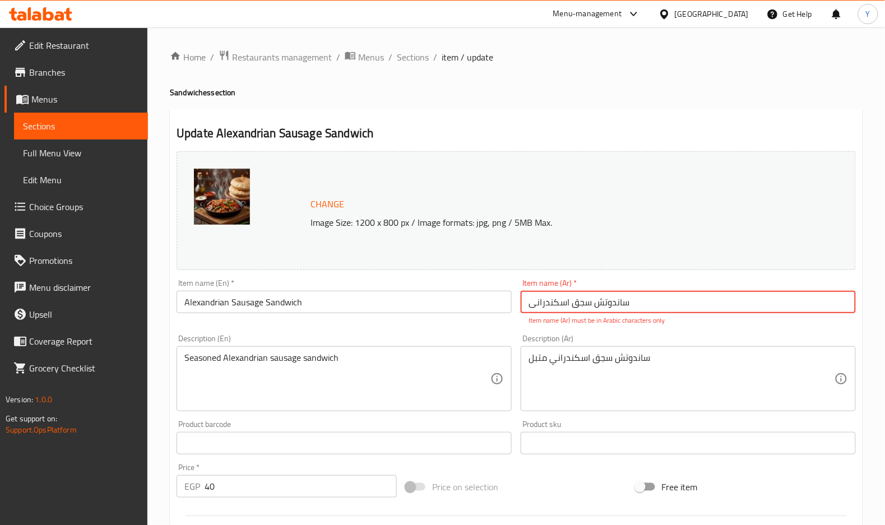
drag, startPoint x: 646, startPoint y: 305, endPoint x: 335, endPoint y: 304, distance: 311.7
click at [335, 304] on div "Change Image Size: 1200 x 800 px / Image formats: jpg, png / 5MB Max. Item name…" at bounding box center [516, 403] width 688 height 512
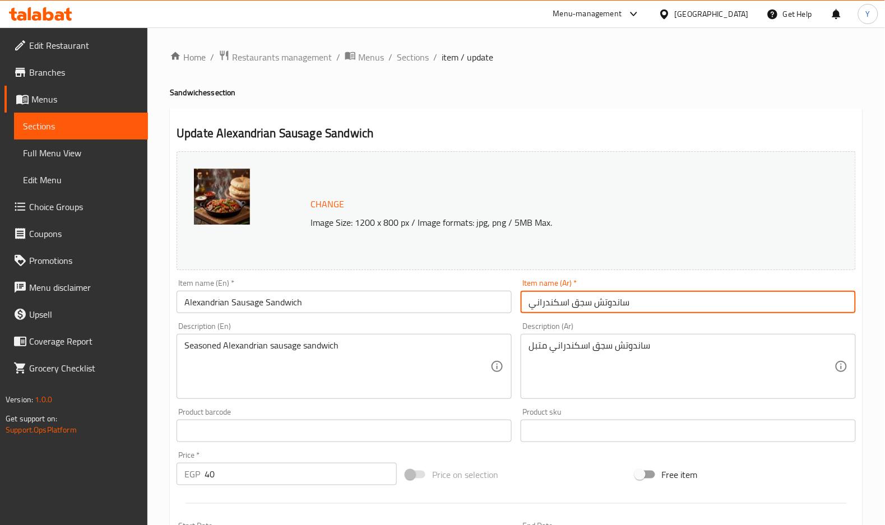
type input "ساندوتش سجق اسكندراني"
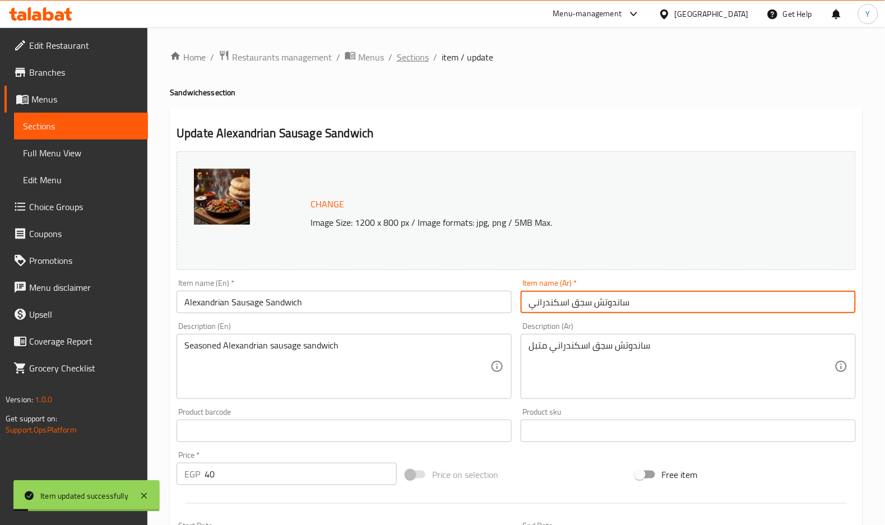
click at [420, 55] on span "Sections" at bounding box center [413, 56] width 32 height 13
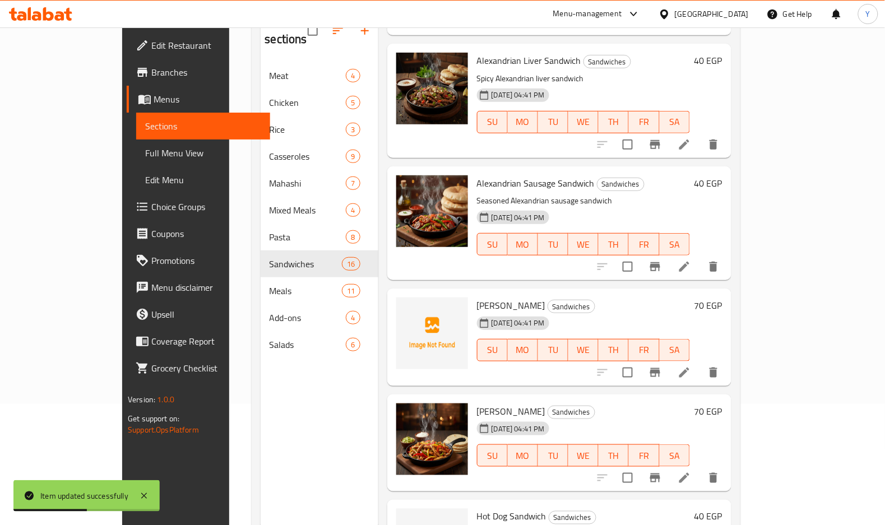
scroll to position [1118, 0]
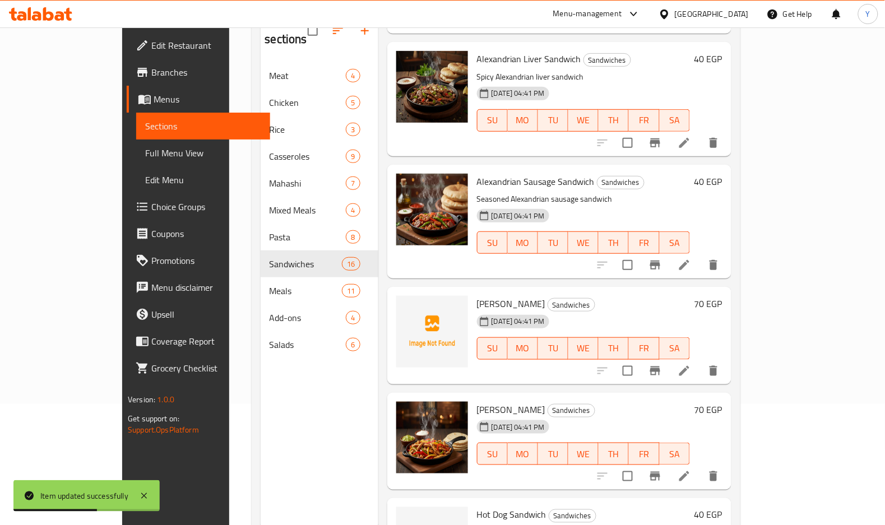
click at [689, 366] on icon at bounding box center [684, 371] width 10 height 10
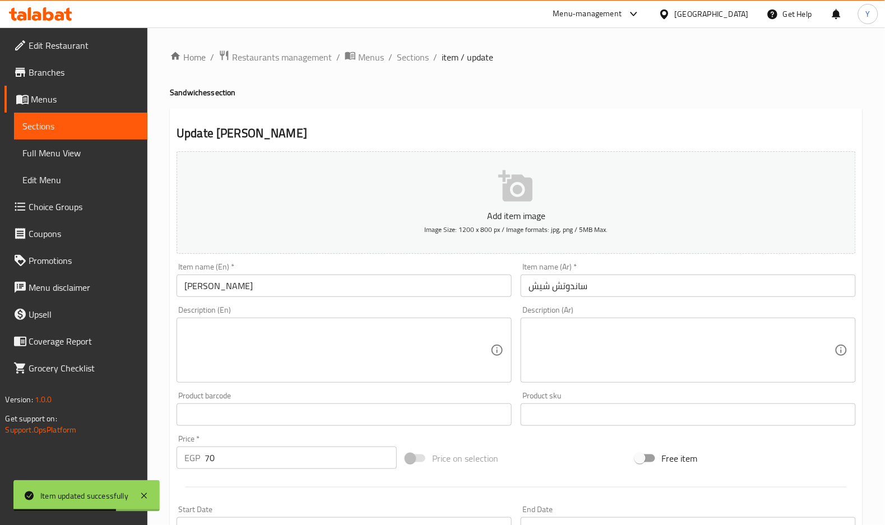
click at [610, 346] on textarea at bounding box center [682, 350] width 306 height 53
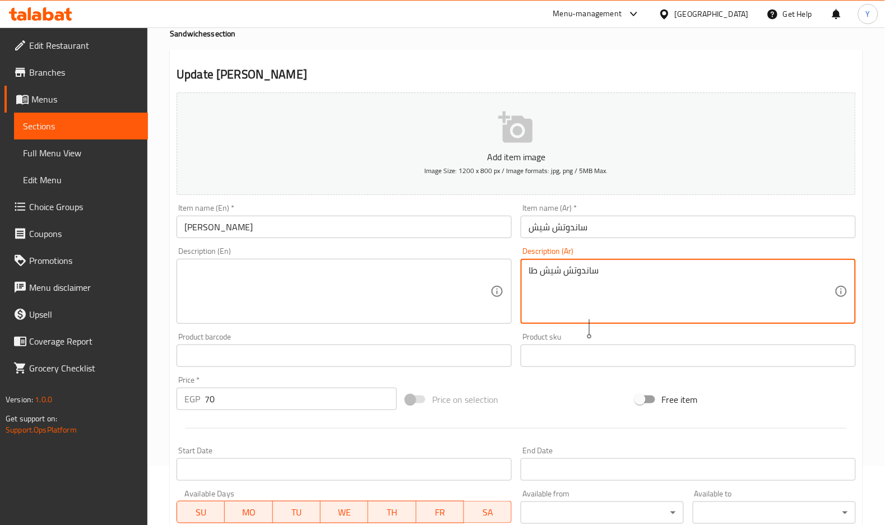
scroll to position [75, 0]
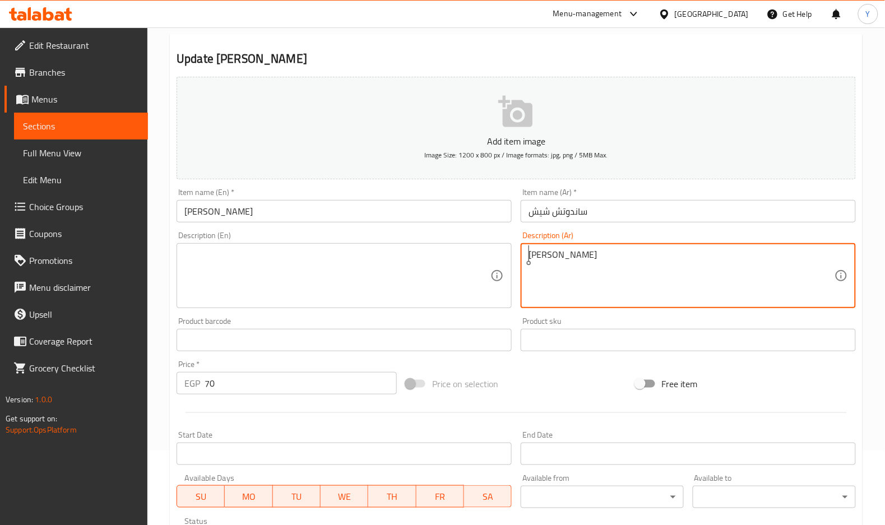
click at [603, 291] on textarea "[PERSON_NAME]" at bounding box center [682, 275] width 306 height 53
click at [601, 291] on textarea "[PERSON_NAME]" at bounding box center [682, 275] width 306 height 53
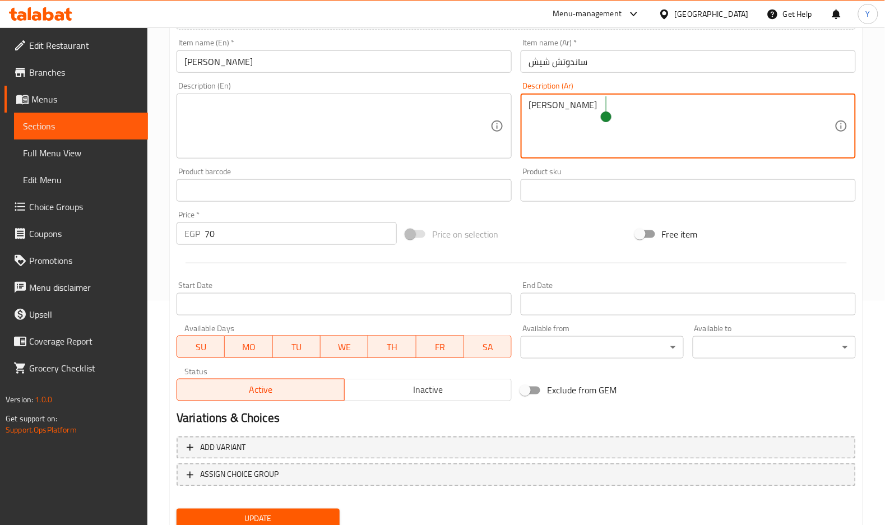
click at [572, 116] on textarea "[PERSON_NAME]" at bounding box center [682, 126] width 306 height 53
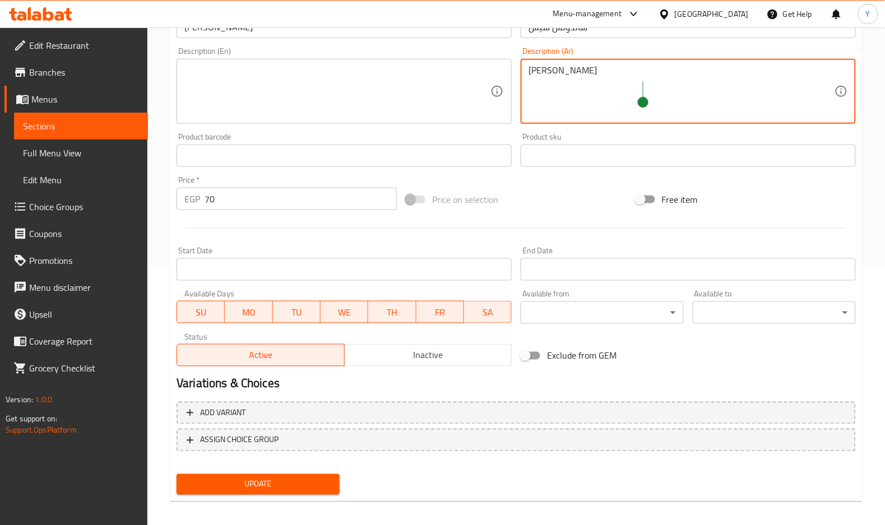
click at [572, 116] on div "ساندوتش شيش طاووق مشوي Description (Ar)" at bounding box center [688, 91] width 335 height 65
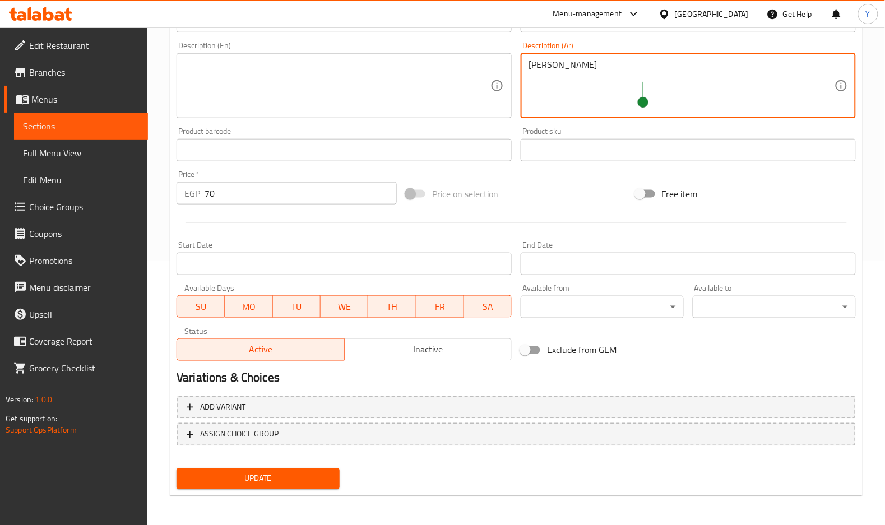
type textarea "[PERSON_NAME]"
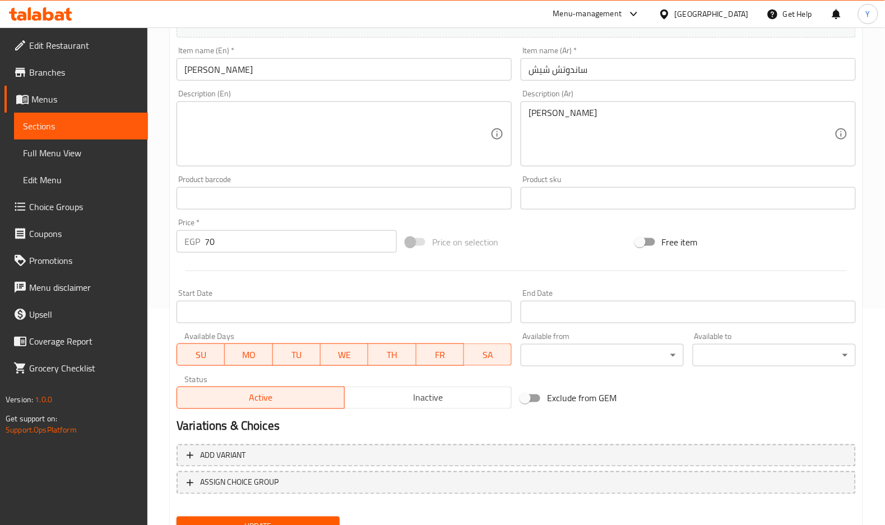
scroll to position [190, 0]
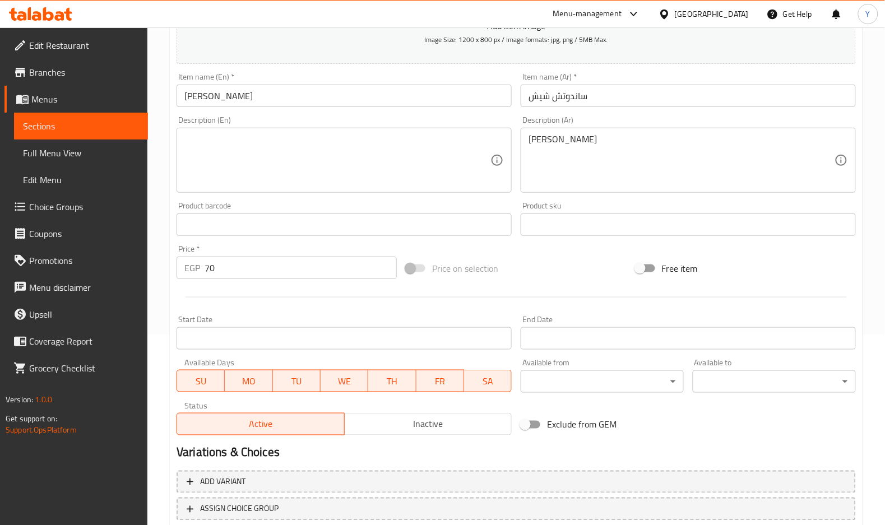
drag, startPoint x: 571, startPoint y: 116, endPoint x: 538, endPoint y: 152, distance: 48.8
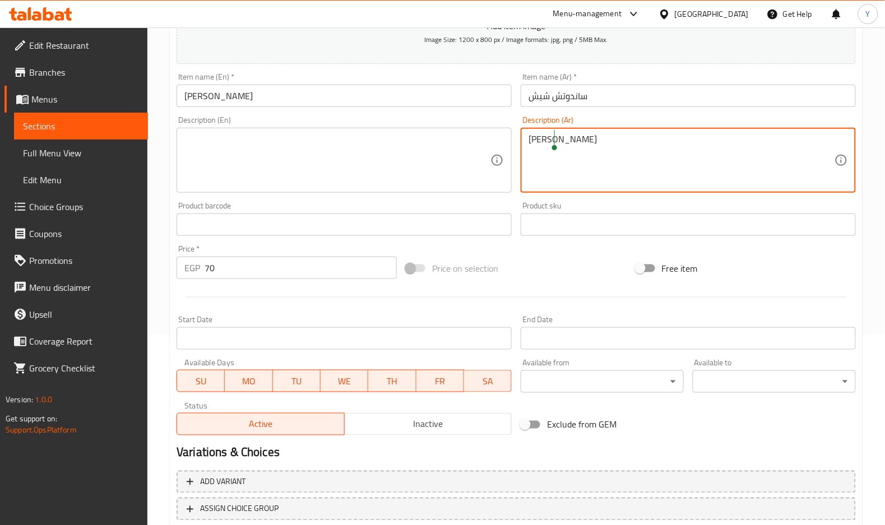
click at [538, 152] on textarea "[PERSON_NAME]" at bounding box center [682, 160] width 306 height 53
click at [391, 145] on textarea at bounding box center [337, 160] width 306 height 53
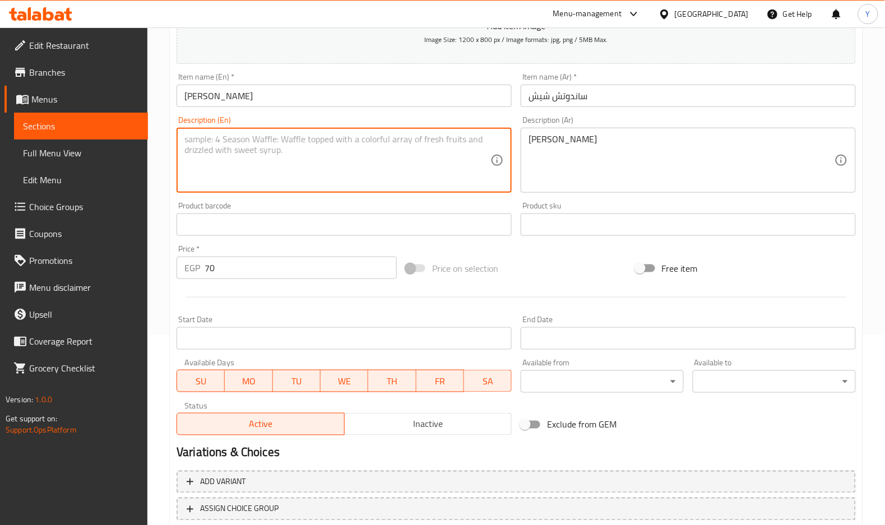
paste textarea "Grilled chicken shish sandwich"
type textarea "Grilled chicken shish sandwich"
click at [393, 77] on div "Item name (En)   * [PERSON_NAME] Item name (En) *" at bounding box center [344, 90] width 335 height 34
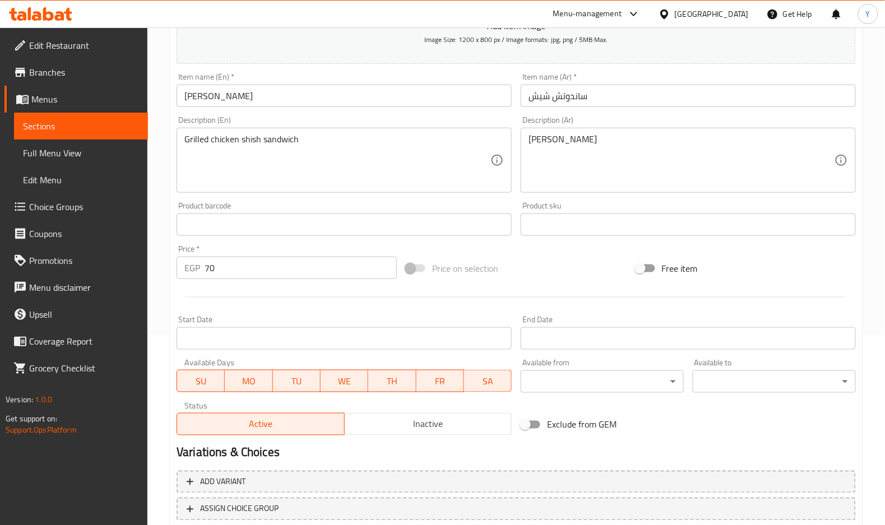
click at [414, 104] on input "[PERSON_NAME]" at bounding box center [344, 96] width 335 height 22
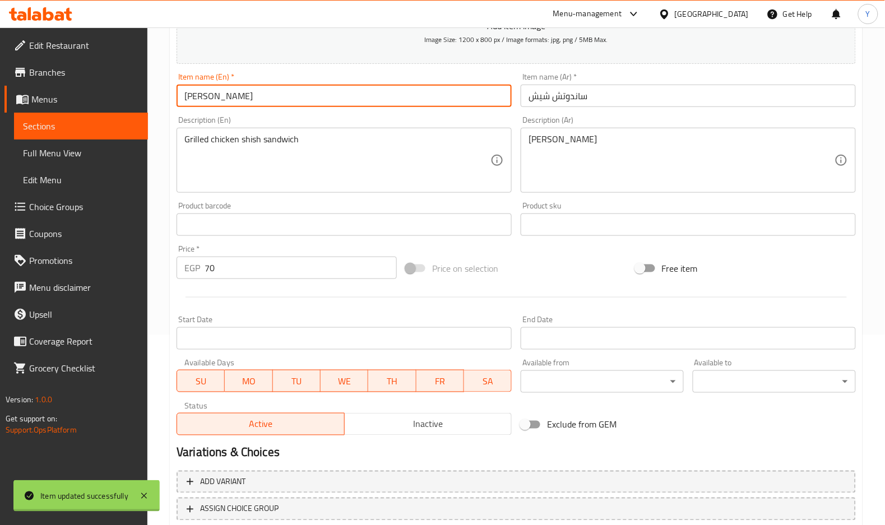
scroll to position [0, 0]
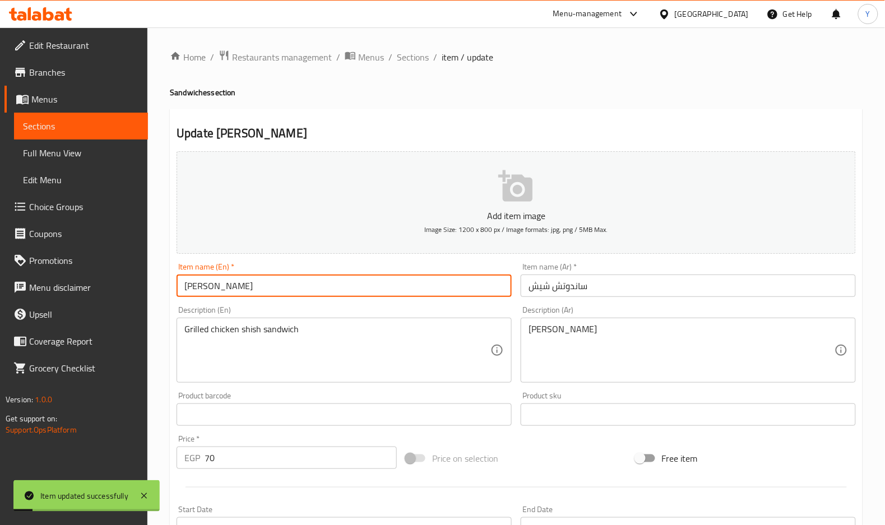
click at [393, 58] on ol "Home / Restaurants management / Menus / Sections / item / update" at bounding box center [516, 57] width 693 height 15
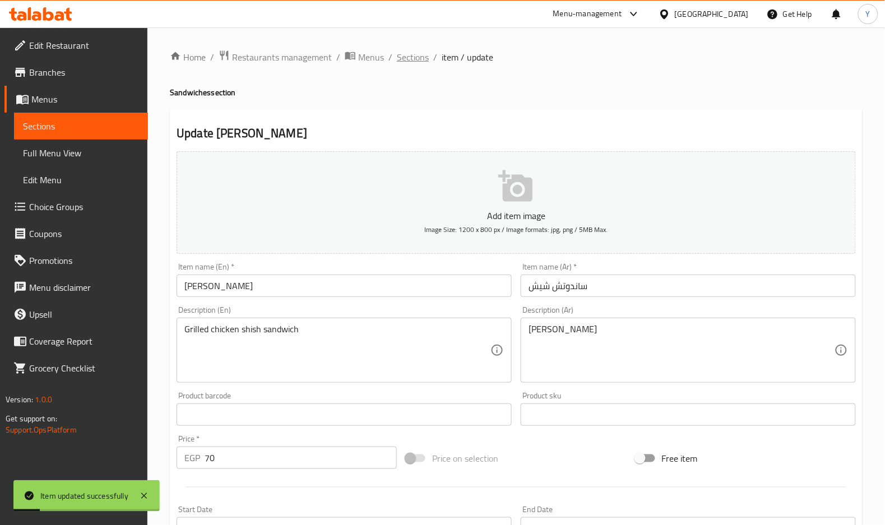
click at [405, 57] on span "Sections" at bounding box center [413, 56] width 32 height 13
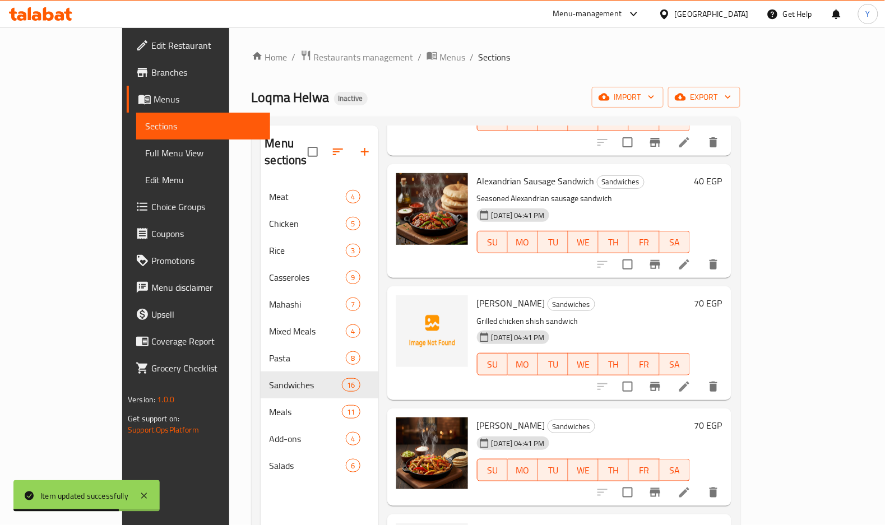
click at [700, 483] on li at bounding box center [684, 493] width 31 height 20
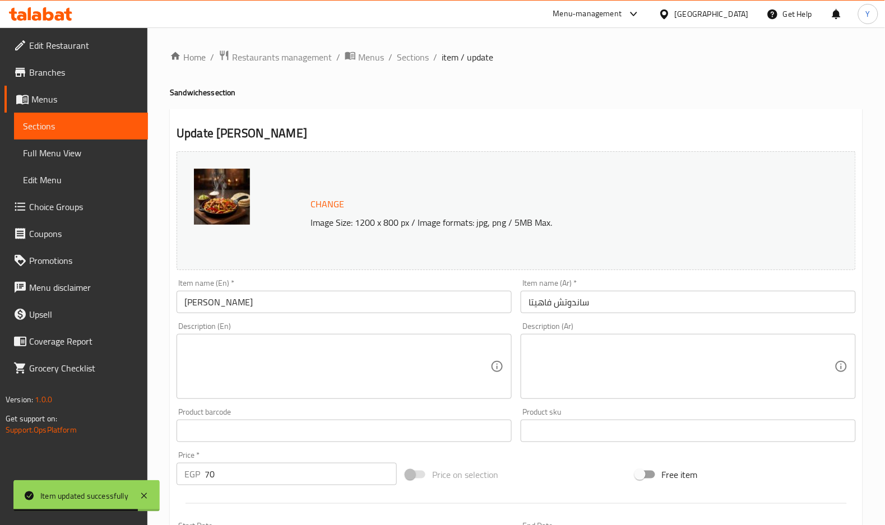
click at [574, 358] on textarea at bounding box center [682, 366] width 306 height 53
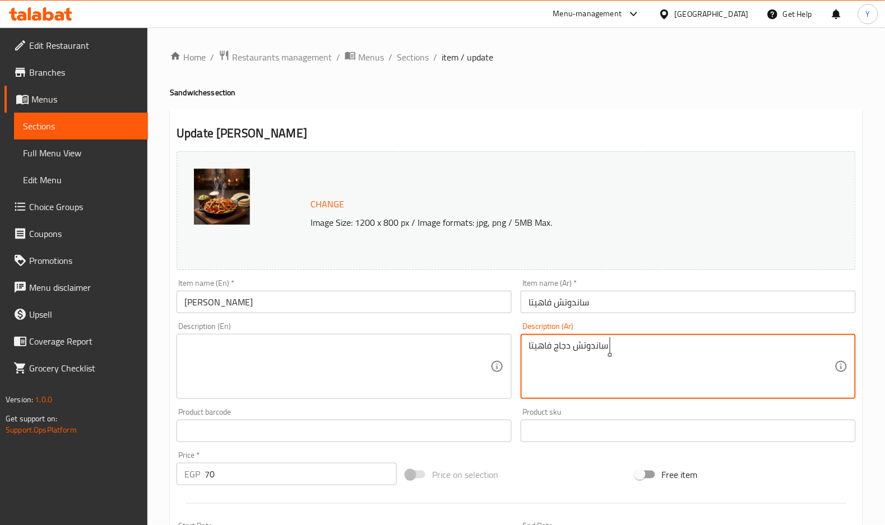
type textarea "ساندوتش دجاج فاهيتا"
click at [444, 353] on textarea at bounding box center [337, 366] width 306 height 53
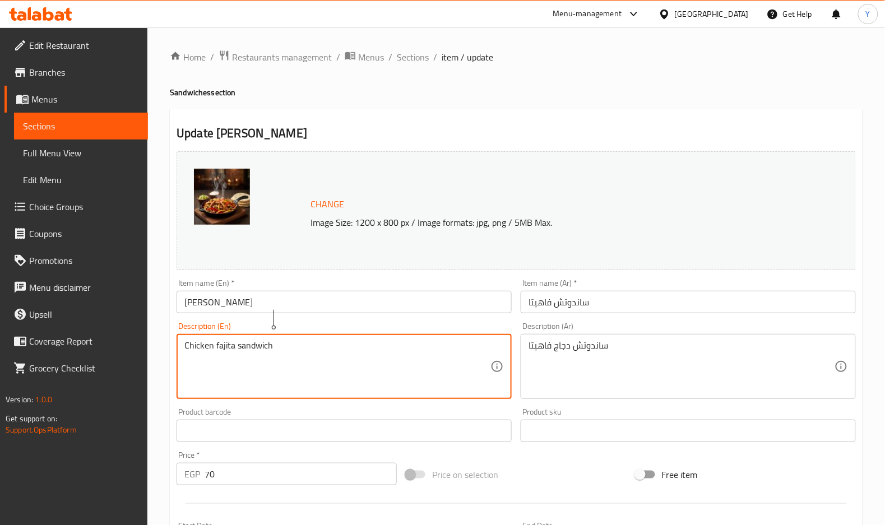
scroll to position [75, 0]
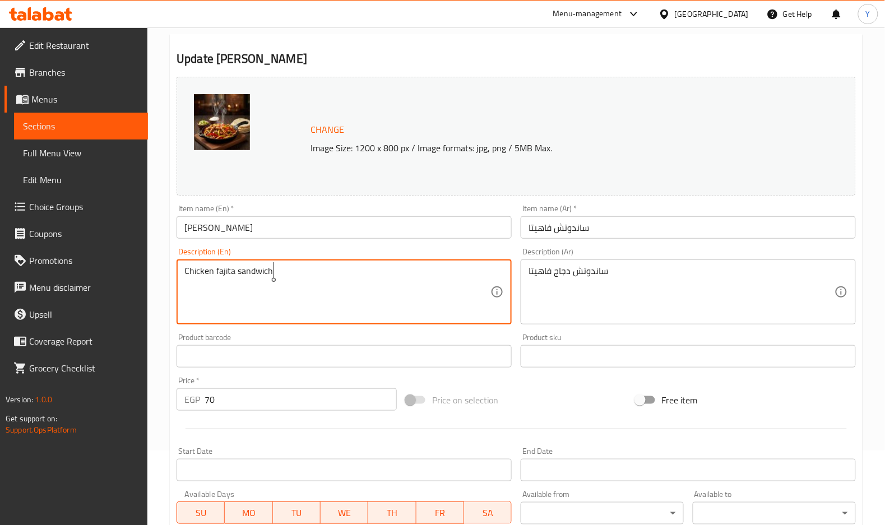
type textarea "Chicken fajita sandwich"
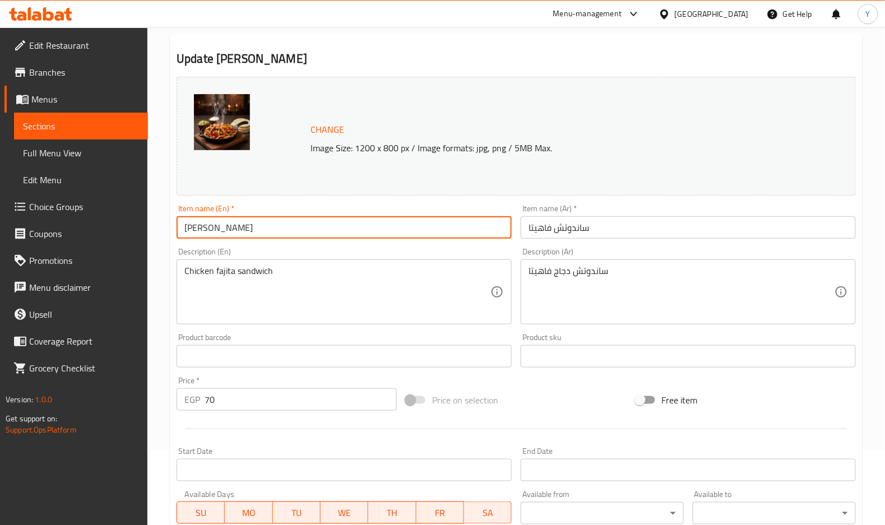
click at [431, 237] on input "[PERSON_NAME]" at bounding box center [344, 227] width 335 height 22
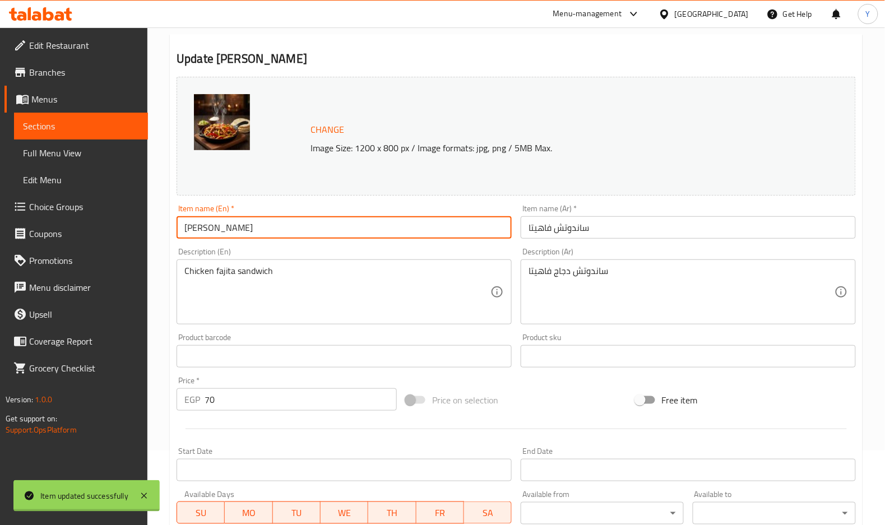
scroll to position [0, 0]
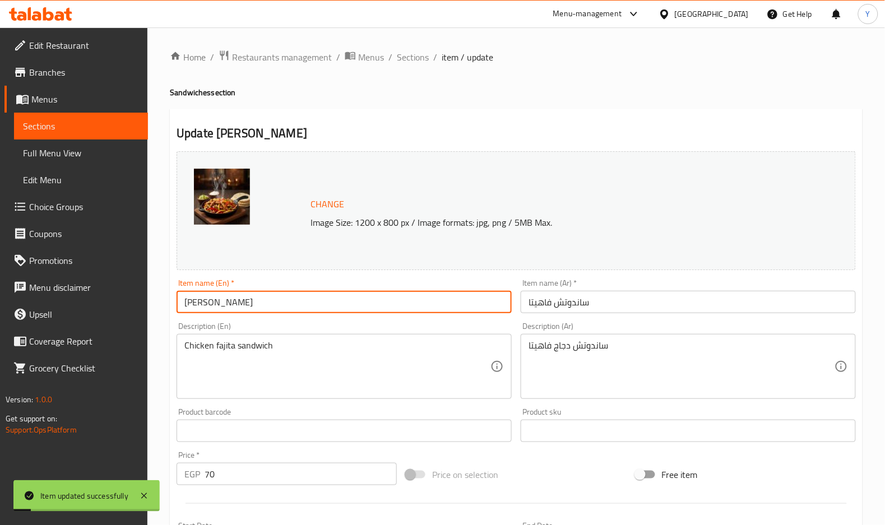
drag, startPoint x: 420, startPoint y: 57, endPoint x: 896, endPoint y: 160, distance: 486.5
click at [419, 57] on span "Sections" at bounding box center [413, 56] width 32 height 13
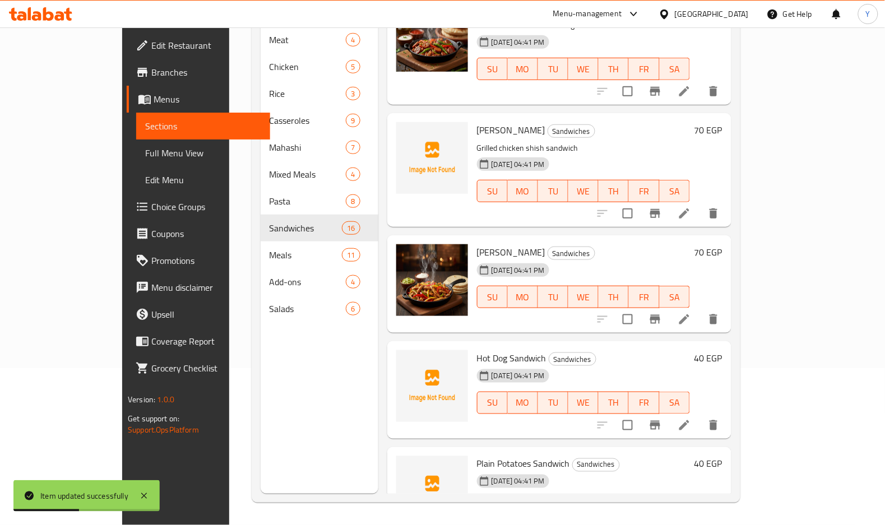
scroll to position [1306, 0]
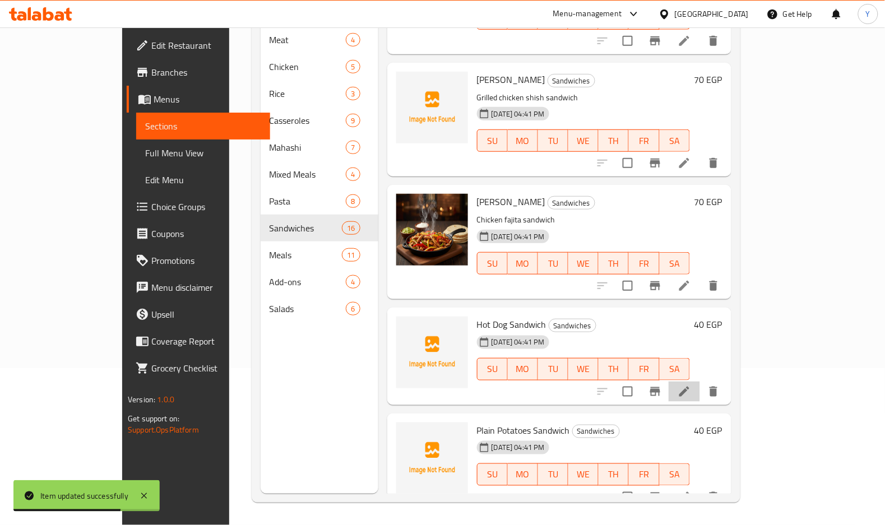
click at [691, 385] on icon at bounding box center [684, 391] width 13 height 13
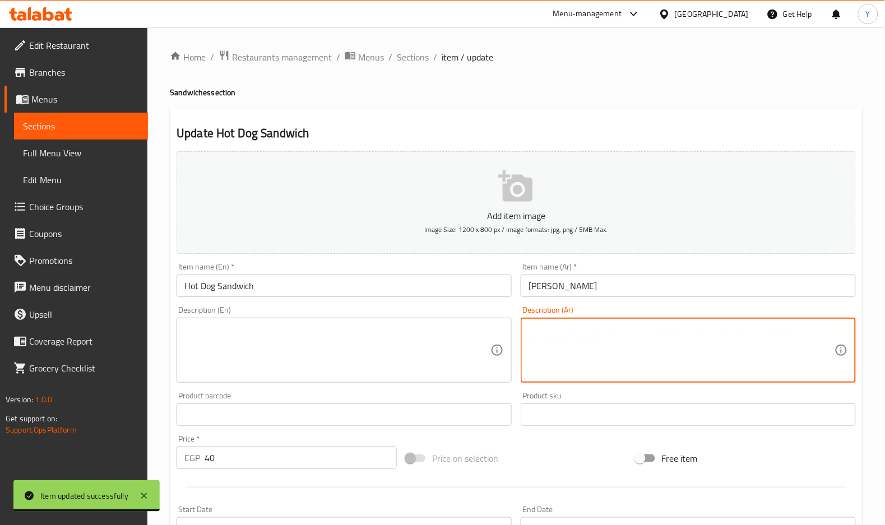
click at [697, 351] on textarea at bounding box center [682, 350] width 306 height 53
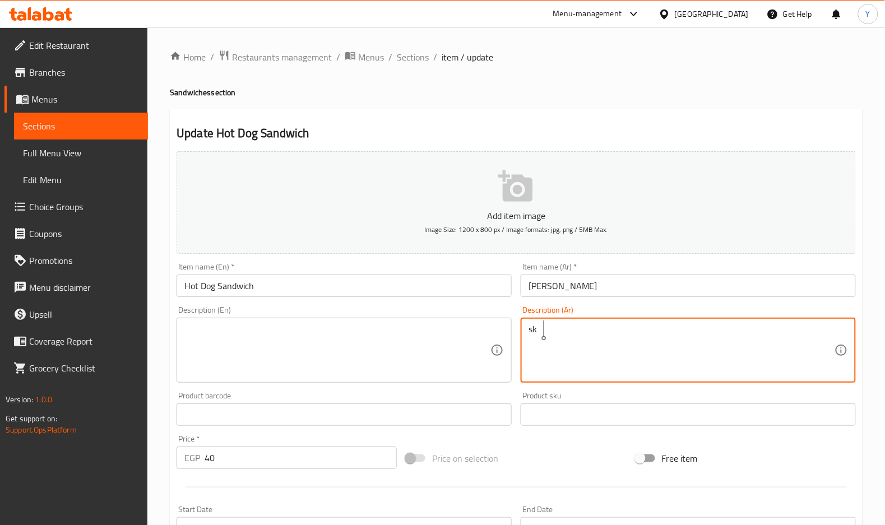
type textarea "s"
type textarea "ساندوتش [PERSON_NAME]"
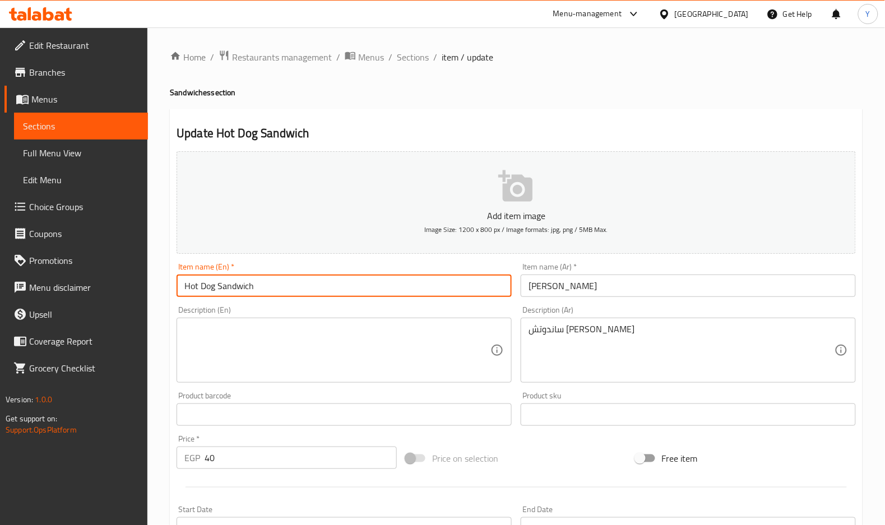
drag, startPoint x: 298, startPoint y: 290, endPoint x: 238, endPoint y: 263, distance: 65.2
click at [153, 283] on div "Home / Restaurants management / Menus / Sections / item / update Sandwiches sec…" at bounding box center [516, 409] width 738 height 765
click at [227, 318] on div "Description (En)" at bounding box center [344, 350] width 335 height 65
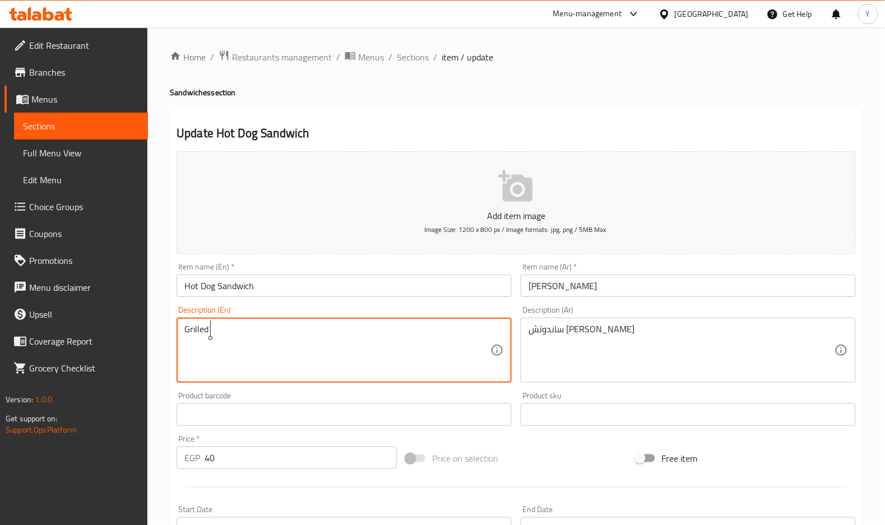
paste textarea "Hot Dog Sandwich"
click at [244, 328] on textarea "Grilled Hot Dog Sandwich" at bounding box center [337, 350] width 306 height 53
click at [230, 327] on textarea "Grilled Hot Dog sandwich" at bounding box center [337, 350] width 306 height 53
drag, startPoint x: 219, startPoint y: 328, endPoint x: 212, endPoint y: 327, distance: 6.3
click at [212, 327] on textarea "Grilled Hot dog sandwich" at bounding box center [337, 350] width 306 height 53
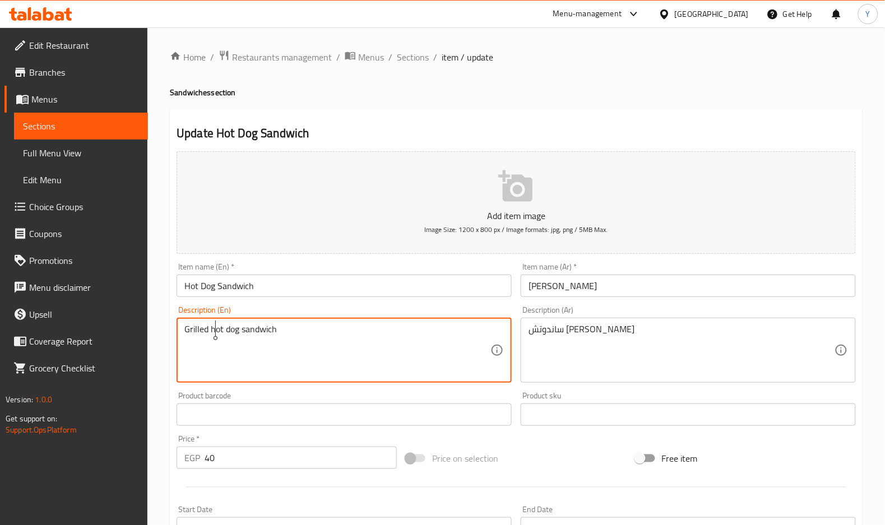
type textarea "Grilled hot dog sandwich"
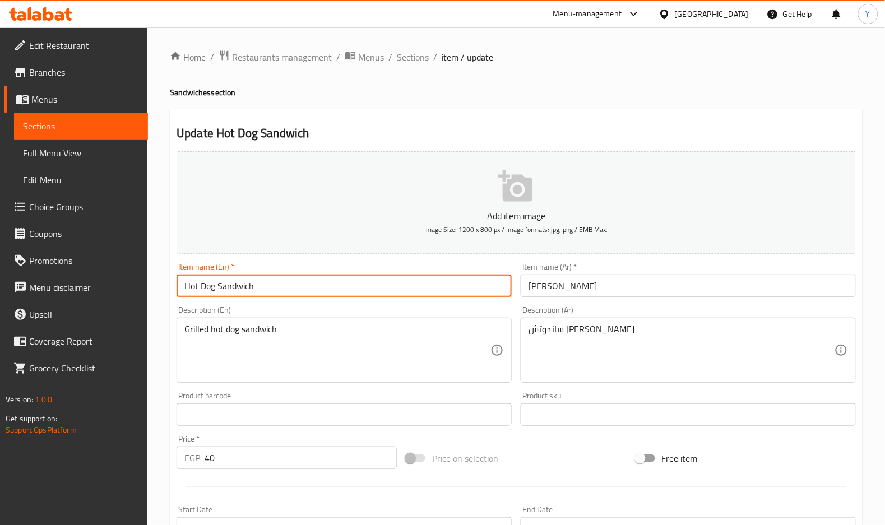
click at [288, 293] on input "Hot Dog Sandwich" at bounding box center [344, 286] width 335 height 22
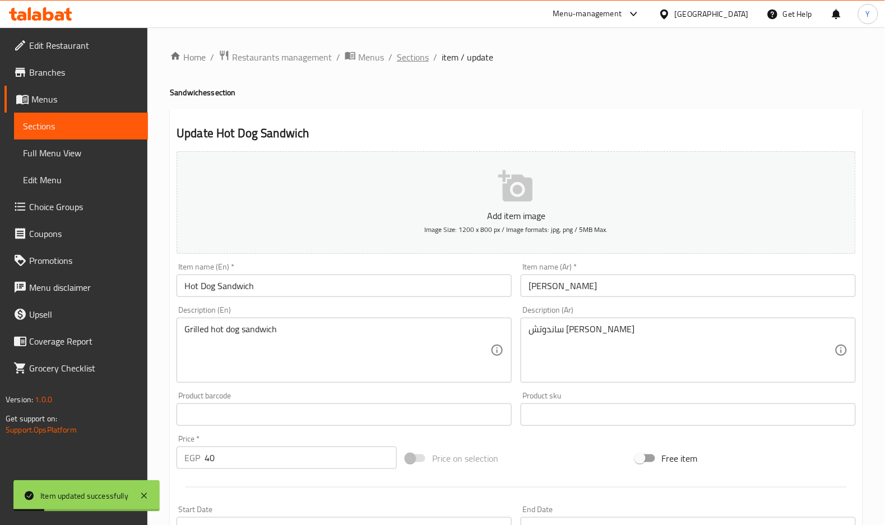
click at [411, 62] on span "Sections" at bounding box center [413, 56] width 32 height 13
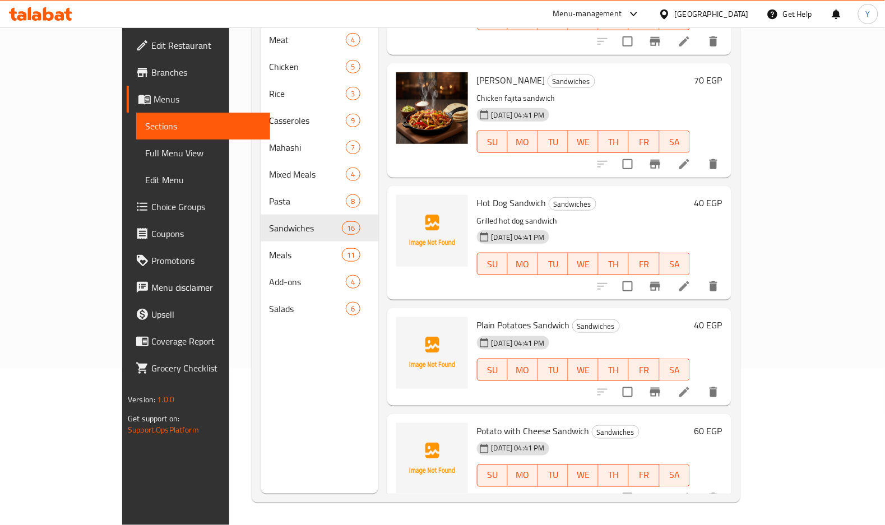
scroll to position [1428, 0]
click at [700, 382] on li at bounding box center [684, 392] width 31 height 20
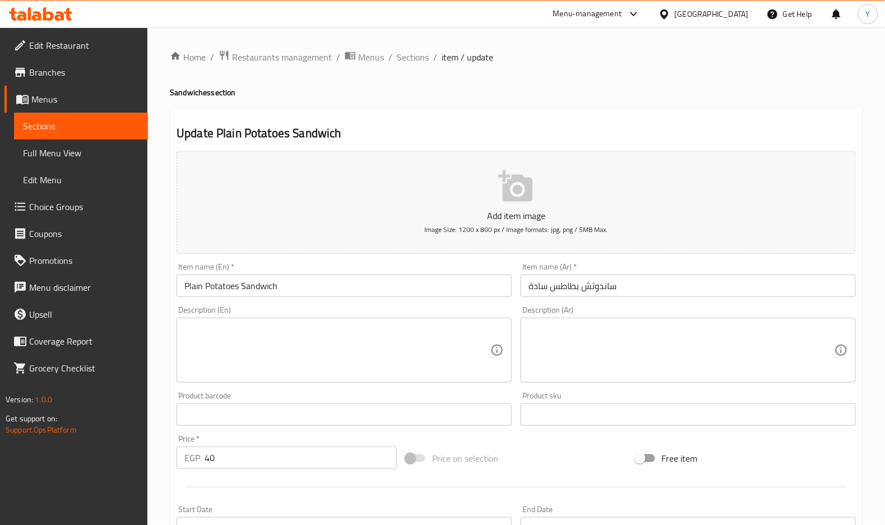
click at [595, 359] on textarea at bounding box center [682, 350] width 306 height 53
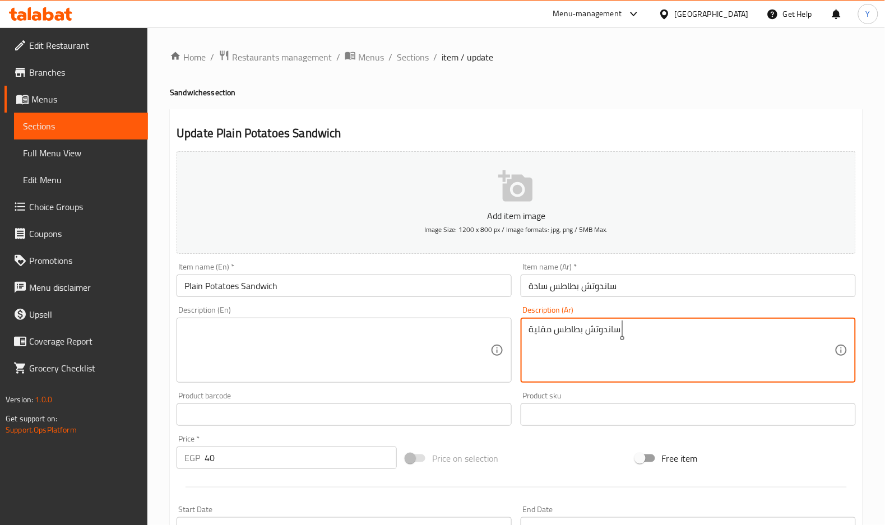
click at [595, 357] on textarea "ساندوتش بطاطس مقلية" at bounding box center [682, 350] width 306 height 53
type textarea "ساندوتش بطاطس مقلية"
click at [400, 337] on textarea at bounding box center [337, 350] width 306 height 53
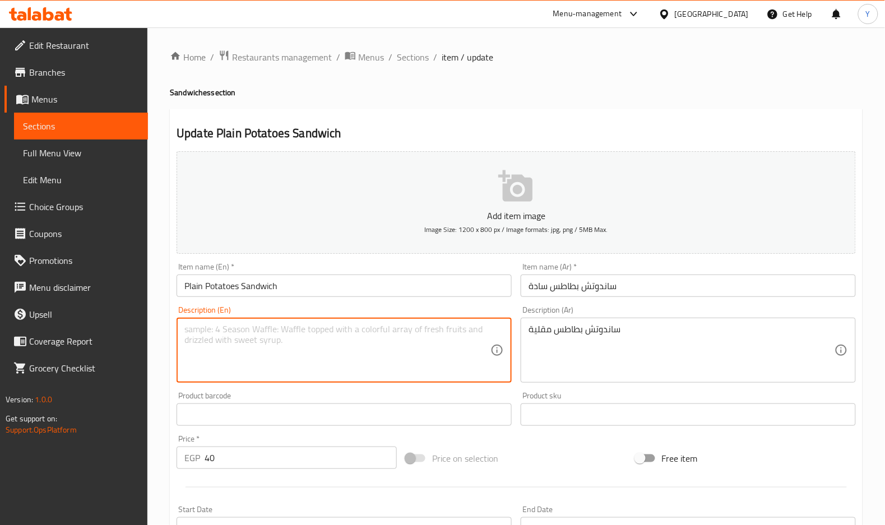
click at [400, 337] on textarea at bounding box center [337, 350] width 306 height 53
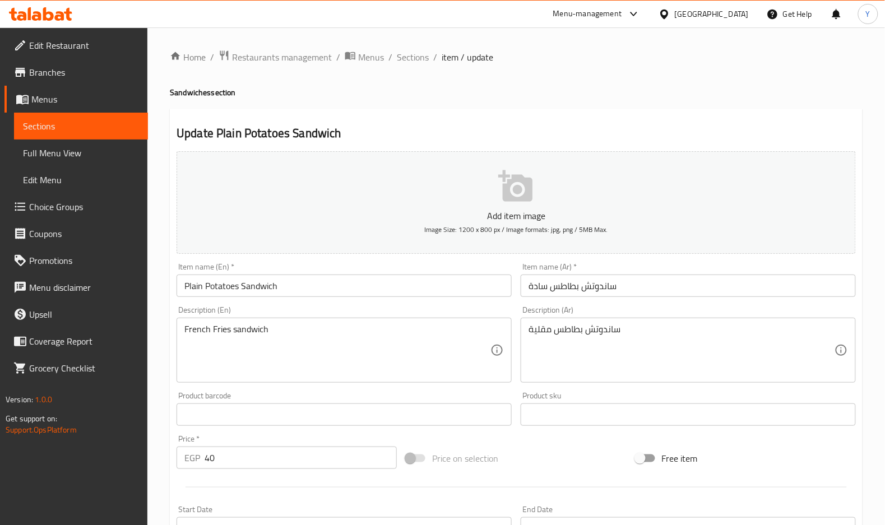
drag, startPoint x: 216, startPoint y: 322, endPoint x: 210, endPoint y: 324, distance: 5.9
click at [212, 321] on div "French Fries sandwich Description (En)" at bounding box center [344, 350] width 335 height 65
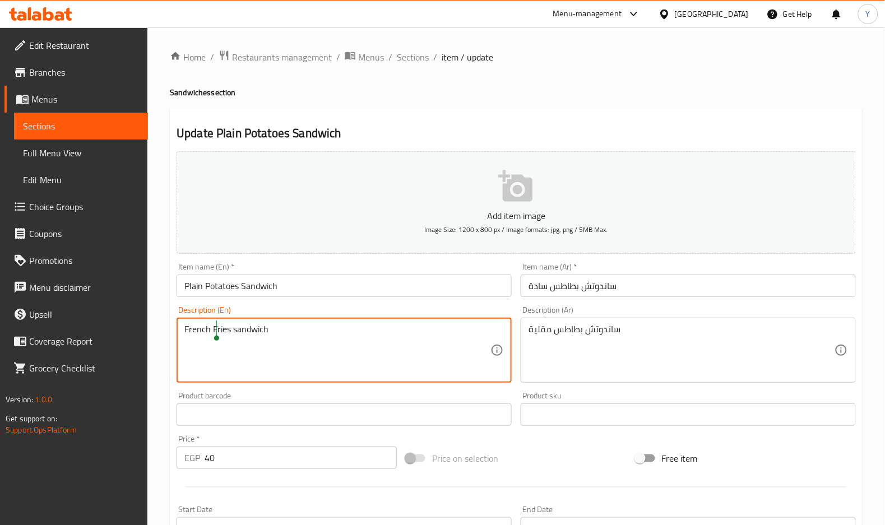
click at [215, 327] on textarea "French Fries sandwich" at bounding box center [337, 350] width 306 height 53
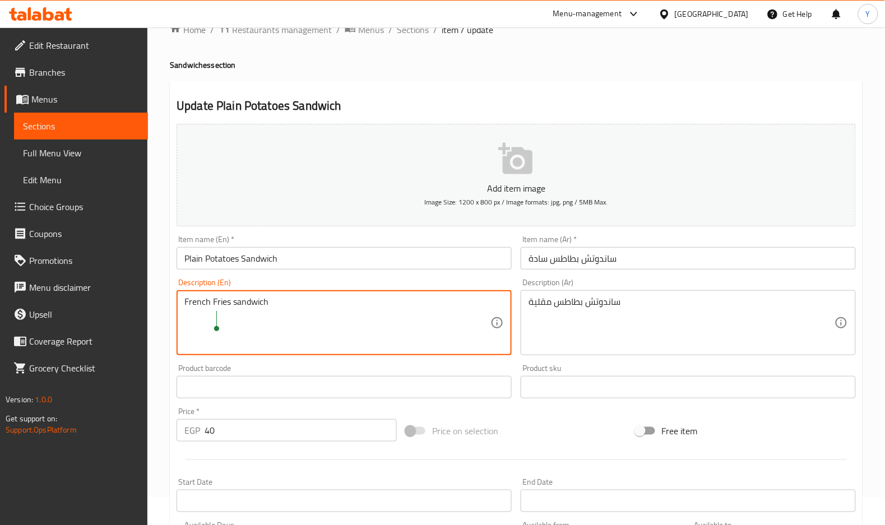
scroll to position [75, 0]
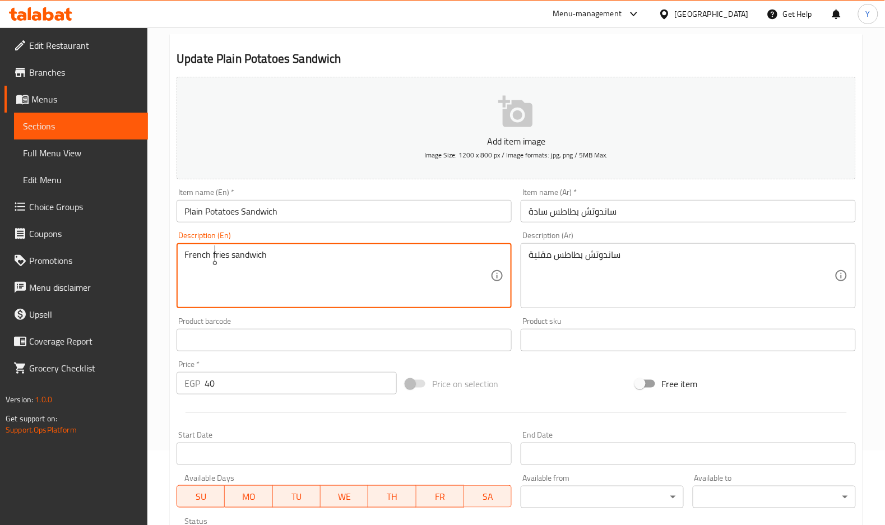
type textarea "French fries sandwich"
click at [323, 200] on input "Plain Potatoes Sandwich" at bounding box center [344, 211] width 335 height 22
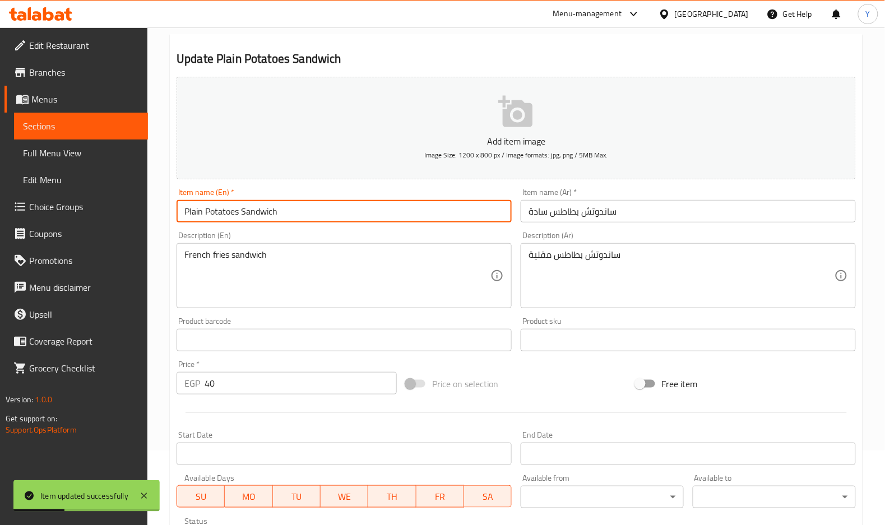
scroll to position [0, 0]
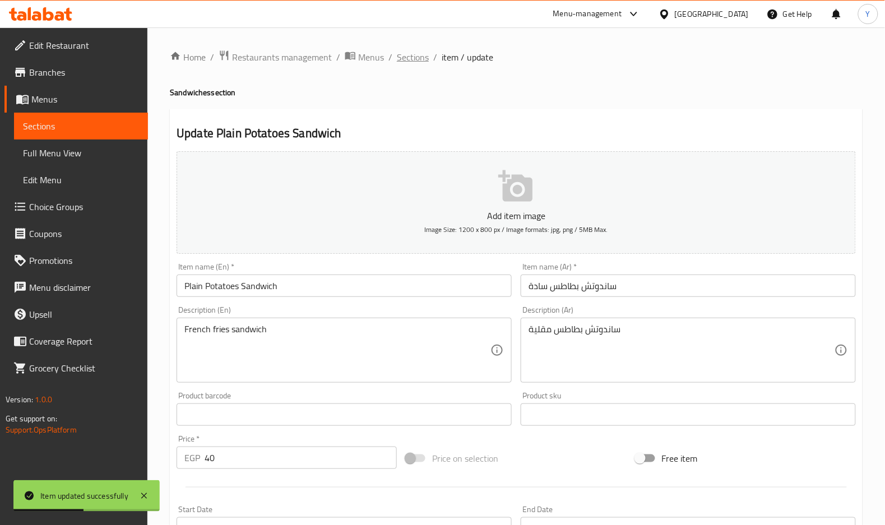
click at [408, 57] on span "Sections" at bounding box center [413, 56] width 32 height 13
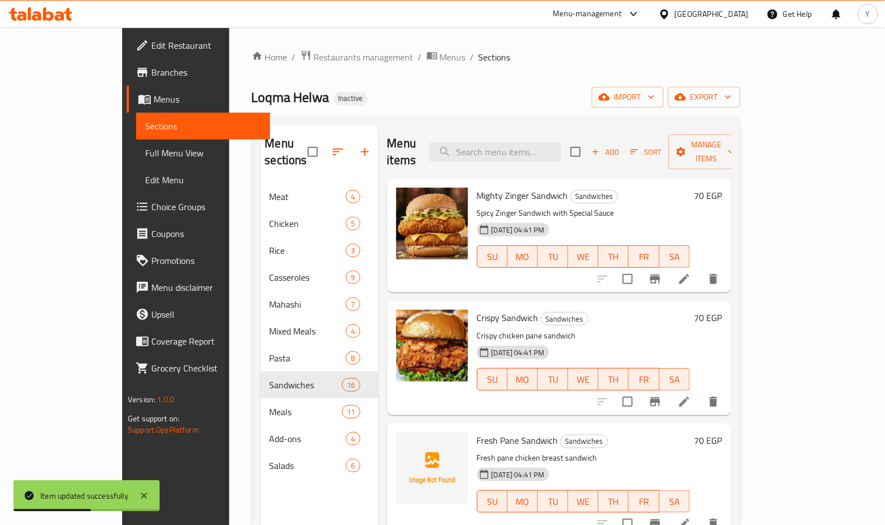
scroll to position [157, 0]
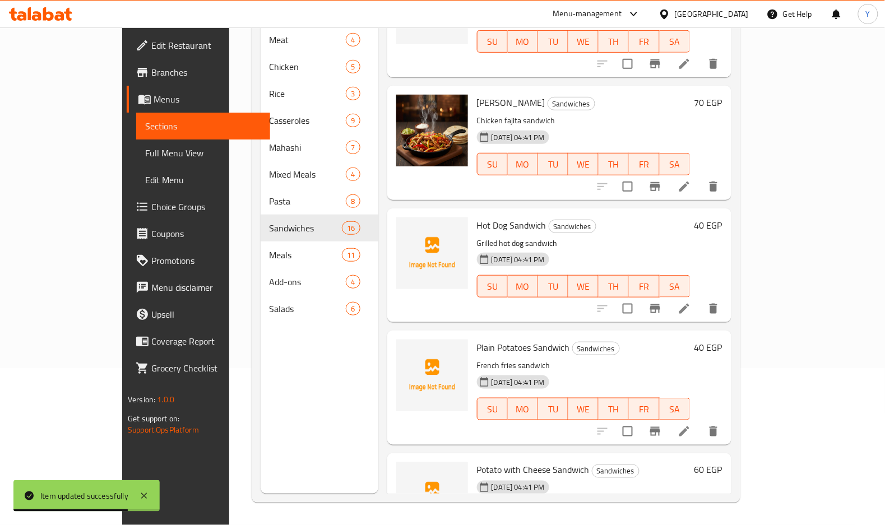
click at [529, 411] on div "[DATE] 04:41 PM SU MO TU WE TH FR SA" at bounding box center [584, 401] width 222 height 61
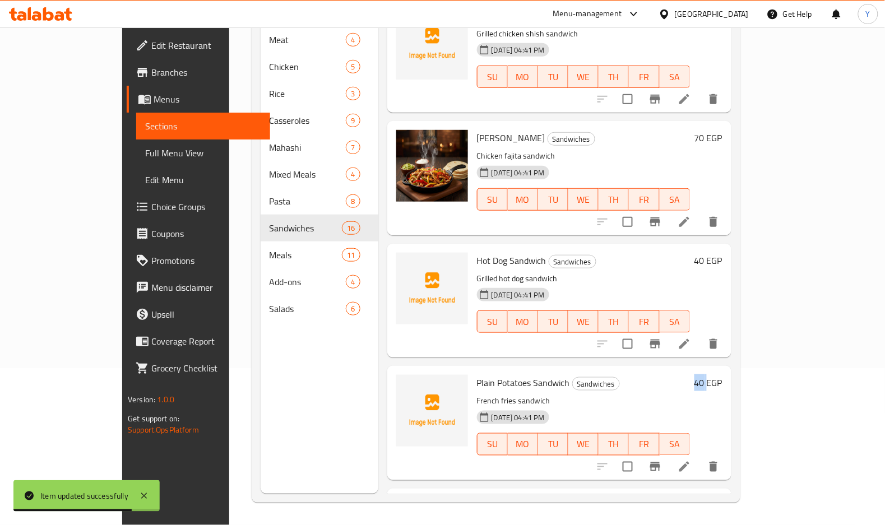
click at [529, 429] on div "SU MO TU WE TH FR SA" at bounding box center [584, 444] width 222 height 31
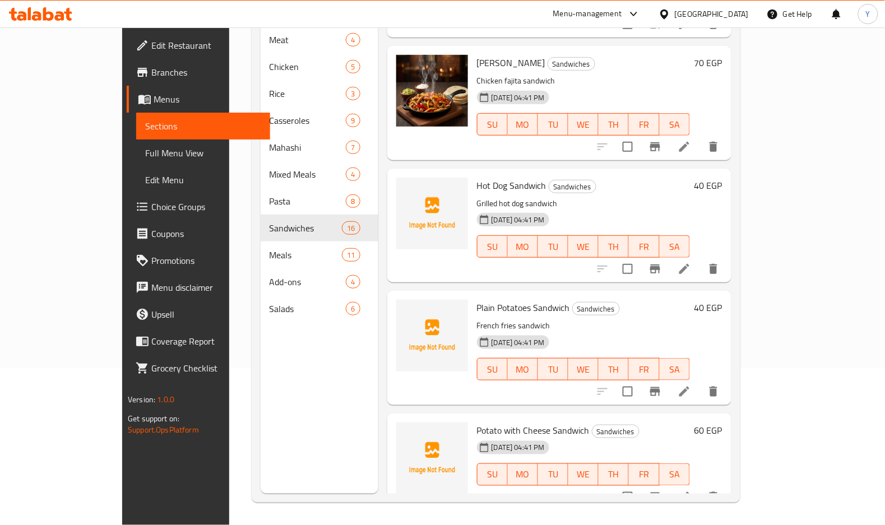
click at [552, 422] on span "Potato with Cheese Sandwich" at bounding box center [533, 430] width 113 height 17
copy h6 "Potato with Cheese Sandwich"
click at [690, 300] on h6 "Plain Potatoes Sandwich Sandwiches" at bounding box center [583, 308] width 213 height 16
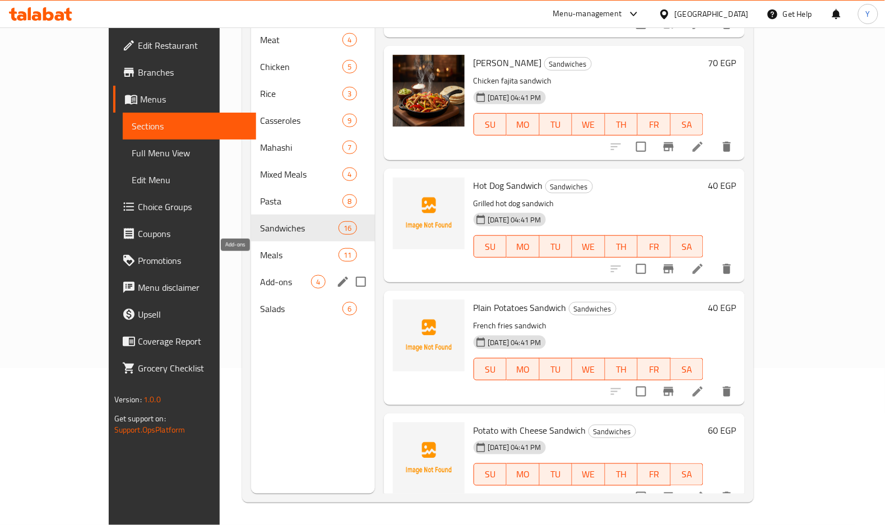
click at [260, 275] on span "Add-ons" at bounding box center [285, 281] width 51 height 13
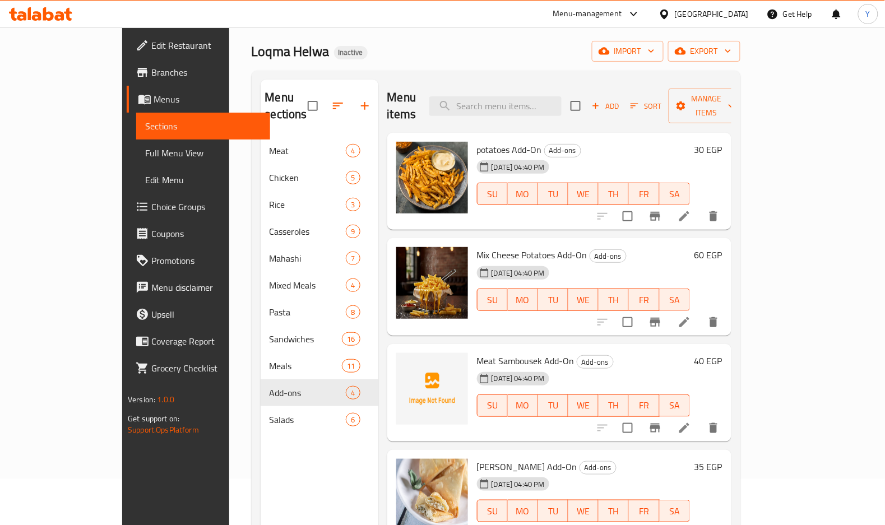
scroll to position [41, 0]
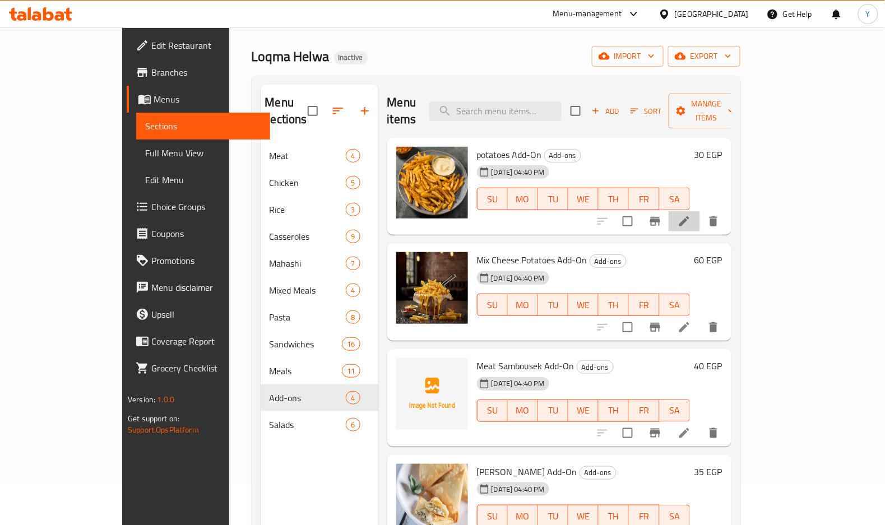
click at [700, 211] on li at bounding box center [684, 221] width 31 height 20
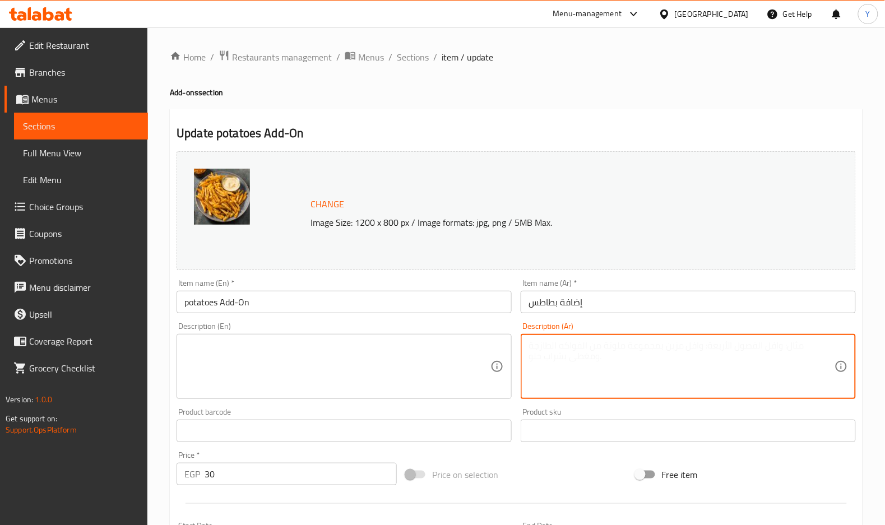
click at [601, 354] on textarea at bounding box center [682, 366] width 306 height 53
type textarea "["
click at [601, 354] on textarea "بطاطس [GEOGRAPHIC_DATA] مقرمشة" at bounding box center [682, 366] width 306 height 53
click at [601, 355] on textarea "بطاطس [GEOGRAPHIC_DATA] مقرمشة" at bounding box center [682, 366] width 306 height 53
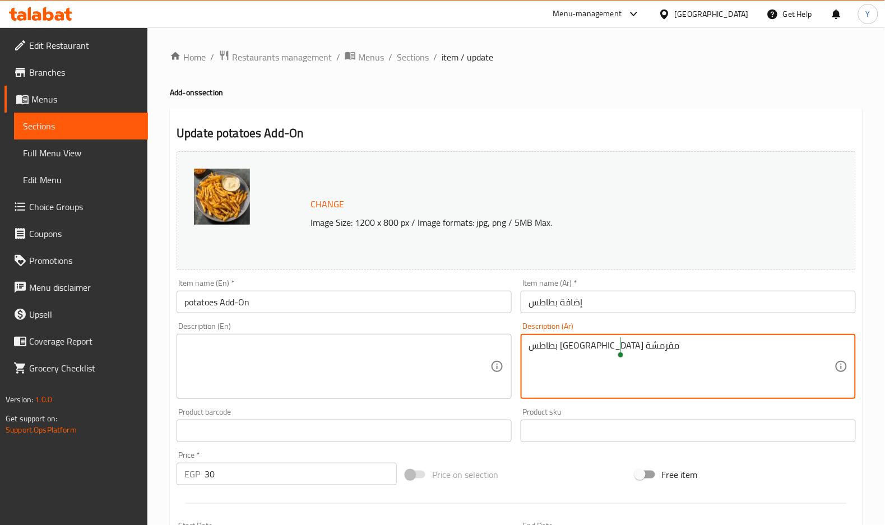
type textarea "بطاطس [GEOGRAPHIC_DATA] مقرمشة"
click at [332, 370] on textarea at bounding box center [337, 366] width 306 height 53
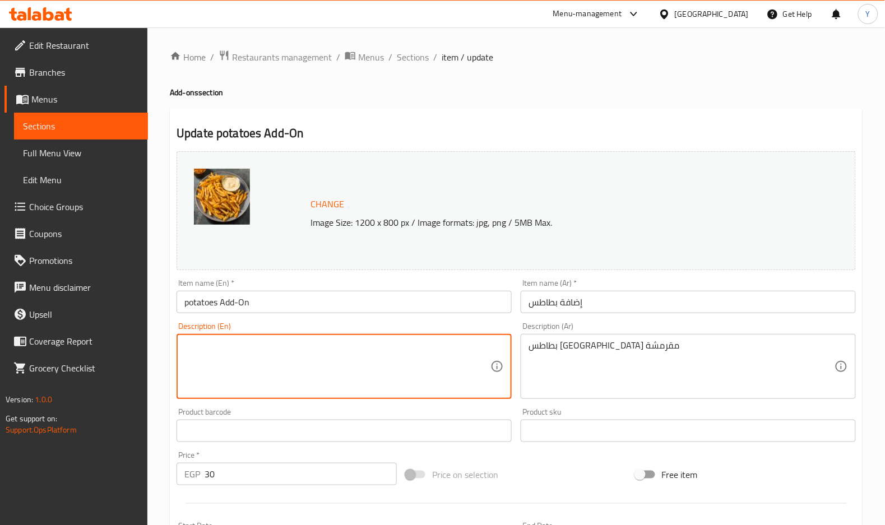
paste textarea "Crispy French fries"
type textarea "Crispy French fries"
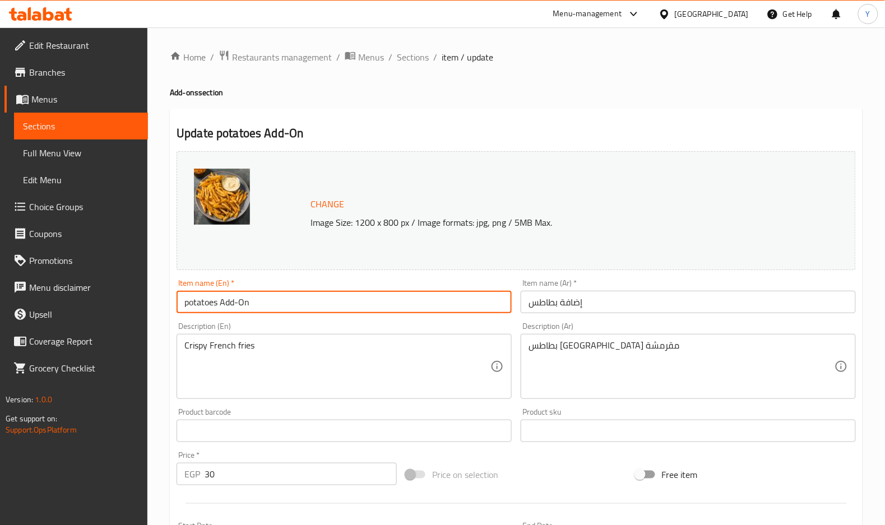
click at [337, 300] on input "potatoes Add-On" at bounding box center [344, 302] width 335 height 22
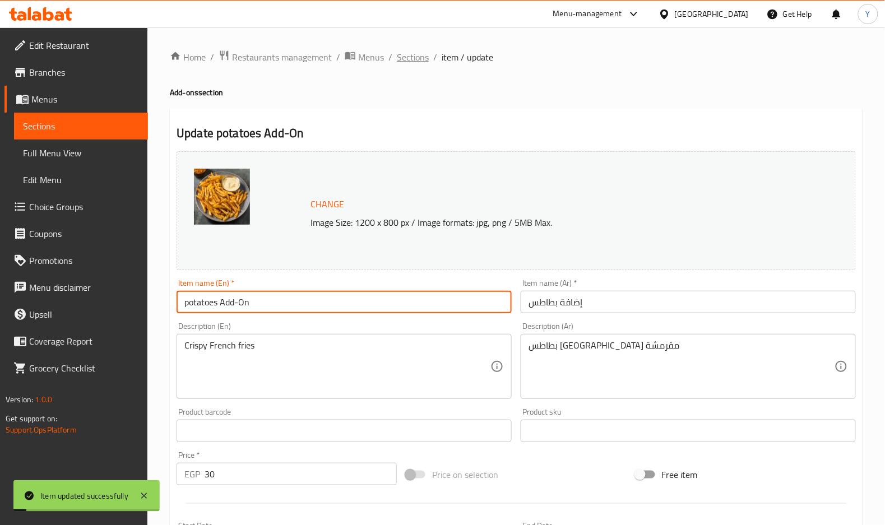
click at [418, 52] on span "Sections" at bounding box center [413, 56] width 32 height 13
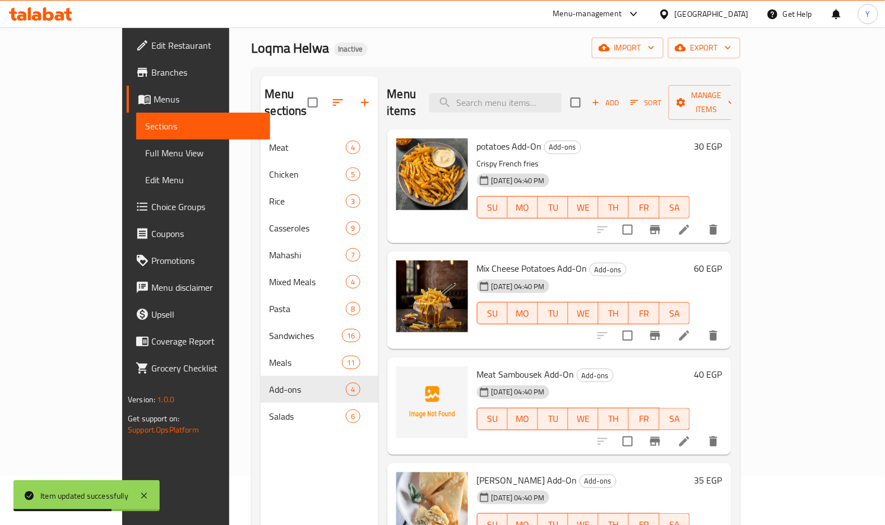
drag, startPoint x: 757, startPoint y: 467, endPoint x: 800, endPoint y: 373, distance: 103.8
click at [731, 152] on div "potatoes Add-On Add-ons Crispy French fries [DATE] 04:40 PM SU MO TU WE TH FR S…" at bounding box center [559, 140] width 344 height 22
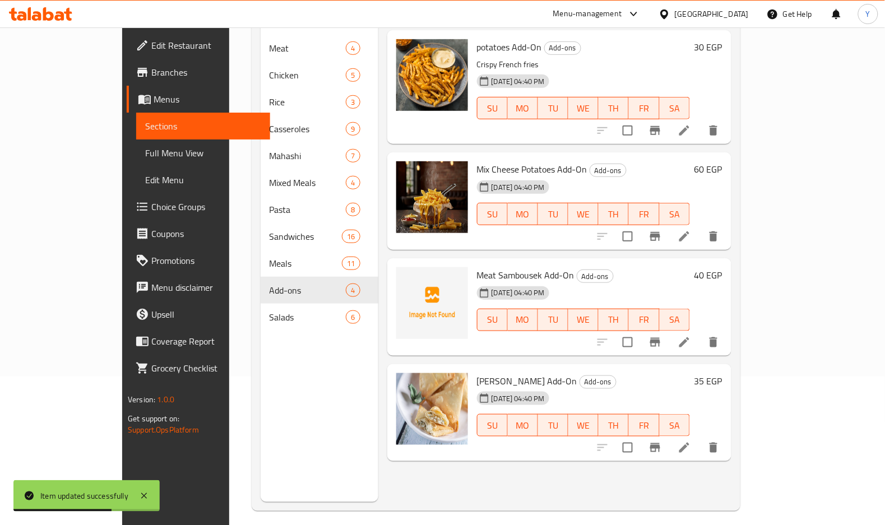
scroll to position [149, 0]
click at [691, 229] on icon at bounding box center [684, 235] width 13 height 13
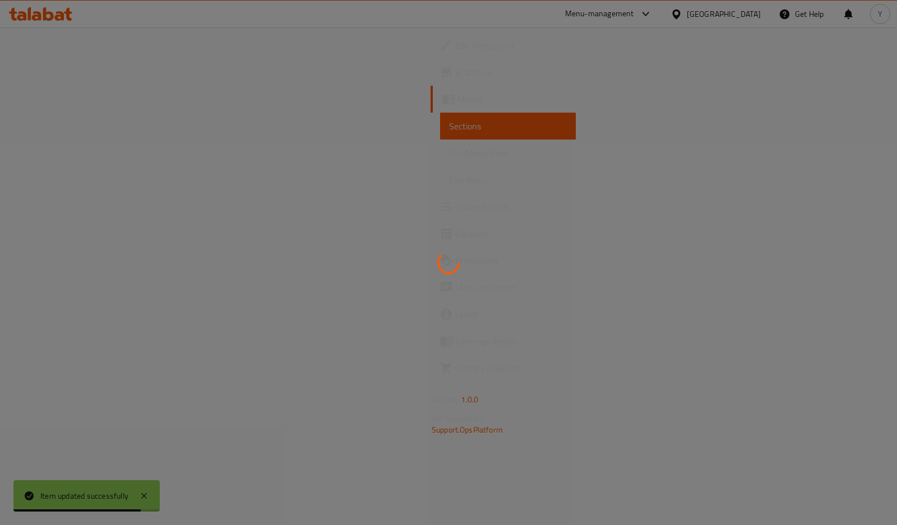
drag, startPoint x: 687, startPoint y: 261, endPoint x: 593, endPoint y: 274, distance: 95.0
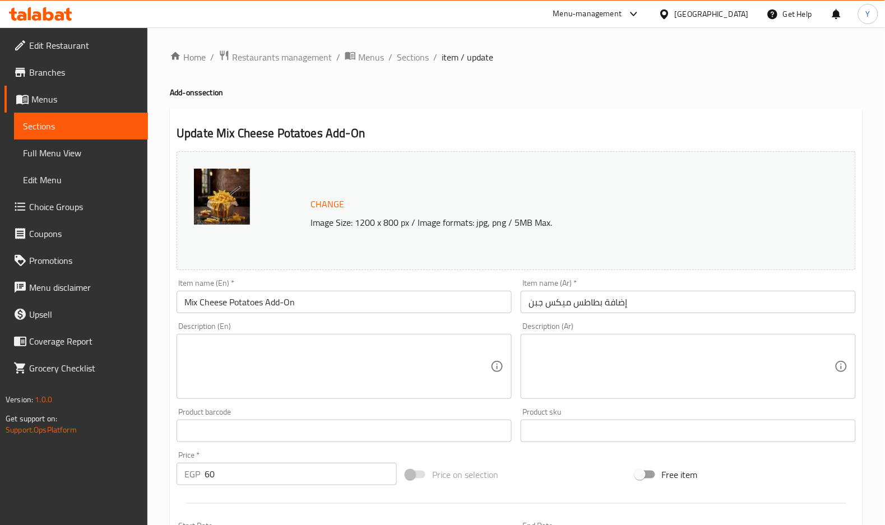
scroll to position [149, 0]
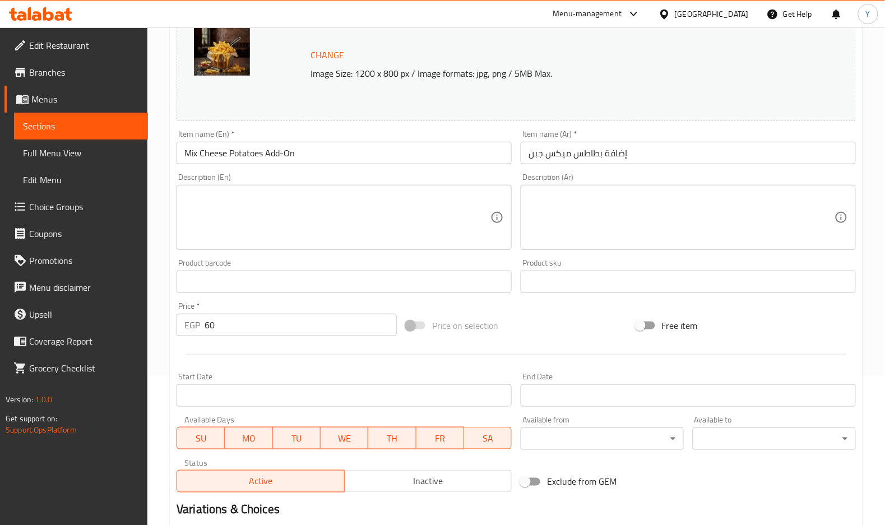
click at [619, 215] on textarea at bounding box center [682, 217] width 306 height 53
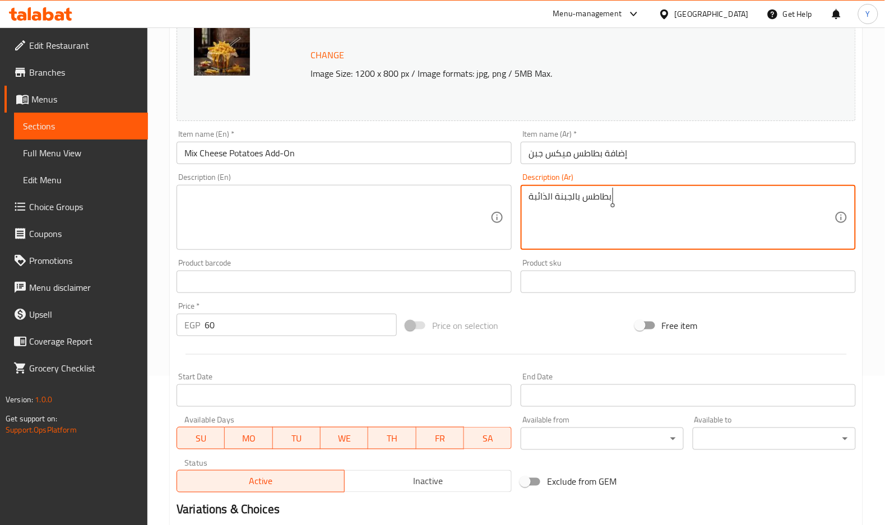
click at [619, 215] on textarea "بطاطس بالجبنة الذائبة" at bounding box center [682, 217] width 306 height 53
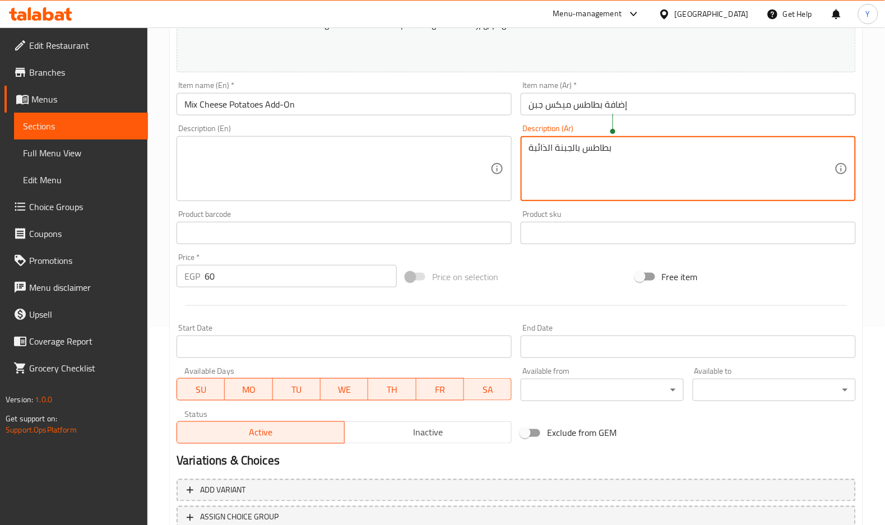
scroll to position [224, 0]
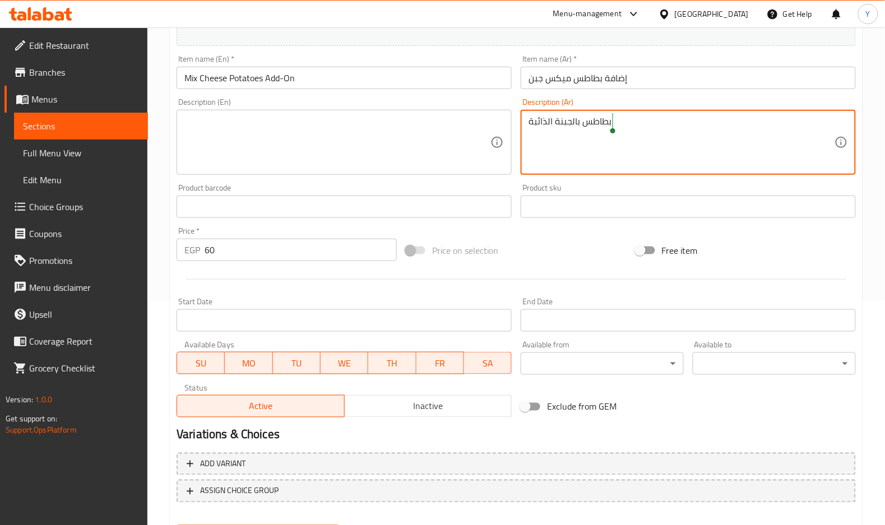
type textarea "بطاطس بالجبنة الذائبة"
click at [409, 117] on textarea at bounding box center [337, 142] width 306 height 53
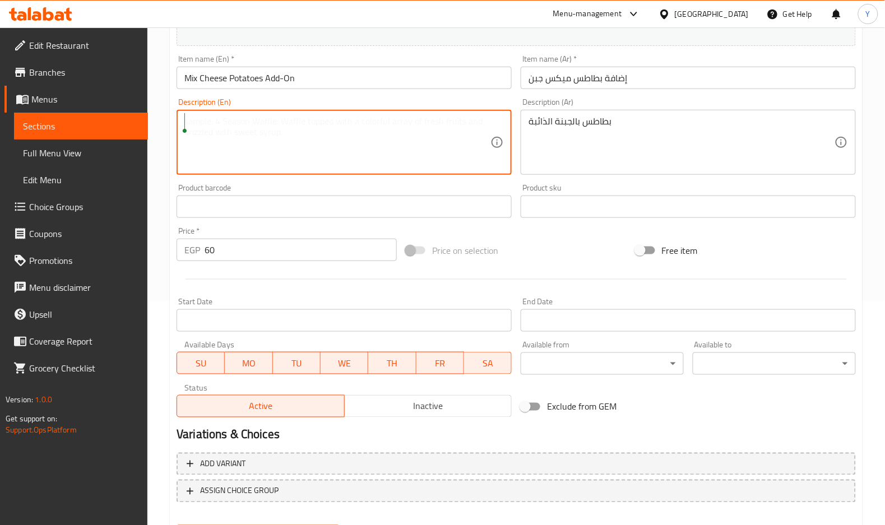
paste textarea "Potatoes with melted cheese"
type textarea "Potatoes with melted cheese"
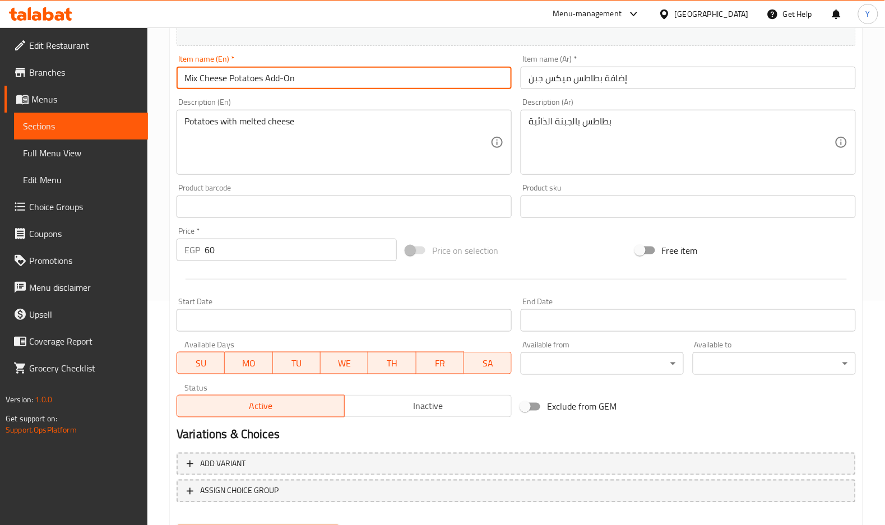
click at [407, 77] on input "Mix Cheese Potatoes Add-On" at bounding box center [344, 78] width 335 height 22
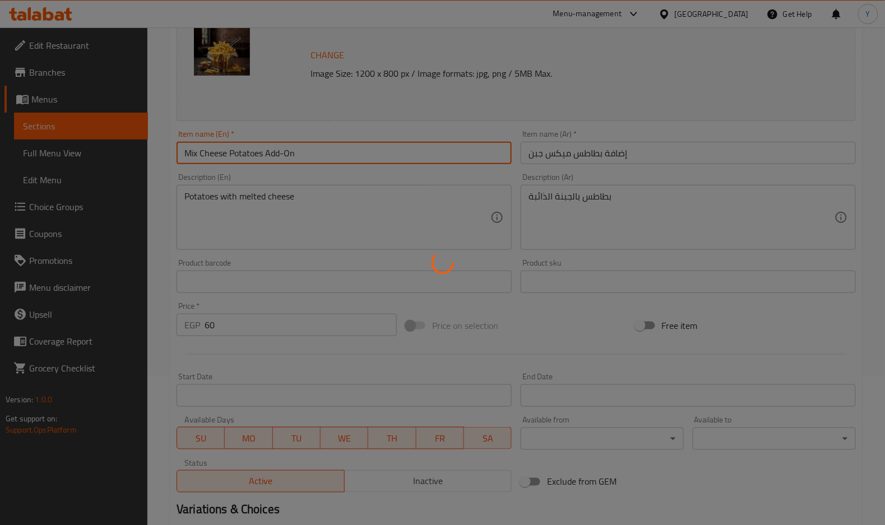
scroll to position [0, 0]
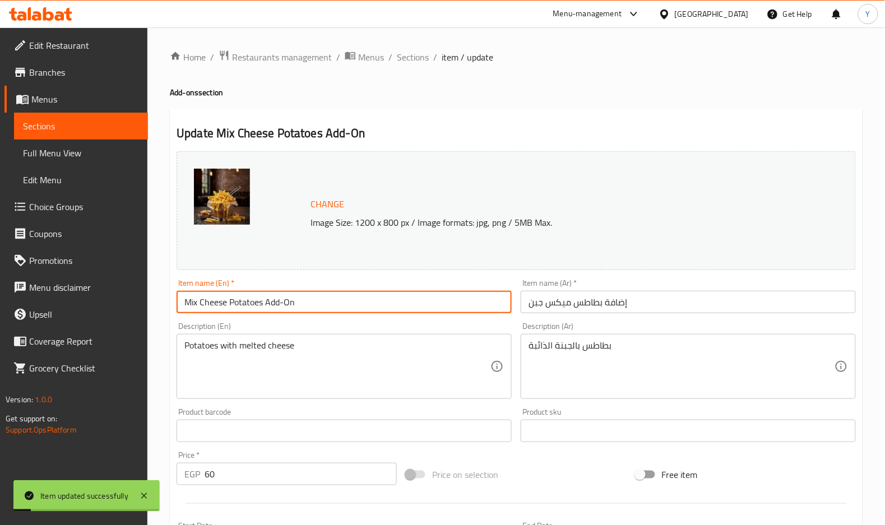
drag, startPoint x: 415, startPoint y: 58, endPoint x: 508, endPoint y: 80, distance: 95.6
click at [414, 58] on span "Sections" at bounding box center [413, 56] width 32 height 13
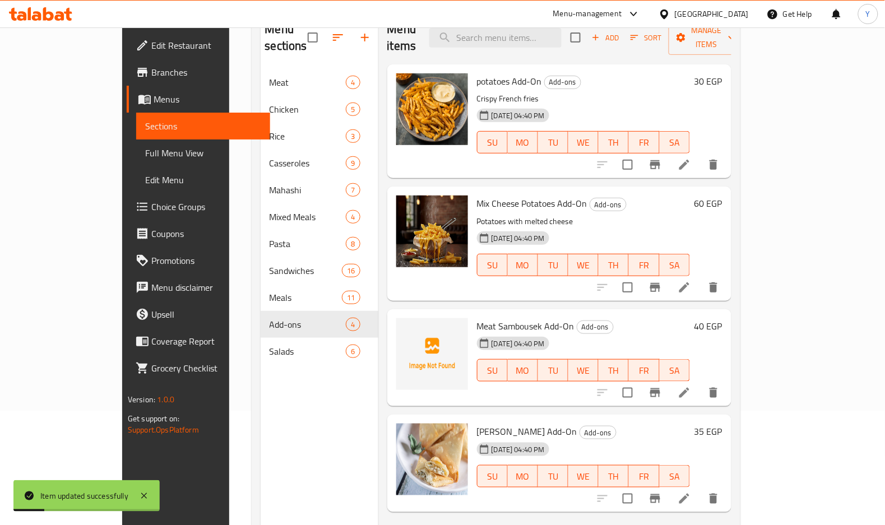
scroll to position [157, 0]
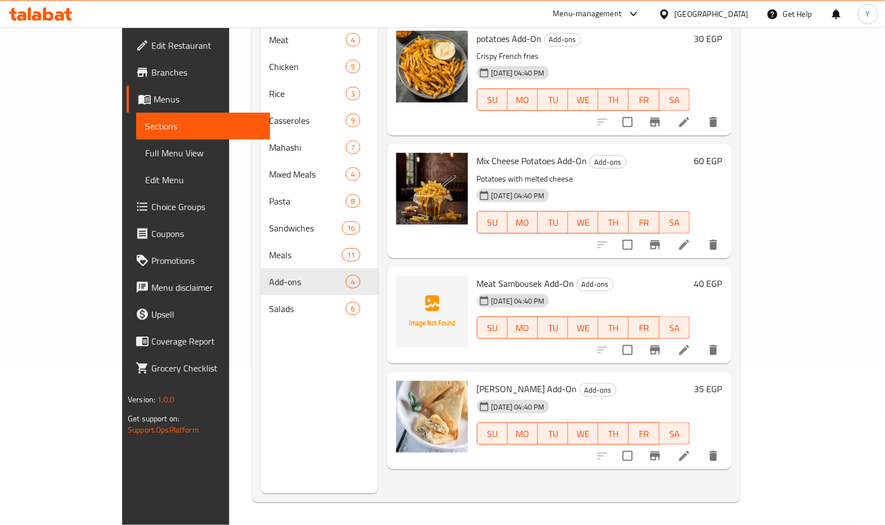
click at [497, 275] on span "Meat Sambousek Add-On" at bounding box center [526, 283] width 98 height 17
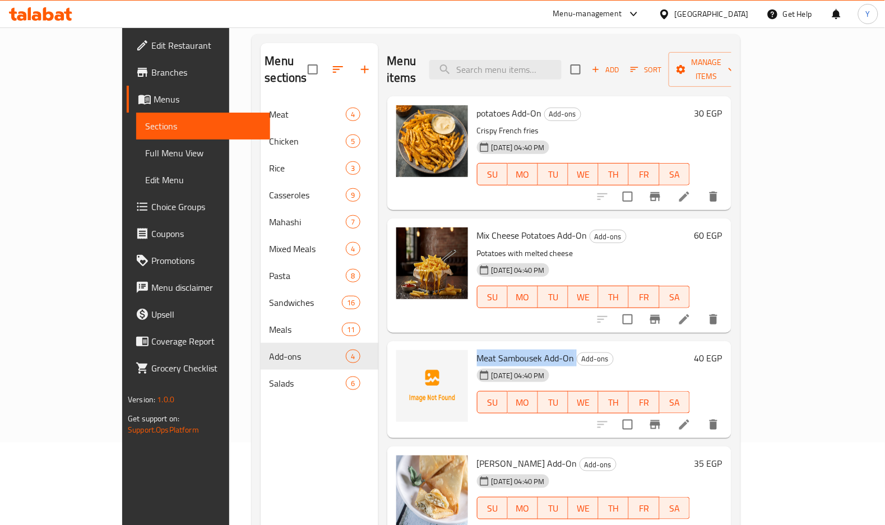
copy h6 "Meat Sambousek Add-On"
click at [478, 455] on span "[PERSON_NAME] Add-On" at bounding box center [527, 463] width 100 height 17
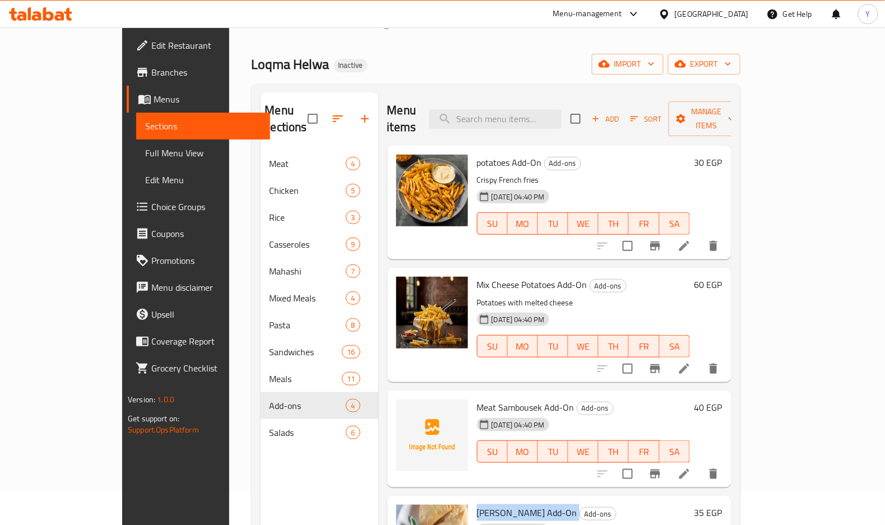
scroll to position [7, 0]
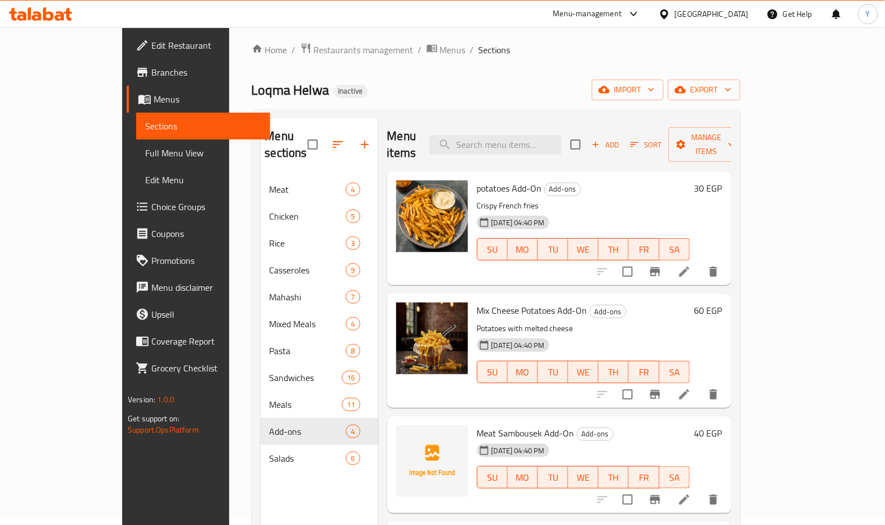
drag, startPoint x: 478, startPoint y: 446, endPoint x: 516, endPoint y: 508, distance: 72.2
copy h6 "[PERSON_NAME] Add-On"
drag, startPoint x: 703, startPoint y: 350, endPoint x: 668, endPoint y: 301, distance: 60.2
click at [629, 361] on button "TH" at bounding box center [614, 372] width 30 height 22
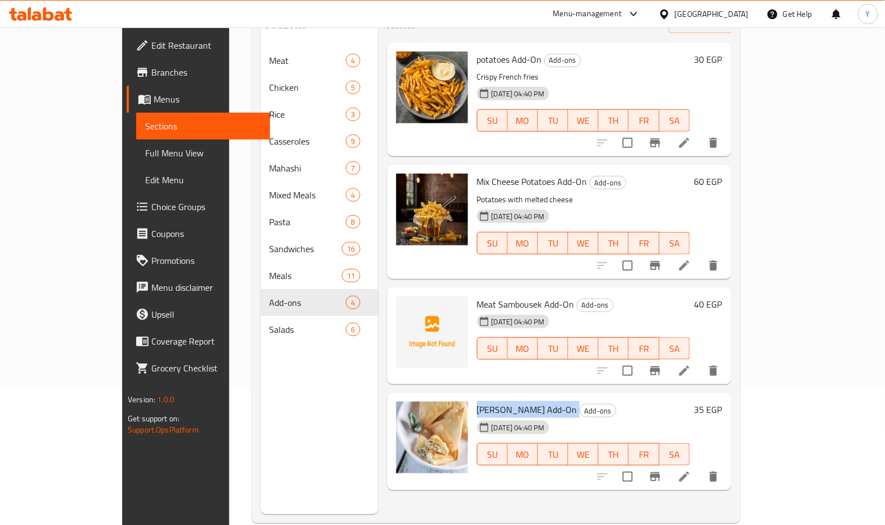
scroll to position [157, 0]
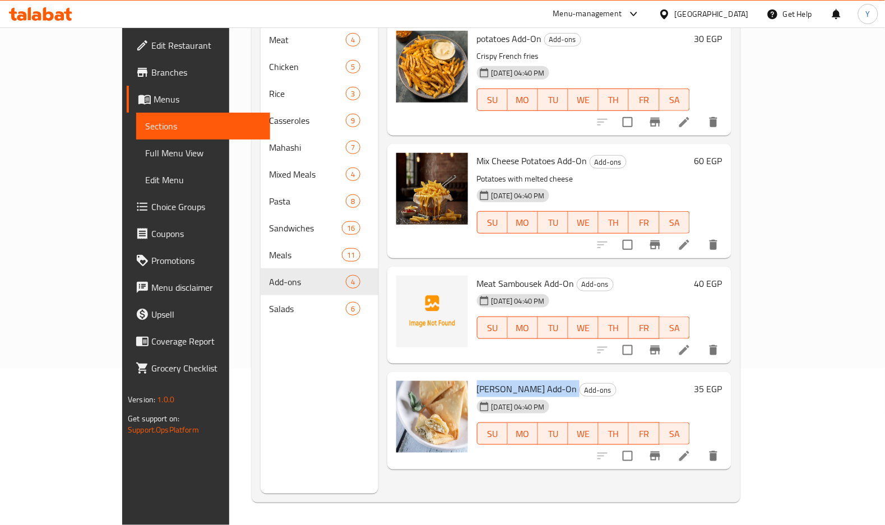
click at [691, 450] on icon at bounding box center [684, 456] width 13 height 13
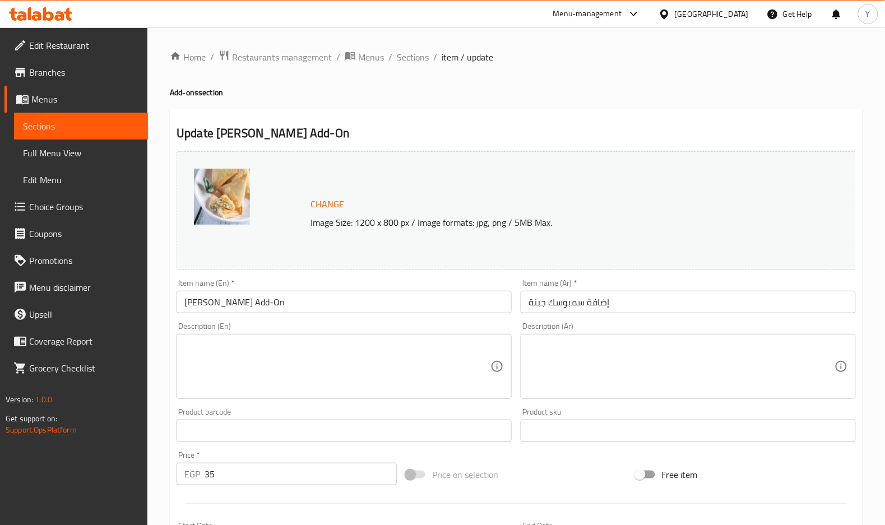
click at [288, 353] on textarea at bounding box center [337, 366] width 306 height 53
paste textarea "Cheesy and crispy cheese sambousek, filled with blend of cheeses and herbs, wra…"
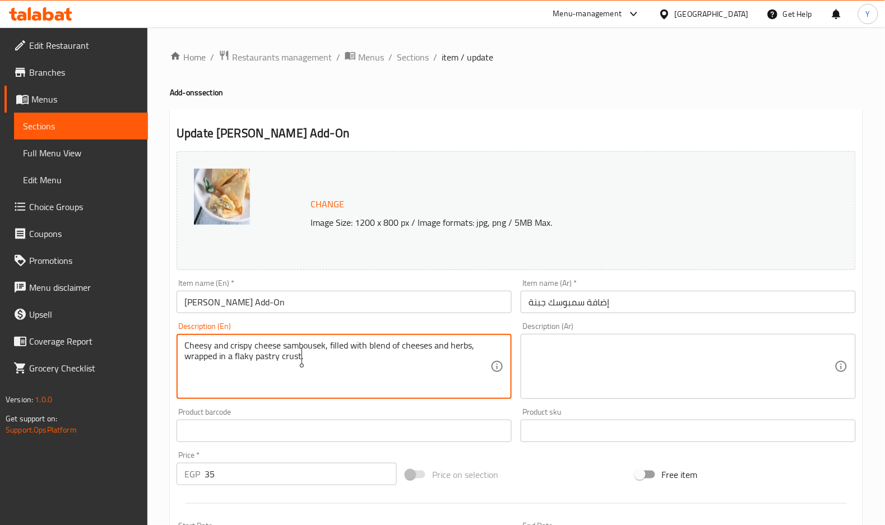
type textarea "Cheesy and crispy cheese sambousek, filled with blend of cheeses and herbs, wra…"
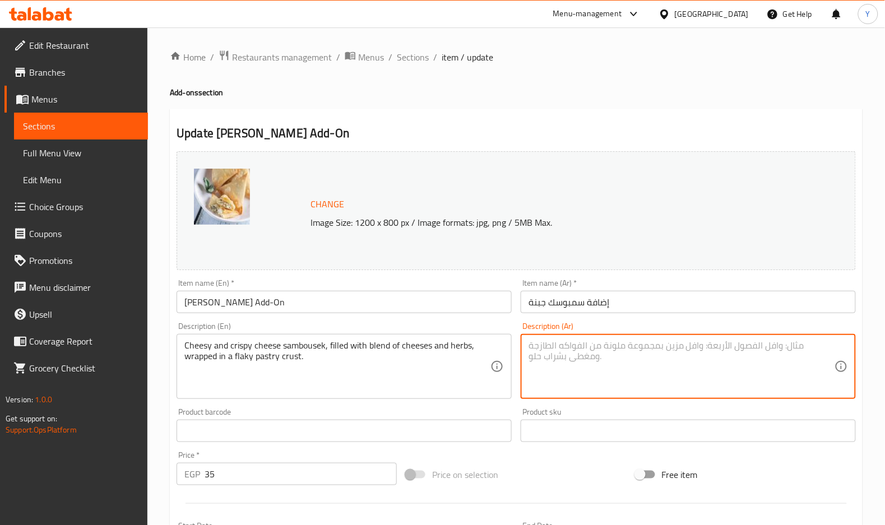
click at [592, 367] on textarea at bounding box center [682, 366] width 306 height 53
paste textarea "سمبوسة جبنية مقرمشة وهشة، محشوة بمزيج من الجبن الراقي والأعشاب، ملفوفة في قشرة …"
click at [683, 308] on input "إضافة سمبوسك جبنة" at bounding box center [688, 302] width 335 height 22
click at [701, 304] on input "إضافة سمبوسك جبنة" at bounding box center [688, 302] width 335 height 22
click at [692, 345] on textarea "سمبوسك جبنية مقرمشة وهشة، محشوة بمزيج من الجبن الراقي والأعشاب، ملفوفة في قشرة …" at bounding box center [682, 366] width 306 height 53
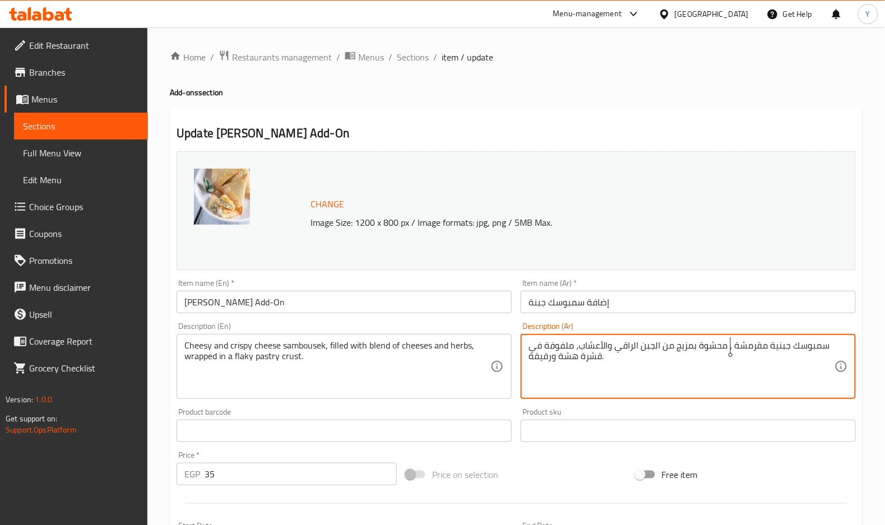
type textarea "سمبوسك جبنية مقرمشة ، محشوة بمزيج من الجبن الراقي والأعشاب، ملفوفة في قشرة هشة …"
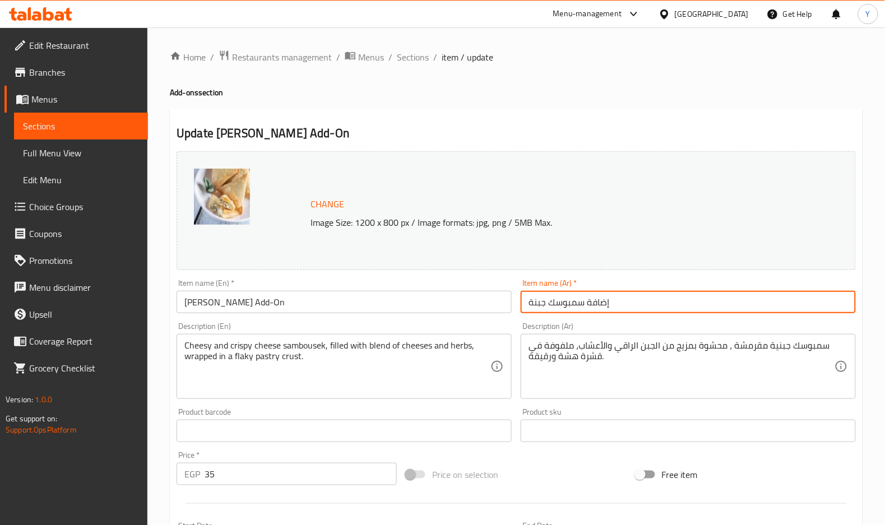
click at [669, 310] on input "إضافة سمبوسك جبنة" at bounding box center [688, 302] width 335 height 22
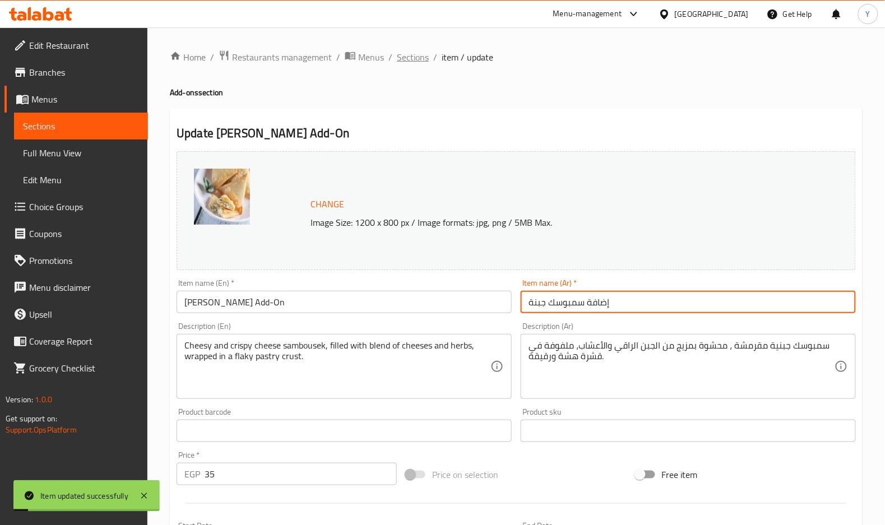
click at [415, 54] on span "Sections" at bounding box center [413, 56] width 32 height 13
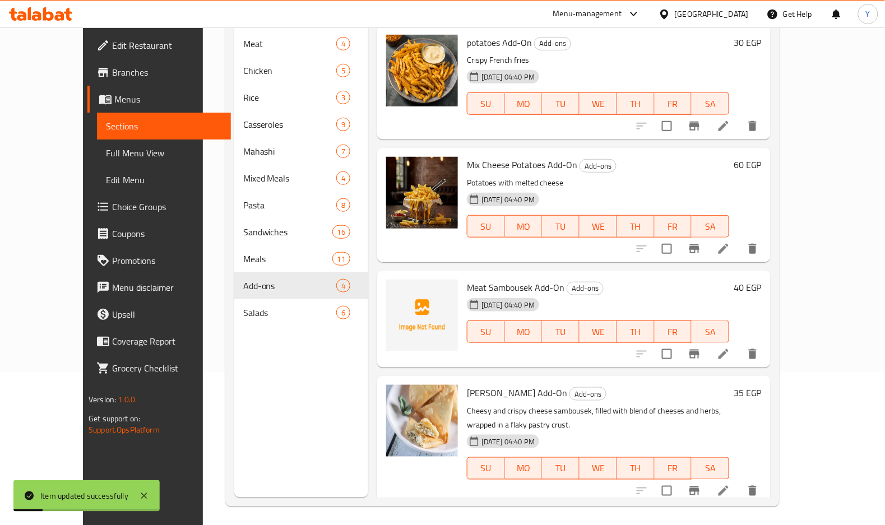
scroll to position [157, 0]
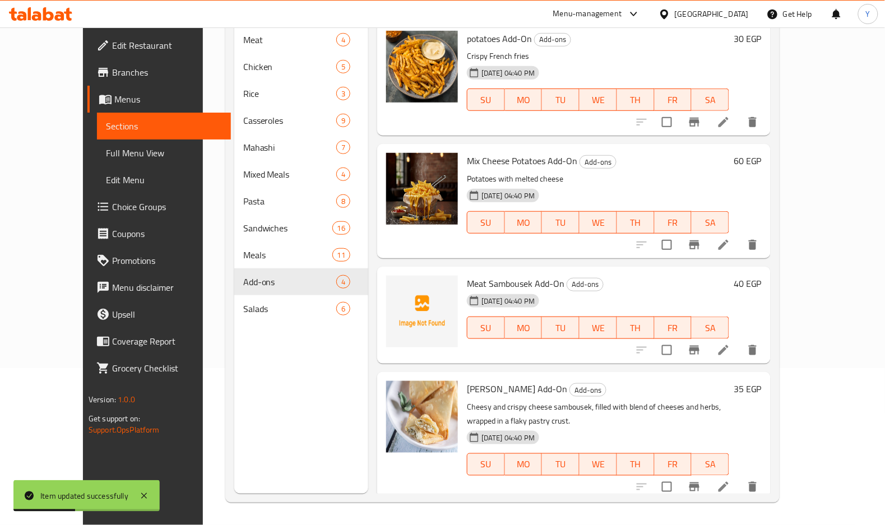
click at [729, 345] on icon at bounding box center [724, 350] width 10 height 10
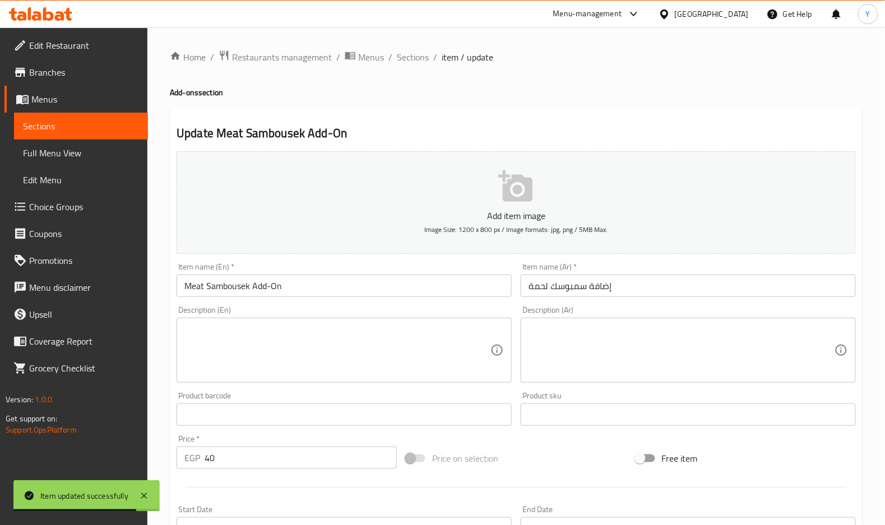
click at [438, 358] on textarea at bounding box center [337, 350] width 306 height 53
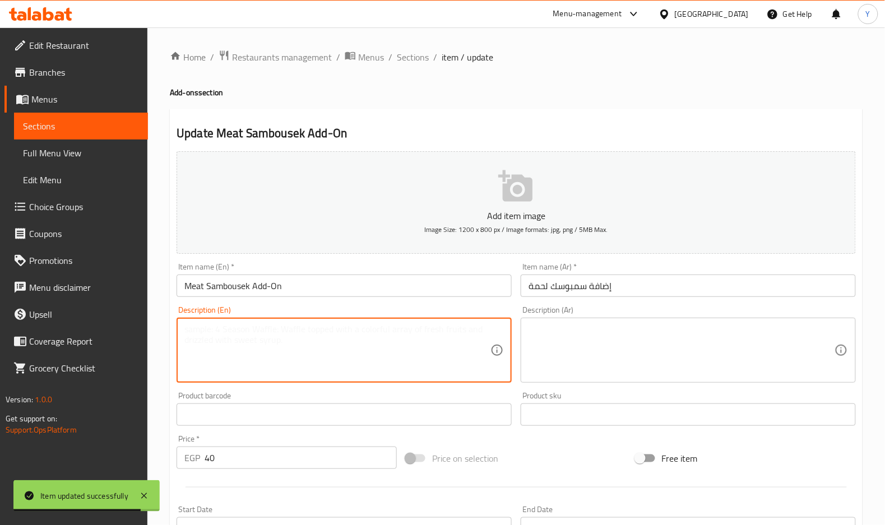
paste textarea "Featuring a crispy, golden-brown crust filled with a delicious blend of seasone…"
click at [391, 334] on textarea "Featuring a crispy, golden-brown crust filled with a delicious blend of seasone…" at bounding box center [337, 350] width 306 height 53
click at [391, 333] on textarea "Featuring a crispy, golden-brown crust filled with a delicious blend of seasone…" at bounding box center [337, 350] width 306 height 53
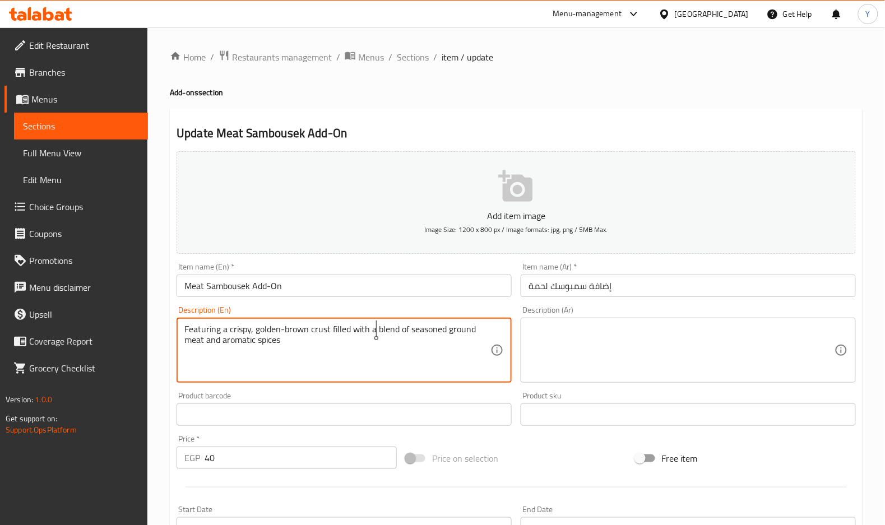
type textarea "Featuring a crispy, golden-brown crust filled with a blend of seasoned ground m…"
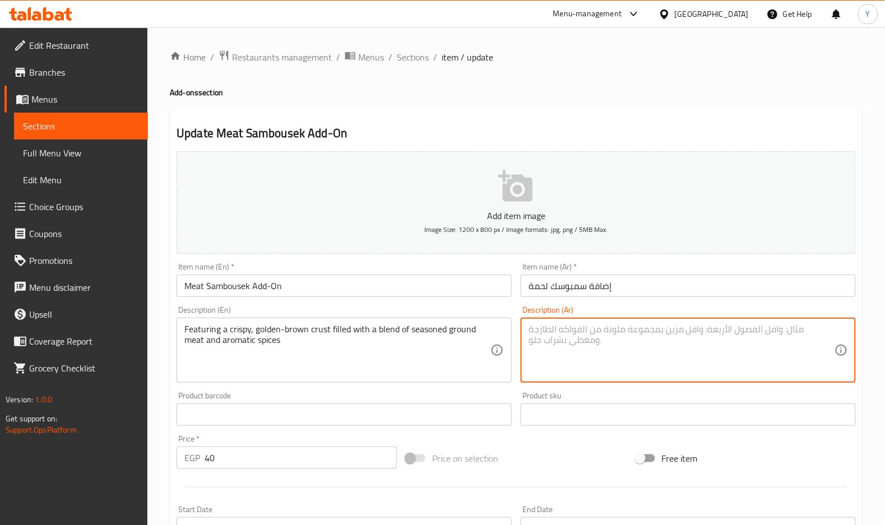
click at [649, 352] on textarea at bounding box center [682, 350] width 306 height 53
paste textarea ""يتميز بقشرة مقرمشة بنية ذهبية مليئة بمزيج لذيذ من اللحم المفروم المتبل والتواب…"
click at [631, 330] on textarea ""يتميز بقشرة مقرمشة بنية ذهبية مليئة بمزيج لذيذ من اللحم المفروم المتبل والتواب…" at bounding box center [682, 350] width 306 height 53
click at [531, 352] on textarea ""يتميز بقشرة مقرمشة بنية ذهبية مليئة بمزيج من اللحم المفروم المتبل والتوابل الع…" at bounding box center [682, 350] width 306 height 53
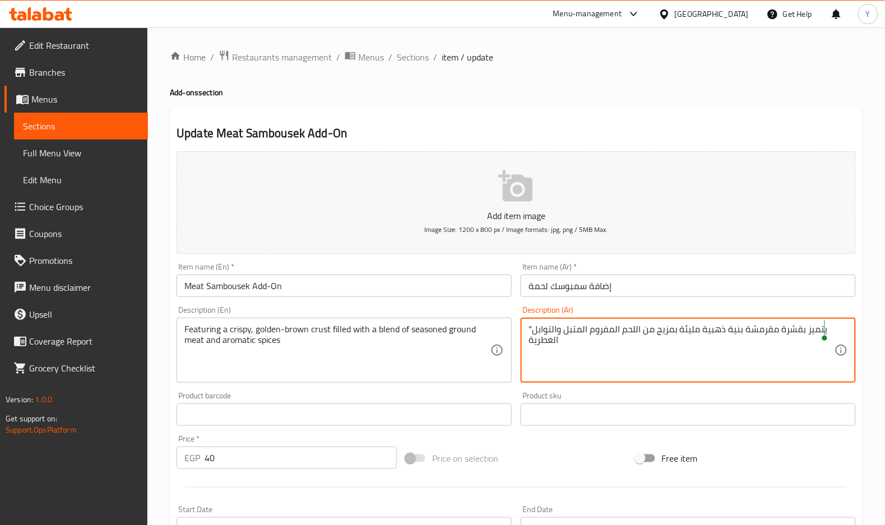
drag, startPoint x: 535, startPoint y: 326, endPoint x: 523, endPoint y: 325, distance: 11.8
click at [523, 325] on div ""يتميز بقشرة مقرمشة بنية ذهبية مليئة بمزيج من اللحم المفروم المتبل والتوابل الع…" at bounding box center [688, 350] width 335 height 65
click at [533, 326] on textarea ""يتميز بقشرة مقرمشة بنية ذهبية مليئة بمزيج من اللحم المفروم المتبل والتوابل الع…" at bounding box center [682, 350] width 306 height 53
click at [525, 325] on div ""يتميز بقشرة مقرمشة بنية ذهبية مليئة بمزيج من اللحم المفروم المتبل والتوابل الع…" at bounding box center [688, 350] width 335 height 65
click at [533, 327] on textarea ""يتميز بقشرة مقرمشة بنية ذهبية مليئة بمزيج من اللحم المفروم المتبل والتوابل الع…" at bounding box center [682, 350] width 306 height 53
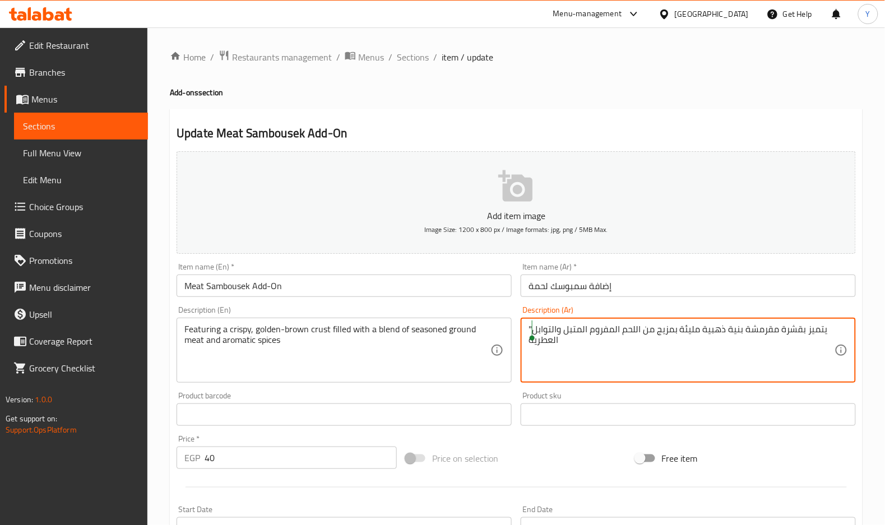
click at [531, 327] on textarea ""يتميز بقشرة مقرمشة بنية ذهبية مليئة بمزيج من اللحم المفروم المتبل والتوابل الع…" at bounding box center [682, 350] width 306 height 53
type textarea "يتميز بقشرة مقرمشة بنية ذهبية مليئة بمزيج من اللحم المفروم المتبل والتوابل العط…"
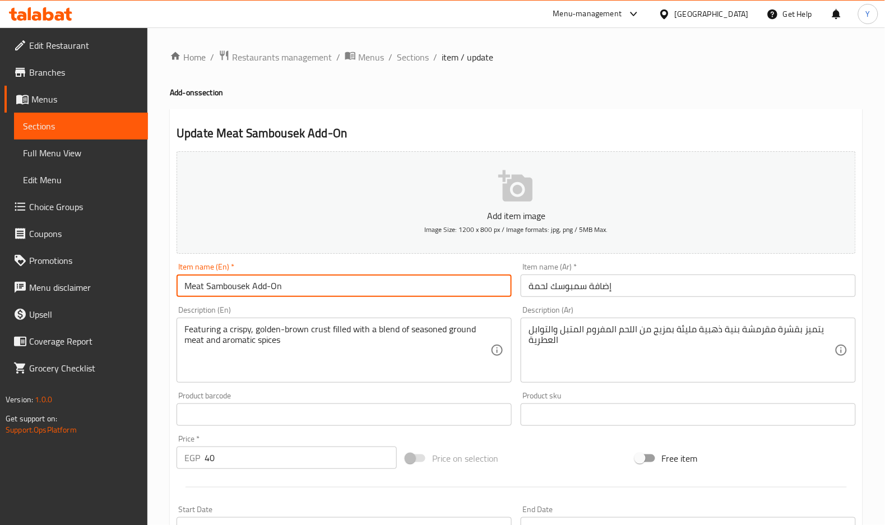
click at [464, 278] on input "Meat Sambousek Add-On" at bounding box center [344, 286] width 335 height 22
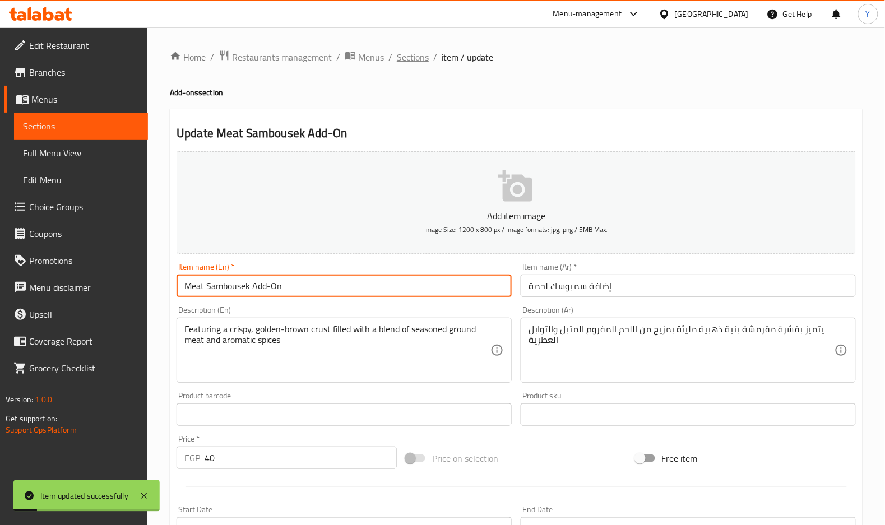
click at [411, 64] on span "Sections" at bounding box center [413, 56] width 32 height 13
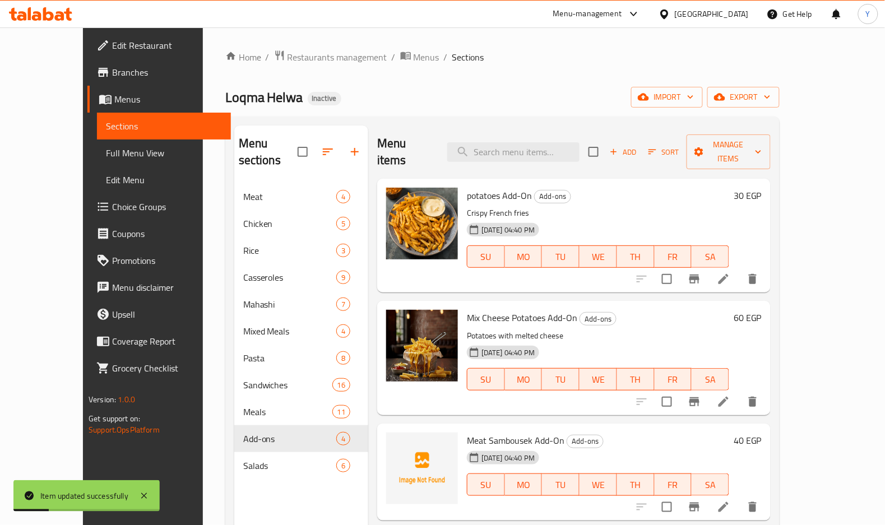
scroll to position [157, 0]
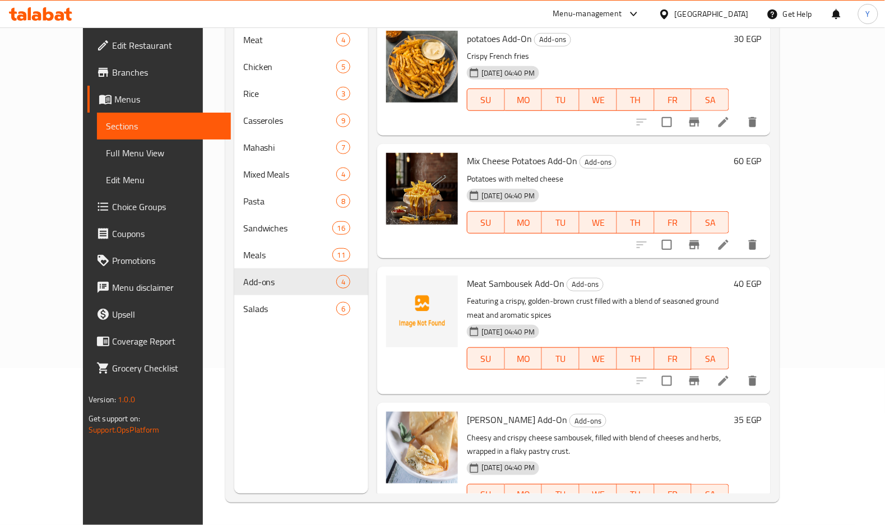
click at [659, 294] on p "Featuring a crispy, golden-brown crust filled with a blend of seasoned ground m…" at bounding box center [598, 308] width 262 height 28
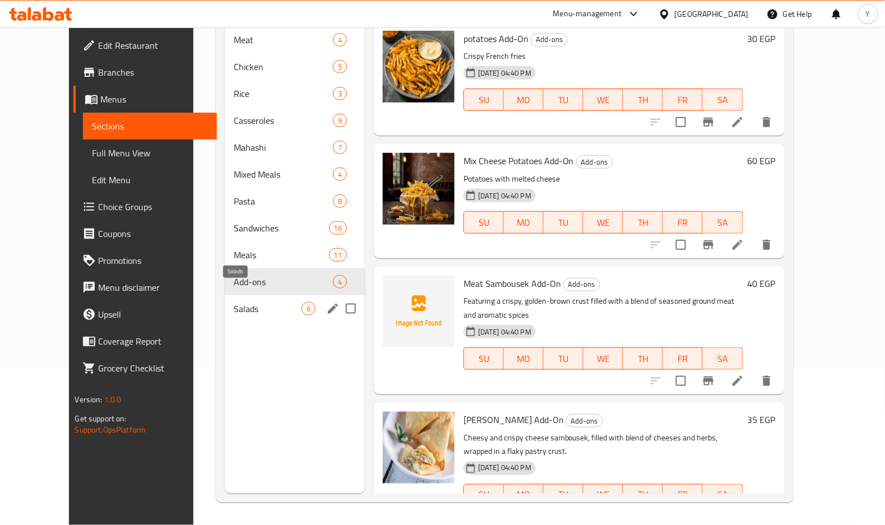
click at [234, 302] on span "Salads" at bounding box center [267, 308] width 67 height 13
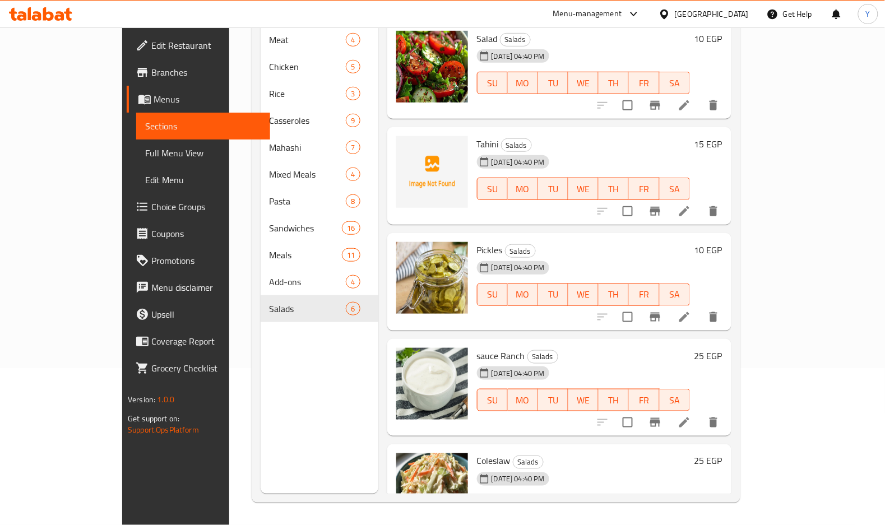
scroll to position [52, 0]
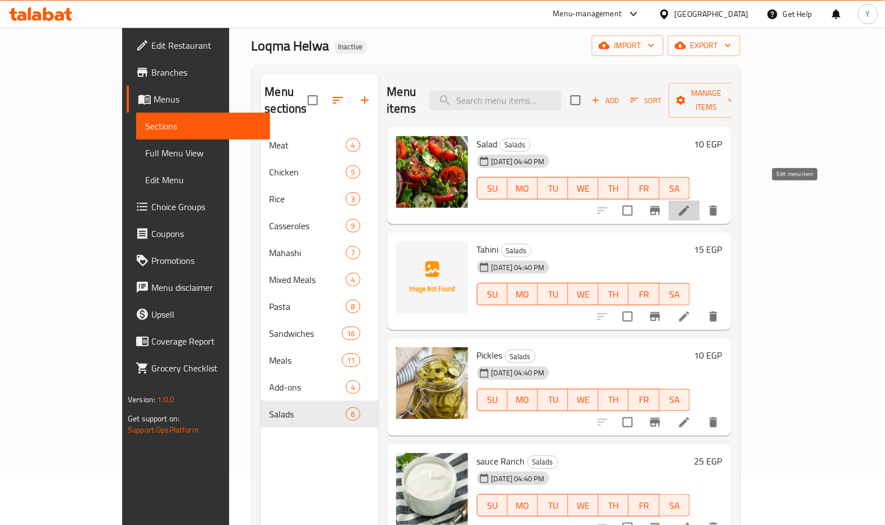
click at [691, 204] on icon at bounding box center [684, 210] width 13 height 13
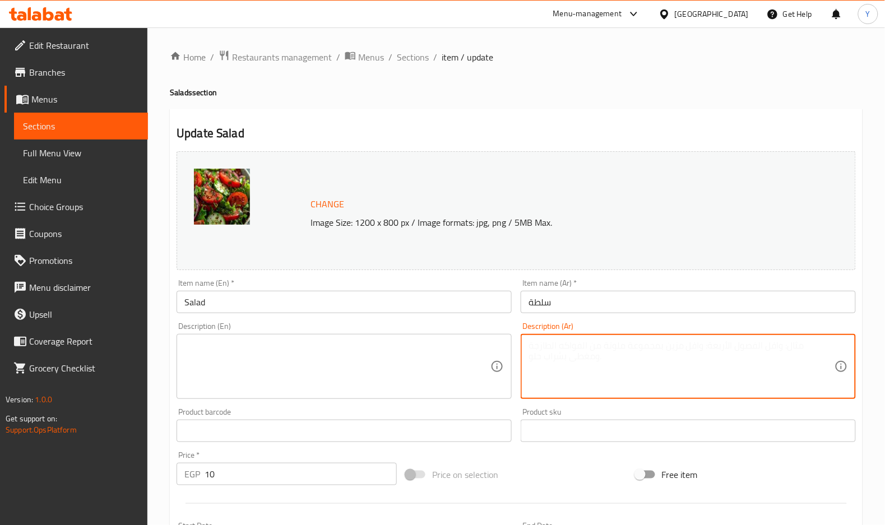
click at [576, 356] on textarea at bounding box center [682, 366] width 306 height 53
type textarea "ٍ"
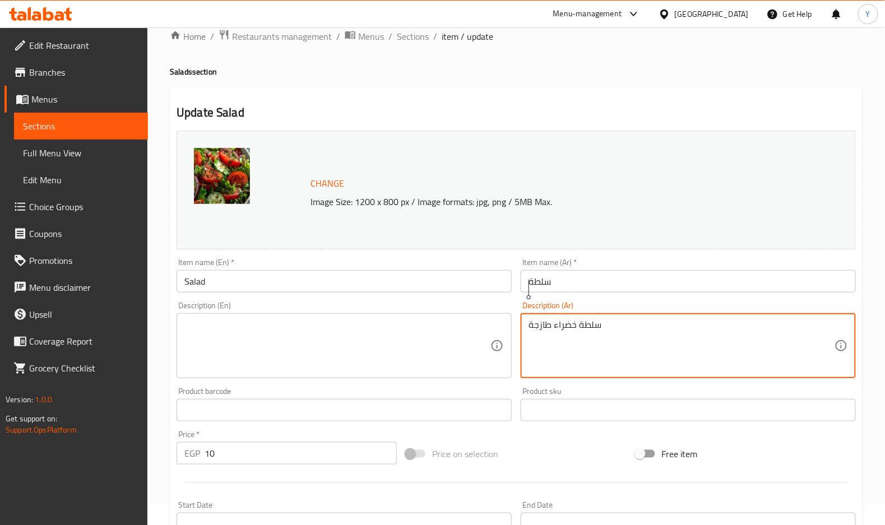
type textarea "سلطة خضراء طازجة"
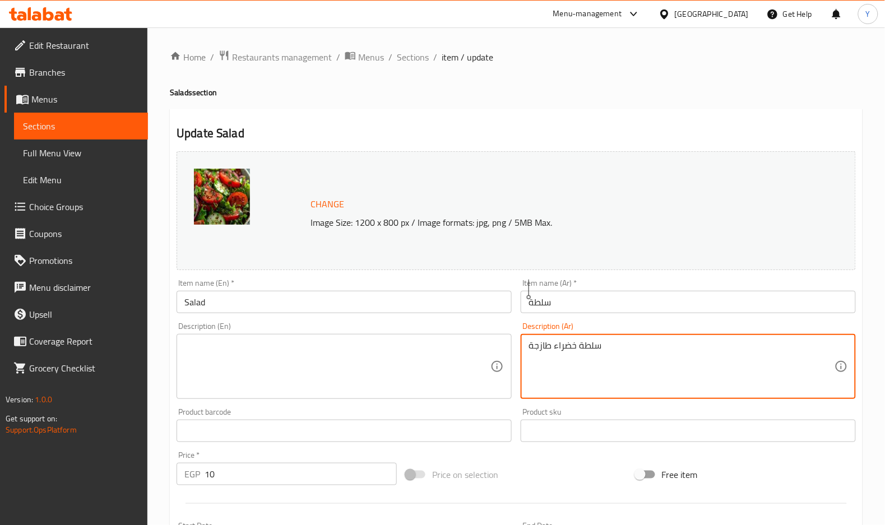
click at [420, 272] on div "Change Image Size: 1200 x 800 px / Image formats: jpg, png / 5MB Max. Item name…" at bounding box center [516, 396] width 688 height 499
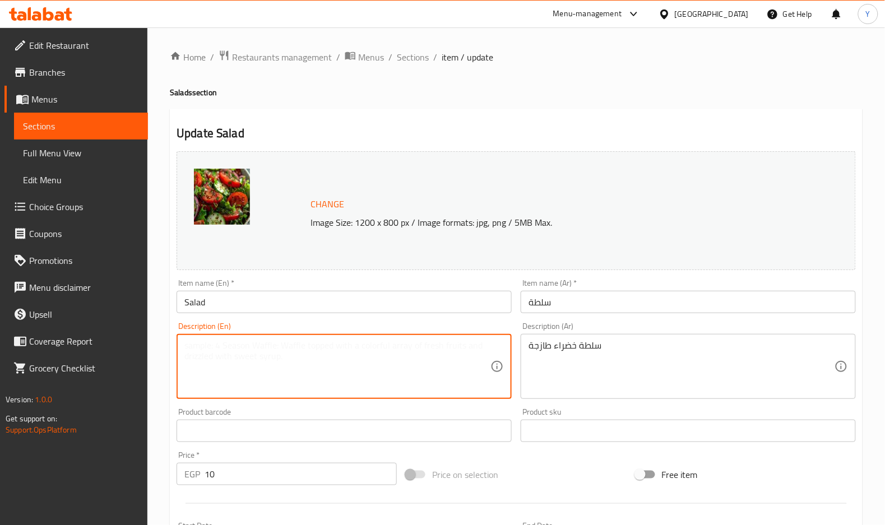
drag, startPoint x: 420, startPoint y: 315, endPoint x: 390, endPoint y: 371, distance: 63.5
click at [390, 371] on textarea at bounding box center [337, 366] width 306 height 53
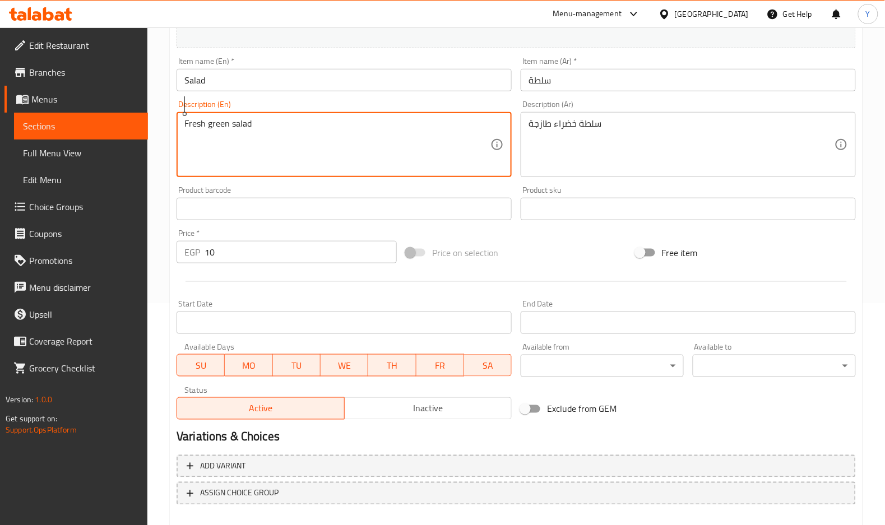
scroll to position [281, 0]
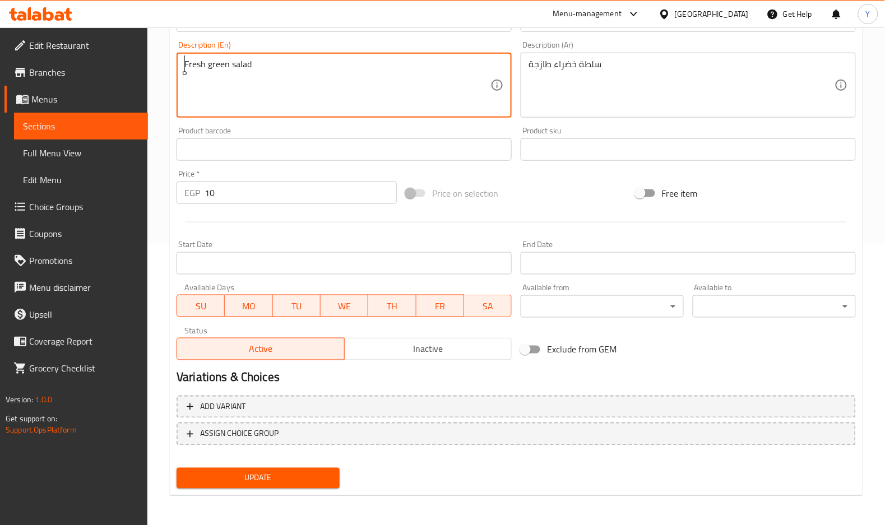
type textarea "Fresh green salad"
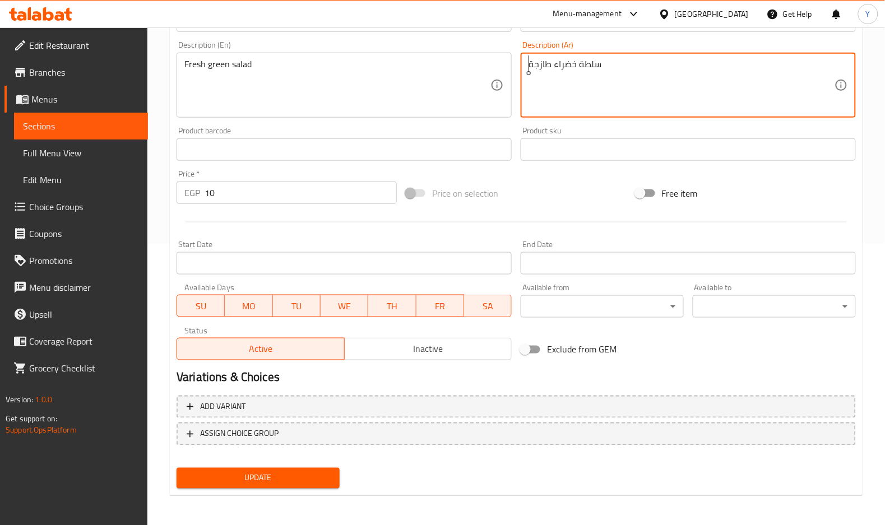
drag, startPoint x: 761, startPoint y: 68, endPoint x: 740, endPoint y: 51, distance: 26.7
click at [740, 51] on div "Description (Ar) سلطة خضراء طازجة Description (Ar)" at bounding box center [688, 79] width 335 height 77
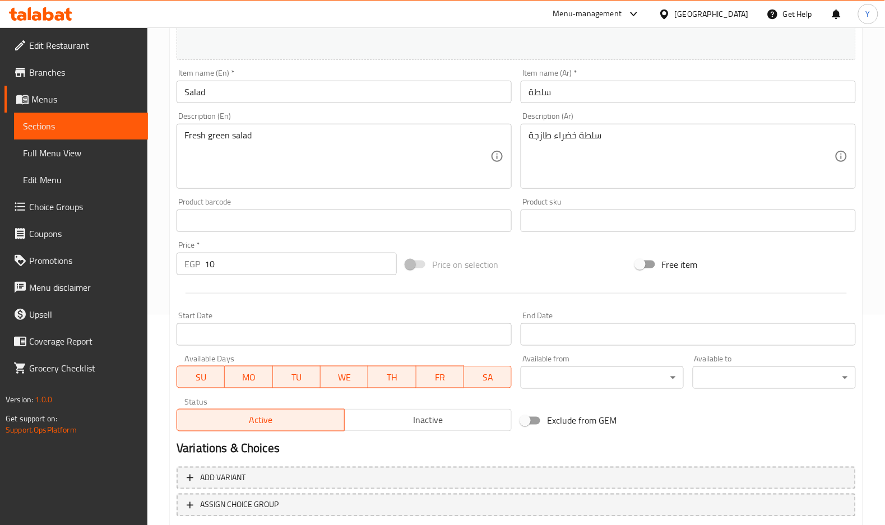
scroll to position [207, 0]
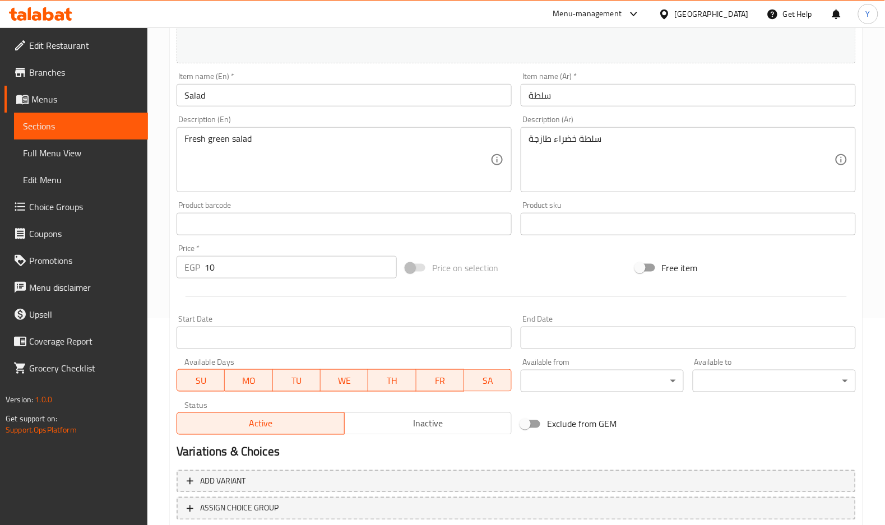
drag, startPoint x: 799, startPoint y: 172, endPoint x: 754, endPoint y: 84, distance: 99.0
click at [754, 84] on div "Item name (Ar)   * سلطة Item name (Ar) *" at bounding box center [688, 89] width 335 height 34
click at [757, 87] on input "سلطة" at bounding box center [688, 95] width 335 height 22
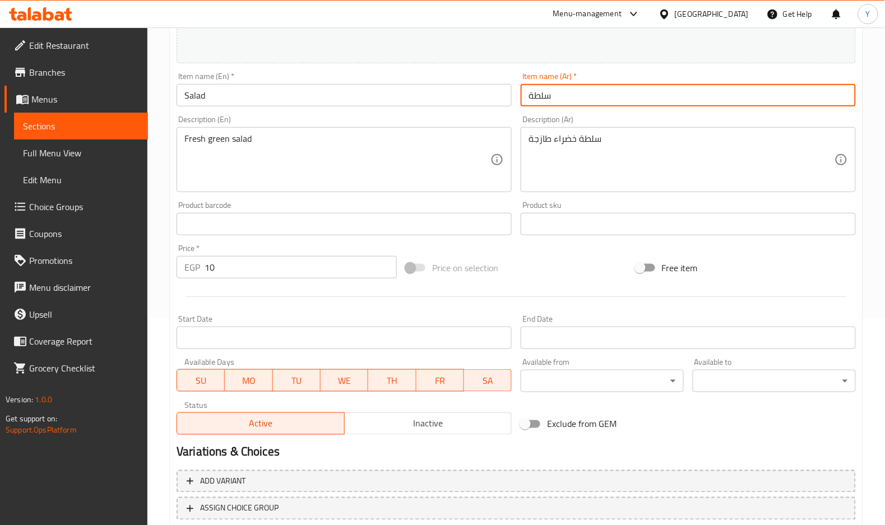
drag, startPoint x: 757, startPoint y: 87, endPoint x: 750, endPoint y: 86, distance: 7.4
drag, startPoint x: 750, startPoint y: 86, endPoint x: 473, endPoint y: 96, distance: 277.1
click at [473, 96] on input "Salad" at bounding box center [344, 95] width 335 height 22
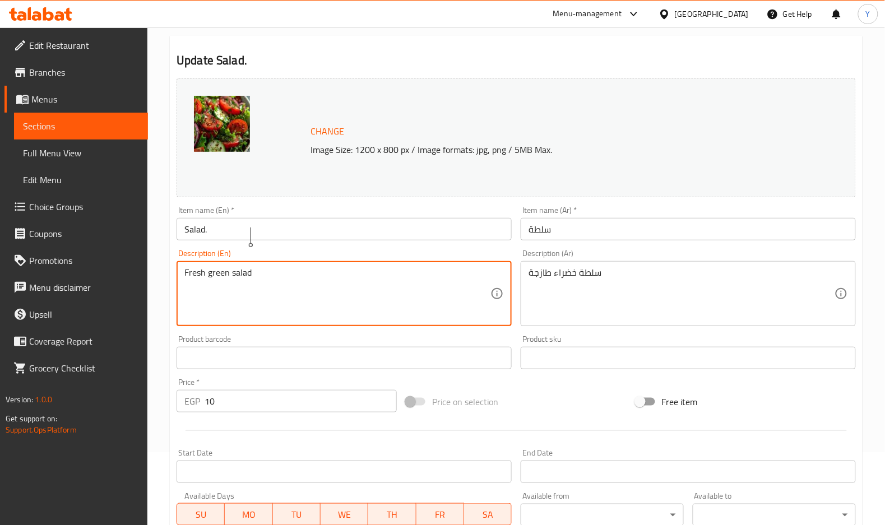
scroll to position [18, 0]
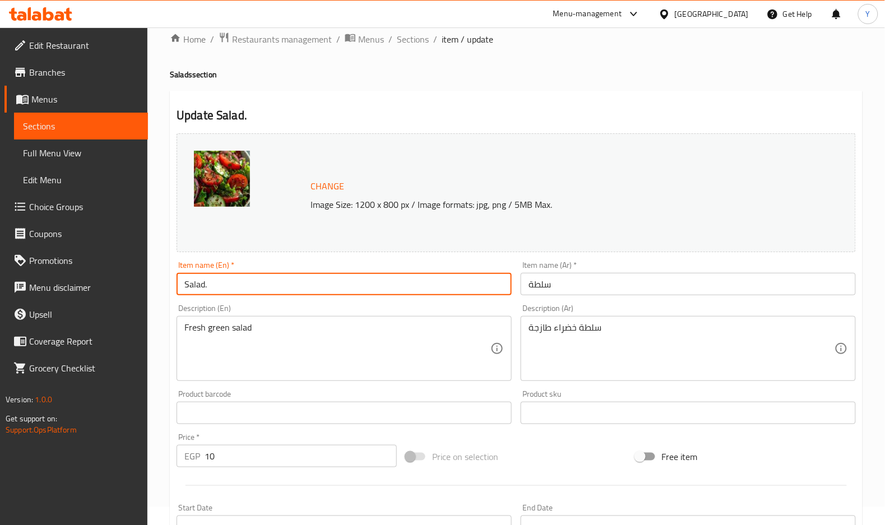
click at [402, 278] on input "Salad." at bounding box center [344, 284] width 335 height 22
type input "Salad"
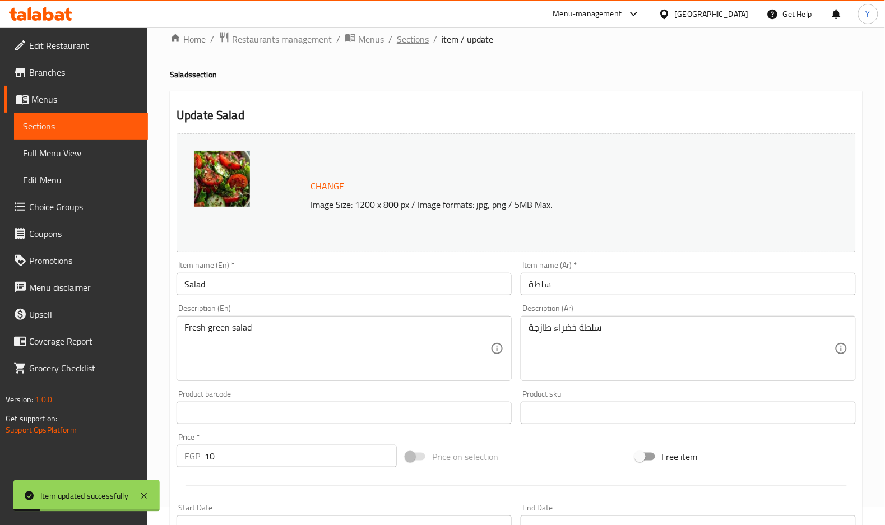
click at [408, 41] on span "Sections" at bounding box center [413, 39] width 32 height 13
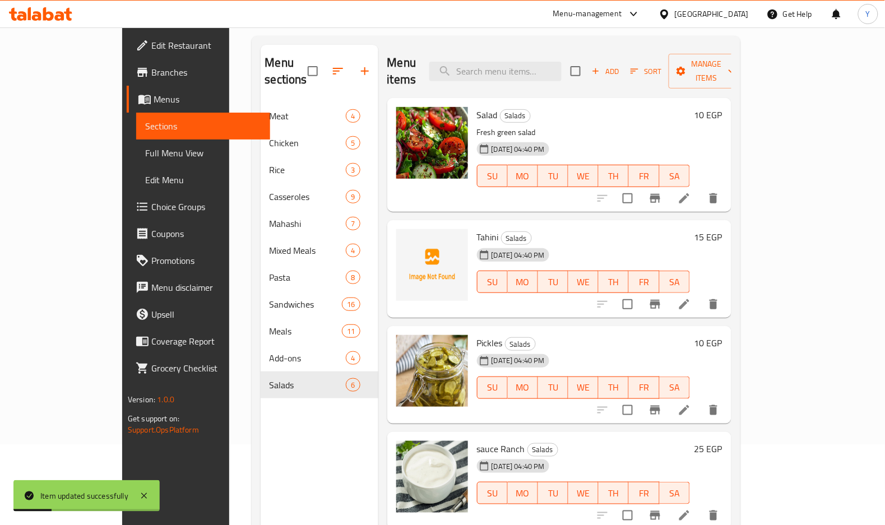
scroll to position [88, 0]
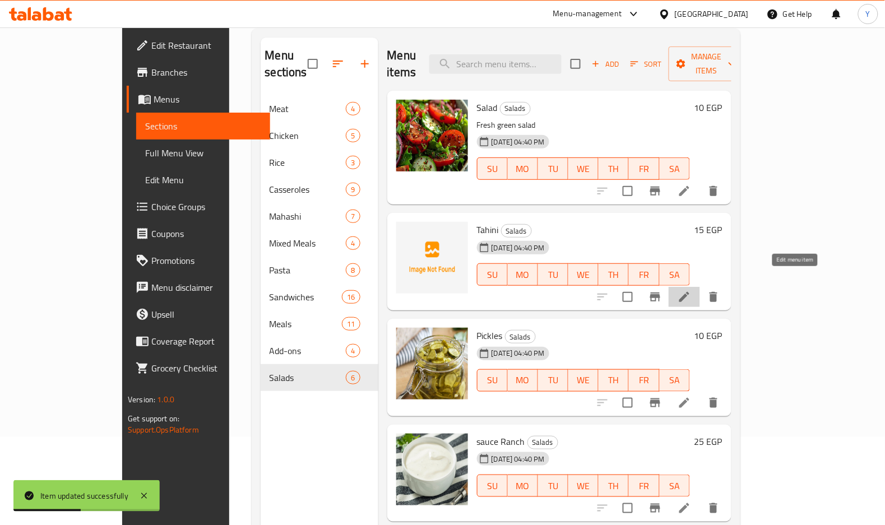
click at [691, 290] on icon at bounding box center [684, 296] width 13 height 13
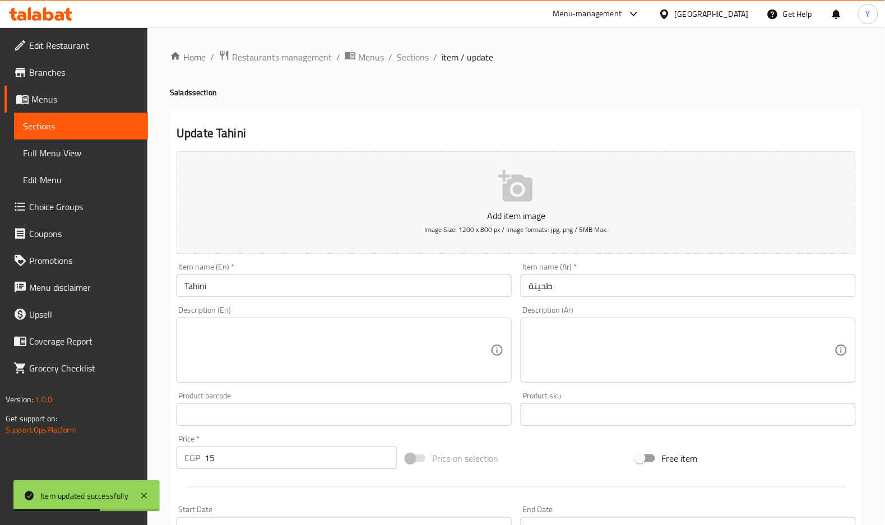
click at [649, 337] on textarea at bounding box center [682, 350] width 306 height 53
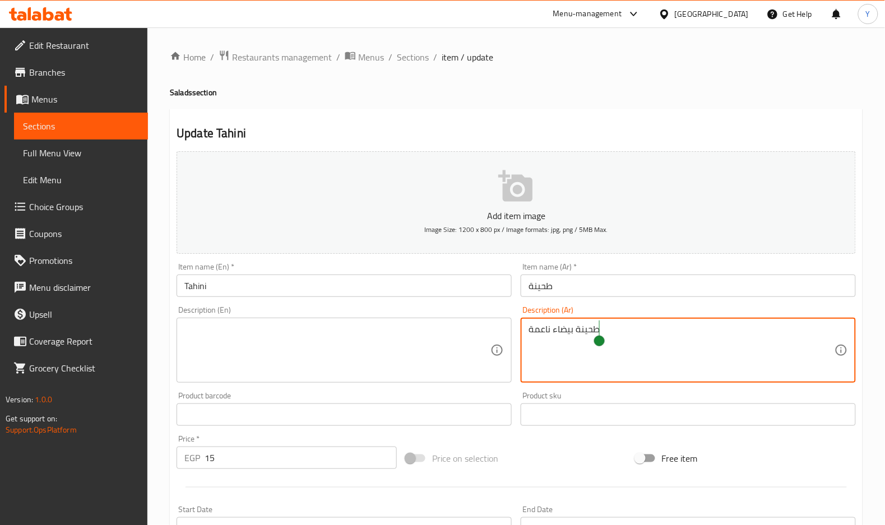
paste textarea ""يتميز بقشرة مقرمشة بنية ذهبية مليئة بمزيج لذيذ من اللحم المفروم المتبل والتواب…"
type textarea "طحينة بيضاء ناعمة"
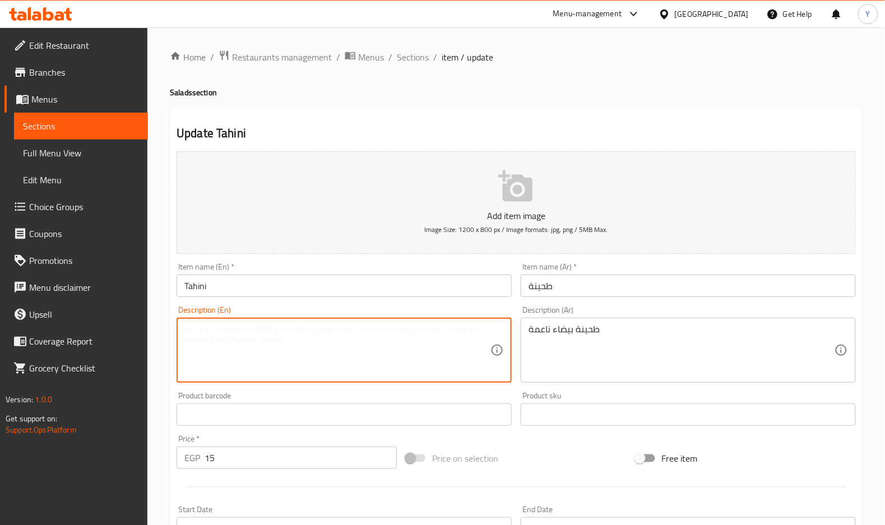
click at [330, 328] on textarea at bounding box center [337, 350] width 306 height 53
paste textarea "fine white tahini"
click at [199, 330] on textarea "fine white tahini" at bounding box center [337, 350] width 306 height 53
click at [191, 327] on textarea "fine white tahini" at bounding box center [337, 350] width 306 height 53
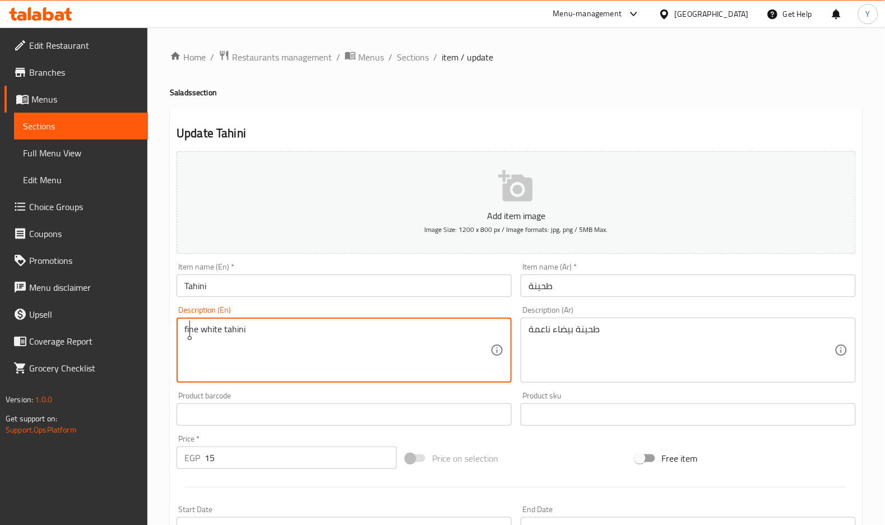
click at [191, 327] on textarea "fine white tahini" at bounding box center [337, 350] width 306 height 53
drag, startPoint x: 190, startPoint y: 332, endPoint x: 183, endPoint y: 330, distance: 7.5
click at [183, 330] on div "smooth white tahini Description (En)" at bounding box center [344, 350] width 335 height 65
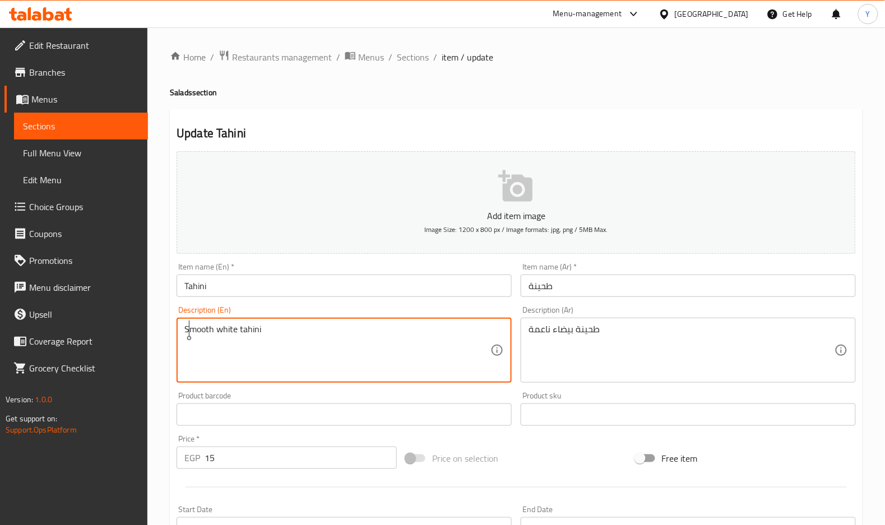
type textarea "Smooth white tahini"
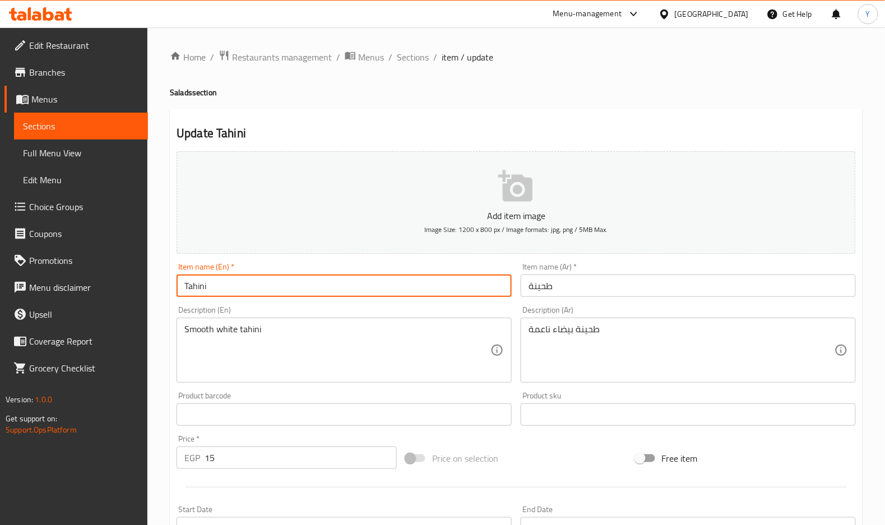
click at [238, 292] on input "Tahini" at bounding box center [344, 286] width 335 height 22
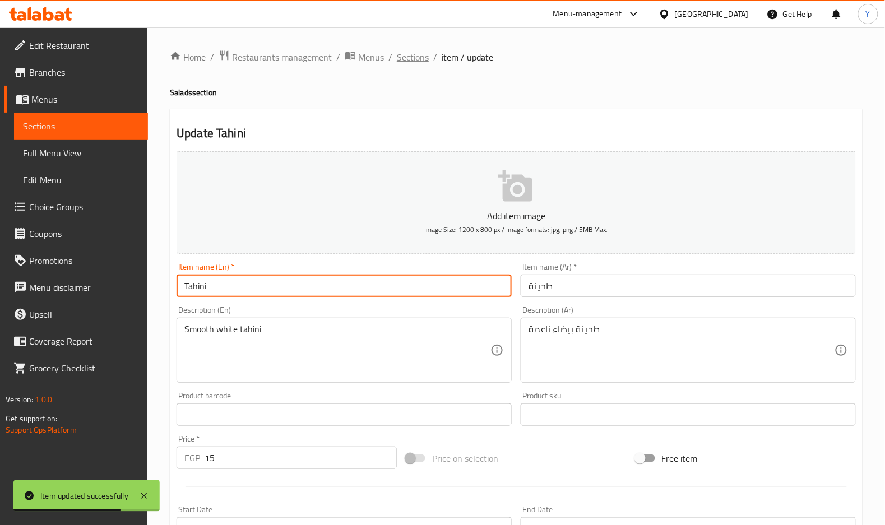
click at [425, 61] on span "Sections" at bounding box center [413, 56] width 32 height 13
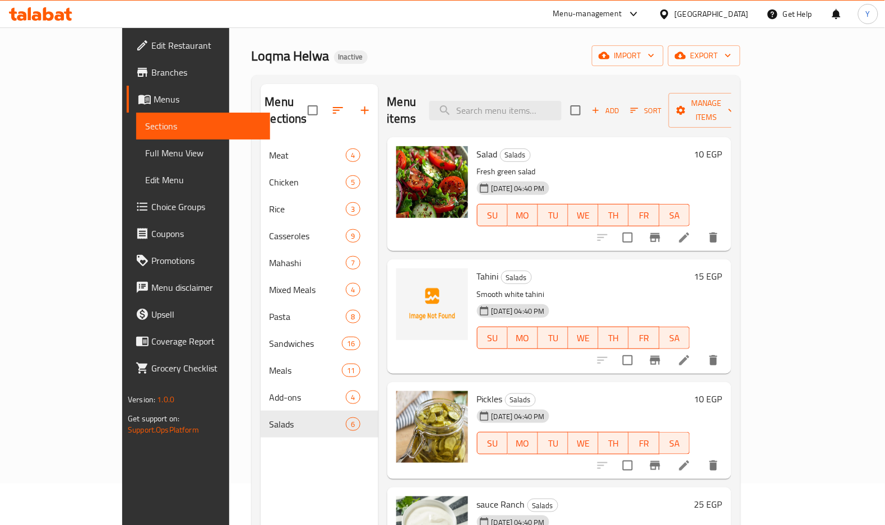
scroll to position [157, 0]
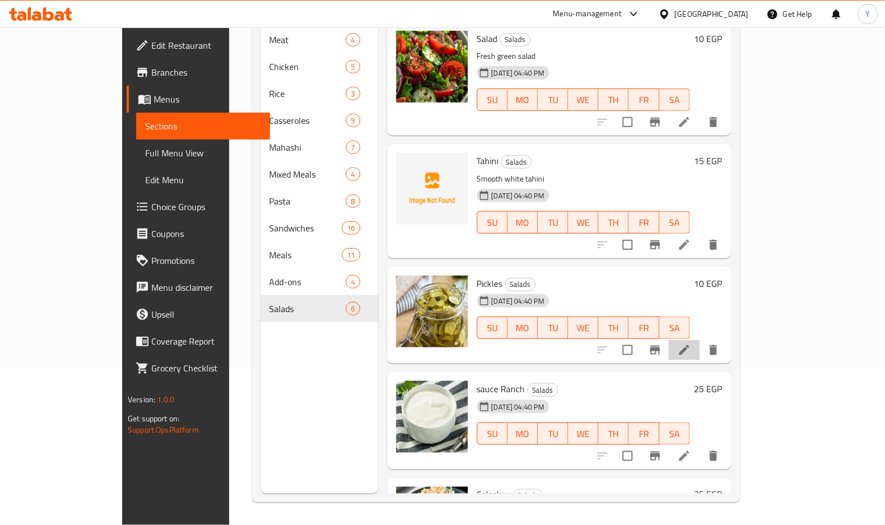
click at [691, 344] on icon at bounding box center [684, 350] width 13 height 13
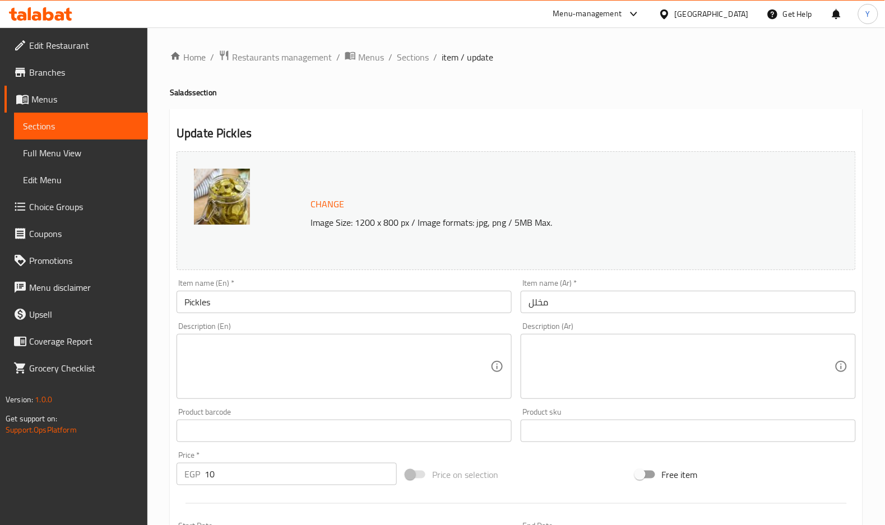
click at [721, 376] on textarea at bounding box center [682, 366] width 306 height 53
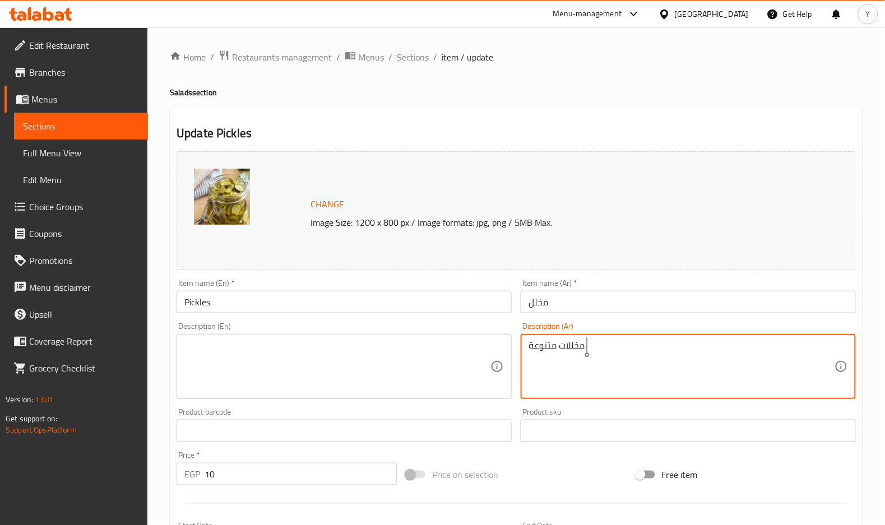
click at [721, 376] on textarea "مخللات متنوعة" at bounding box center [682, 366] width 306 height 53
type textarea "مخللات متنوعة"
click at [379, 366] on textarea at bounding box center [337, 366] width 306 height 53
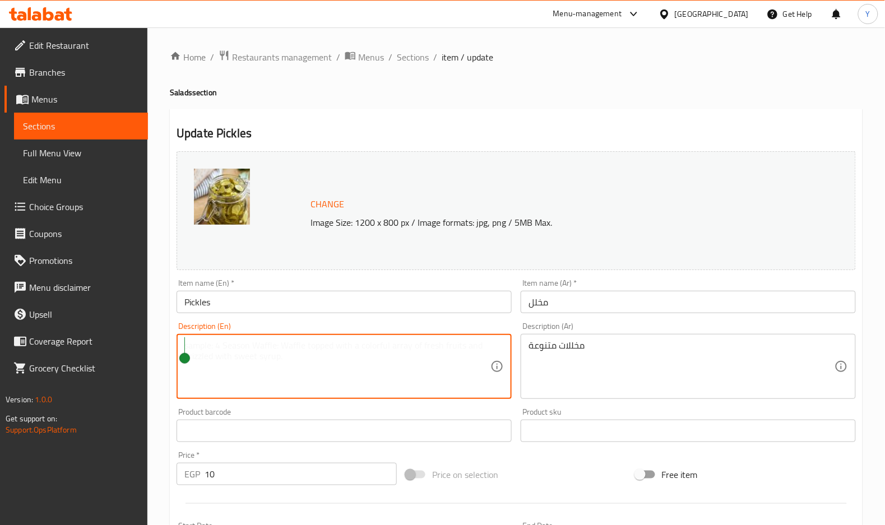
paste textarea "Various pickles"
click at [369, 343] on textarea "Various pickles" at bounding box center [337, 366] width 306 height 53
paste textarea "Various pickles"
type textarea "Various pickles"
click at [363, 297] on input "Pickles" at bounding box center [344, 302] width 335 height 22
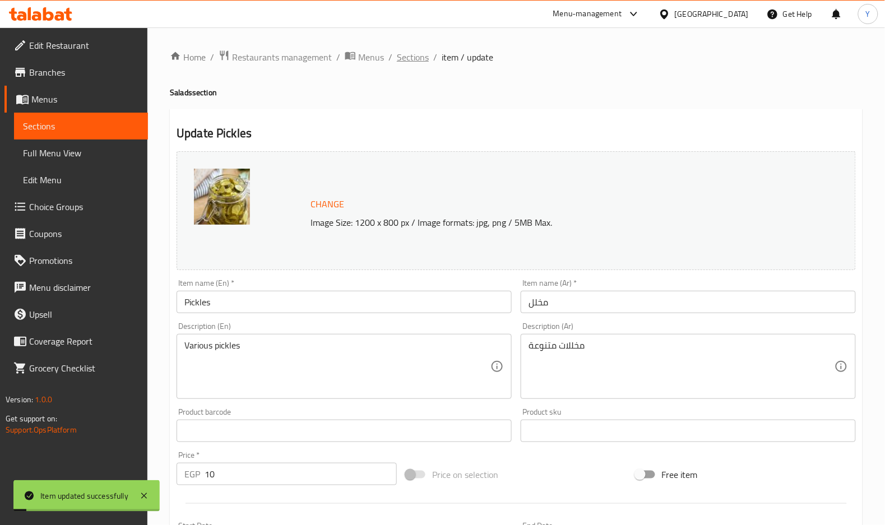
click at [406, 63] on span "Sections" at bounding box center [413, 56] width 32 height 13
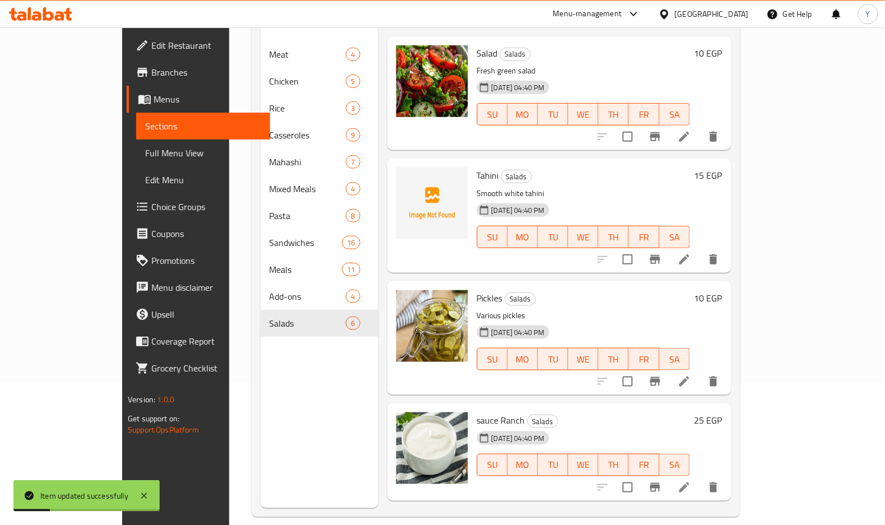
scroll to position [1, 0]
drag, startPoint x: 841, startPoint y: 252, endPoint x: 848, endPoint y: 245, distance: 9.1
click at [731, 266] on div "Menu items Add Sort Manage items Salad Salads Fresh green salad [DATE] 04:40 PM…" at bounding box center [554, 245] width 353 height 525
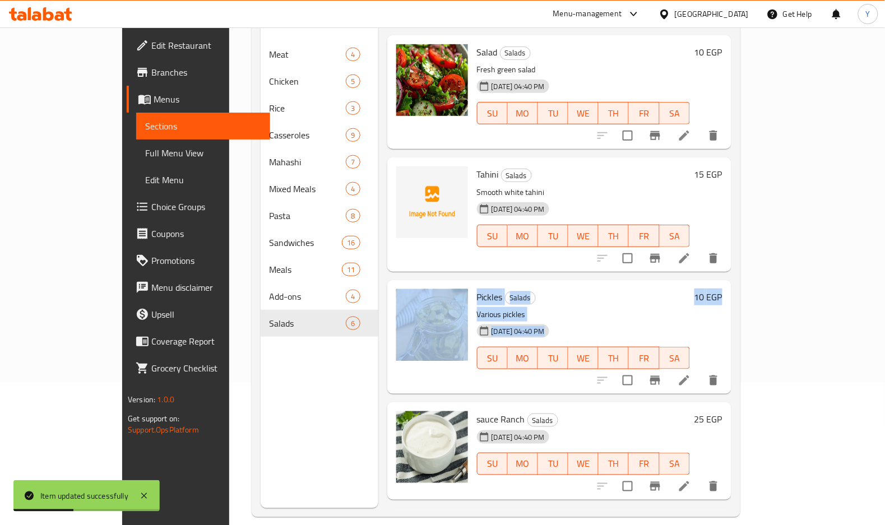
scroll to position [120, 0]
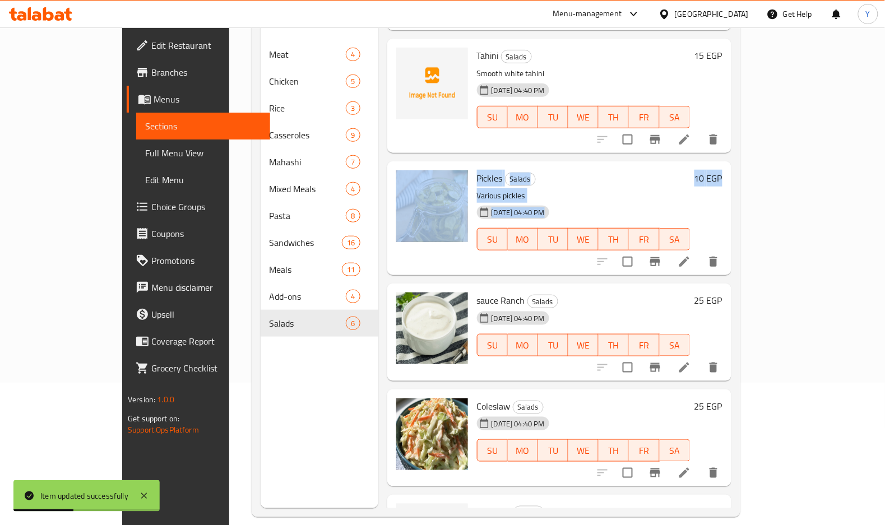
click at [694, 233] on div "Pickles Salads Various pickles [DATE] 04:40 PM SU MO TU WE TH FR SA" at bounding box center [584, 218] width 222 height 105
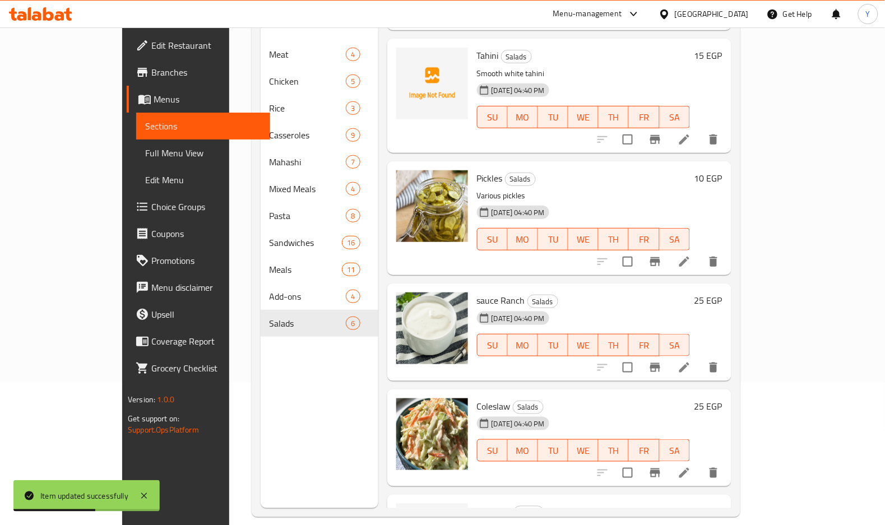
click at [688, 293] on h6 "sauce Ranch Salads" at bounding box center [583, 301] width 213 height 16
click at [691, 361] on icon at bounding box center [684, 367] width 13 height 13
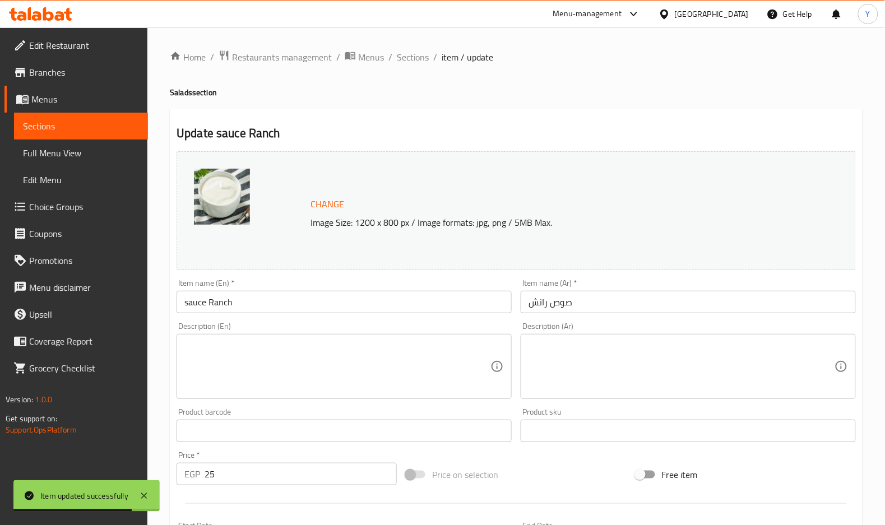
click at [575, 358] on textarea at bounding box center [682, 366] width 306 height 53
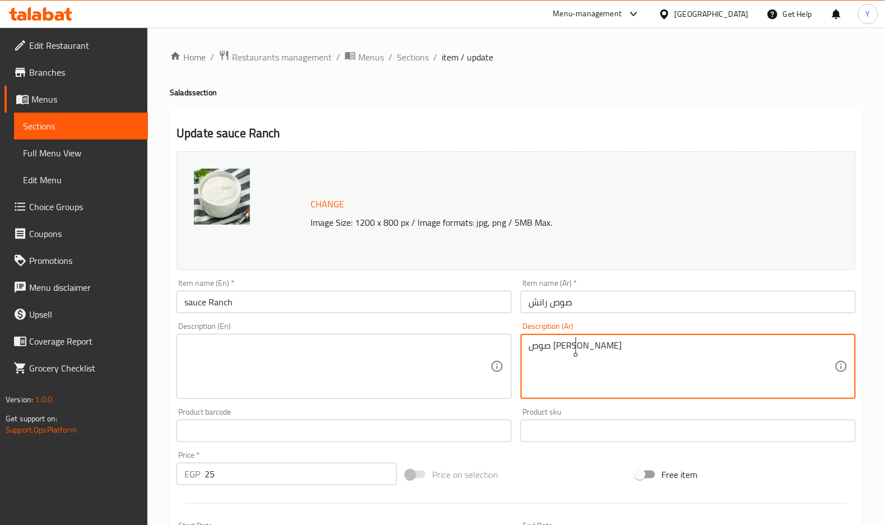
click at [575, 358] on textarea "صوص [PERSON_NAME]" at bounding box center [682, 366] width 306 height 53
click at [575, 358] on lpop-circle at bounding box center [575, 355] width 5 height 5
drag, startPoint x: 575, startPoint y: 358, endPoint x: 559, endPoint y: 353, distance: 16.3
click at [559, 353] on textarea "صوص [PERSON_NAME]" at bounding box center [682, 366] width 306 height 53
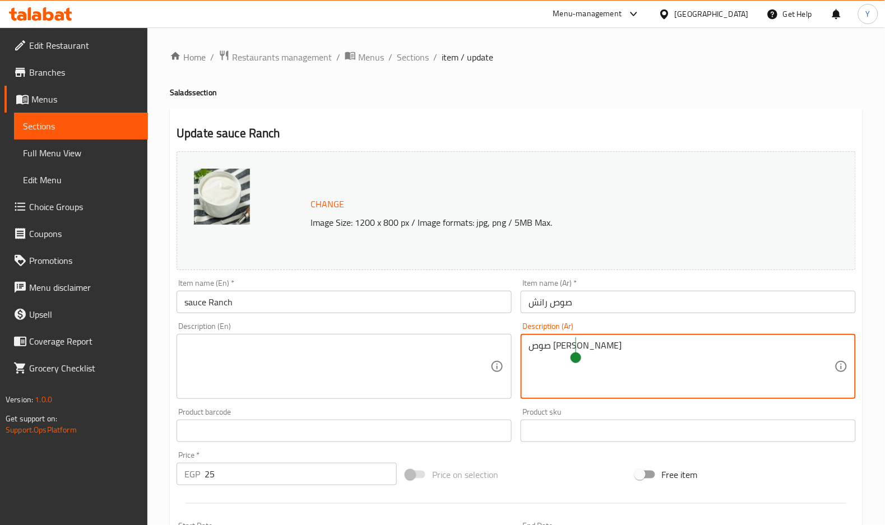
click at [559, 353] on textarea "صوص [PERSON_NAME]" at bounding box center [682, 366] width 306 height 53
type textarea "صوص [PERSON_NAME]"
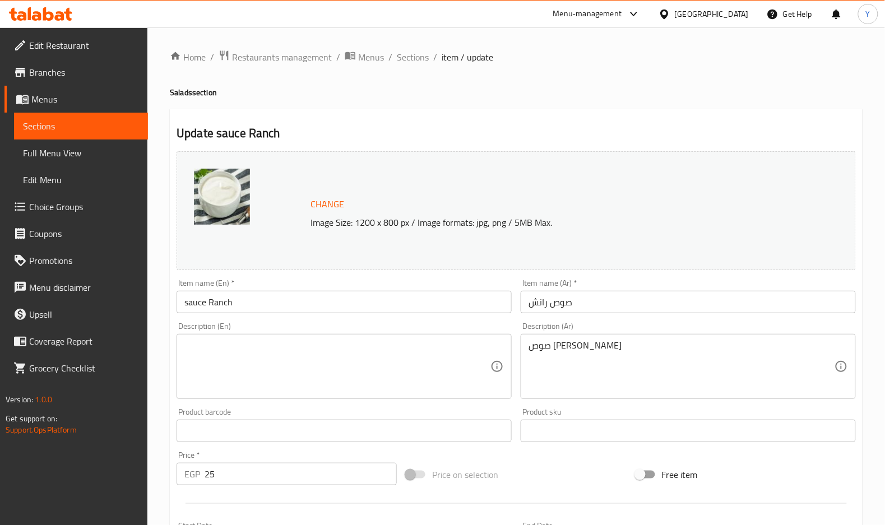
click at [214, 339] on div "Description (En)" at bounding box center [344, 366] width 335 height 65
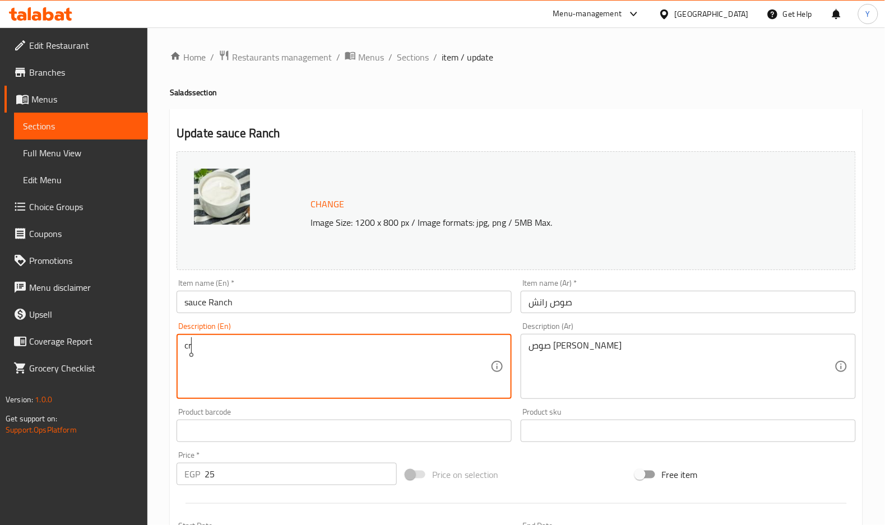
type textarea "c"
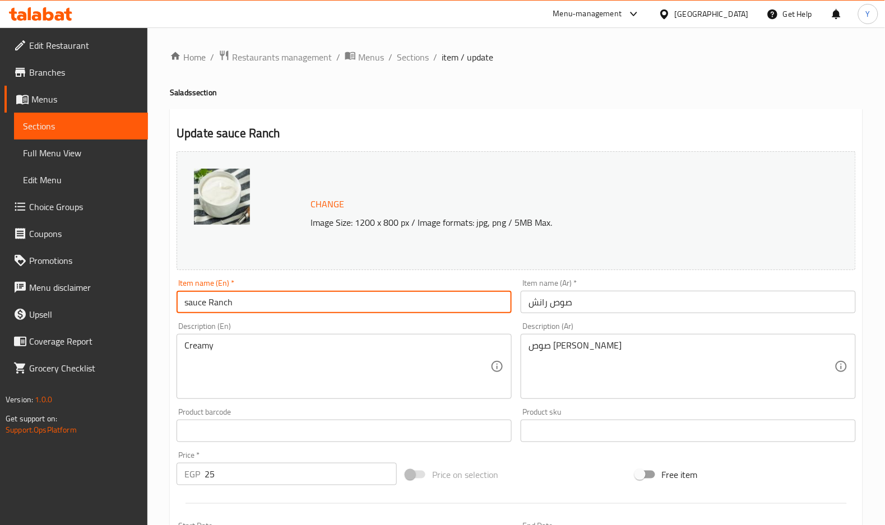
click at [203, 308] on input "sauce Ranch" at bounding box center [344, 302] width 335 height 22
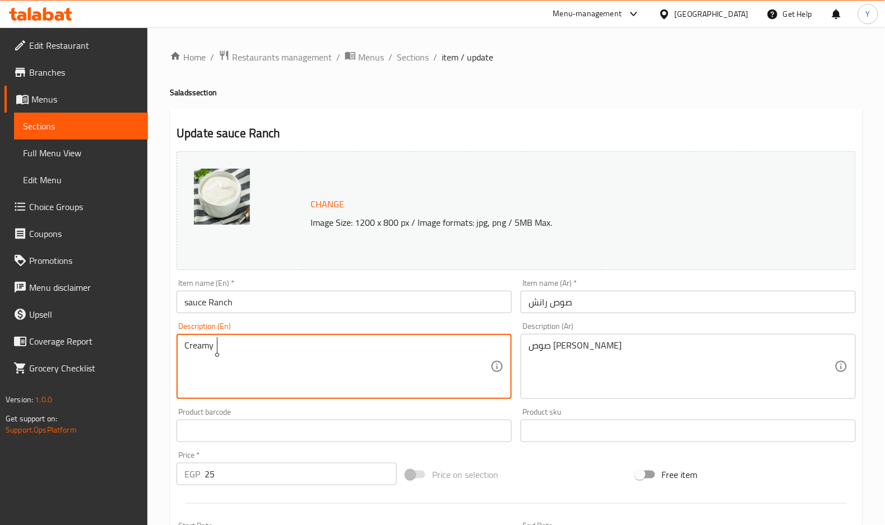
paste textarea "sauce Ranch"
click at [242, 342] on textarea "Creamy sauce Ranch" at bounding box center [337, 366] width 306 height 53
type textarea "Creamy sauce ranch"
click at [292, 300] on input "sauce Ranch" at bounding box center [344, 302] width 335 height 22
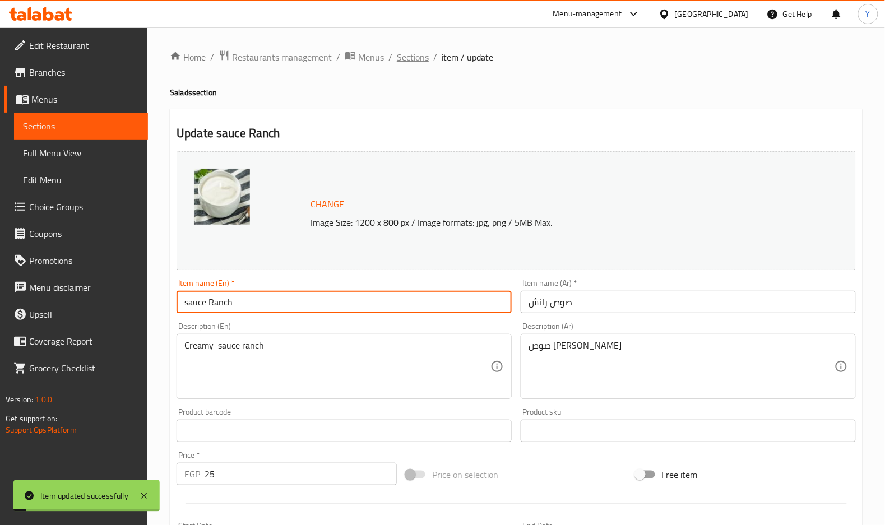
click at [399, 64] on span "Sections" at bounding box center [413, 56] width 32 height 13
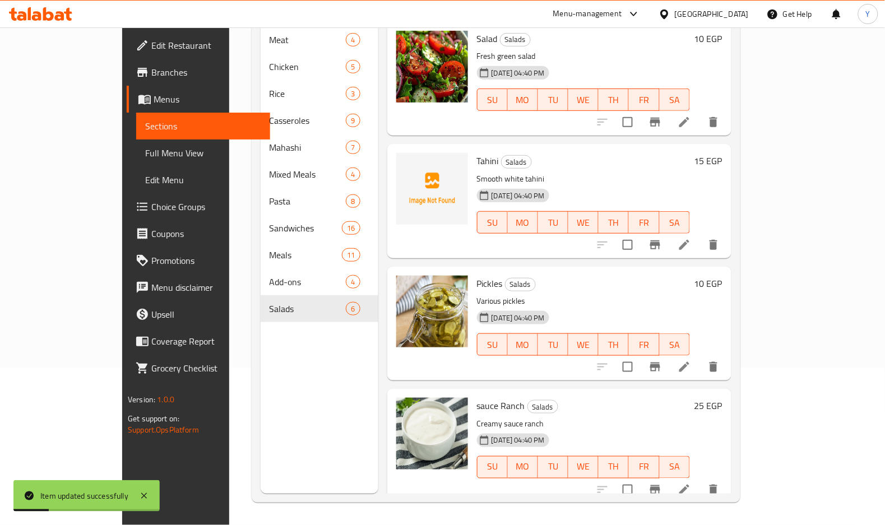
scroll to position [203, 0]
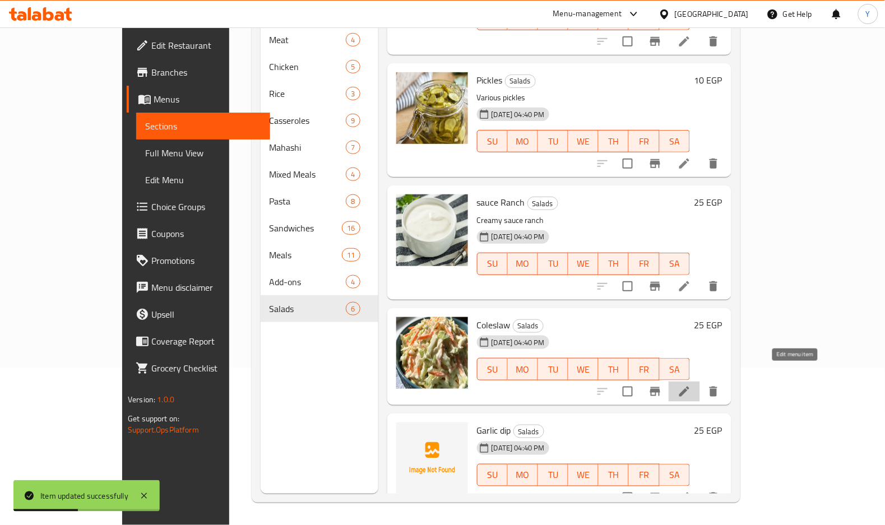
click at [691, 385] on icon at bounding box center [684, 391] width 13 height 13
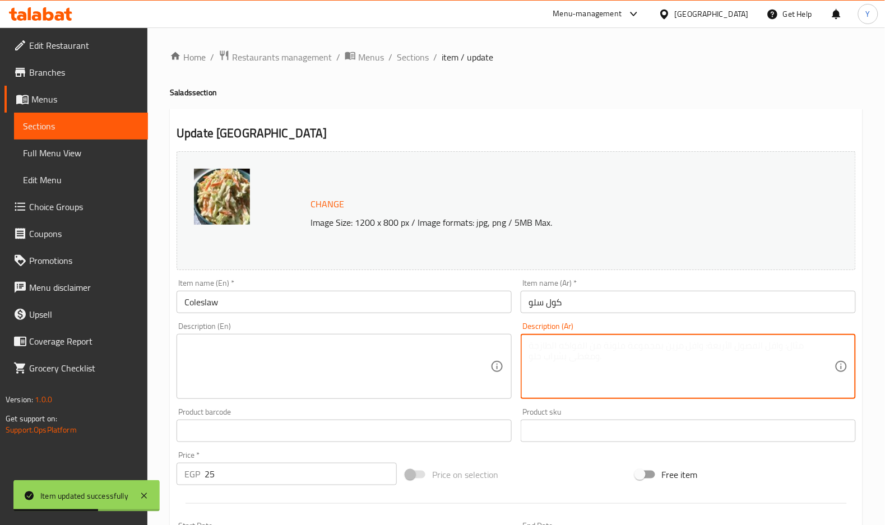
click at [641, 367] on textarea at bounding box center [682, 366] width 306 height 53
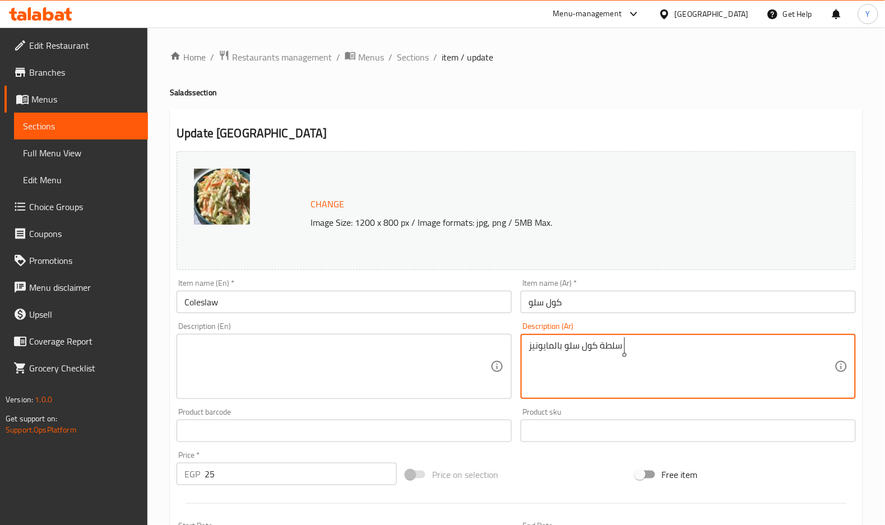
click at [643, 369] on textarea "سلطة كول سلو بالمايونيز" at bounding box center [682, 366] width 306 height 53
click at [633, 345] on textarea "سلطة كول سلو بالمايونيز" at bounding box center [682, 366] width 306 height 53
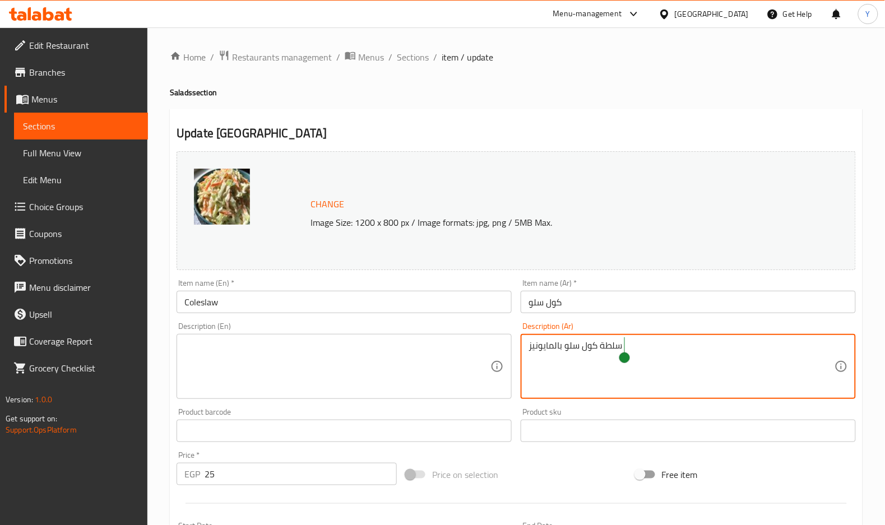
click at [633, 345] on textarea "سلطة كول سلو بالمايونيز" at bounding box center [682, 366] width 306 height 53
type textarea "سلطة كول سلو بالمايونيز"
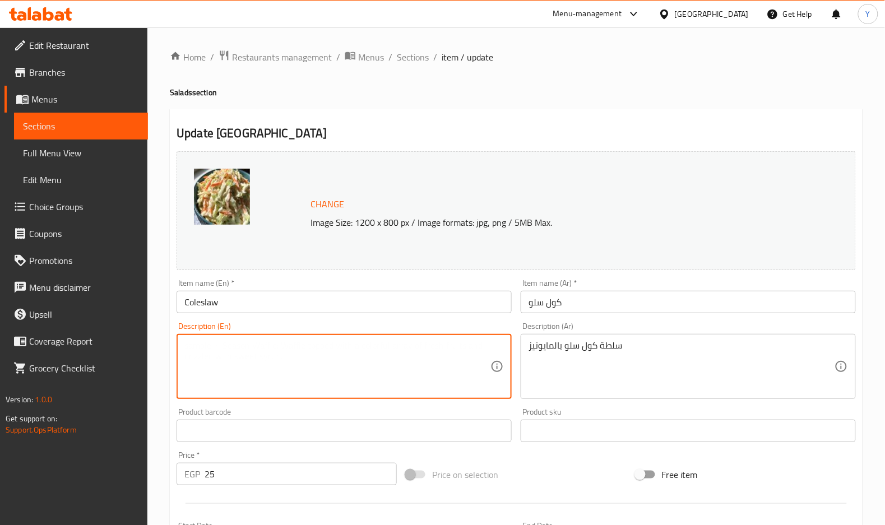
click at [381, 349] on textarea at bounding box center [337, 366] width 306 height 53
paste textarea "Coleslaw with Mayonnaise"
click at [219, 341] on textarea "Coleslaw with Mayonnaise" at bounding box center [337, 366] width 306 height 53
type textarea "Coleslaw salad with Mayonnaise"
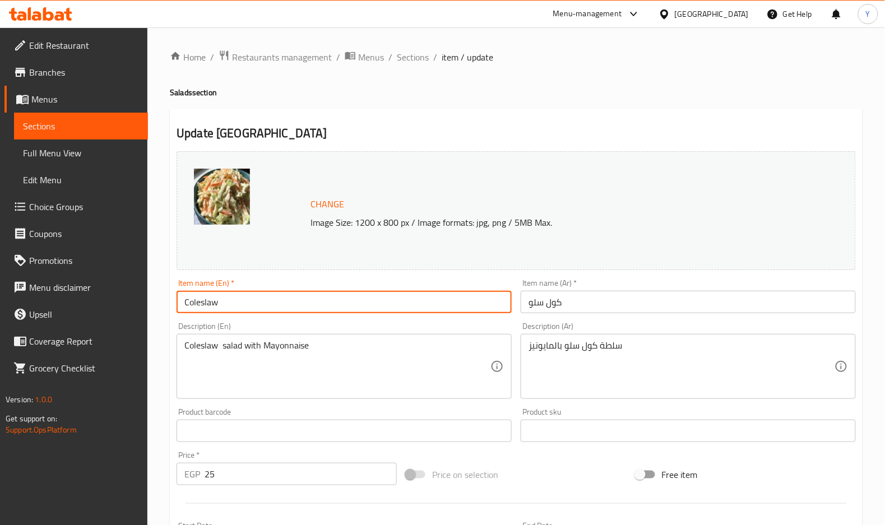
click at [283, 299] on input "Coleslaw" at bounding box center [344, 302] width 335 height 22
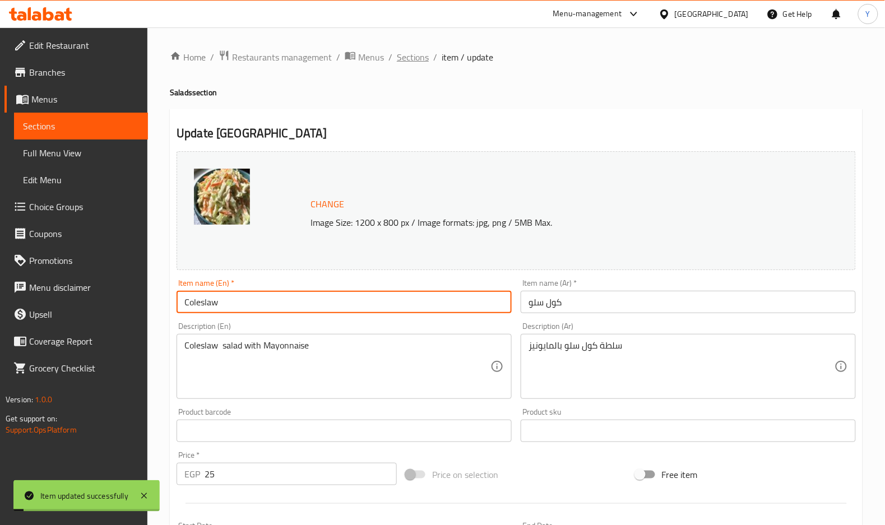
click at [418, 52] on span "Sections" at bounding box center [413, 56] width 32 height 13
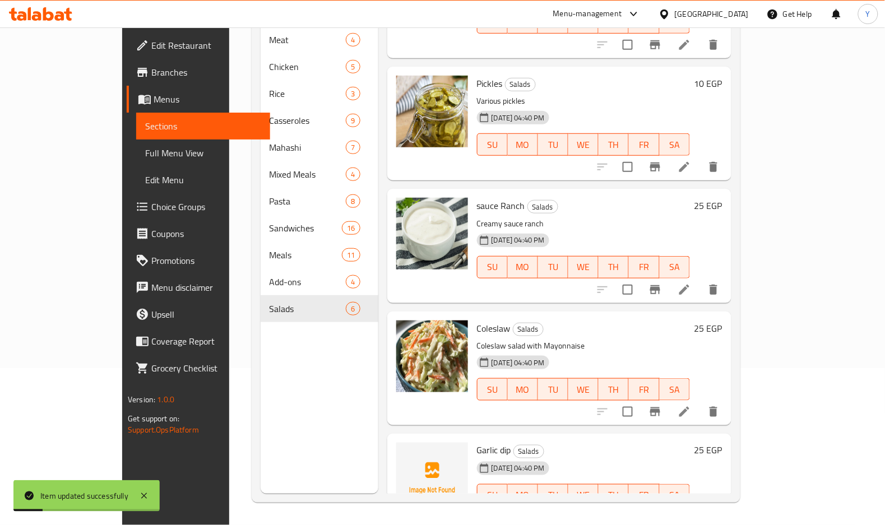
scroll to position [220, 0]
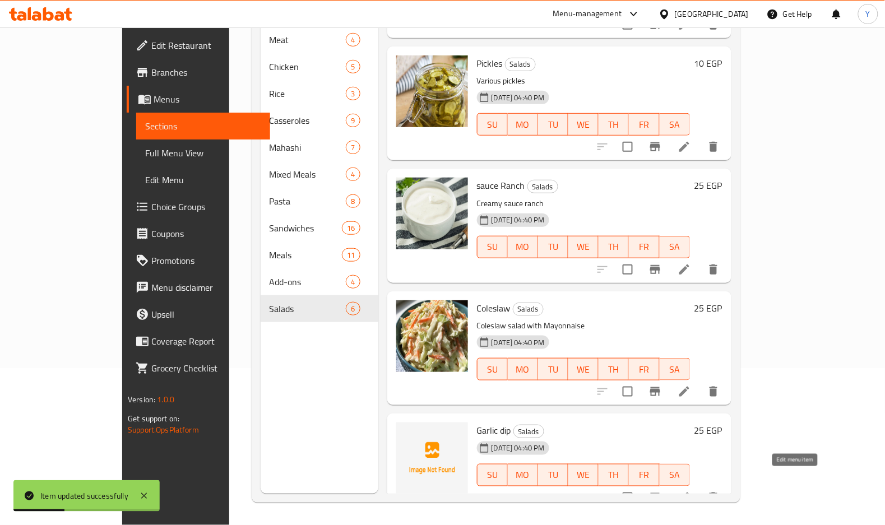
click at [691, 491] on icon at bounding box center [684, 497] width 13 height 13
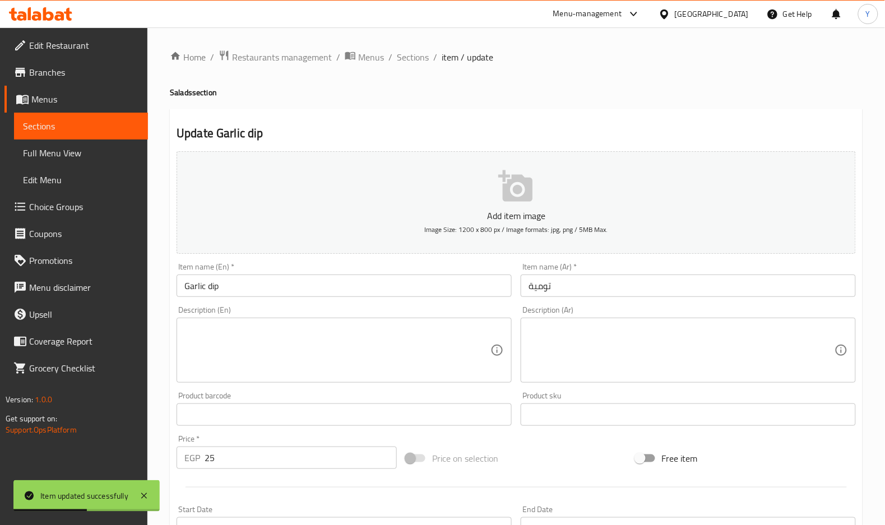
click at [669, 354] on textarea at bounding box center [682, 350] width 306 height 53
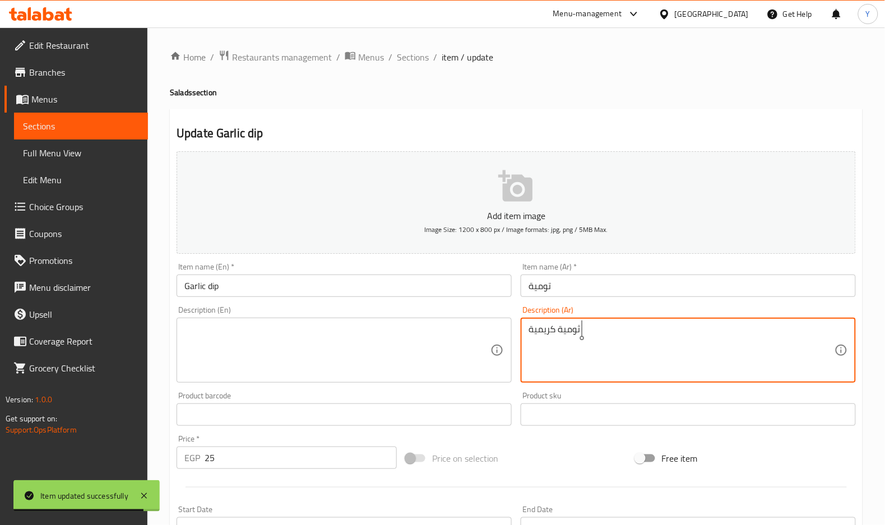
type textarea "ثومية كريمية"
click at [474, 313] on div "Description (En) Description (En)" at bounding box center [344, 344] width 335 height 77
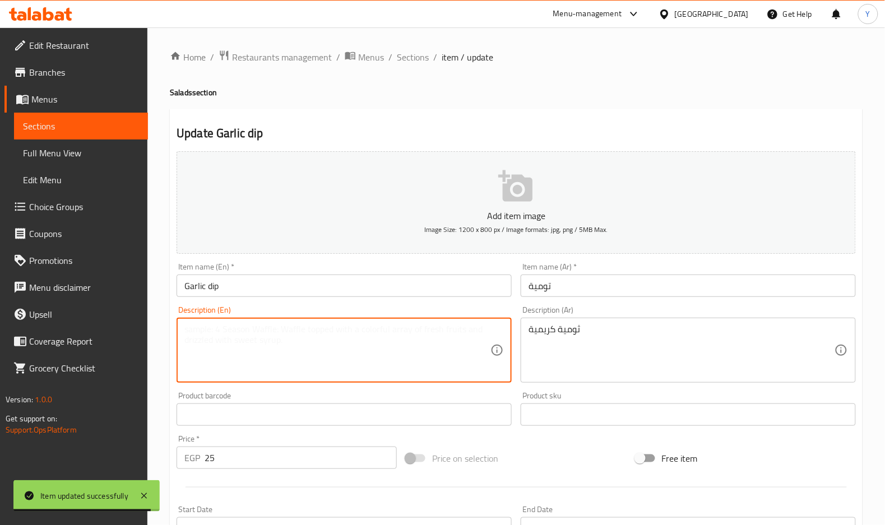
click at [471, 327] on textarea at bounding box center [337, 350] width 306 height 53
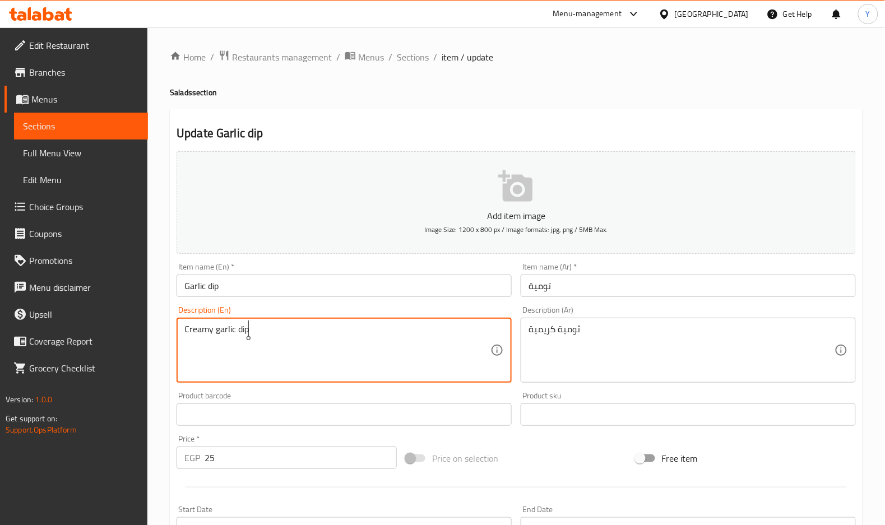
type textarea "Creamy garlic dip"
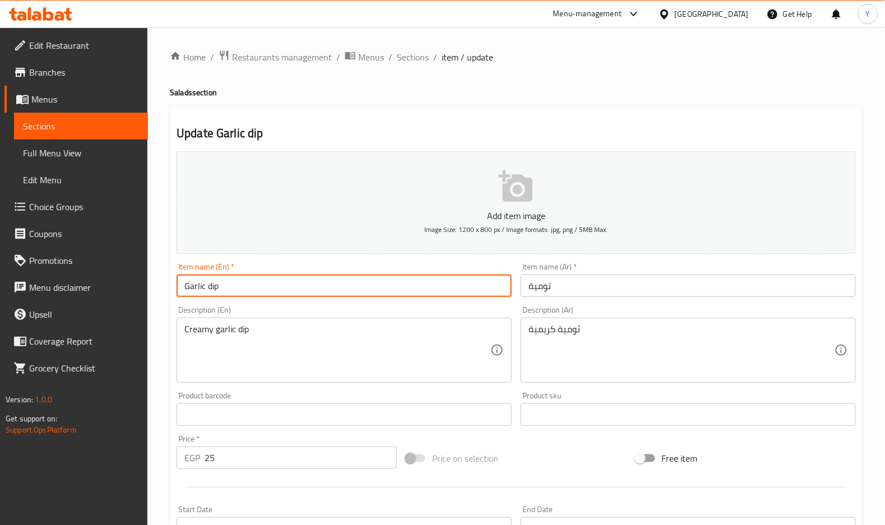
click at [453, 297] on input "Garlic dip" at bounding box center [344, 286] width 335 height 22
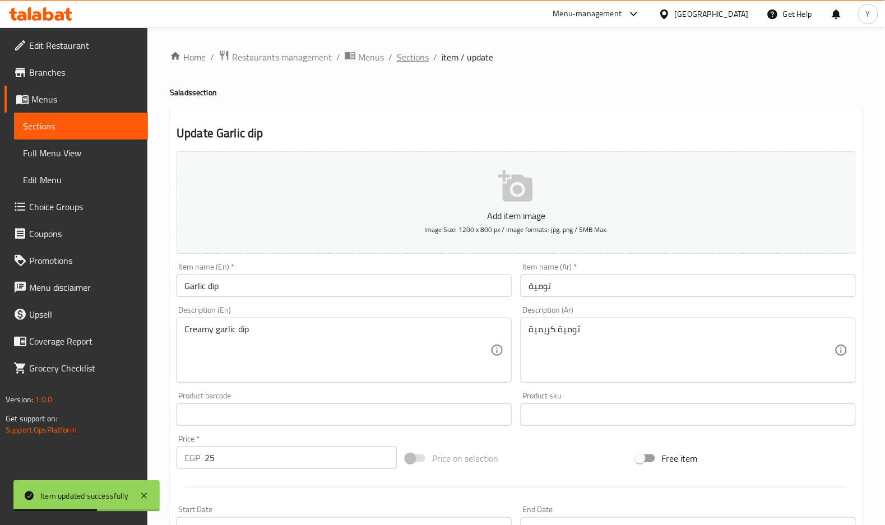
click at [419, 54] on span "Sections" at bounding box center [413, 56] width 32 height 13
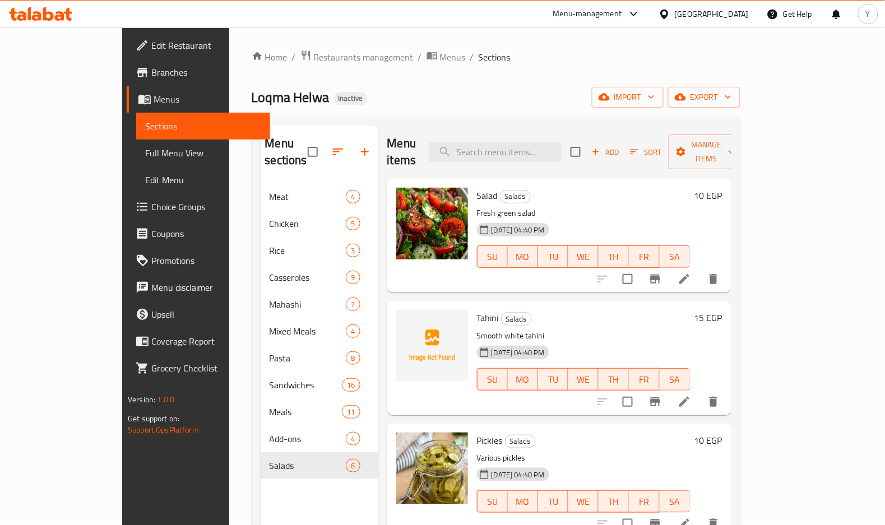
click at [677, 305] on div "Tahini Salads Smooth white tahini [DATE] 04:40 PM SU MO TU WE TH FR SA" at bounding box center [584, 357] width 222 height 105
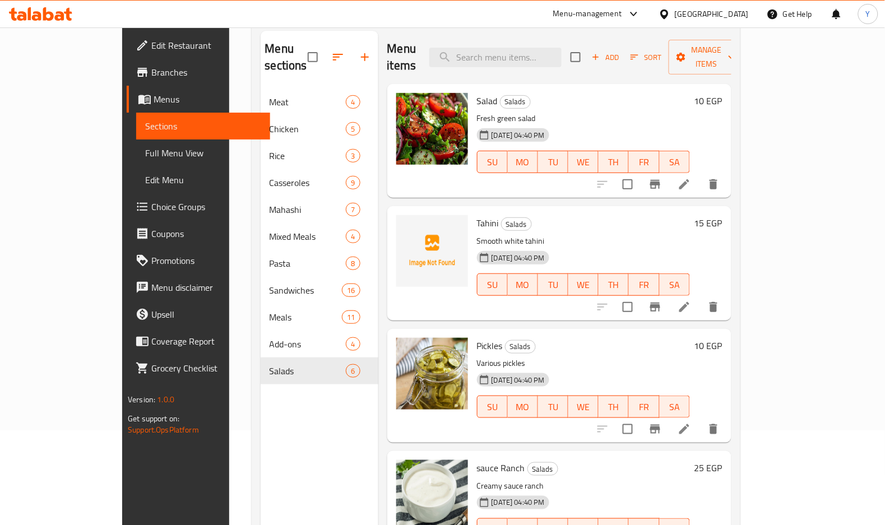
scroll to position [101, 0]
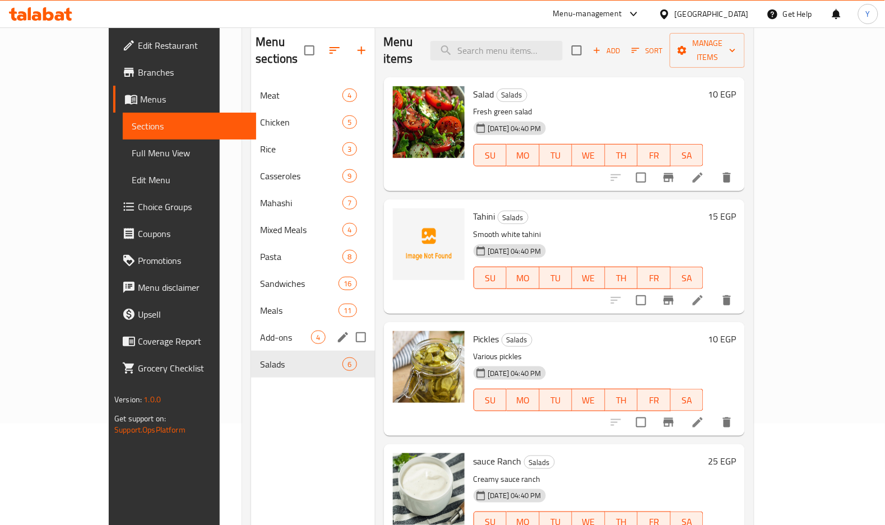
click at [255, 331] on div "Add-ons 4" at bounding box center [312, 337] width 123 height 27
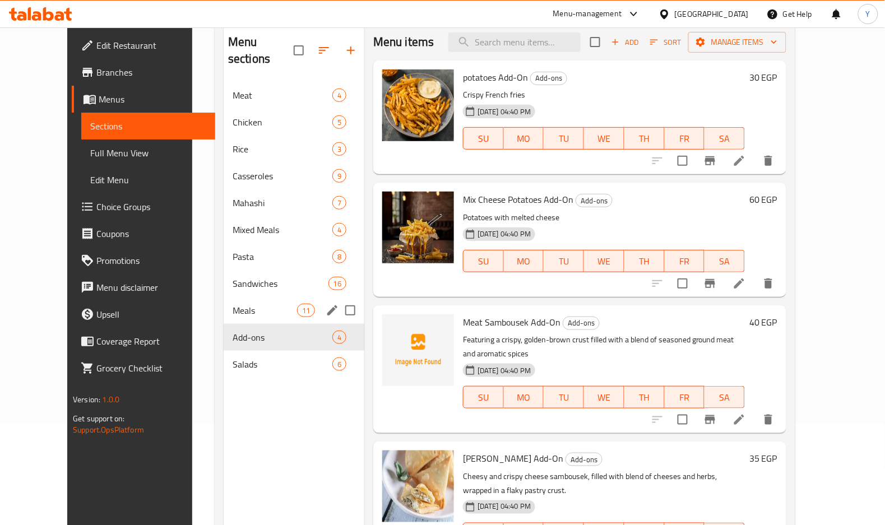
click at [255, 304] on span "Meals" at bounding box center [265, 310] width 64 height 13
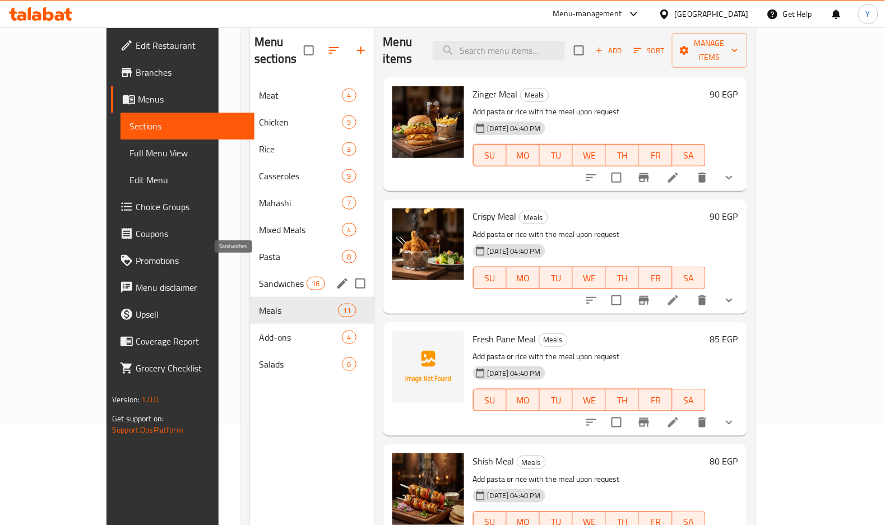
click at [259, 277] on span "Sandwiches" at bounding box center [283, 283] width 48 height 13
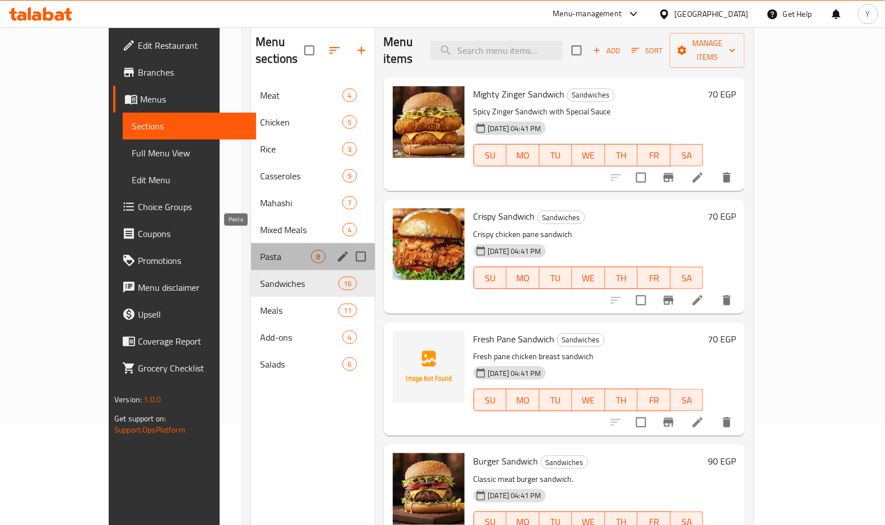
click at [260, 250] on span "Pasta" at bounding box center [285, 256] width 51 height 13
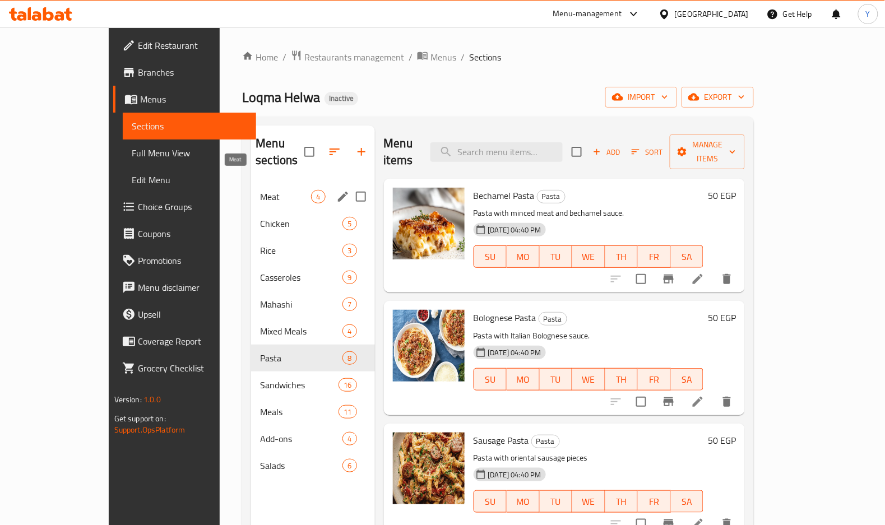
click at [260, 190] on span "Meat" at bounding box center [285, 196] width 51 height 13
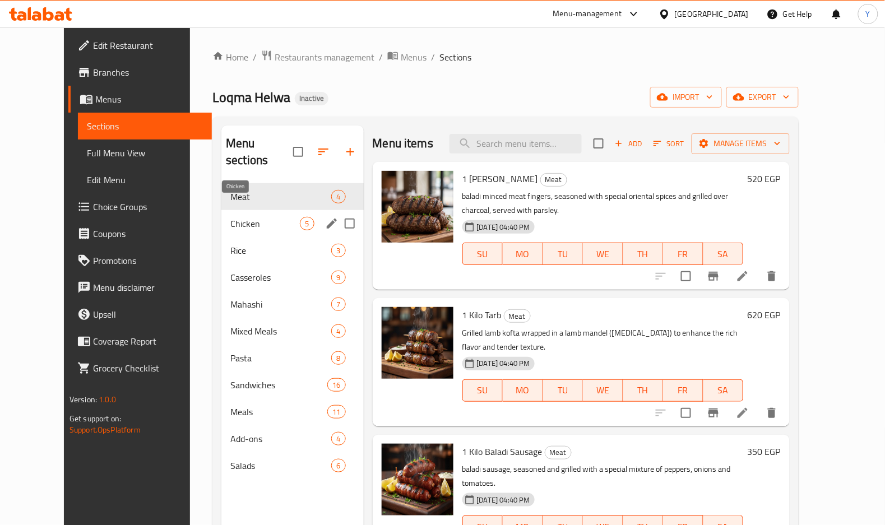
click at [248, 217] on span "Chicken" at bounding box center [265, 223] width 70 height 13
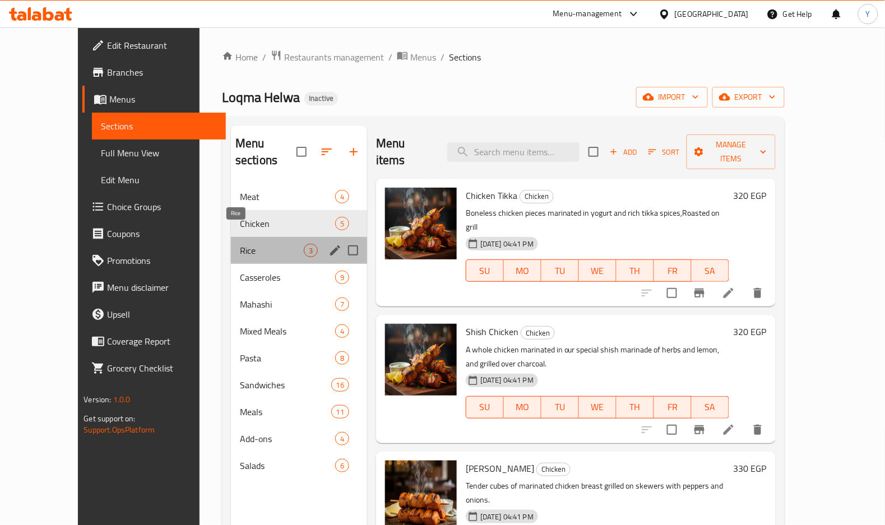
click at [261, 244] on span "Rice" at bounding box center [272, 250] width 64 height 13
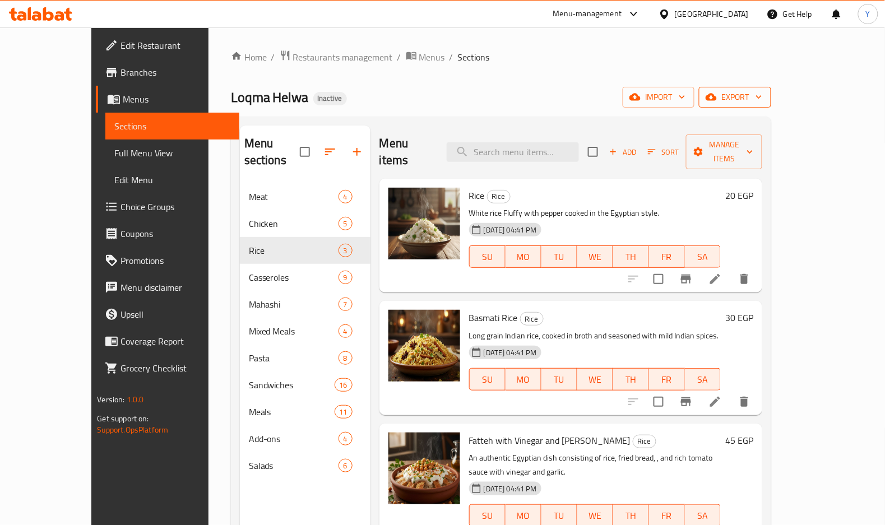
click at [717, 103] on icon "button" at bounding box center [711, 96] width 11 height 11
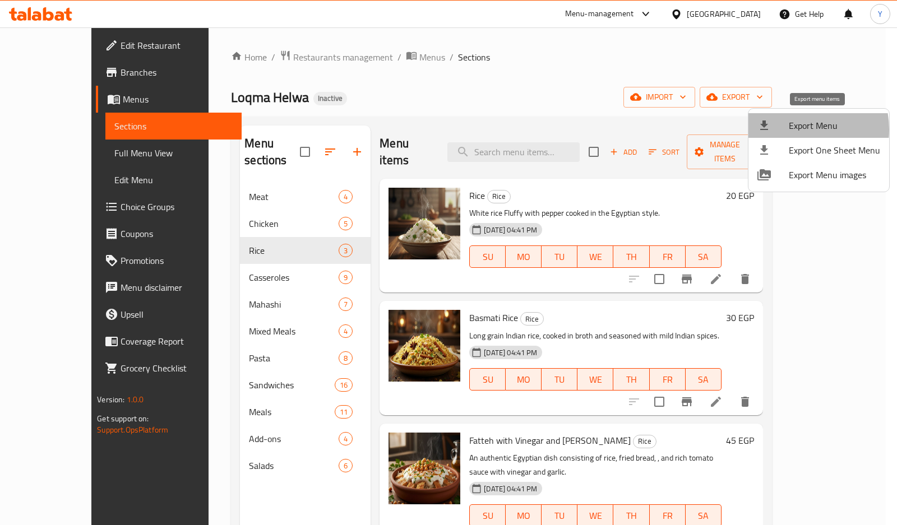
click at [795, 129] on span "Export Menu" at bounding box center [834, 125] width 91 height 13
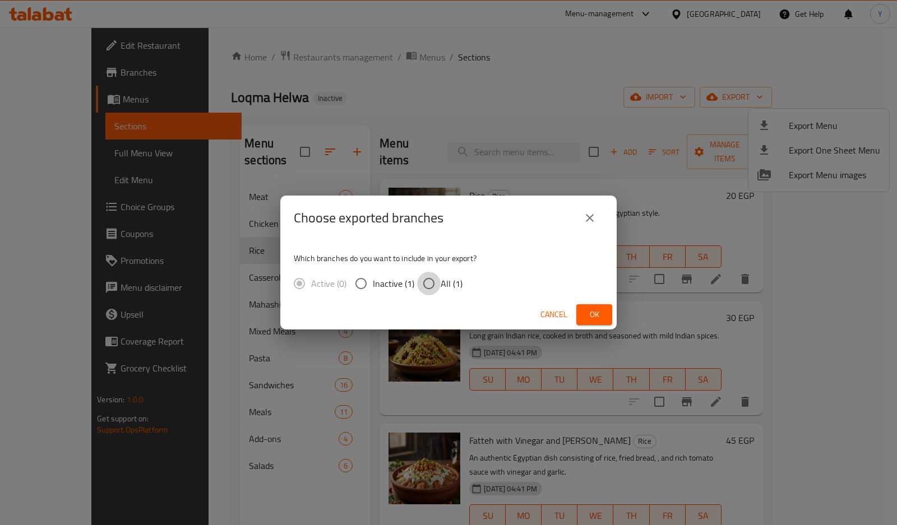
click at [430, 281] on input "All (1)" at bounding box center [429, 284] width 24 height 24
radio input "true"
click at [584, 312] on button "Ok" at bounding box center [594, 314] width 36 height 21
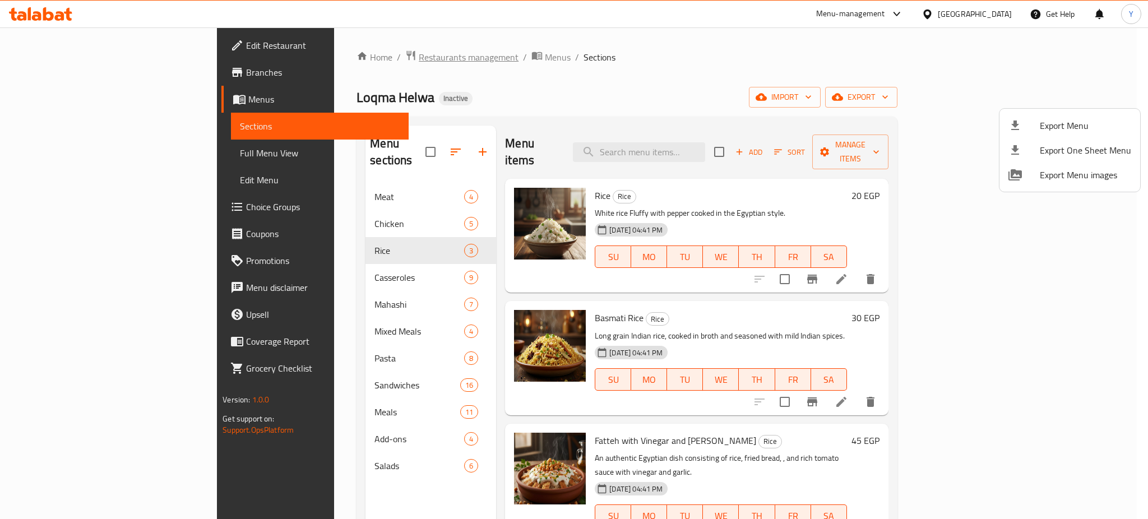
click at [338, 57] on div at bounding box center [574, 259] width 1148 height 519
click at [419, 56] on span "Restaurants management" at bounding box center [469, 56] width 100 height 13
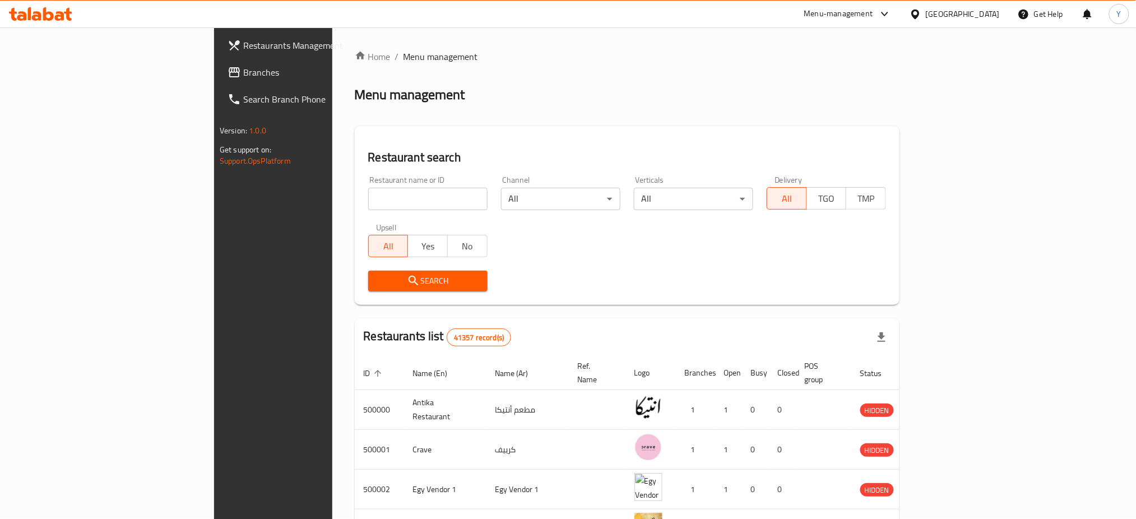
click at [243, 69] on span "Branches" at bounding box center [319, 72] width 152 height 13
